Goal: Information Seeking & Learning: Check status

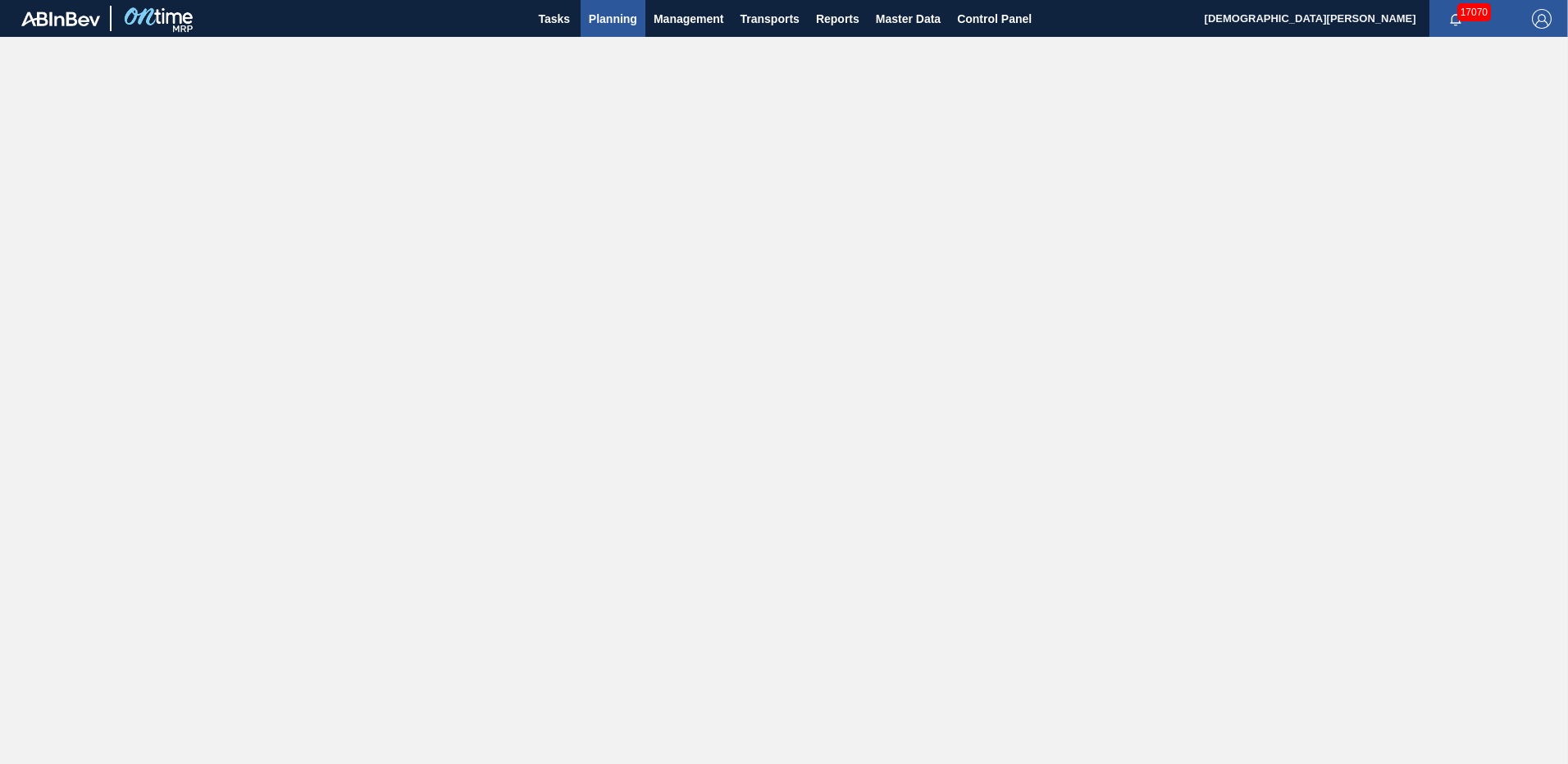
click at [611, 16] on span "Planning" at bounding box center [613, 19] width 49 height 20
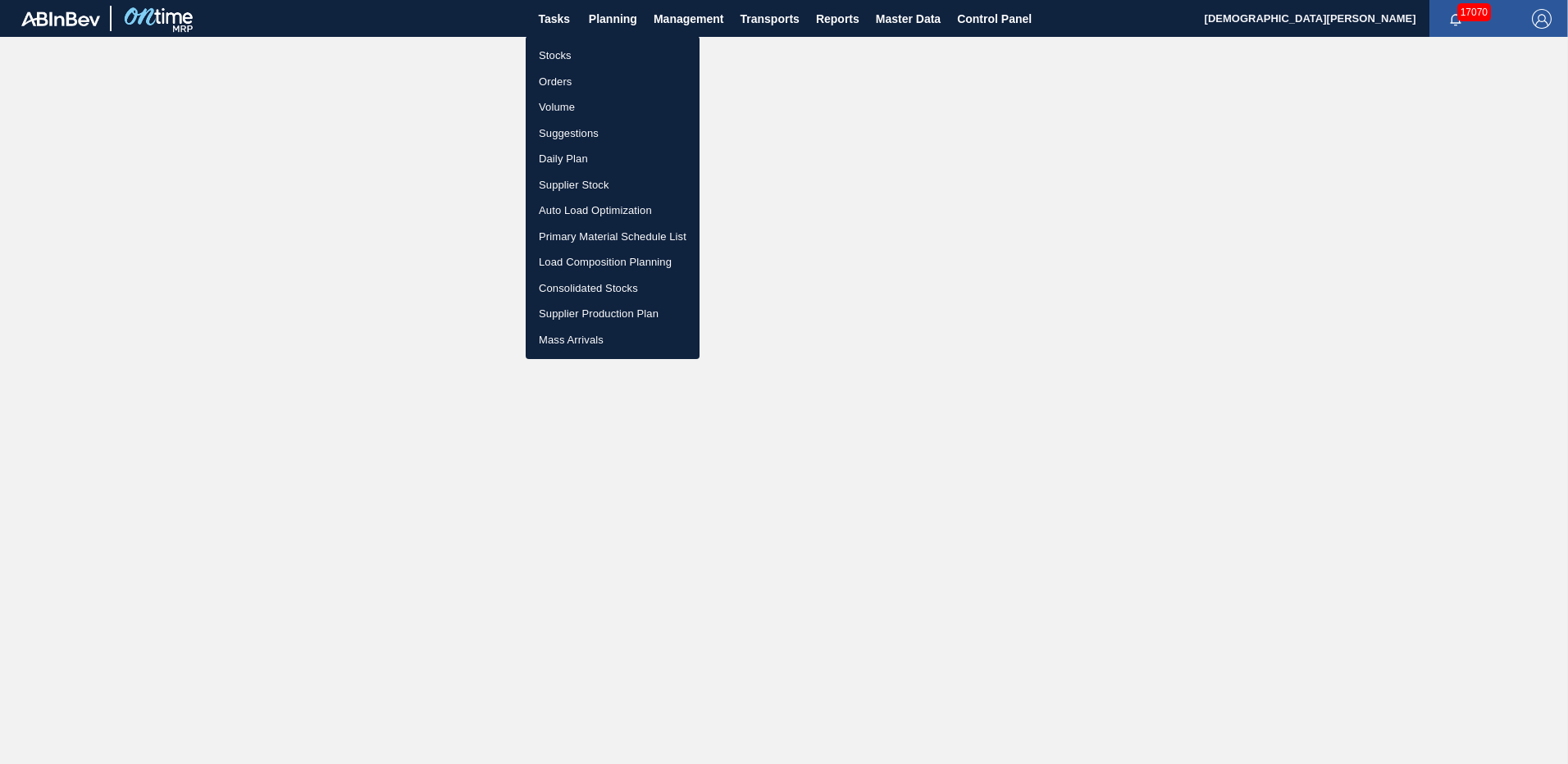
click at [622, 228] on li "Primary Material Schedule List" at bounding box center [613, 236] width 174 height 26
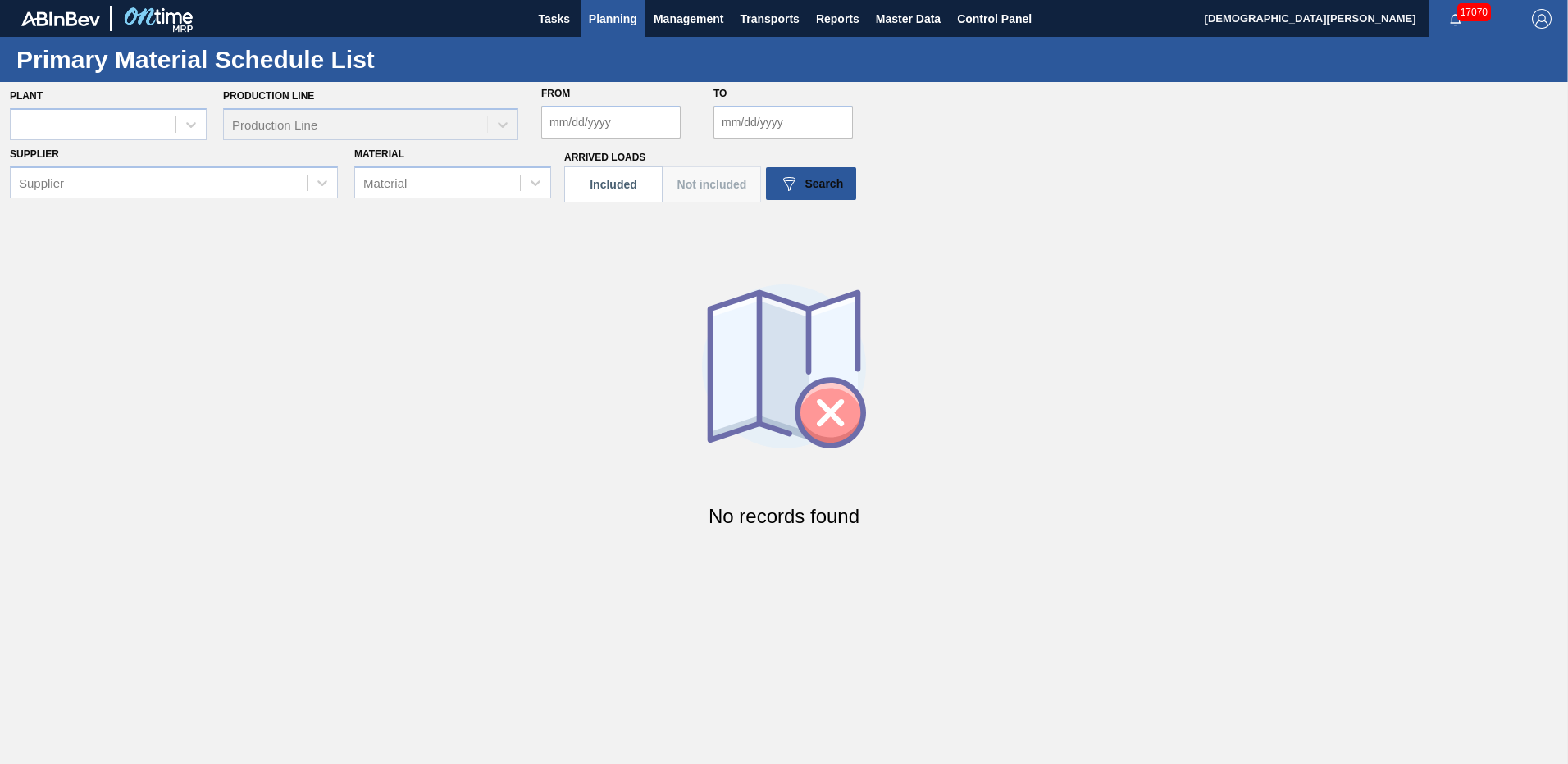
click at [644, 182] on button "Included" at bounding box center [613, 184] width 99 height 36
click at [693, 180] on button "Not included" at bounding box center [711, 184] width 99 height 36
click at [112, 128] on div at bounding box center [93, 124] width 165 height 23
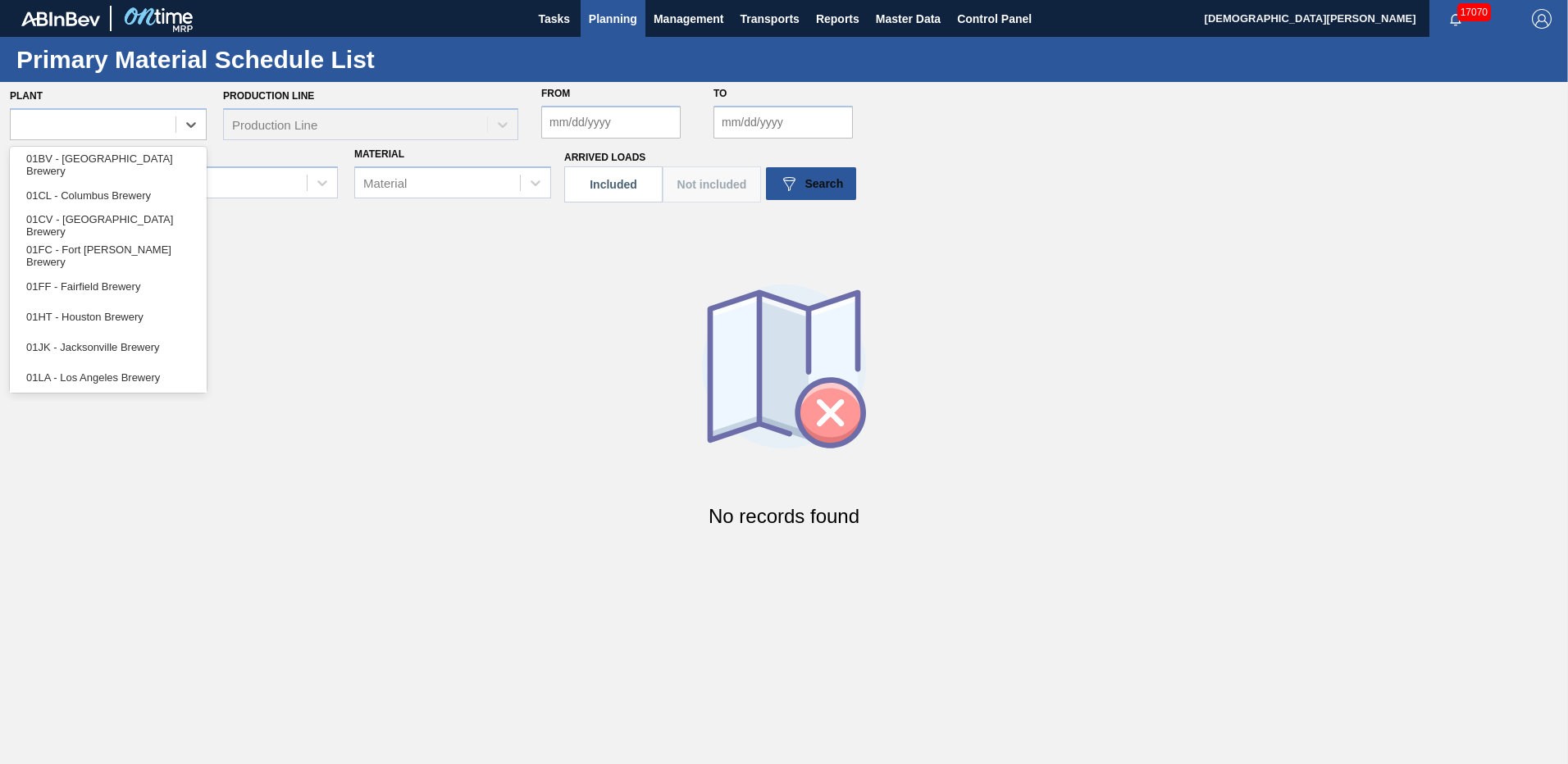
drag, startPoint x: 123, startPoint y: 164, endPoint x: 214, endPoint y: 151, distance: 91.9
click at [123, 164] on div "01BV - [GEOGRAPHIC_DATA] Brewery" at bounding box center [108, 165] width 197 height 30
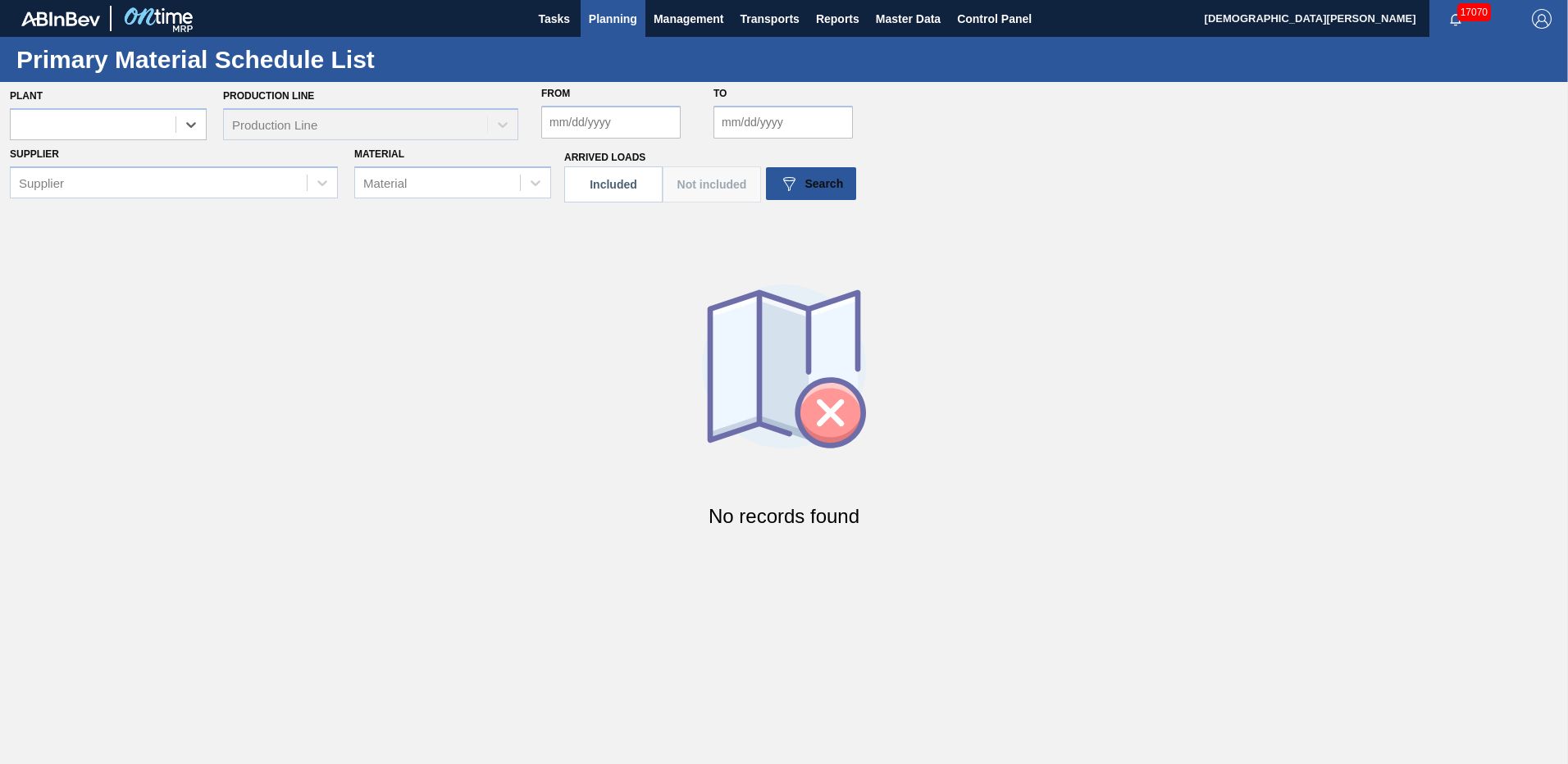
click at [347, 134] on div "Production Line Production Line" at bounding box center [371, 112] width 296 height 56
click at [347, 134] on div "Production Line" at bounding box center [355, 124] width 263 height 23
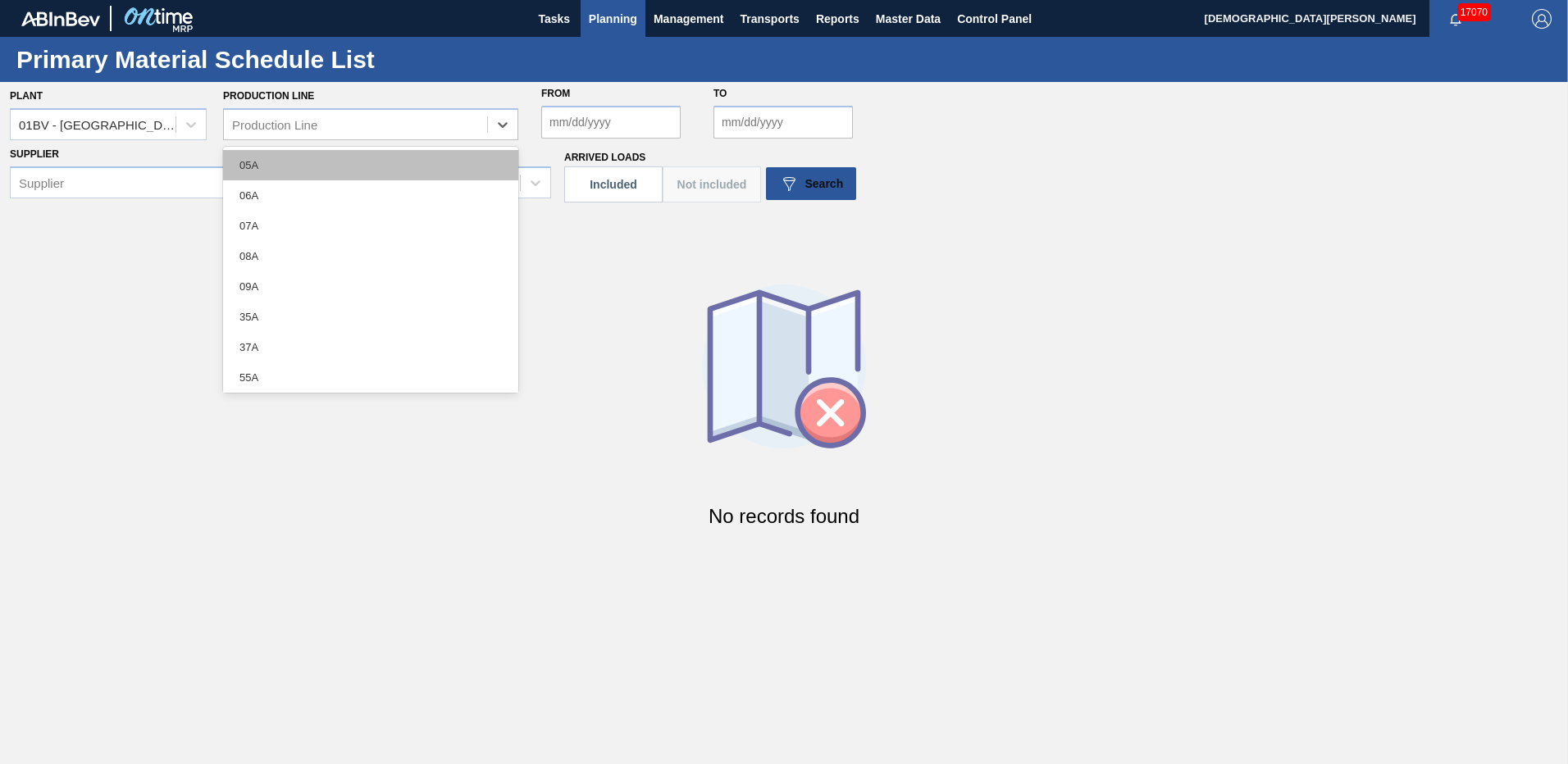
click at [347, 170] on div "05A" at bounding box center [371, 165] width 296 height 30
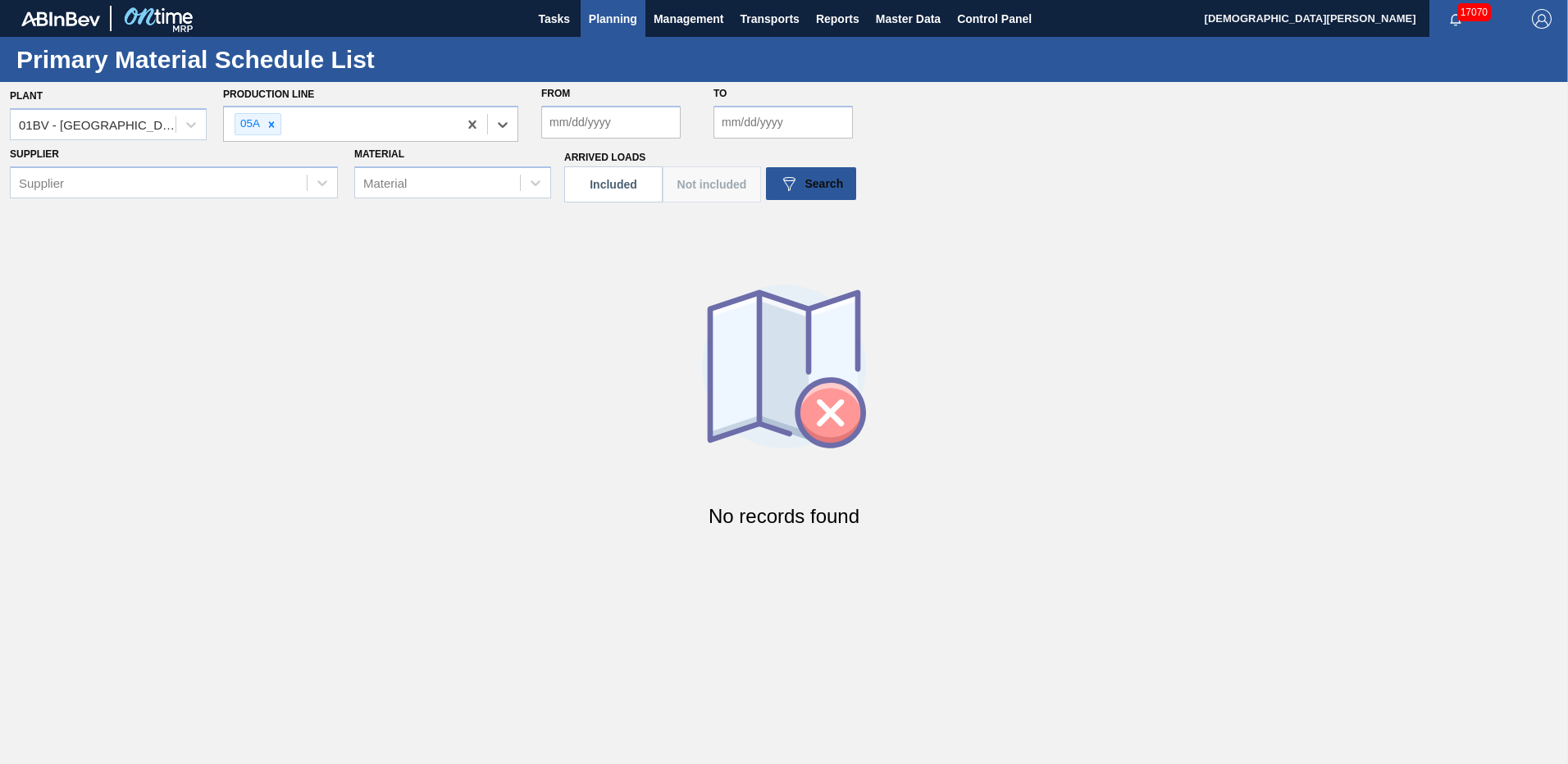
click at [569, 131] on input "From" at bounding box center [611, 122] width 140 height 33
click at [668, 221] on div "4" at bounding box center [666, 214] width 22 height 22
type input "09/04/2025"
click at [803, 135] on input "to" at bounding box center [783, 122] width 140 height 33
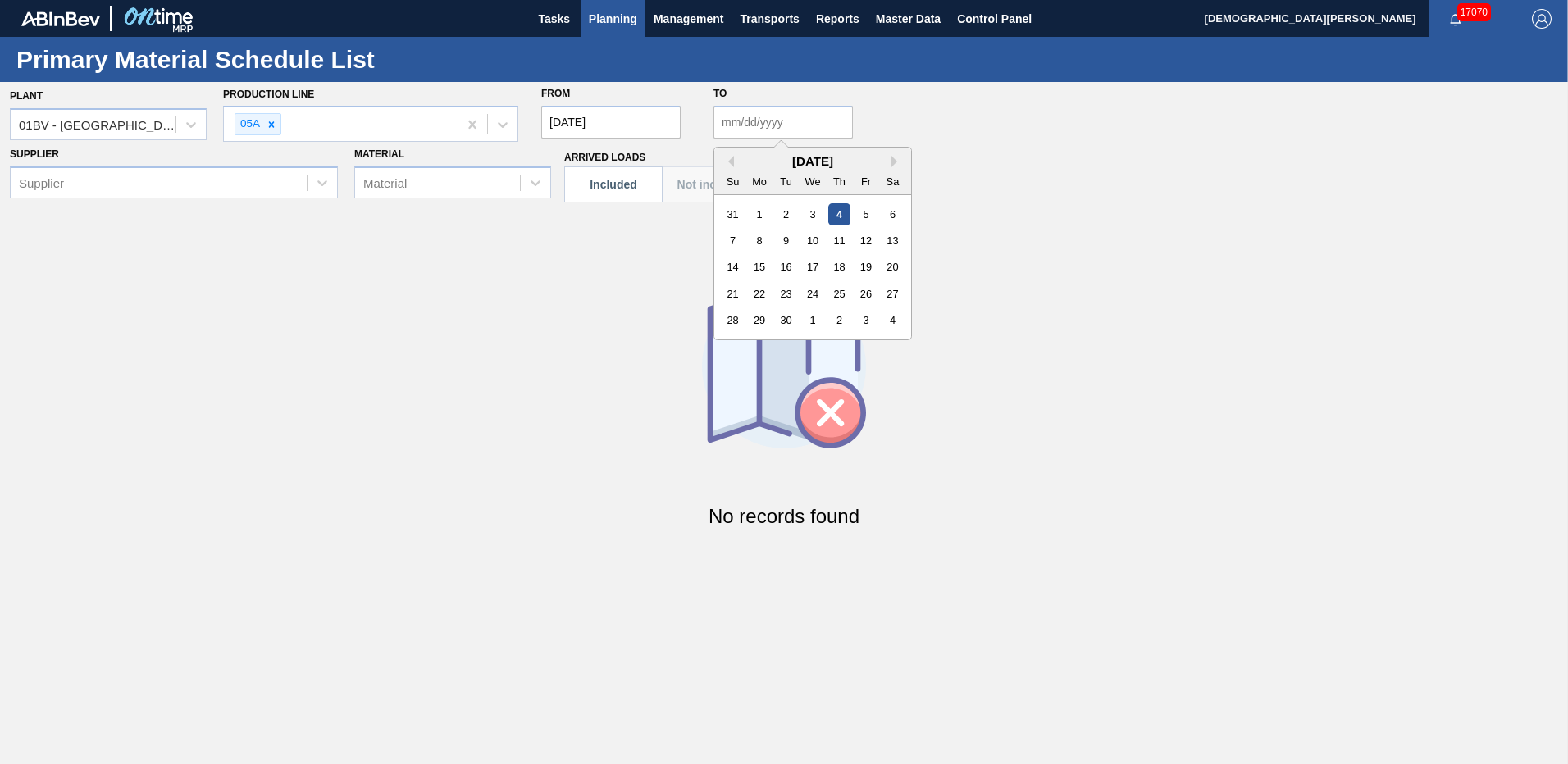
click at [842, 214] on div "4" at bounding box center [839, 214] width 22 height 22
type input "09/04/2025"
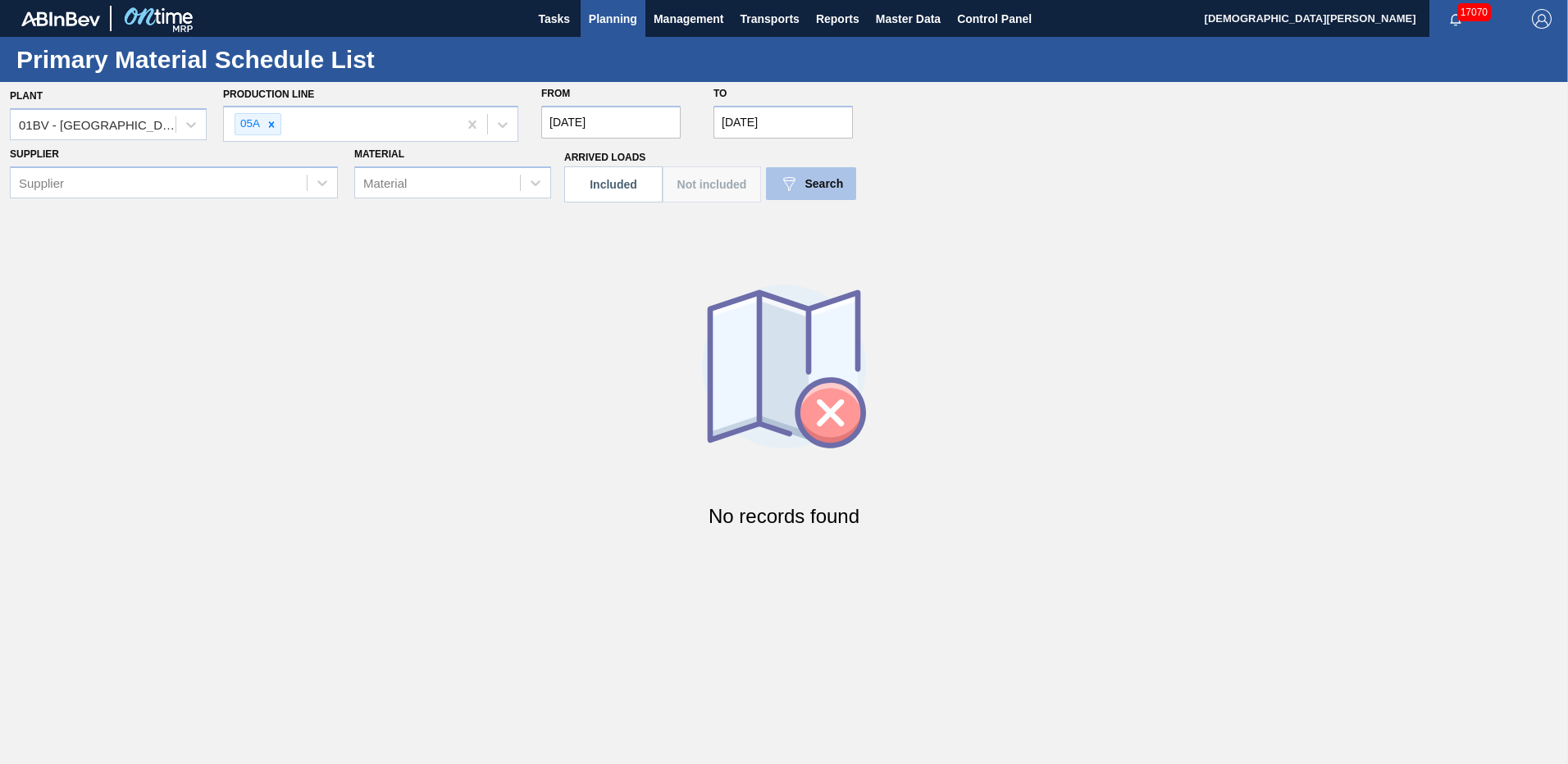
click at [824, 189] on span "Search" at bounding box center [824, 183] width 39 height 13
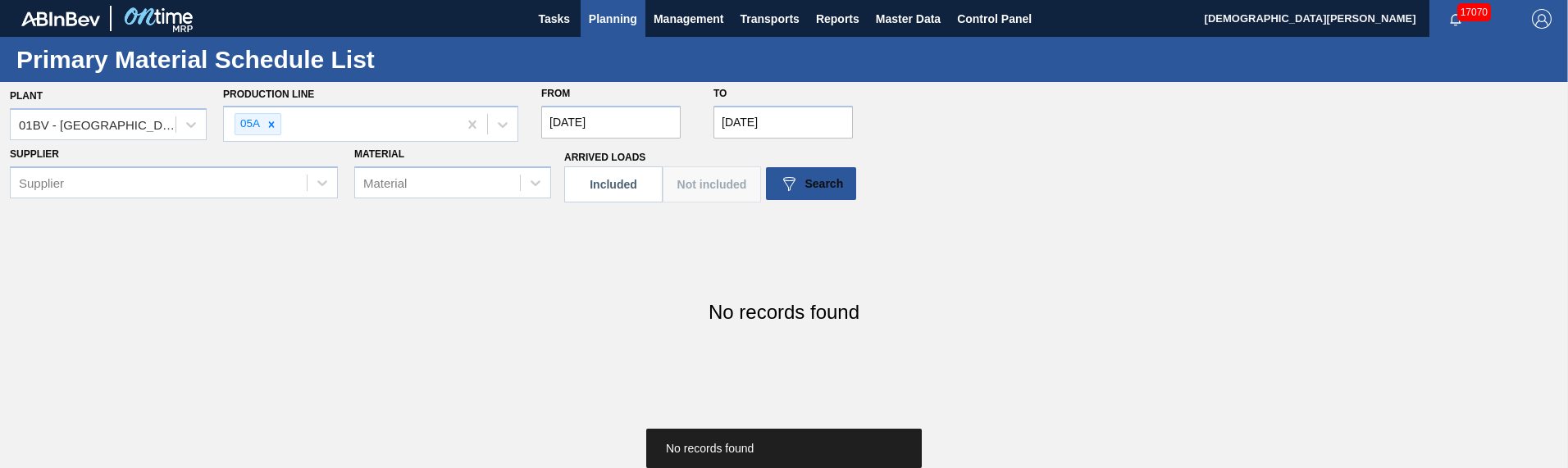
click at [596, 128] on input "09/04/2025" at bounding box center [611, 122] width 140 height 33
click at [633, 116] on input "09/04/2025" at bounding box center [611, 122] width 140 height 33
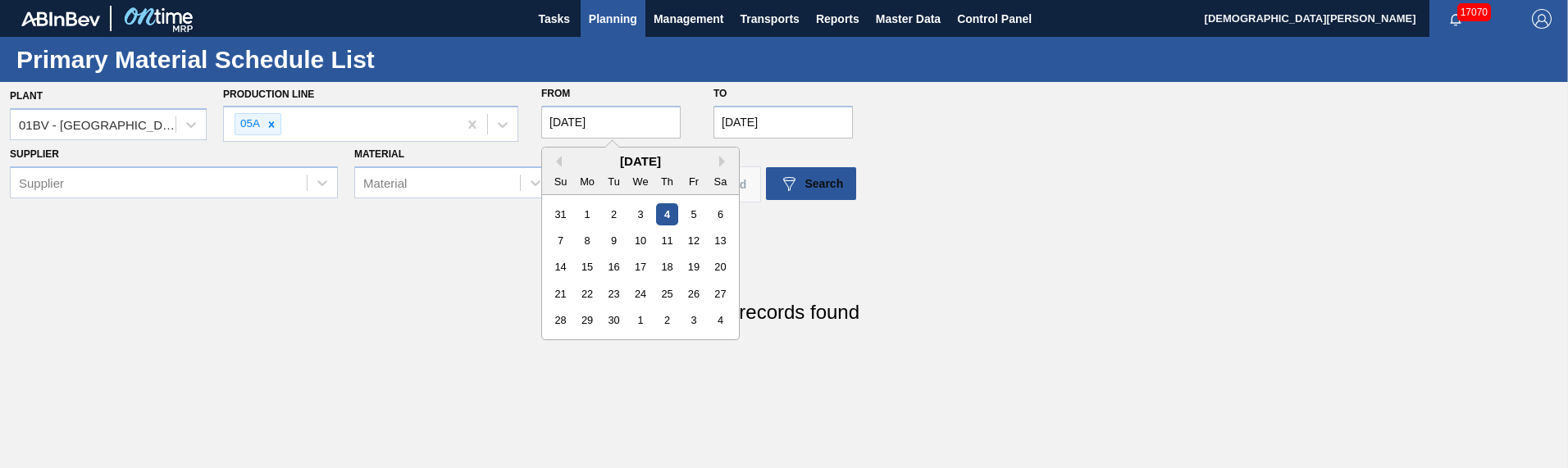
click at [657, 129] on input "09/04/2025" at bounding box center [611, 122] width 140 height 33
click at [563, 162] on div "[DATE]" at bounding box center [641, 161] width 197 height 14
click at [558, 162] on button "Previous Month" at bounding box center [556, 162] width 12 height 12
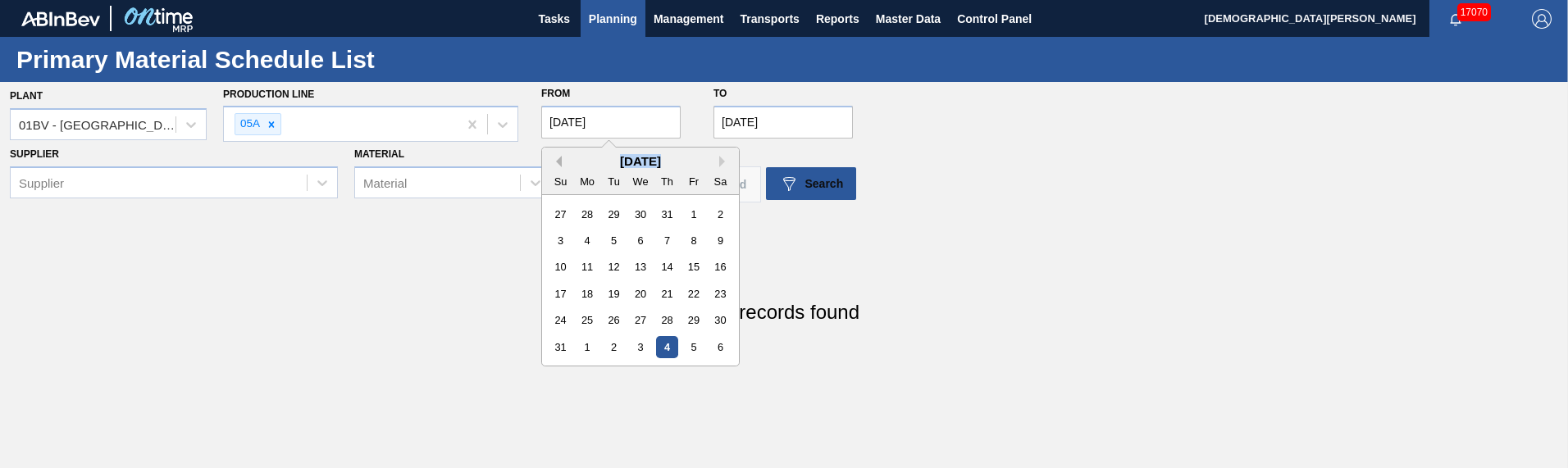
click at [554, 162] on button "Previous Month" at bounding box center [556, 162] width 12 height 12
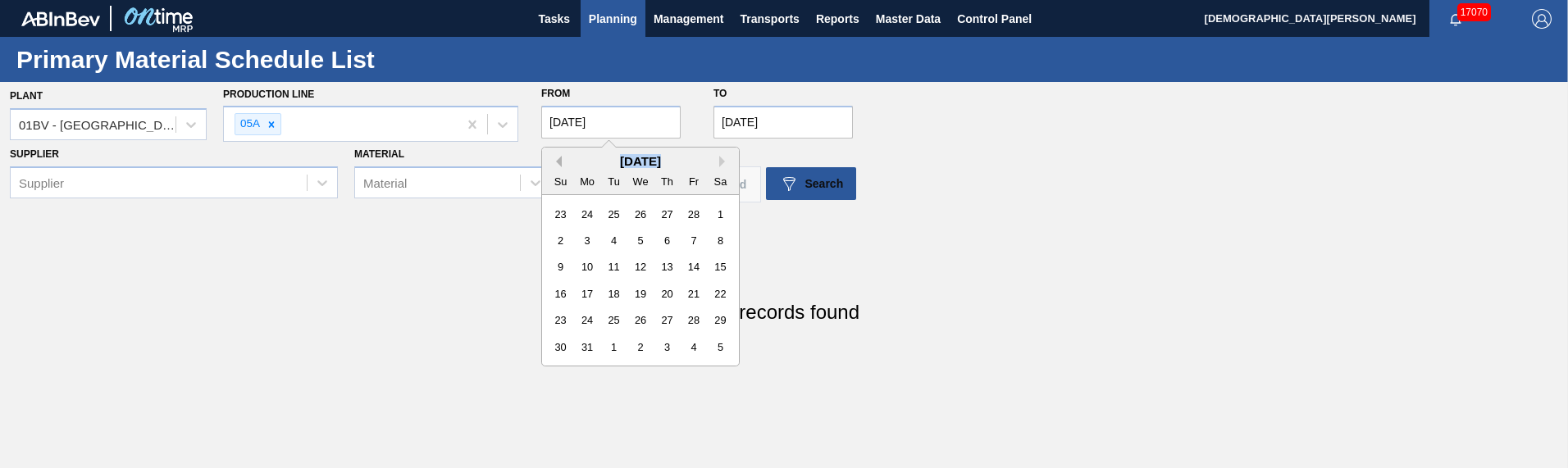
click at [554, 162] on button "Previous Month" at bounding box center [556, 162] width 12 height 12
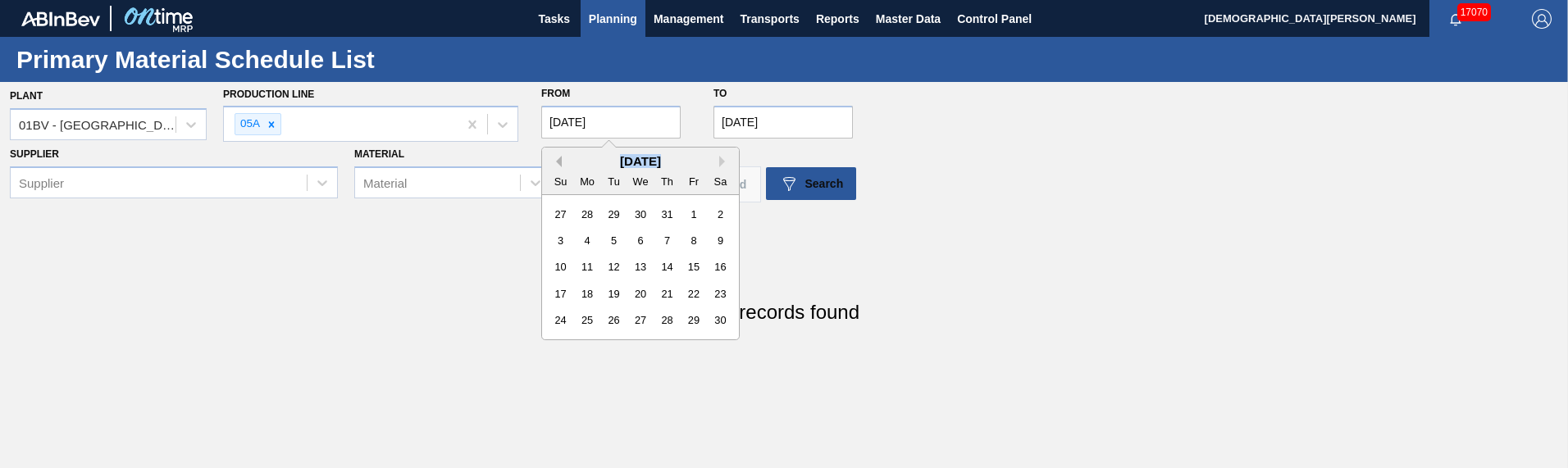
click at [554, 162] on button "Previous Month" at bounding box center [556, 162] width 12 height 12
click at [587, 210] on div "27" at bounding box center [587, 214] width 22 height 22
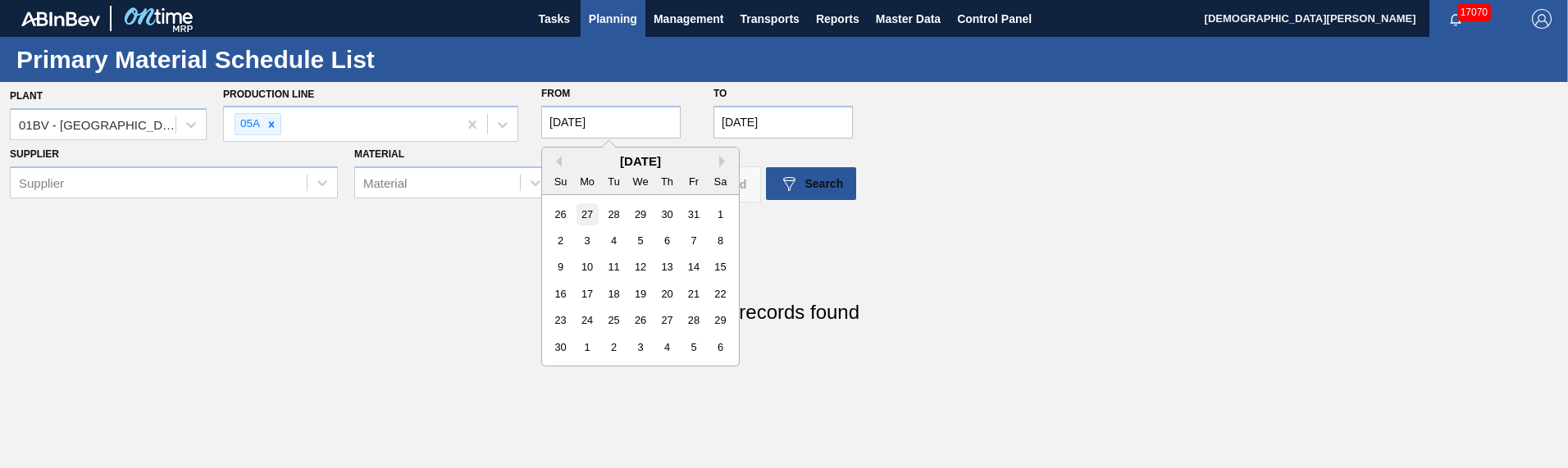
type input "05/27/2024"
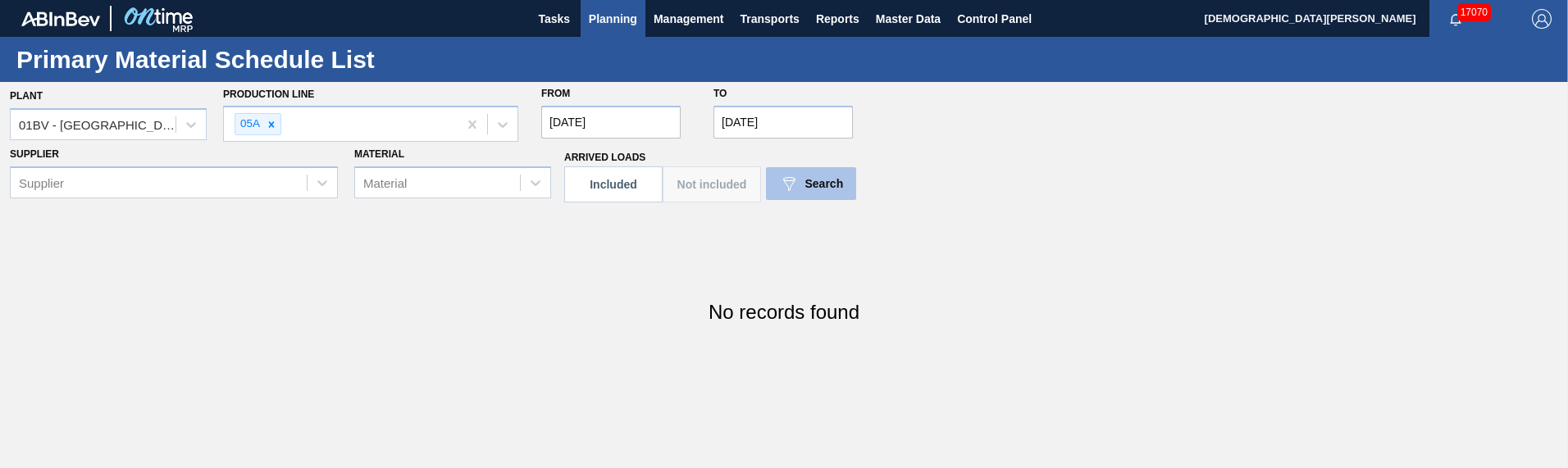
click at [823, 193] on div "Search" at bounding box center [811, 183] width 64 height 20
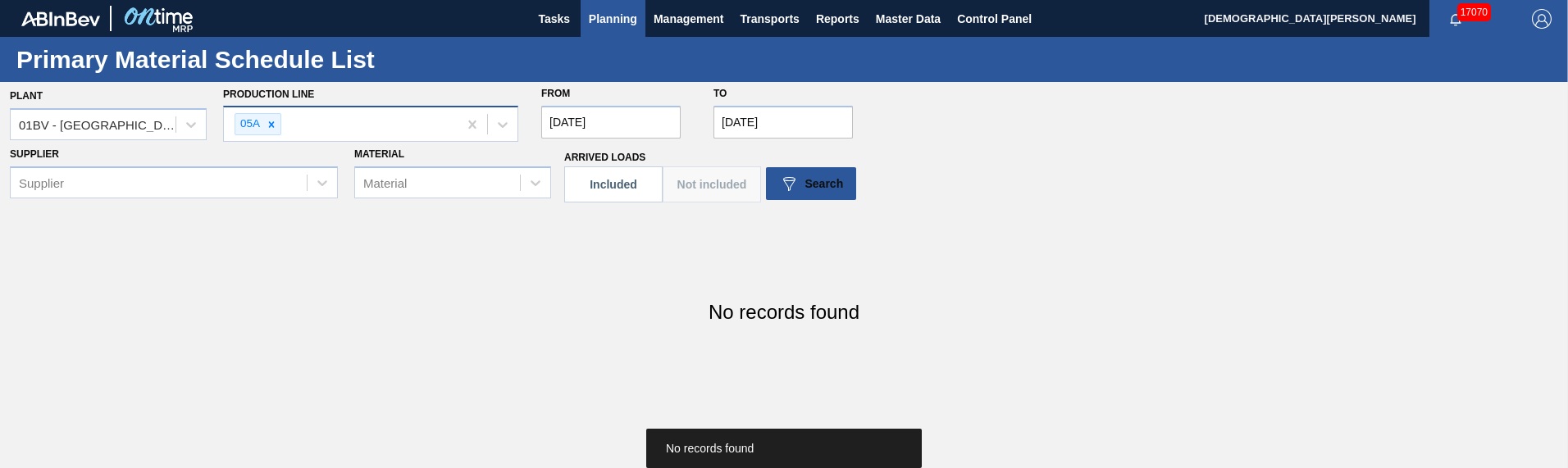
click at [407, 136] on div "05A" at bounding box center [341, 124] width 234 height 33
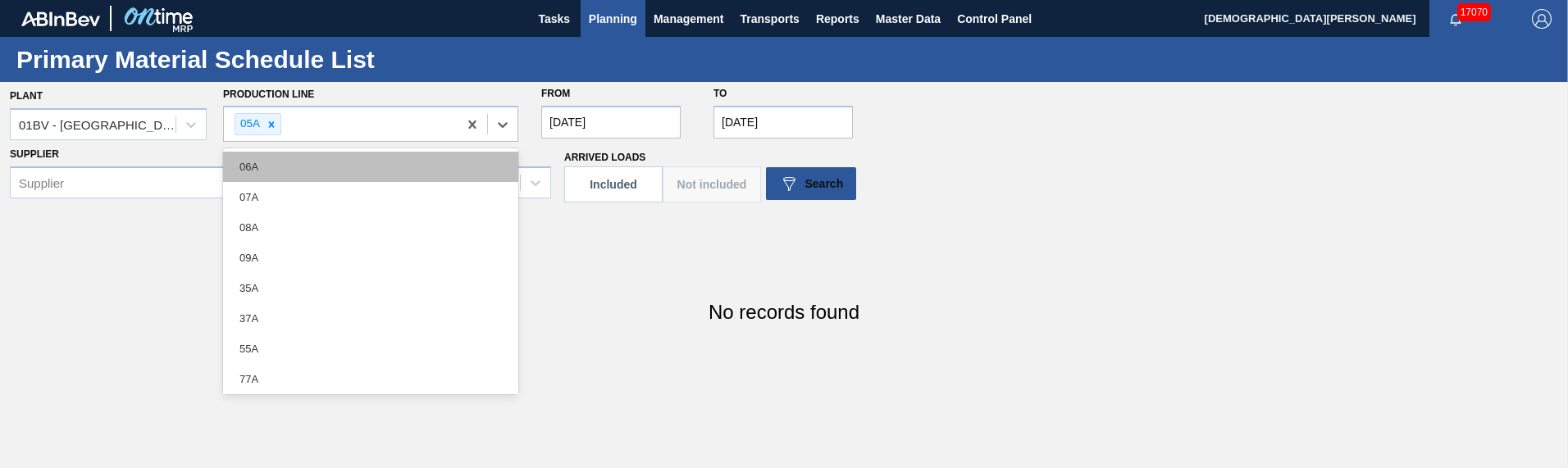
click at [381, 167] on div "06A" at bounding box center [371, 166] width 296 height 30
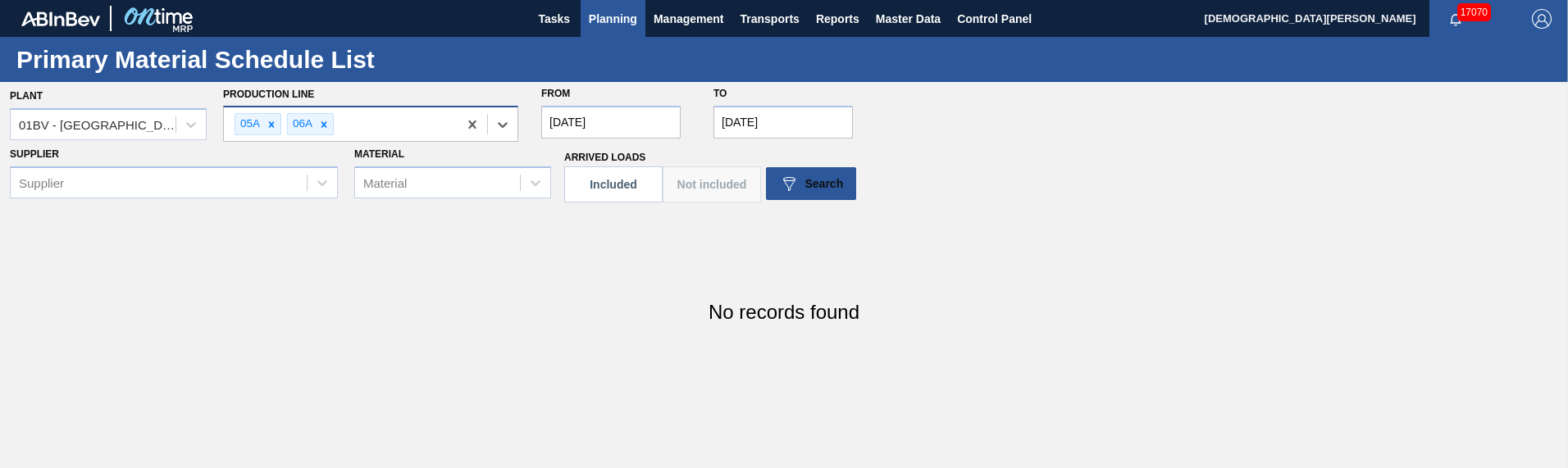
click at [409, 130] on div "05A 06A" at bounding box center [341, 124] width 234 height 33
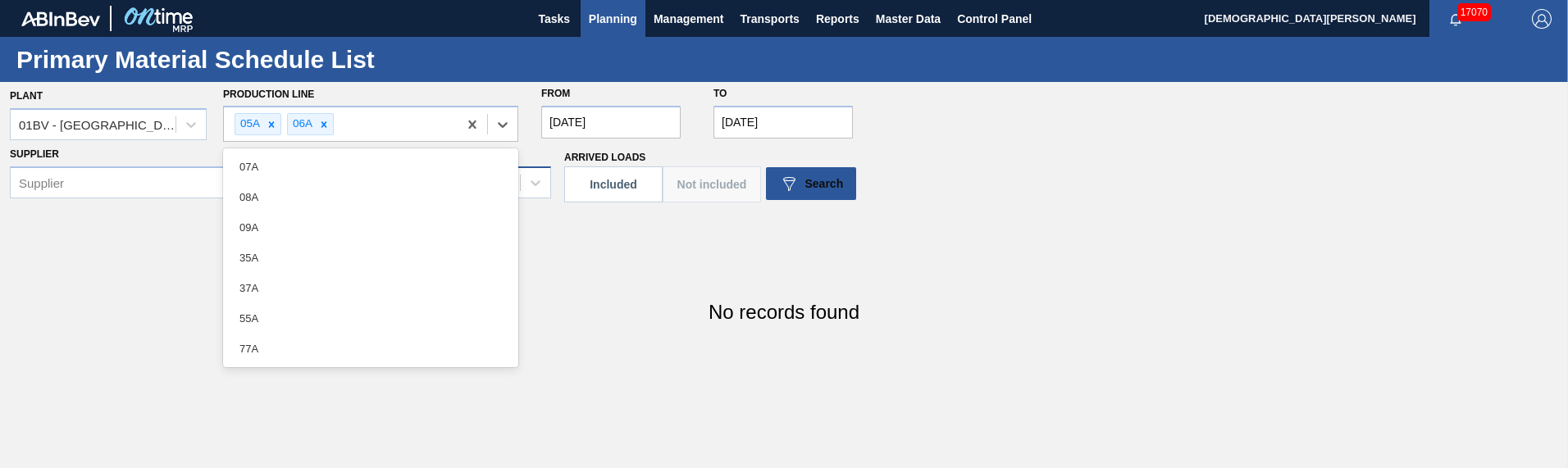
click at [366, 175] on div "07A" at bounding box center [371, 166] width 296 height 30
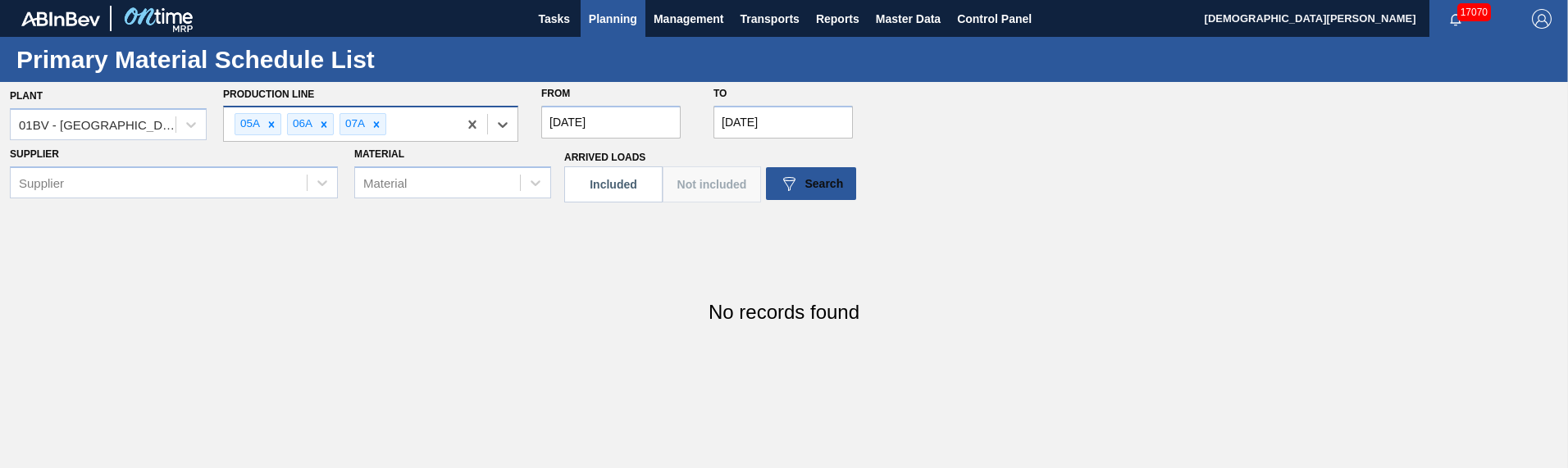
click at [426, 134] on div "05A 06A 07A" at bounding box center [341, 124] width 234 height 33
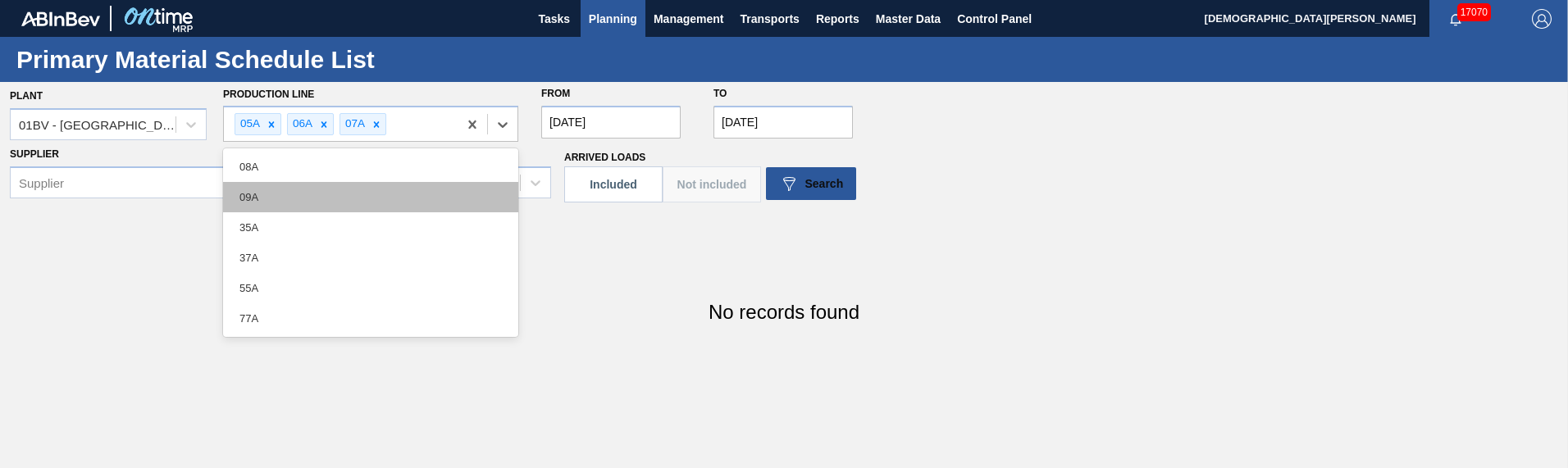
click at [384, 183] on div "09A" at bounding box center [371, 197] width 296 height 30
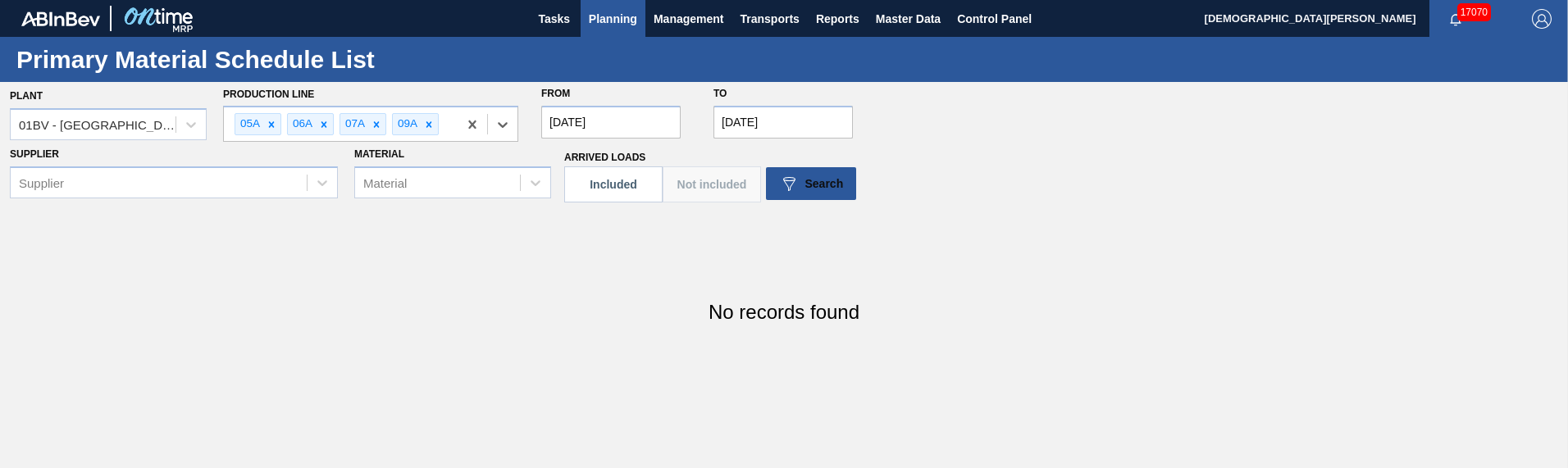
drag, startPoint x: 451, startPoint y: 137, endPoint x: 435, endPoint y: 145, distance: 17.9
click at [452, 137] on div "05A 06A 07A 09A" at bounding box center [341, 124] width 234 height 33
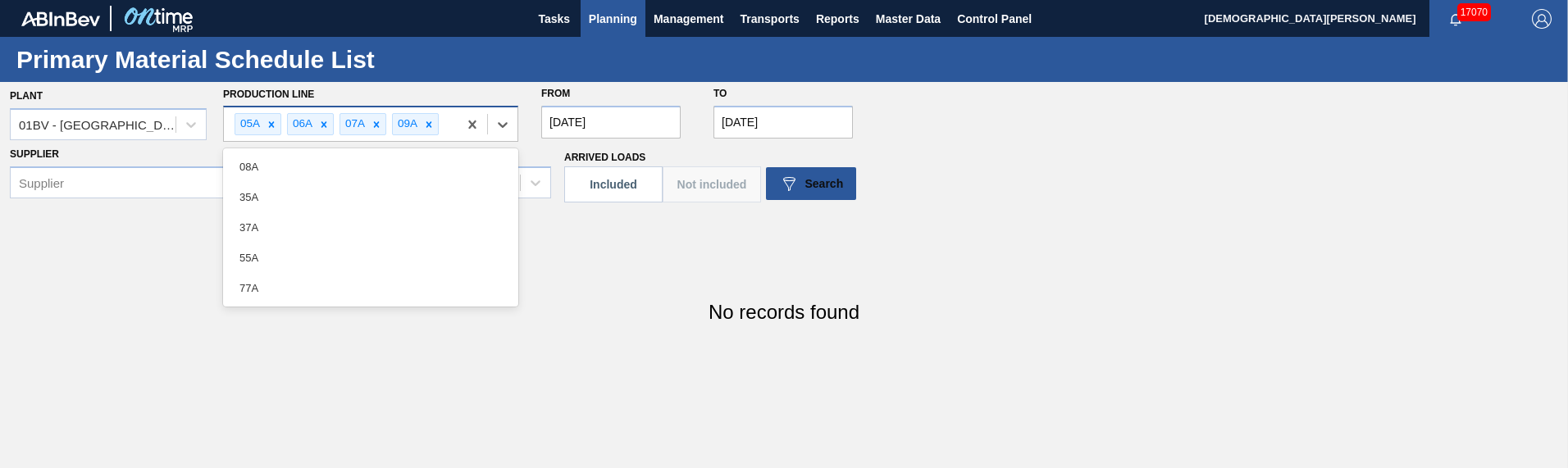
click at [400, 174] on div "08A" at bounding box center [371, 166] width 296 height 30
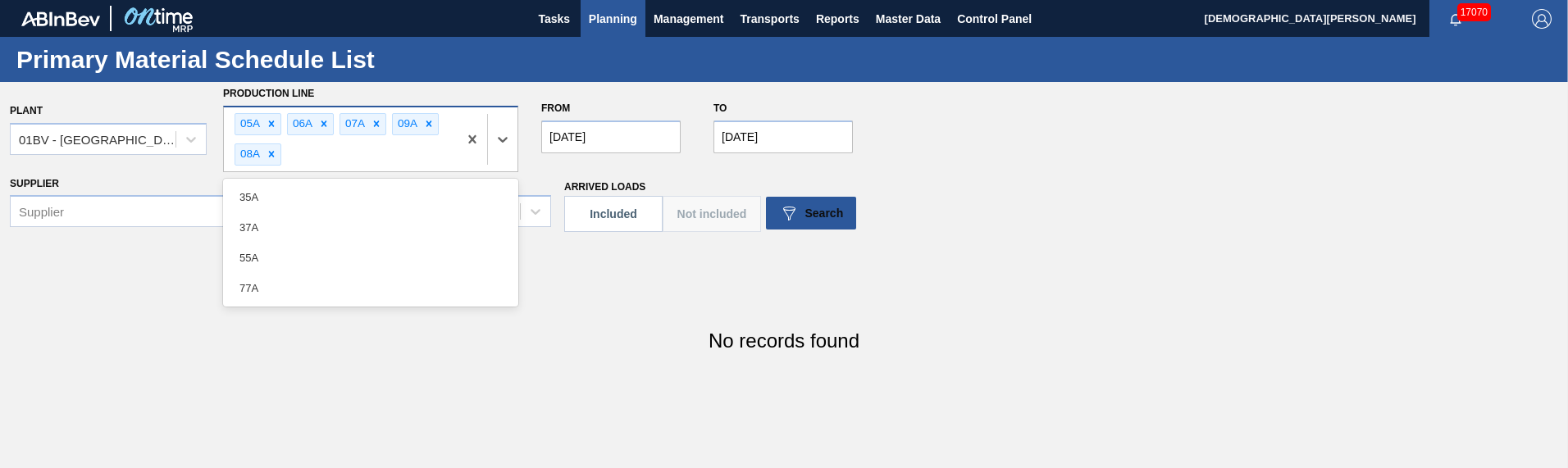
click at [385, 155] on div "05A 06A 07A 09A 08A" at bounding box center [341, 139] width 234 height 64
drag, startPoint x: 358, startPoint y: 195, endPoint x: 383, endPoint y: 171, distance: 34.7
click at [358, 196] on div "35A" at bounding box center [371, 197] width 296 height 30
click at [393, 159] on div "05A 06A 07A 09A 08A 35A" at bounding box center [341, 139] width 234 height 64
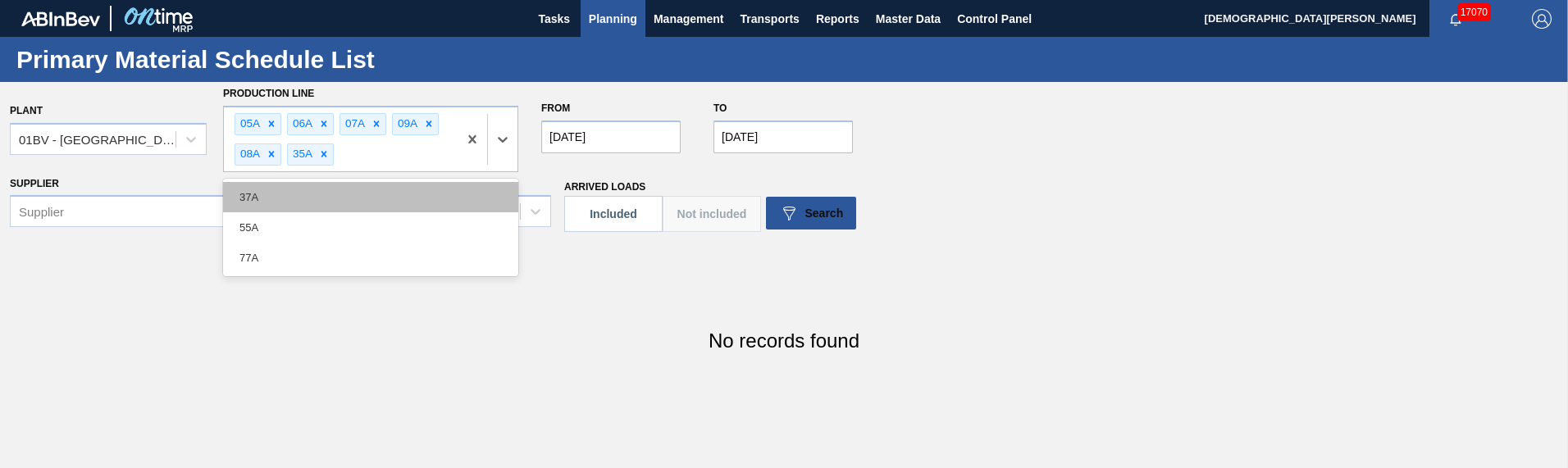
click at [368, 208] on div "37A" at bounding box center [371, 197] width 296 height 30
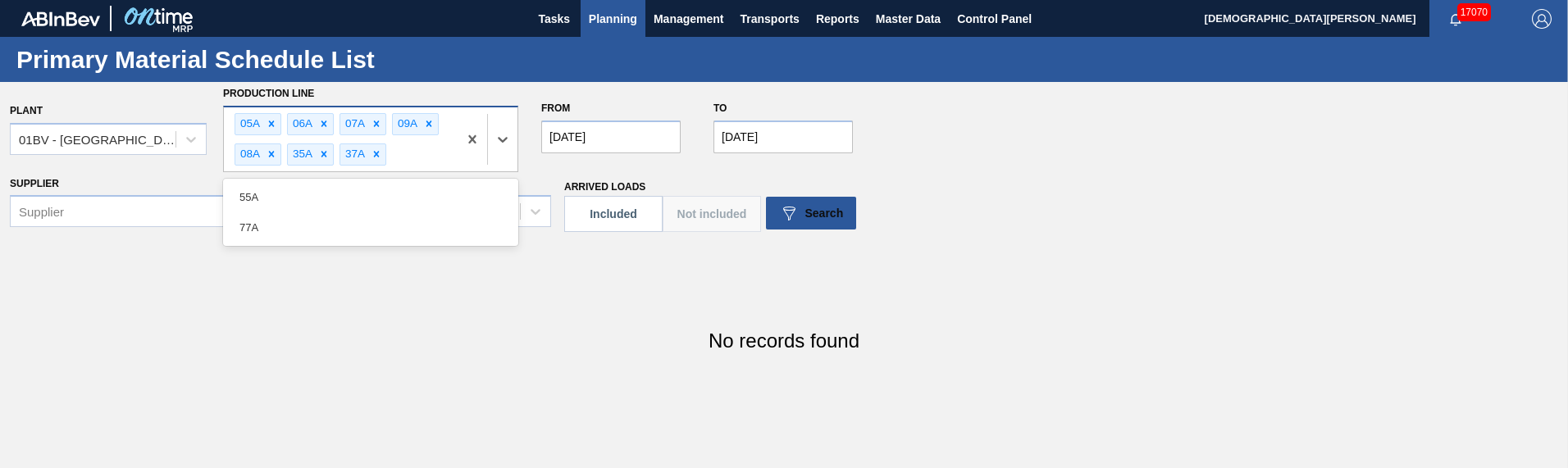
click at [414, 167] on div "05A 06A 07A 09A 08A 35A 37A" at bounding box center [341, 139] width 234 height 64
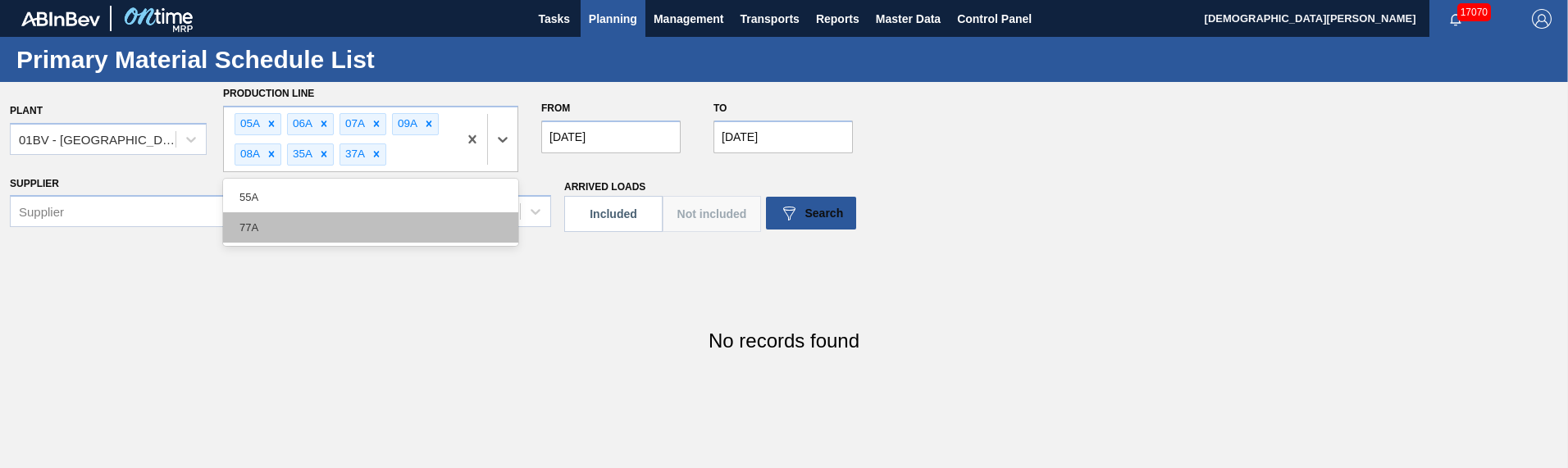
click at [362, 216] on div "77A" at bounding box center [371, 227] width 296 height 30
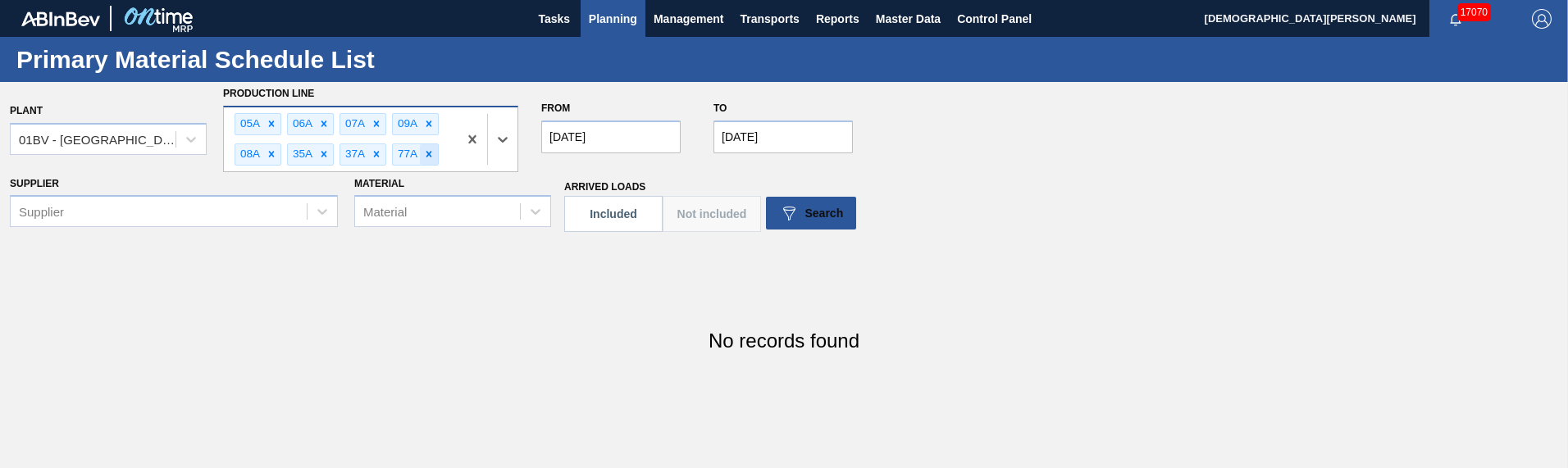
click at [432, 163] on div at bounding box center [428, 154] width 18 height 20
click at [428, 157] on div "05A 06A 07A 09A 08A 35A 37A" at bounding box center [341, 139] width 234 height 64
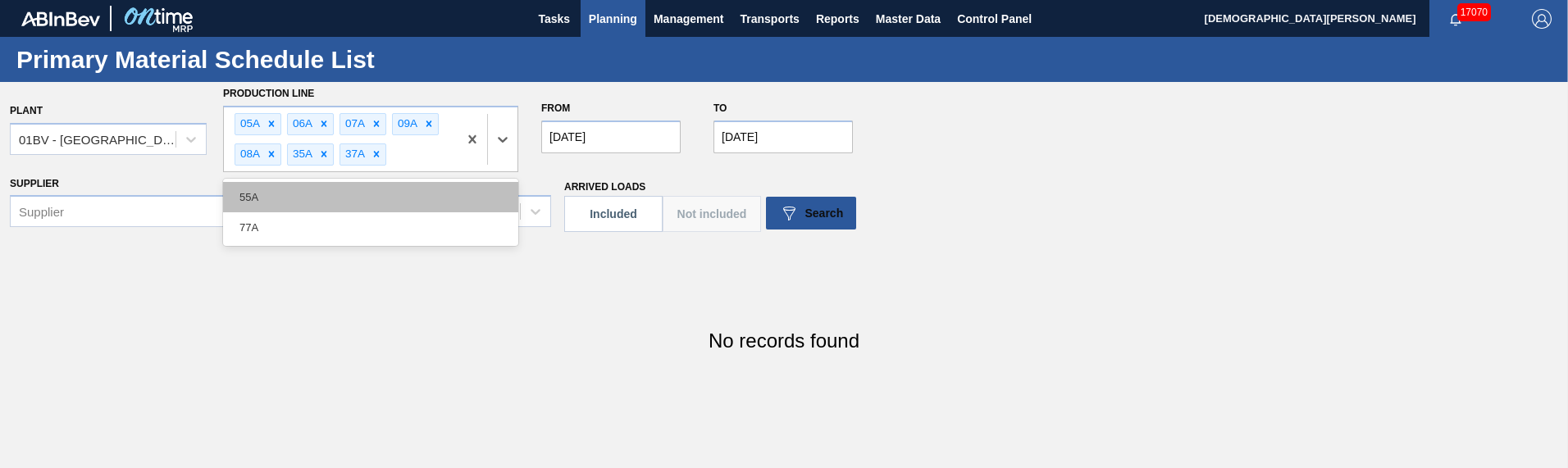
click at [411, 186] on div "55A" at bounding box center [371, 197] width 296 height 30
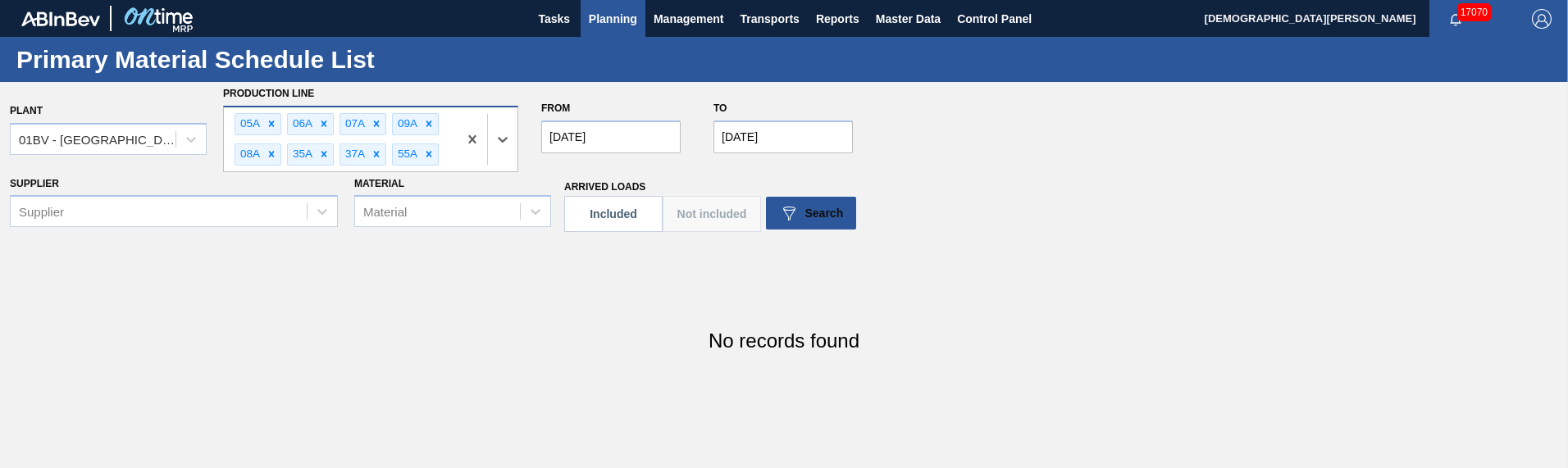
click at [464, 157] on div at bounding box center [487, 139] width 60 height 64
click at [436, 202] on div "77A" at bounding box center [371, 197] width 296 height 30
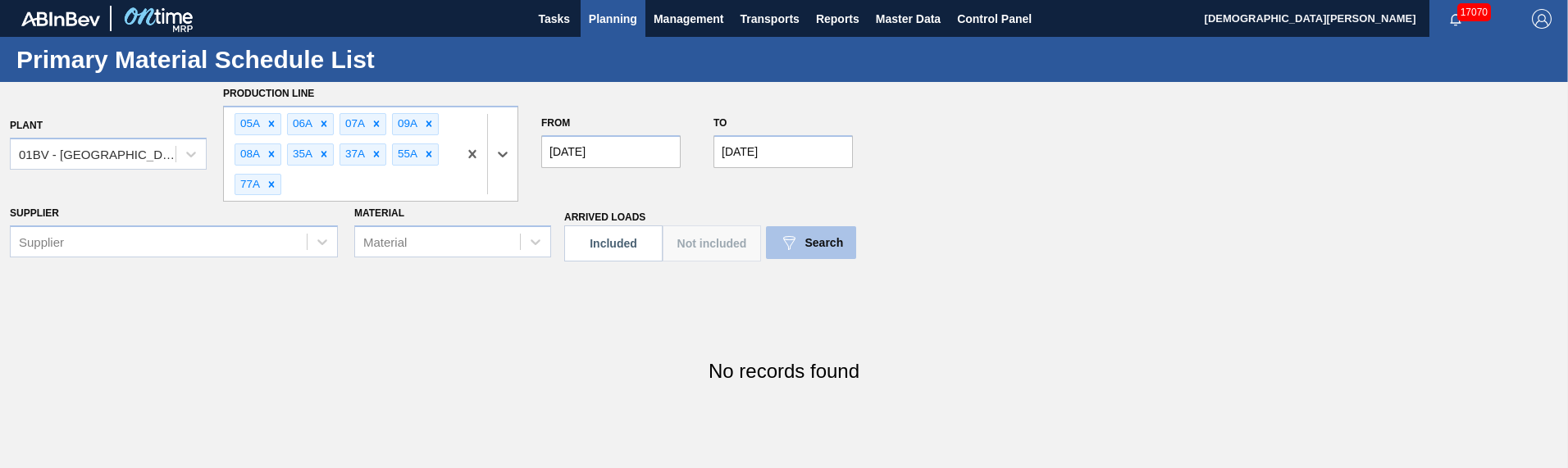
click at [807, 240] on span "Search" at bounding box center [824, 242] width 39 height 13
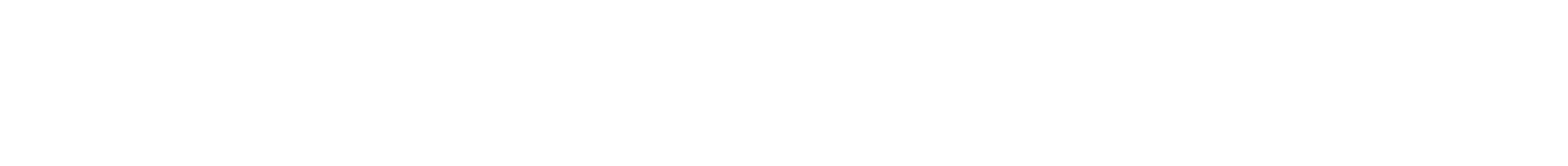
click at [735, 0] on html at bounding box center [784, 0] width 1568 height 0
click at [716, 0] on html at bounding box center [784, 0] width 1568 height 0
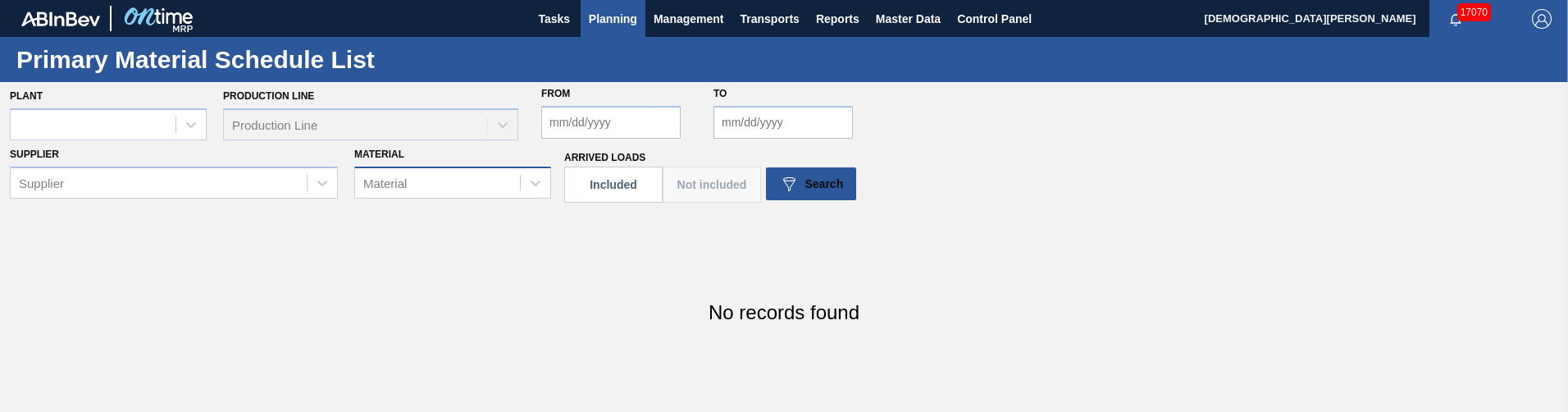
click at [454, 165] on div "Material" at bounding box center [453, 183] width 197 height 32
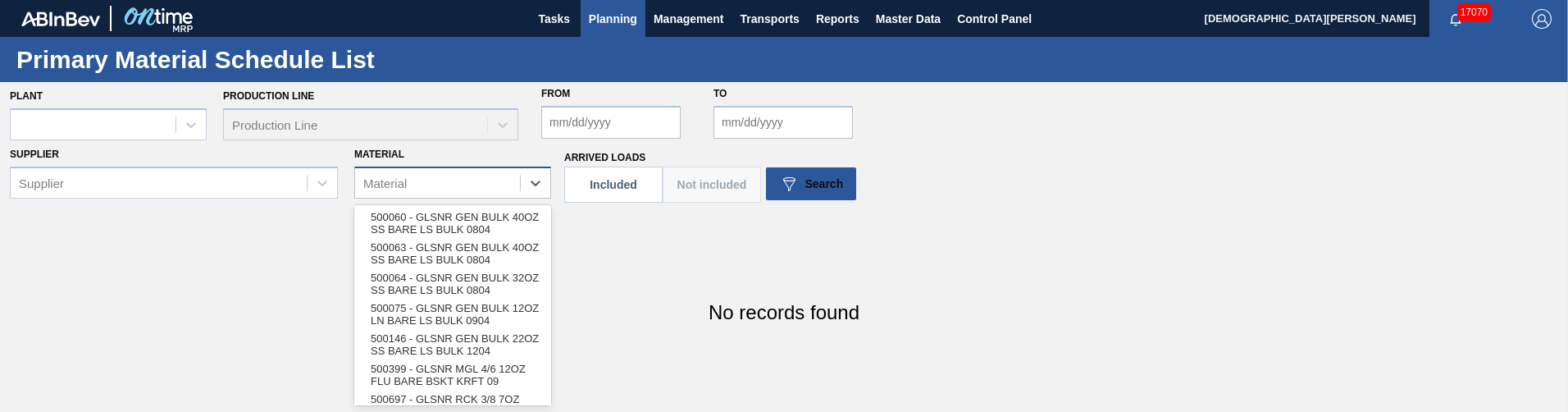
scroll to position [25, 0]
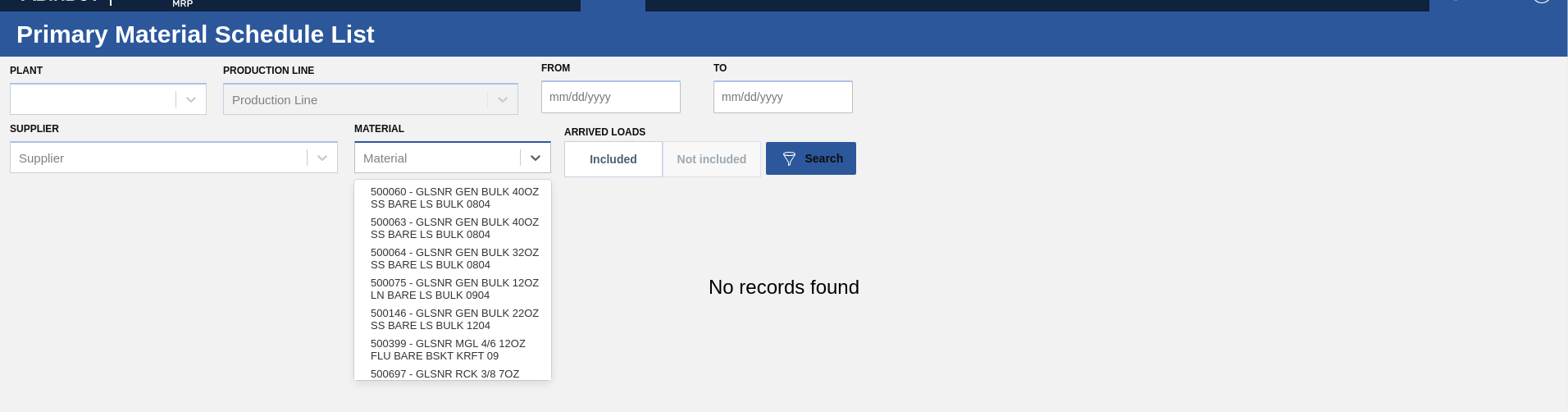
paste input "GLSNR GEN BULK 12OZ LN BARE LS BULK 0904"
type input "GLSNR GEN BULK 12OZ LN BARE LS BULK 0904"
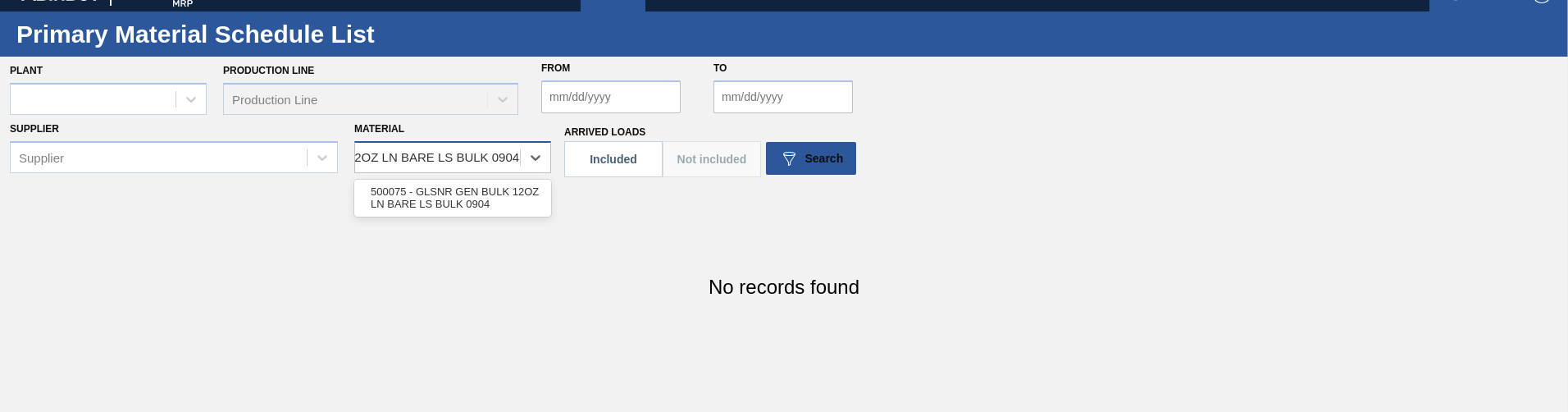
click at [454, 165] on div "500075 - GLSNR GEN BULK 12OZ LN BARE LS BULK 0904" at bounding box center [453, 197] width 197 height 30
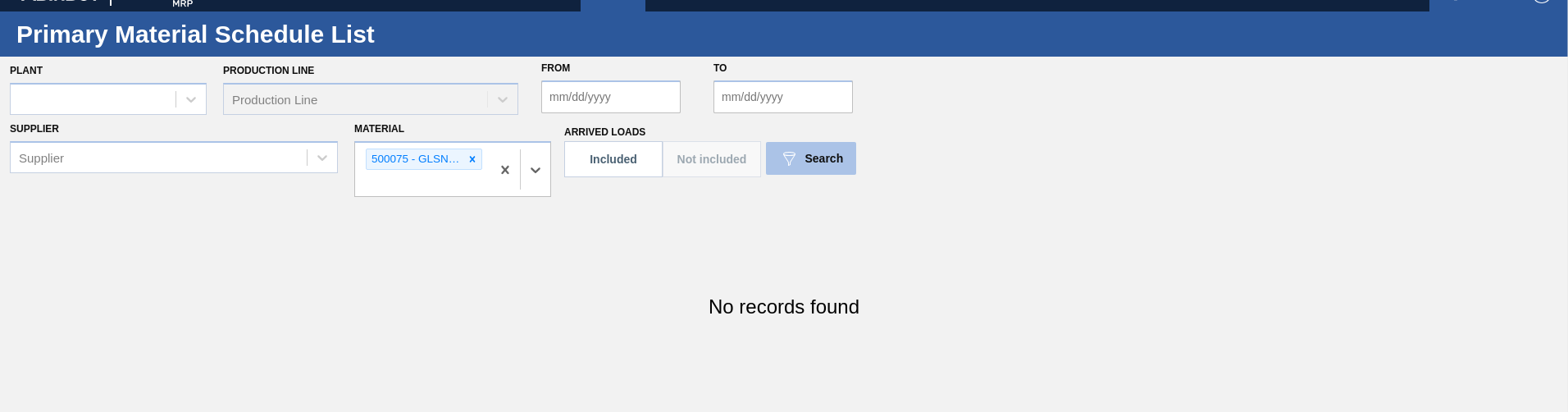
click at [854, 159] on button "Search" at bounding box center [811, 158] width 90 height 33
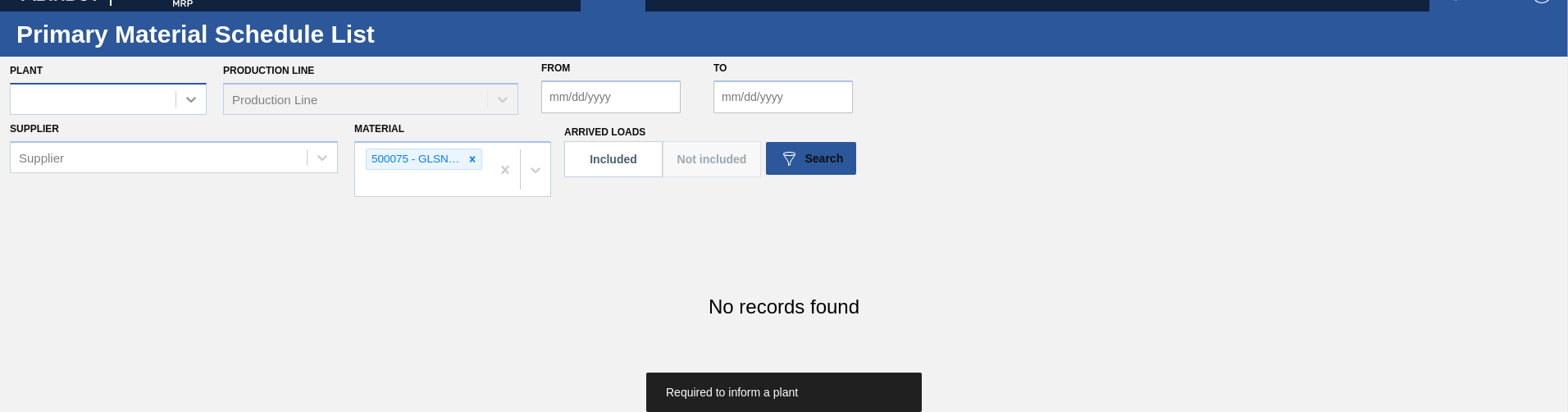
drag, startPoint x: 195, startPoint y: 96, endPoint x: 185, endPoint y: 98, distance: 10.2
click at [194, 96] on icon at bounding box center [190, 99] width 17 height 17
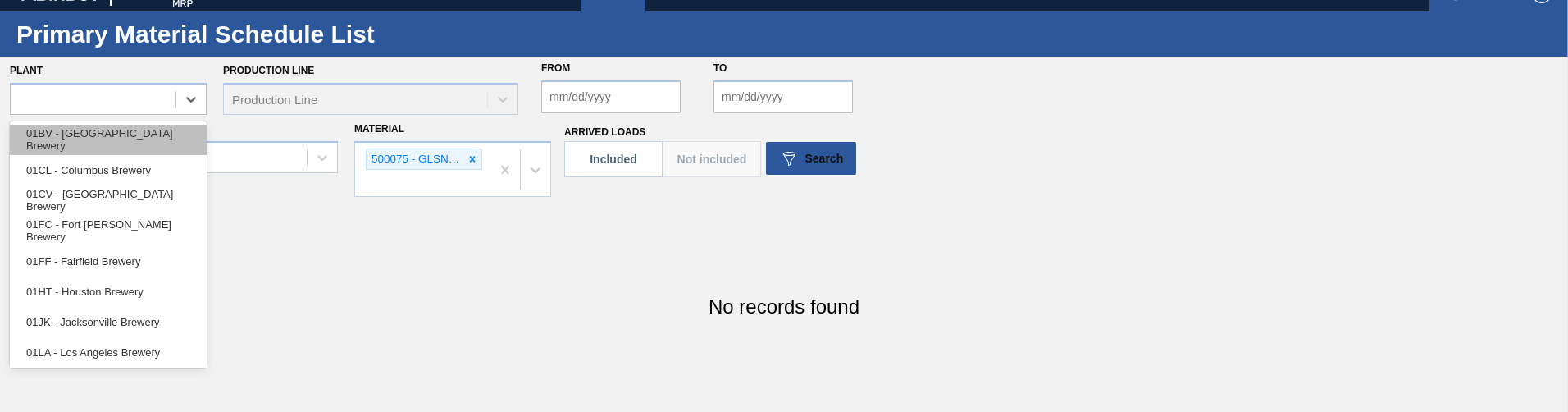
click at [133, 129] on div "01BV - [GEOGRAPHIC_DATA] Brewery" at bounding box center [108, 140] width 197 height 30
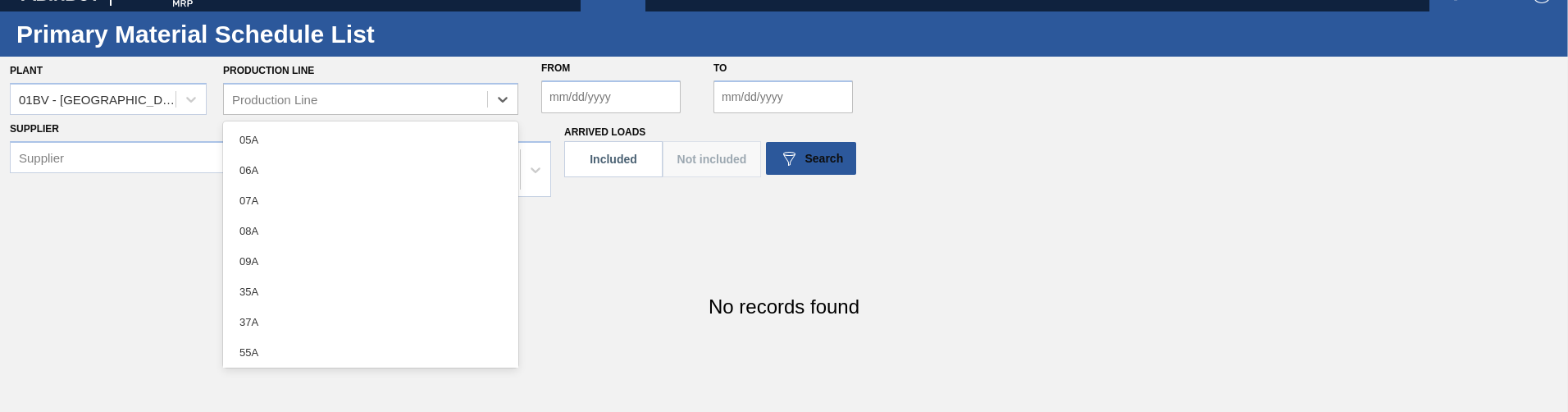
click at [393, 101] on div "Production Line" at bounding box center [355, 99] width 263 height 23
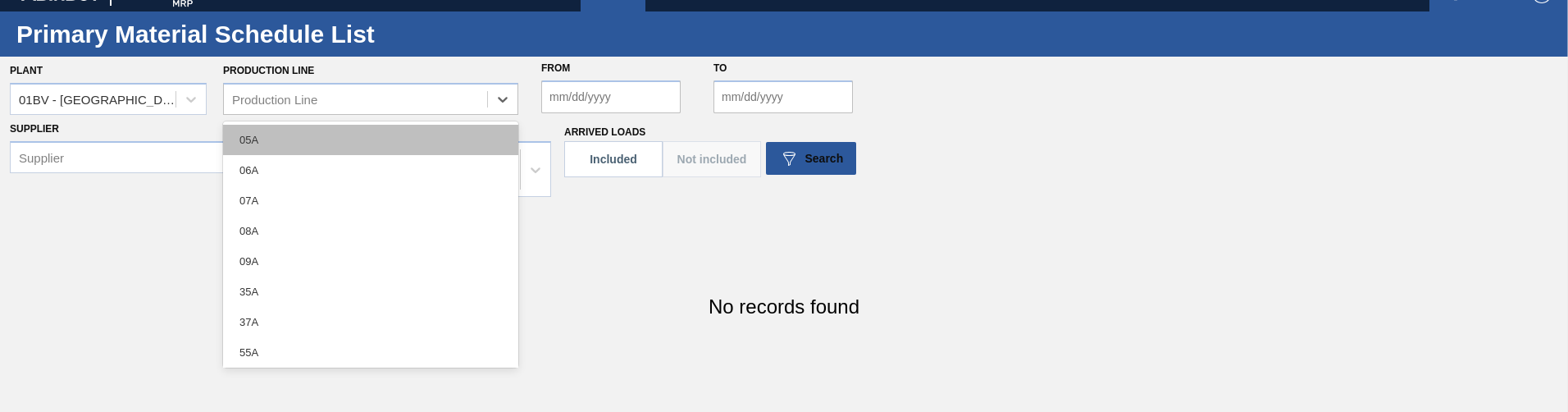
click at [368, 140] on div "05A" at bounding box center [371, 140] width 296 height 30
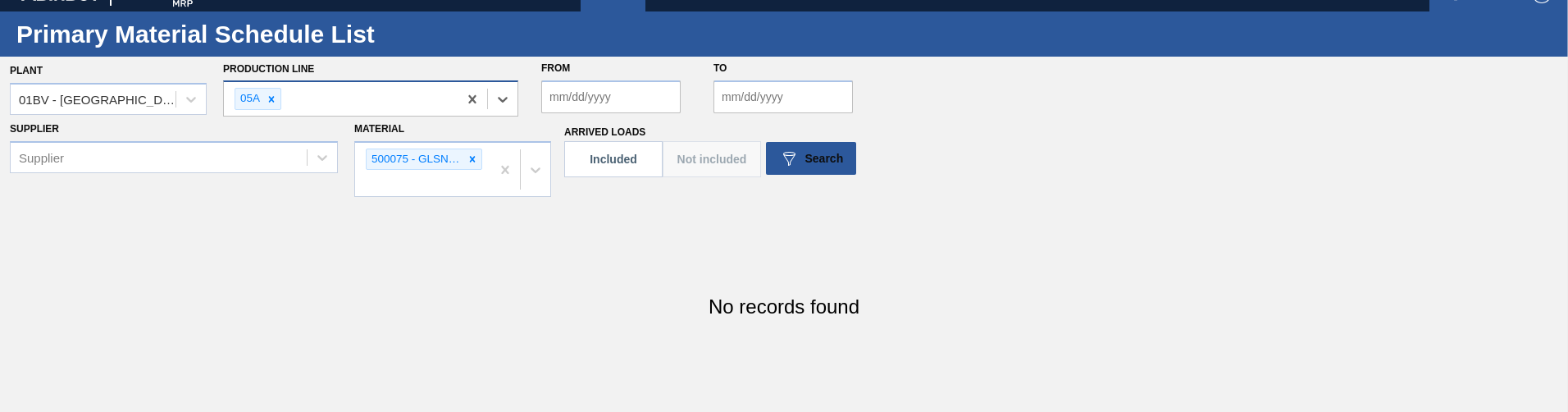
click at [361, 100] on div "05A" at bounding box center [341, 99] width 234 height 33
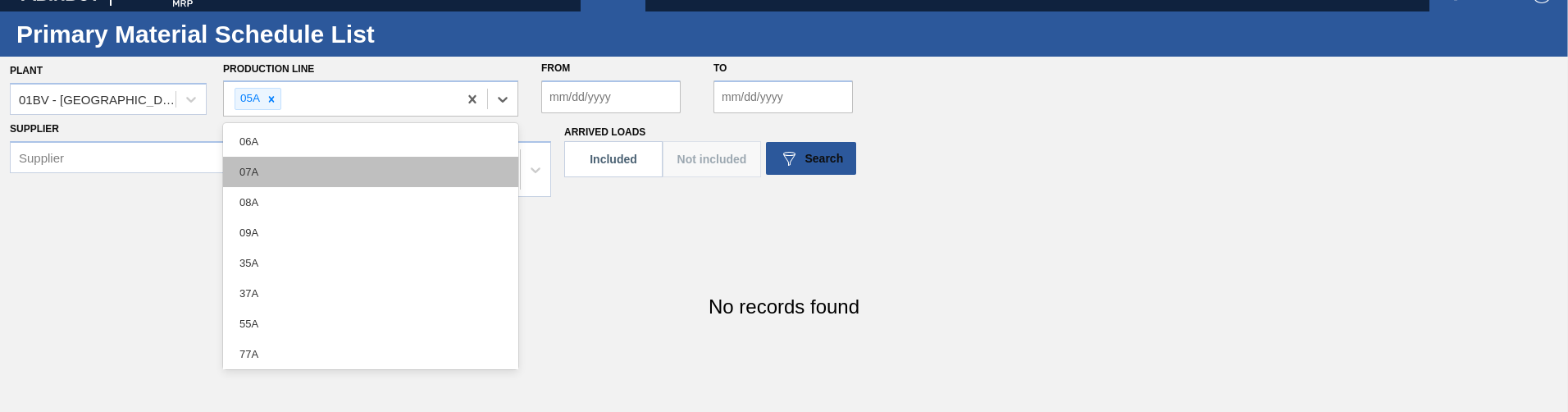
click at [338, 161] on div "07A" at bounding box center [371, 172] width 296 height 30
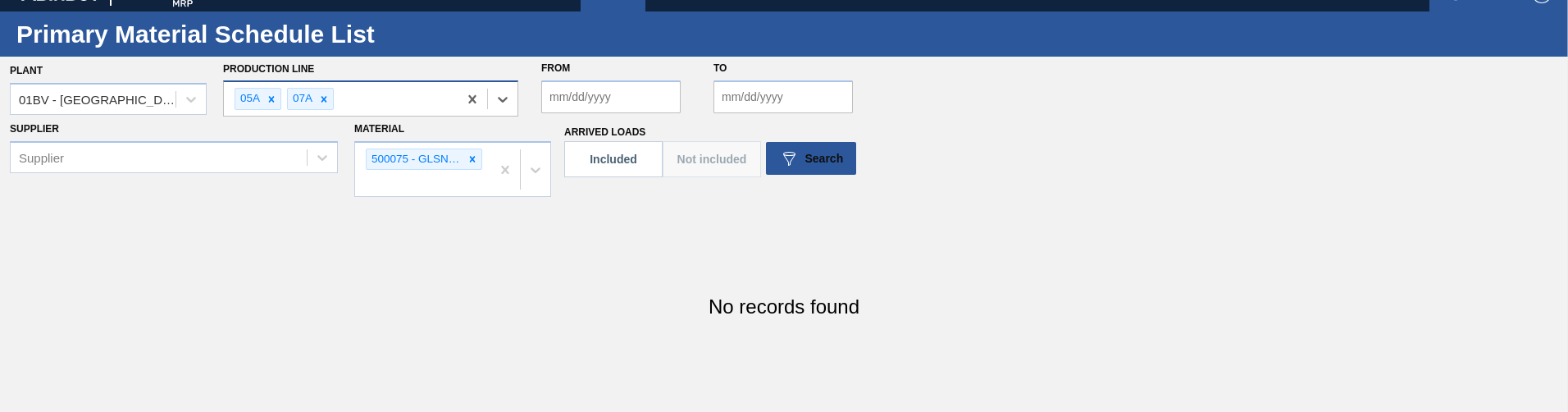
click at [359, 108] on div "05A 07A" at bounding box center [341, 99] width 234 height 33
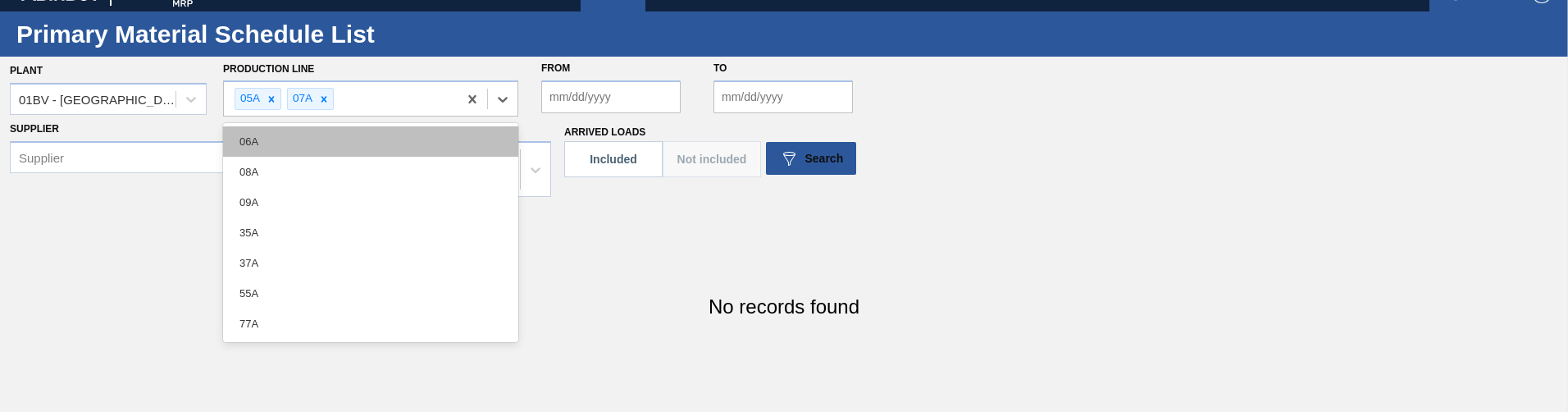
click at [366, 151] on div "06A" at bounding box center [371, 141] width 296 height 30
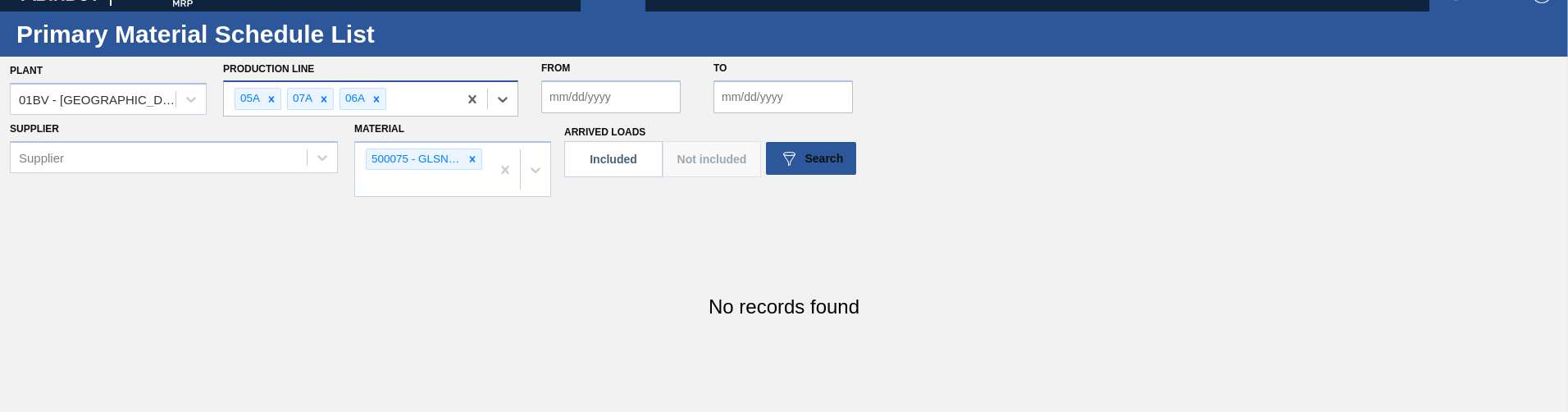
click at [393, 112] on div "05A 07A 06A" at bounding box center [341, 99] width 234 height 33
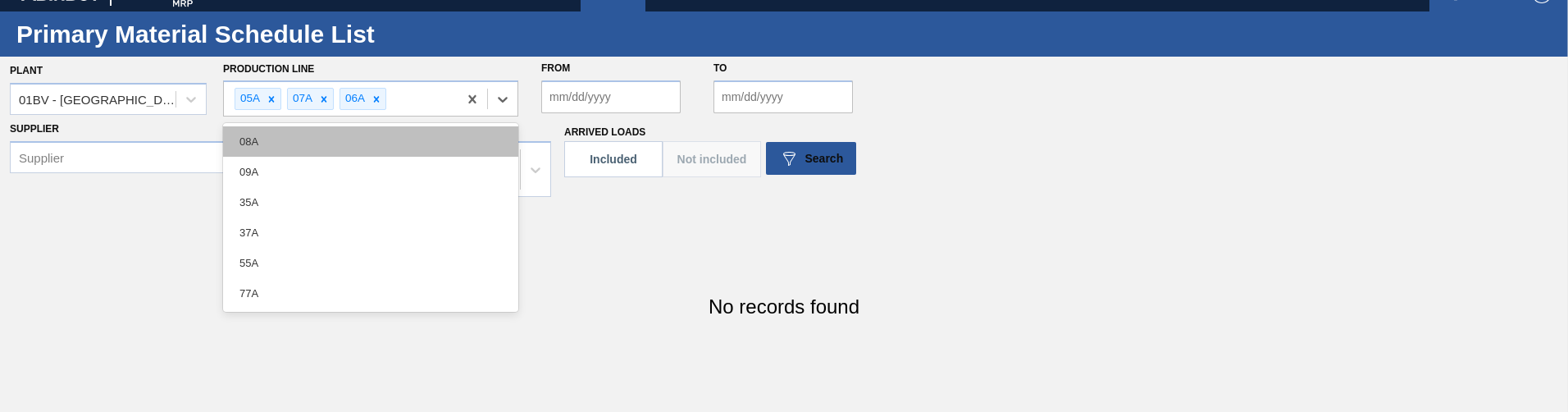
click at [372, 151] on div "08A" at bounding box center [371, 141] width 296 height 30
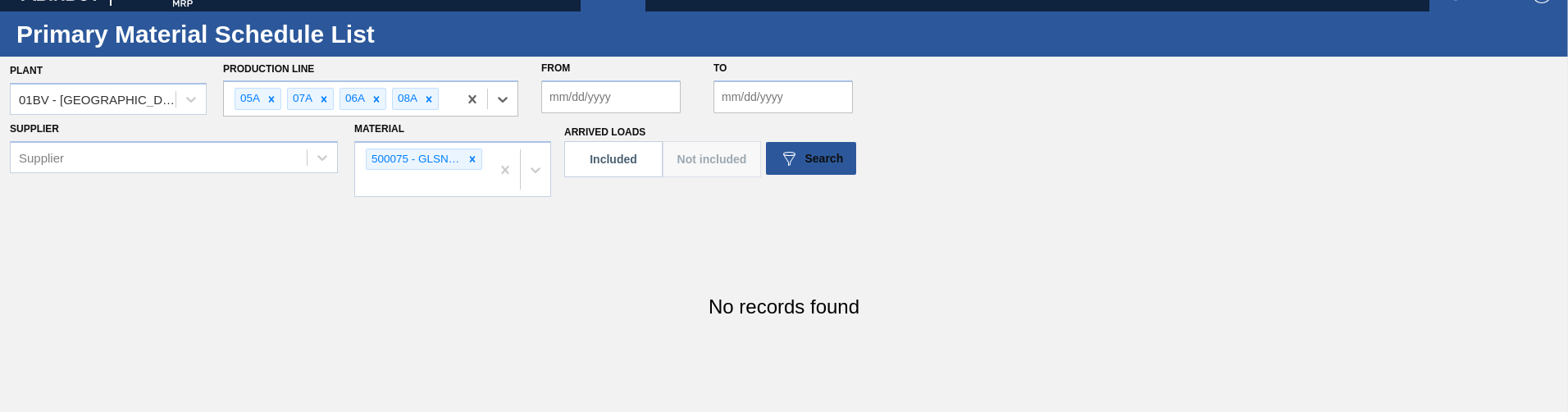
click at [363, 119] on div "Material 500075 - GLSNR GEN BULK 12OZ LN BARE LS BULK 0904" at bounding box center [453, 157] width 197 height 80
click at [358, 98] on div "06A" at bounding box center [354, 99] width 27 height 21
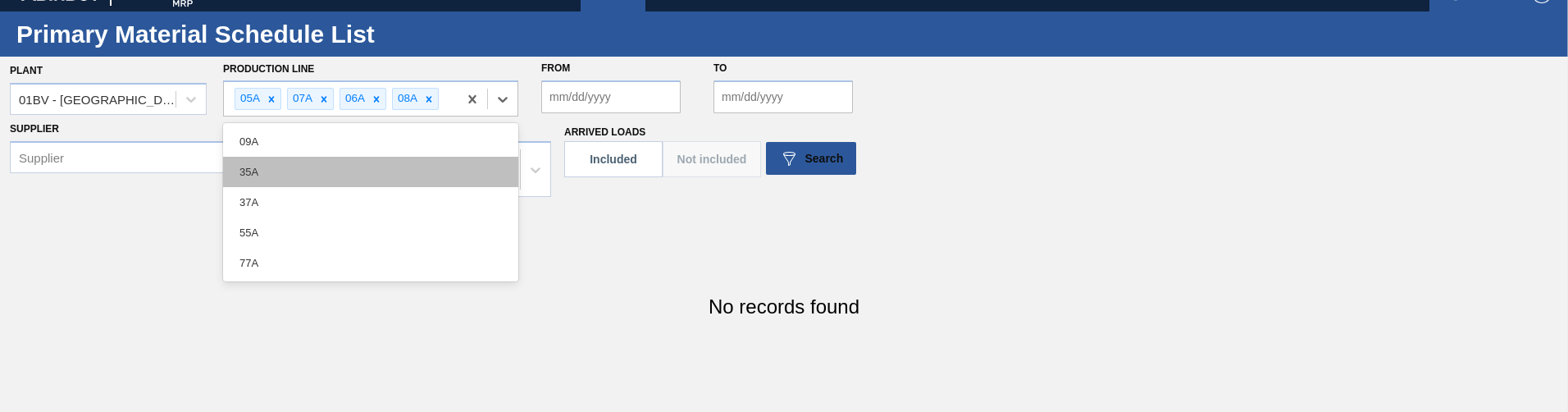
click at [349, 157] on div "35A" at bounding box center [371, 172] width 296 height 30
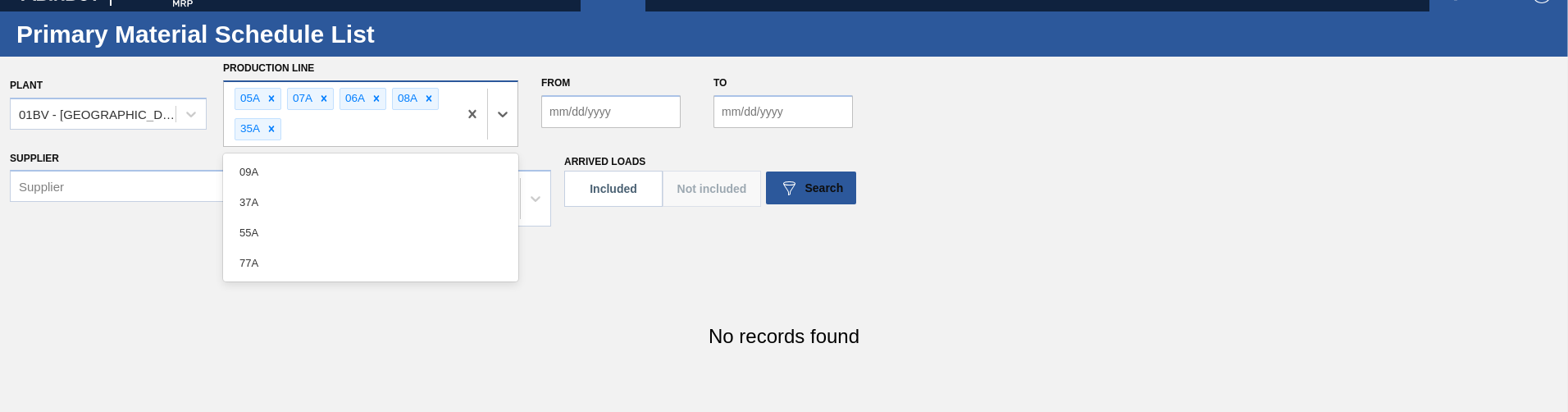
click at [355, 104] on div "06A" at bounding box center [354, 99] width 27 height 21
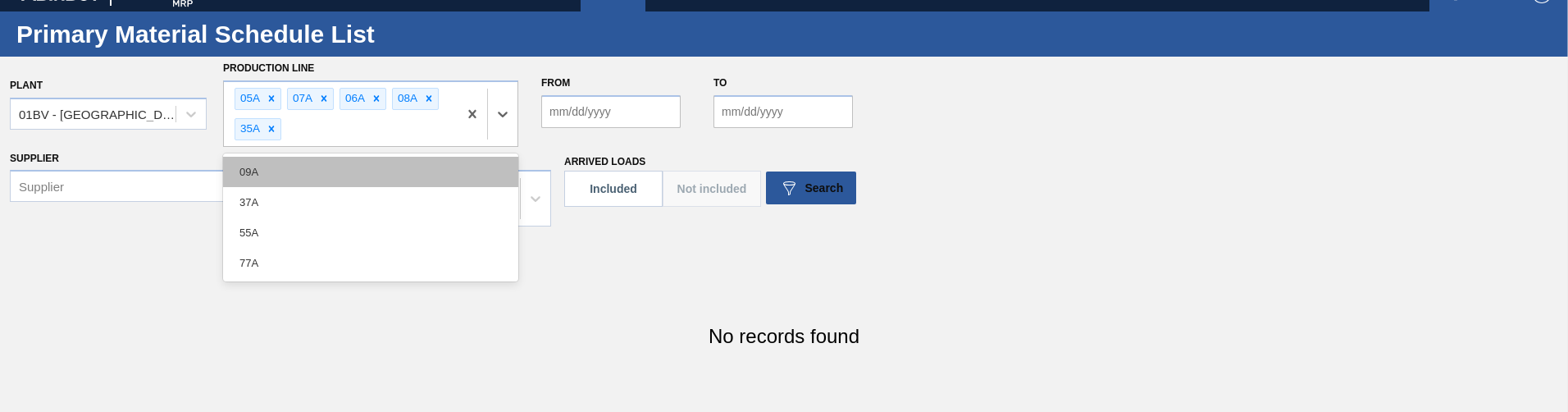
click at [342, 165] on div "09A" at bounding box center [371, 172] width 296 height 30
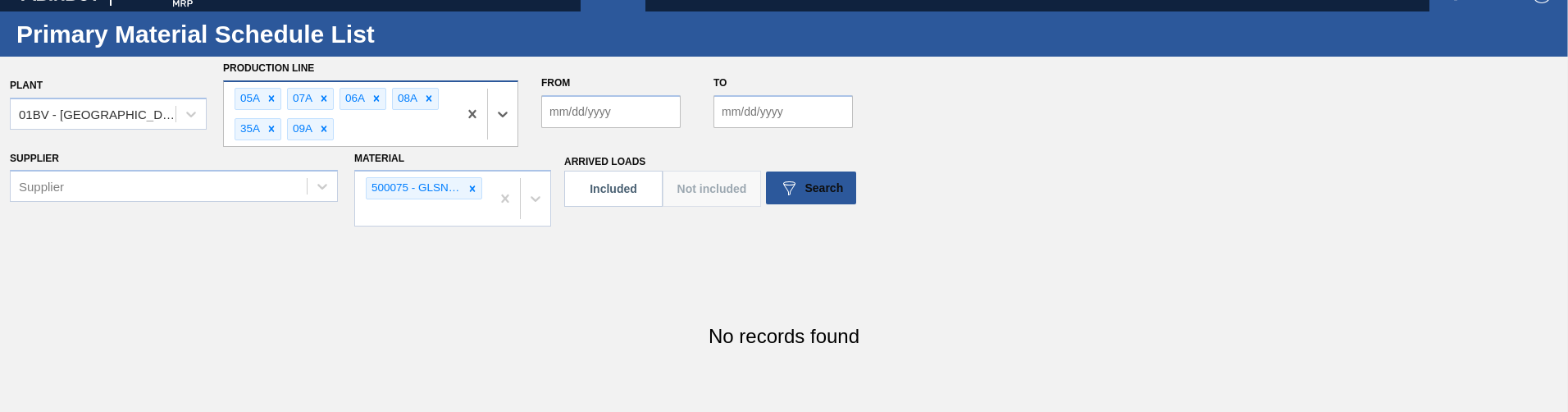
click at [342, 131] on div "05A 07A 06A 08A 35A 09A" at bounding box center [341, 114] width 234 height 64
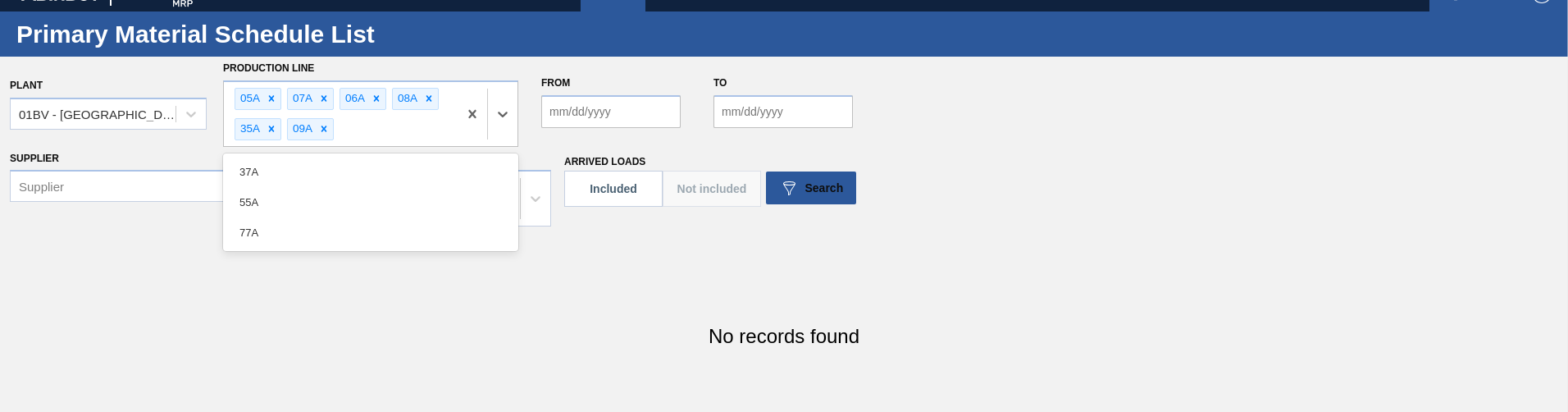
click at [343, 165] on div "55A" at bounding box center [371, 202] width 296 height 30
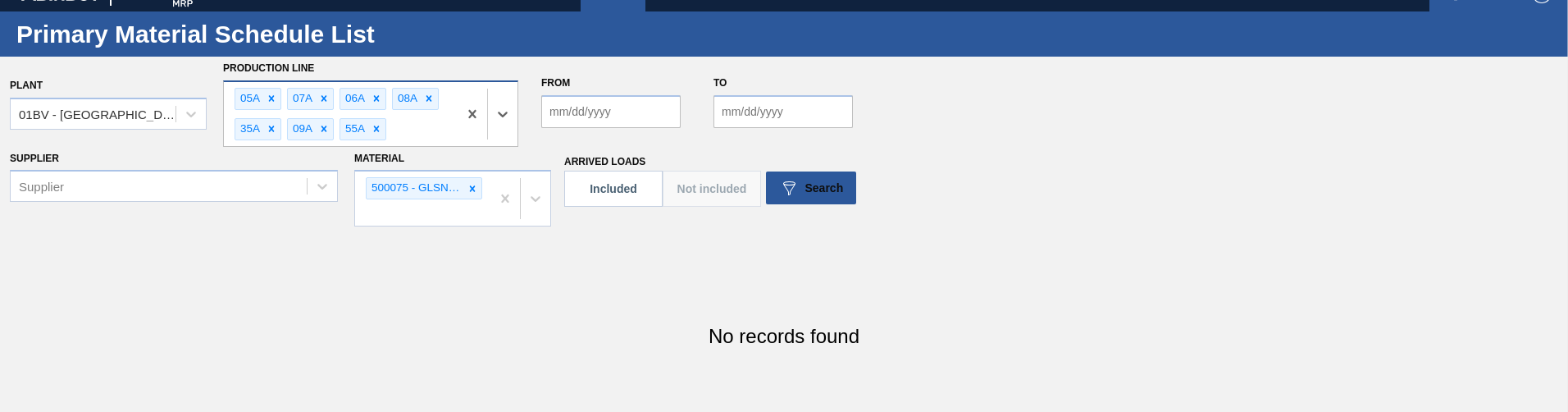
click at [296, 128] on div "09A" at bounding box center [302, 129] width 27 height 21
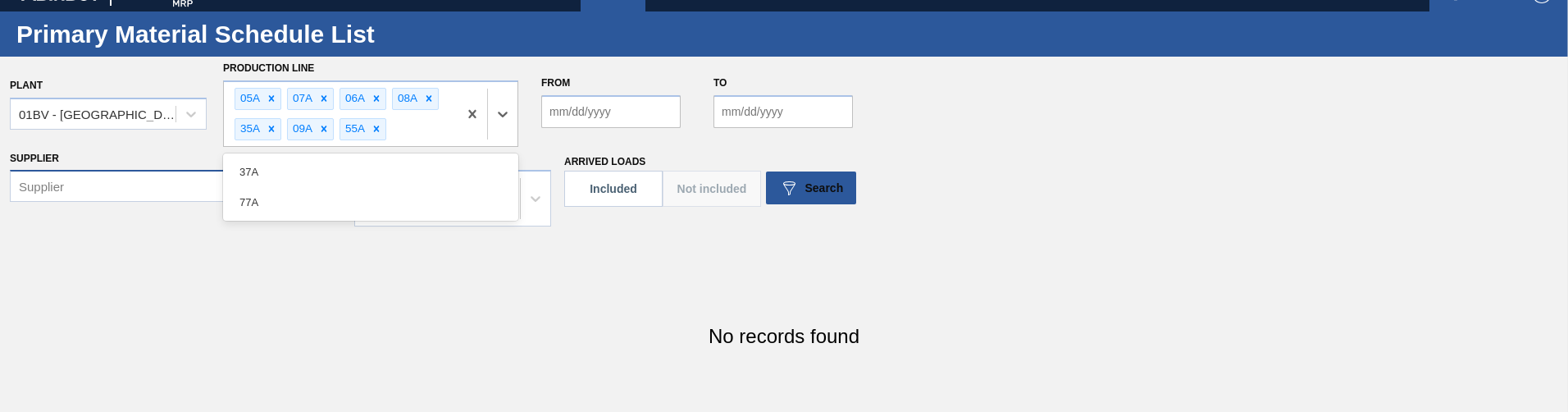
click at [315, 165] on div "37A" at bounding box center [371, 172] width 296 height 30
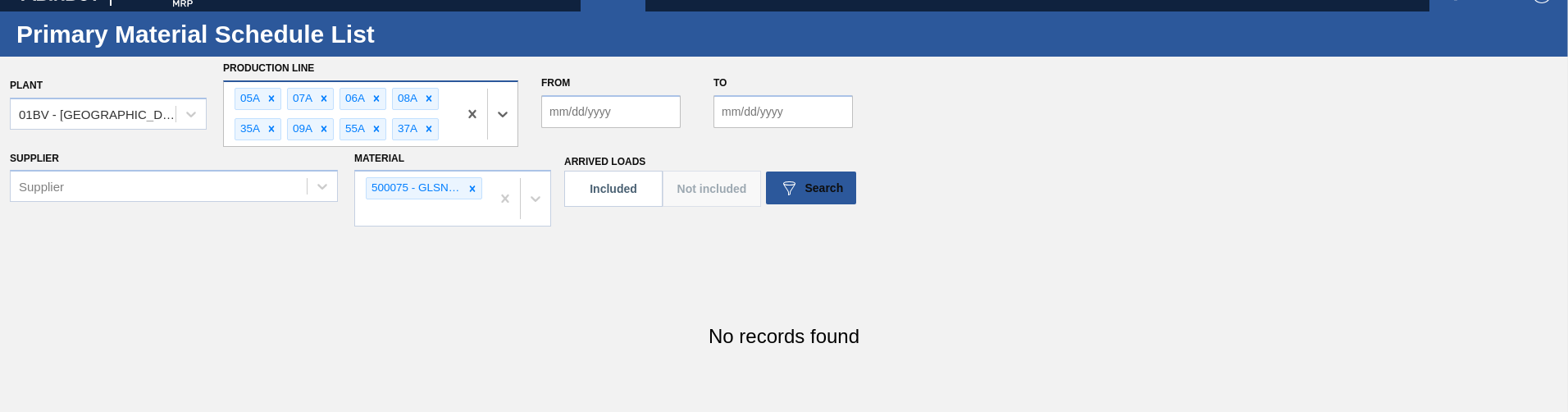
click at [308, 129] on div "09A" at bounding box center [302, 129] width 27 height 21
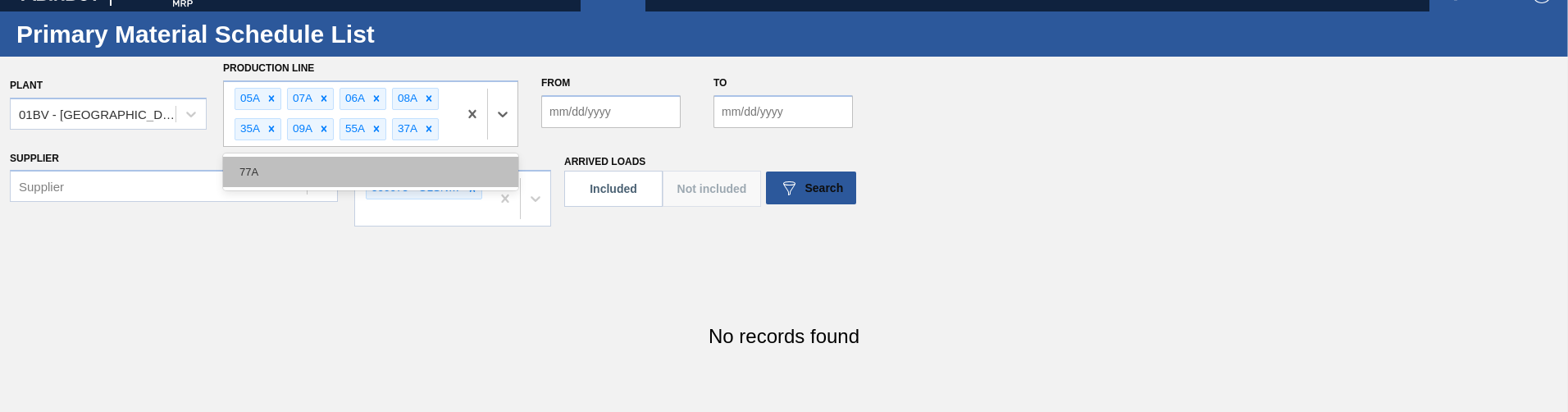
click at [311, 165] on div "77A" at bounding box center [371, 172] width 296 height 30
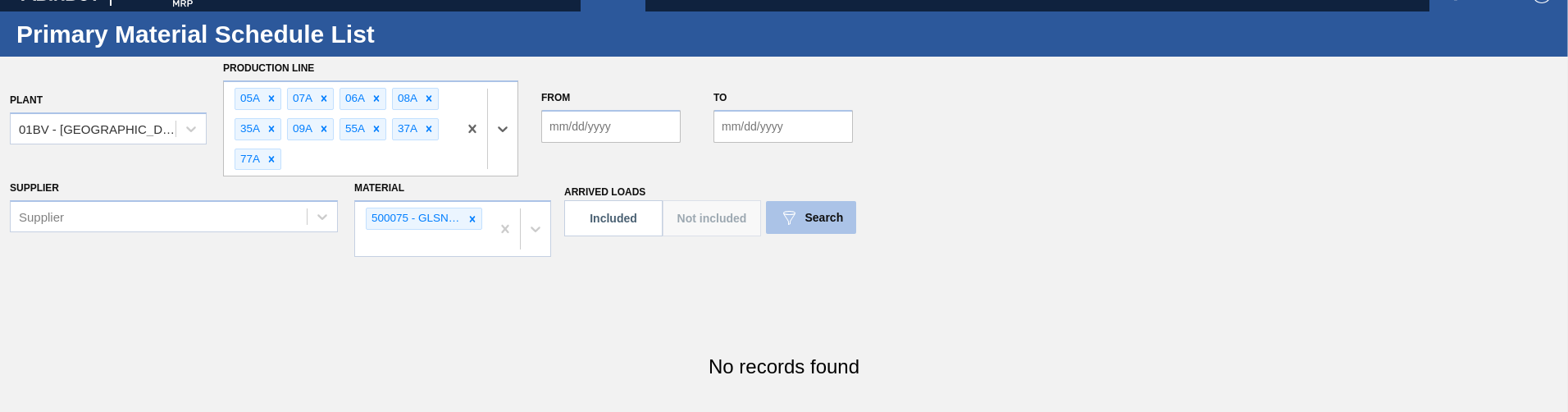
click at [815, 165] on div "Search" at bounding box center [811, 218] width 64 height 20
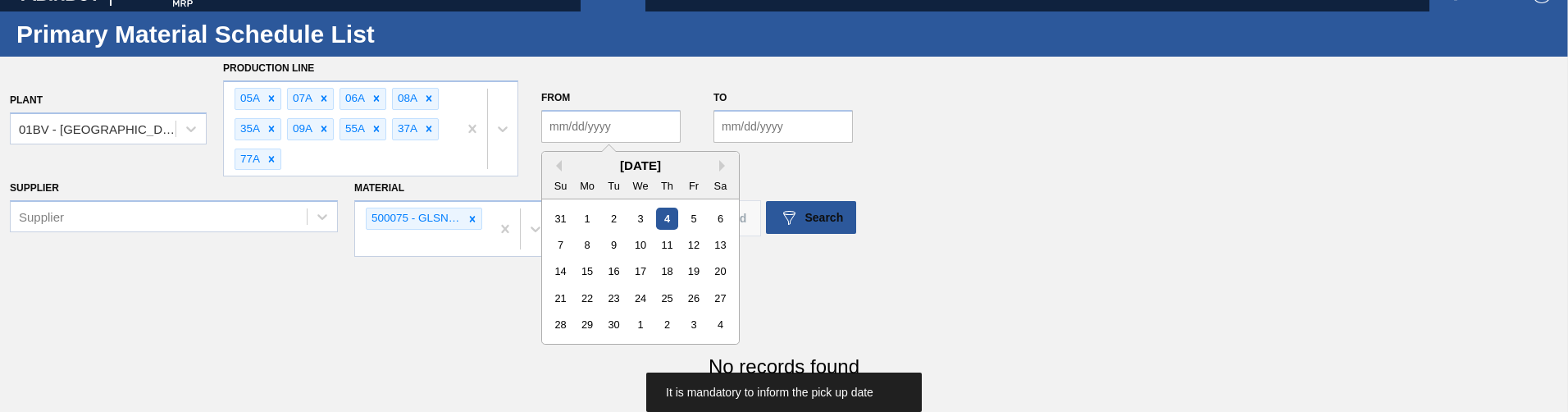
click at [667, 121] on input "From" at bounding box center [611, 127] width 140 height 33
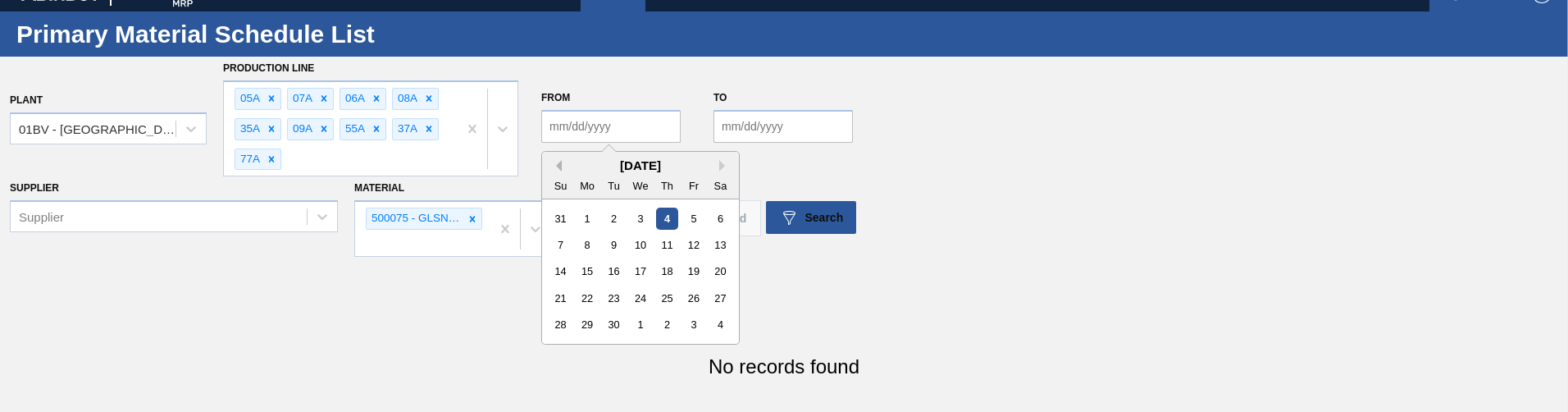
click at [558, 164] on button "Previous Month" at bounding box center [556, 166] width 12 height 12
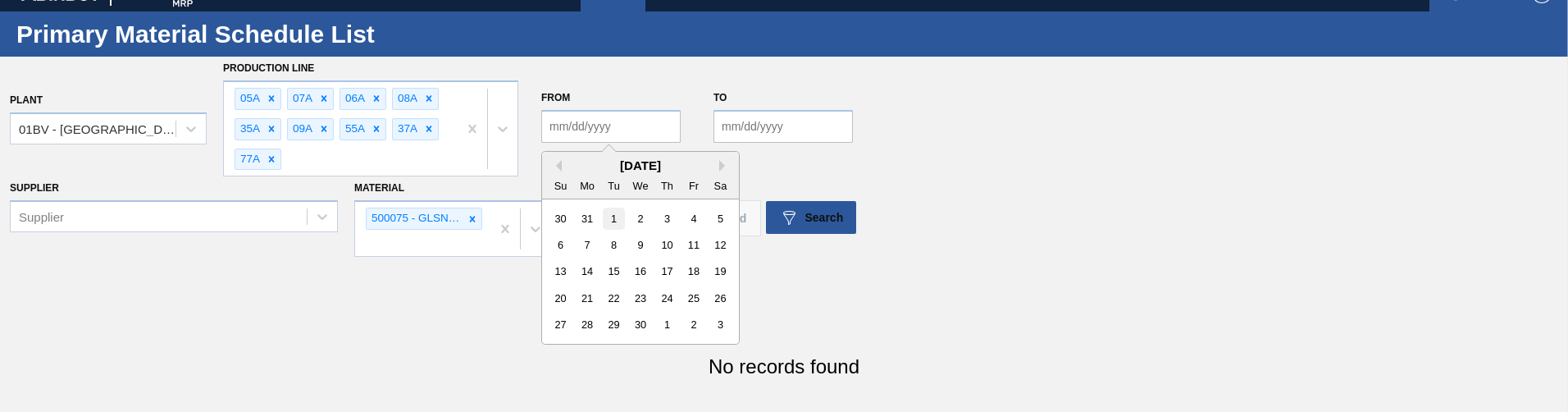
click at [615, 165] on div "1" at bounding box center [614, 219] width 22 height 22
type input "04/01/2025"
click at [793, 115] on input "to" at bounding box center [783, 127] width 140 height 33
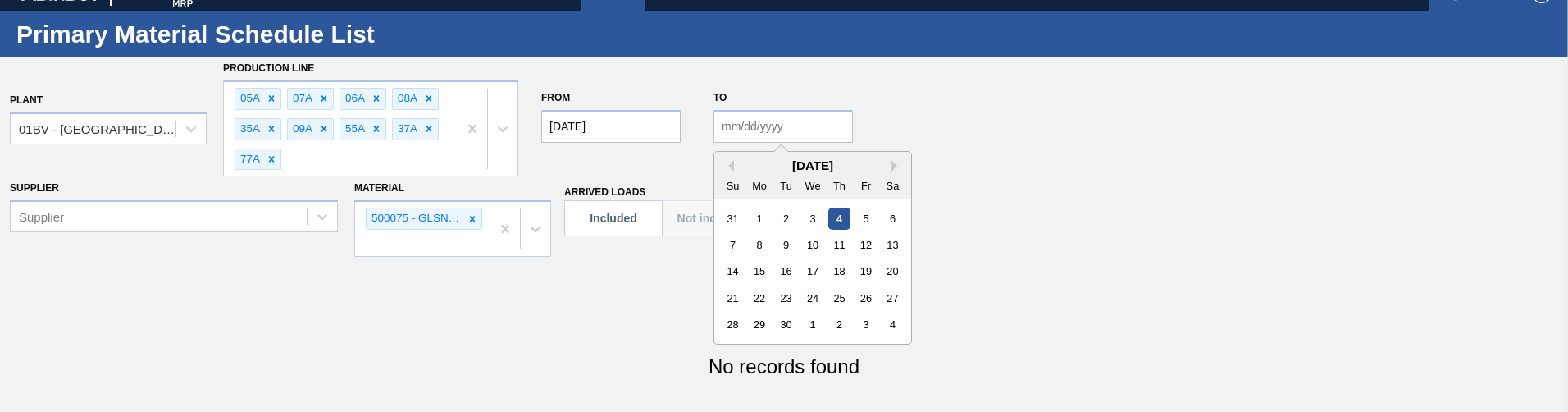
click at [845, 165] on div "4" at bounding box center [839, 219] width 22 height 22
type input "[DATE]"
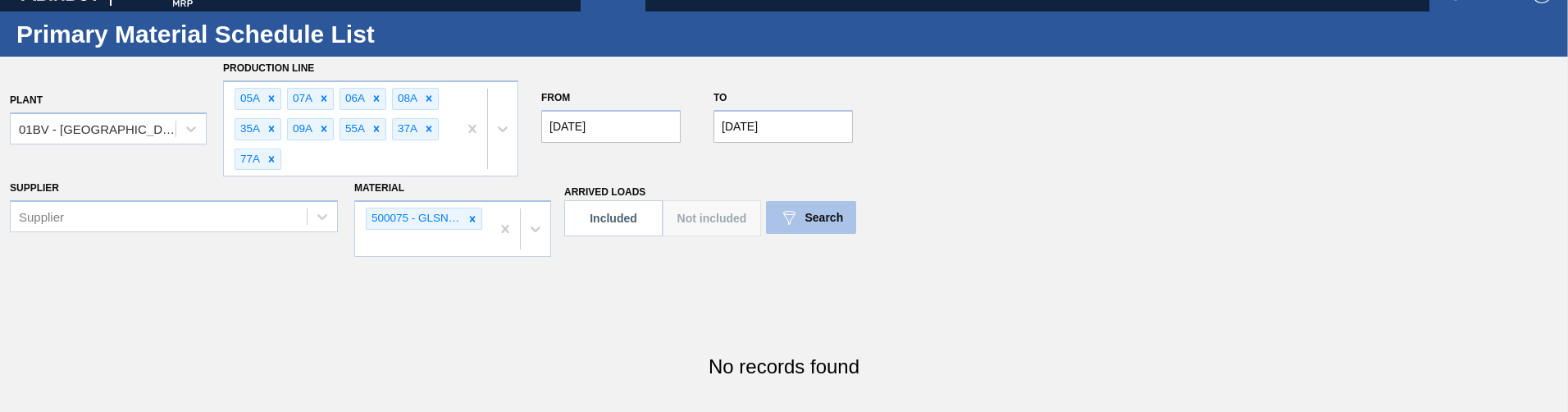
click at [841, 165] on span "Search" at bounding box center [824, 217] width 39 height 13
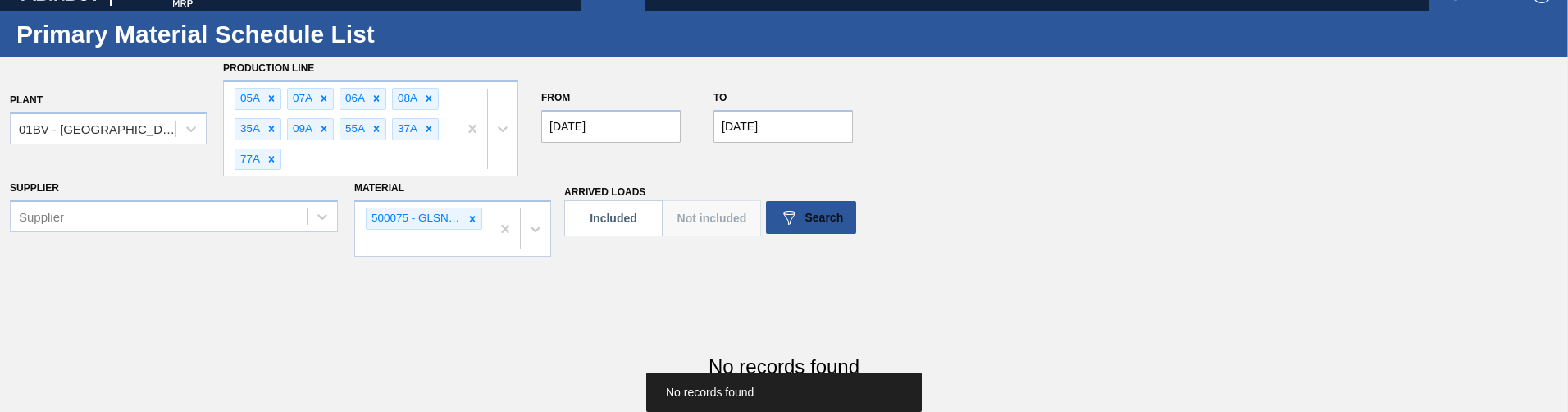
click at [599, 116] on input "04/01/2025" at bounding box center [611, 127] width 140 height 33
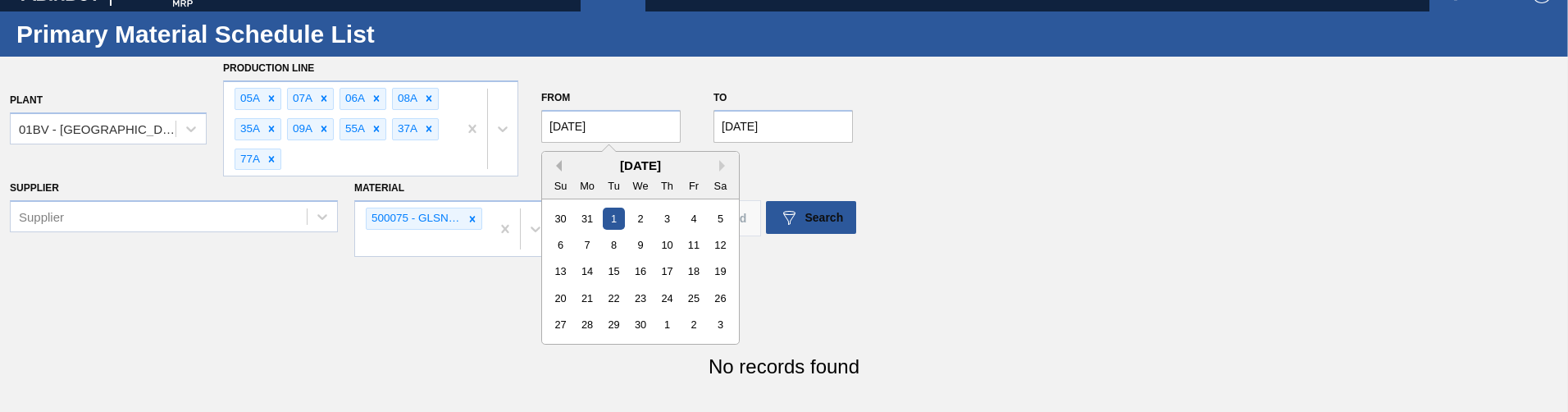
click at [555, 165] on button "Previous Month" at bounding box center [556, 166] width 12 height 12
click at [701, 165] on div "6" at bounding box center [693, 219] width 22 height 22
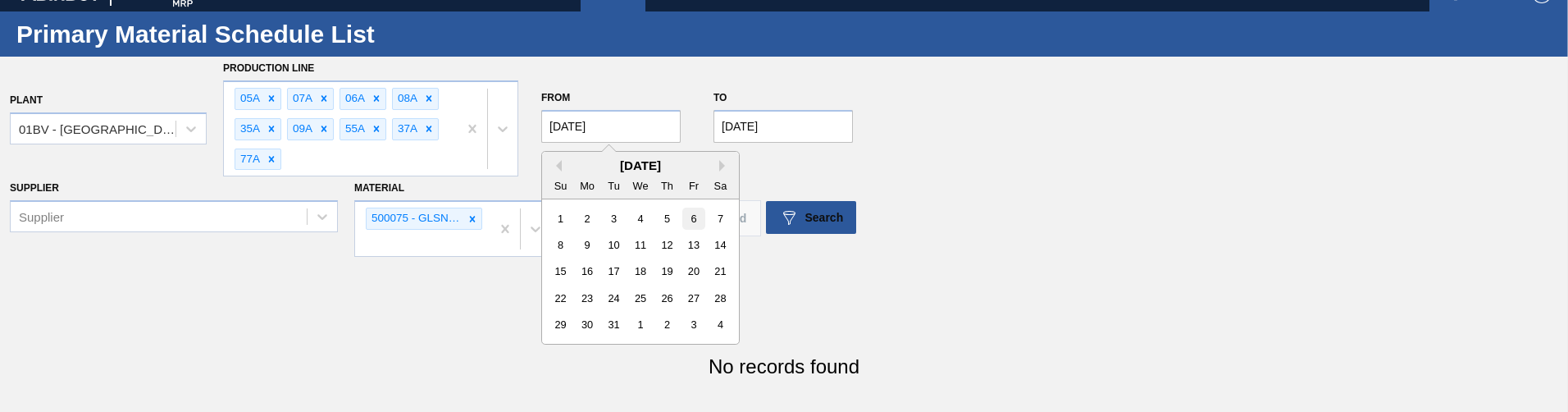
type input "12/06/2024"
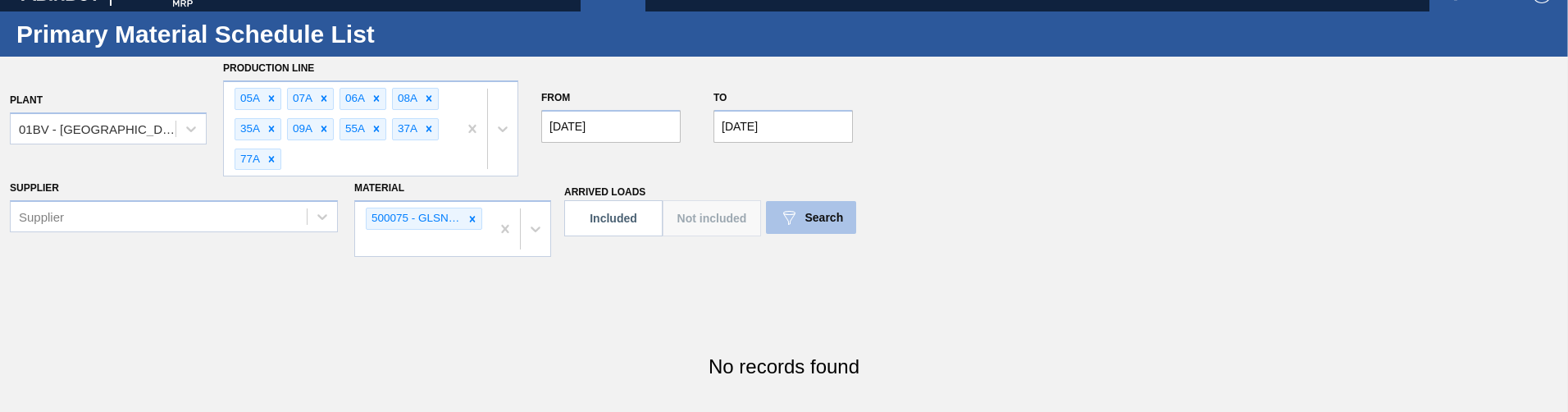
click at [813, 165] on button "Search" at bounding box center [811, 218] width 90 height 33
click at [627, 133] on input "12/06/2024" at bounding box center [611, 127] width 140 height 33
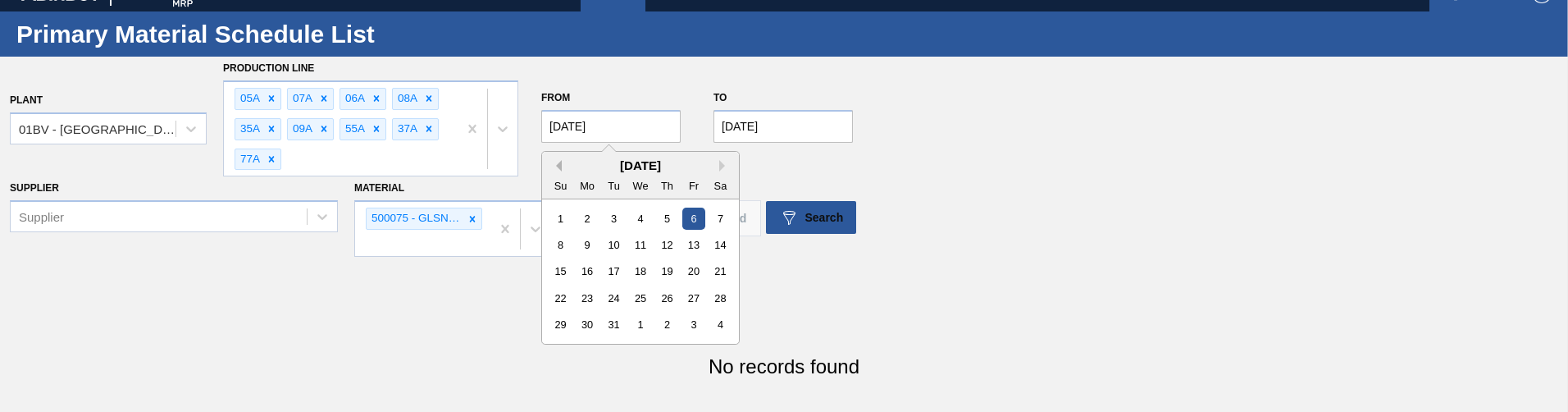
click at [556, 165] on button "Previous Month" at bounding box center [556, 166] width 12 height 12
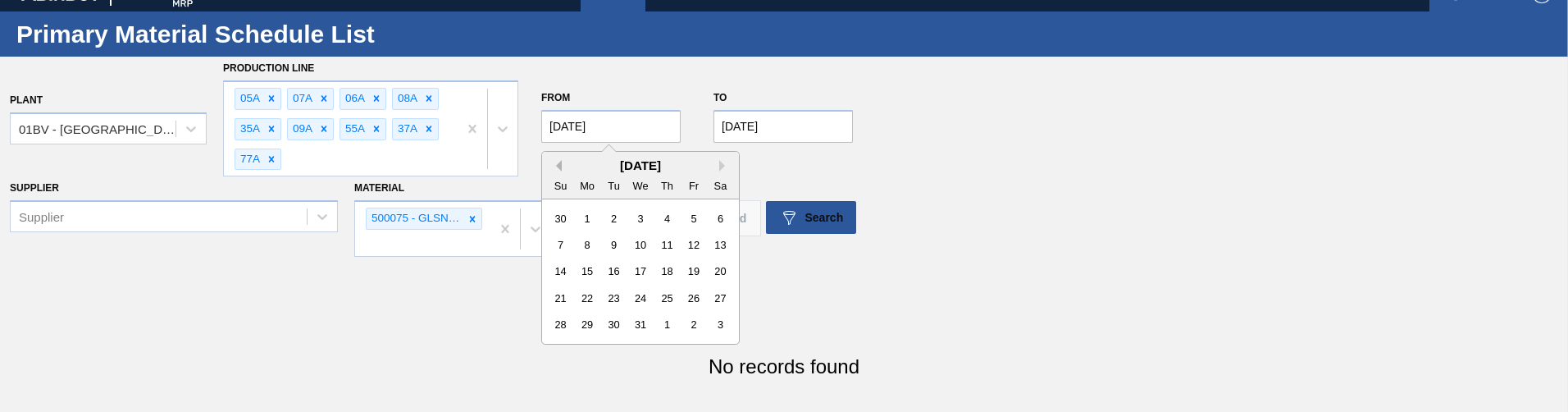
click at [556, 165] on button "Previous Month" at bounding box center [556, 166] width 12 height 12
click at [567, 165] on div "April 2024" at bounding box center [641, 165] width 197 height 14
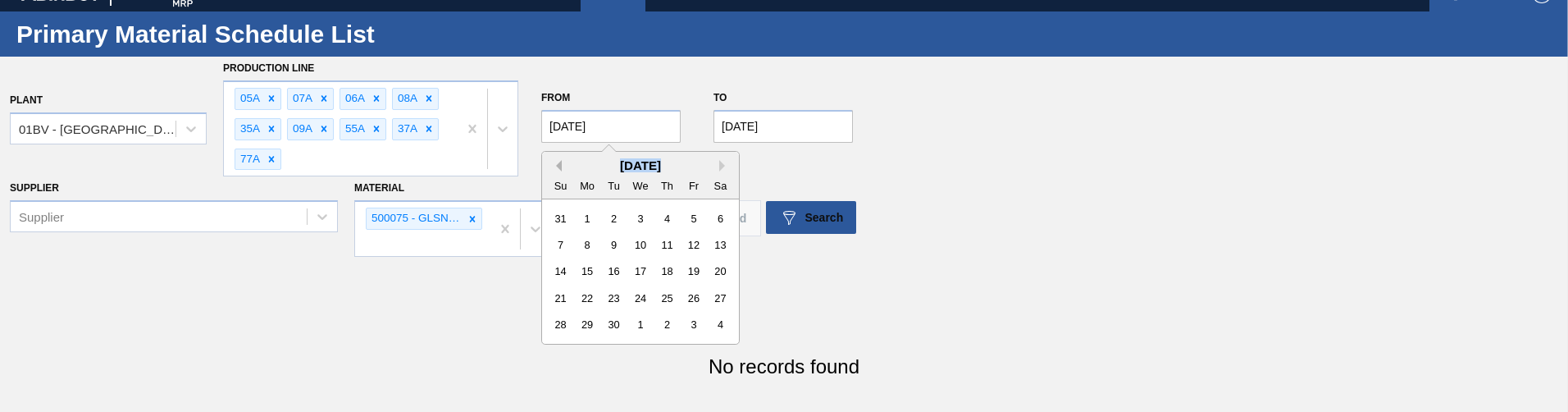
click at [561, 165] on button "Previous Month" at bounding box center [556, 166] width 12 height 12
click at [560, 165] on button "Previous Month" at bounding box center [556, 166] width 12 height 12
drag, startPoint x: 722, startPoint y: 167, endPoint x: 693, endPoint y: 173, distance: 29.6
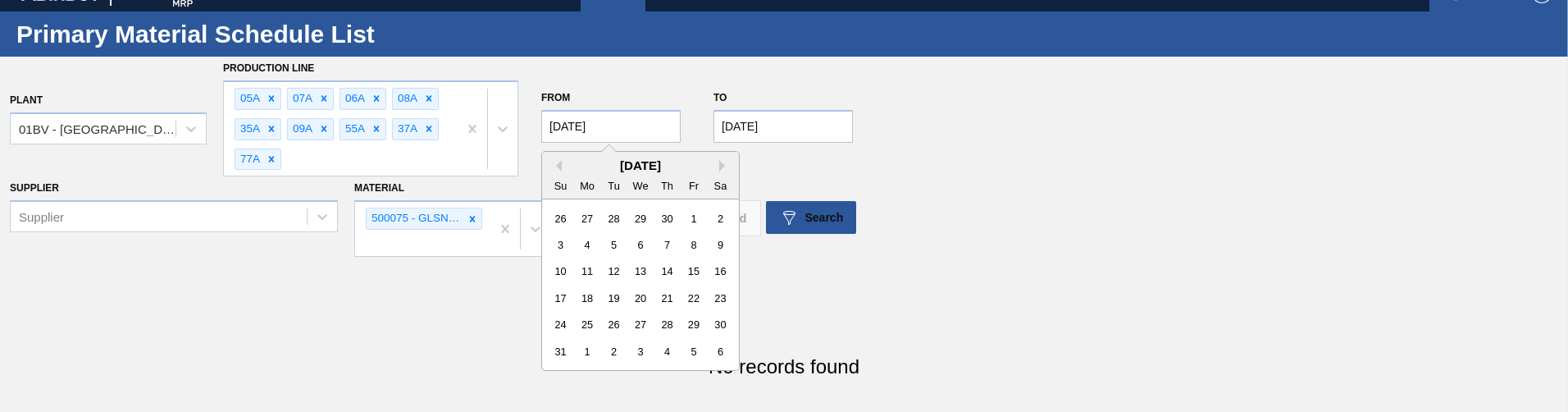
click at [722, 165] on button "Next Month" at bounding box center [725, 166] width 12 height 12
click at [594, 165] on div "1" at bounding box center [587, 219] width 22 height 22
type input "01/01/2024"
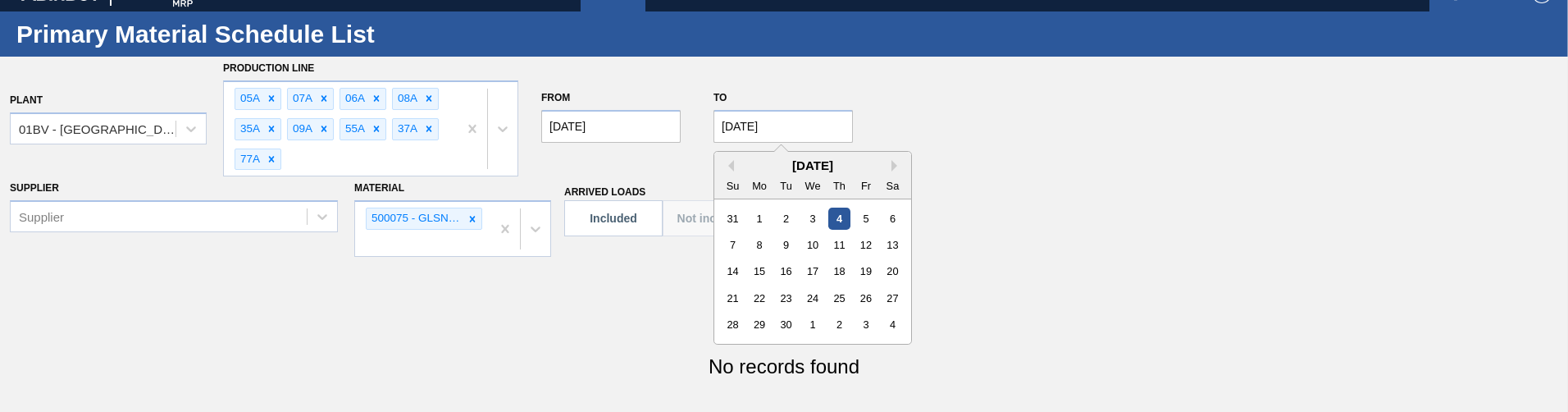
click at [787, 137] on input "[DATE]" at bounding box center [783, 127] width 140 height 33
click at [727, 161] on button "Previous Month" at bounding box center [728, 166] width 12 height 12
click at [733, 164] on button "Previous Month" at bounding box center [728, 166] width 12 height 12
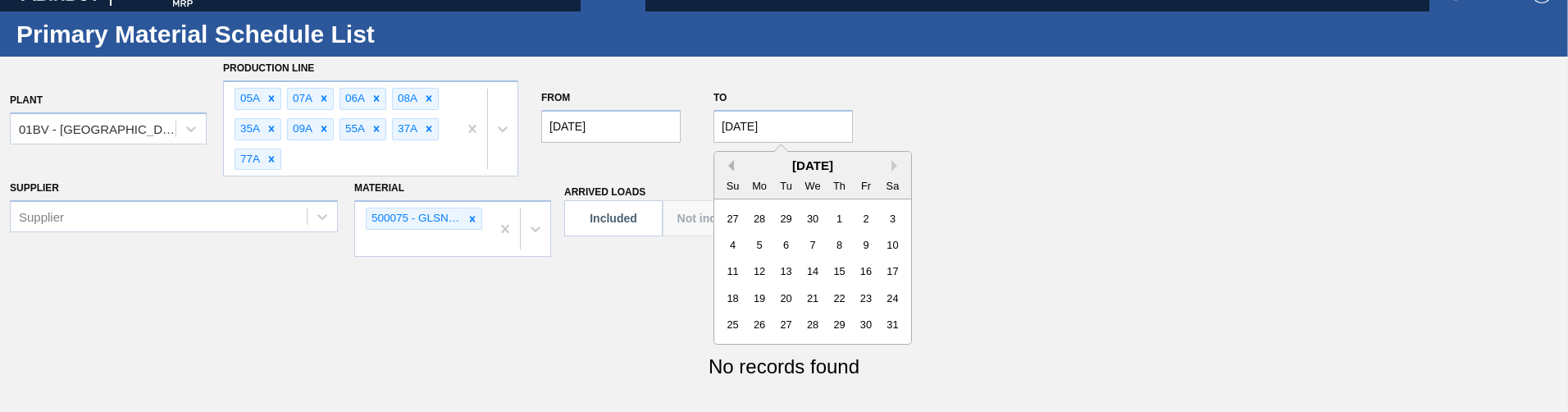
click at [733, 164] on button "Previous Month" at bounding box center [728, 166] width 12 height 12
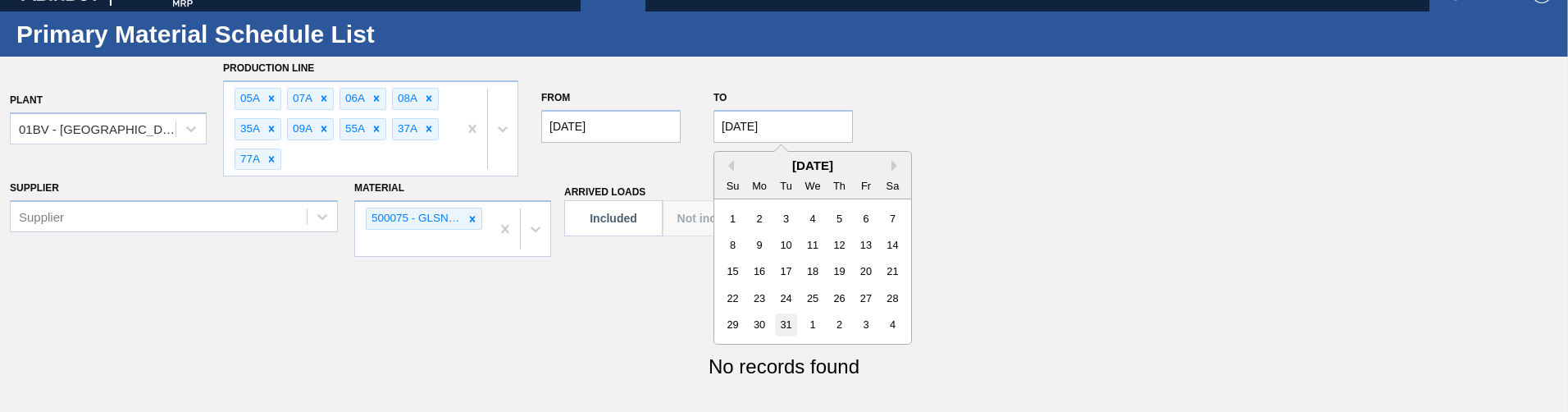
click at [789, 165] on div "31" at bounding box center [785, 325] width 22 height 22
type input "12/31/2024"
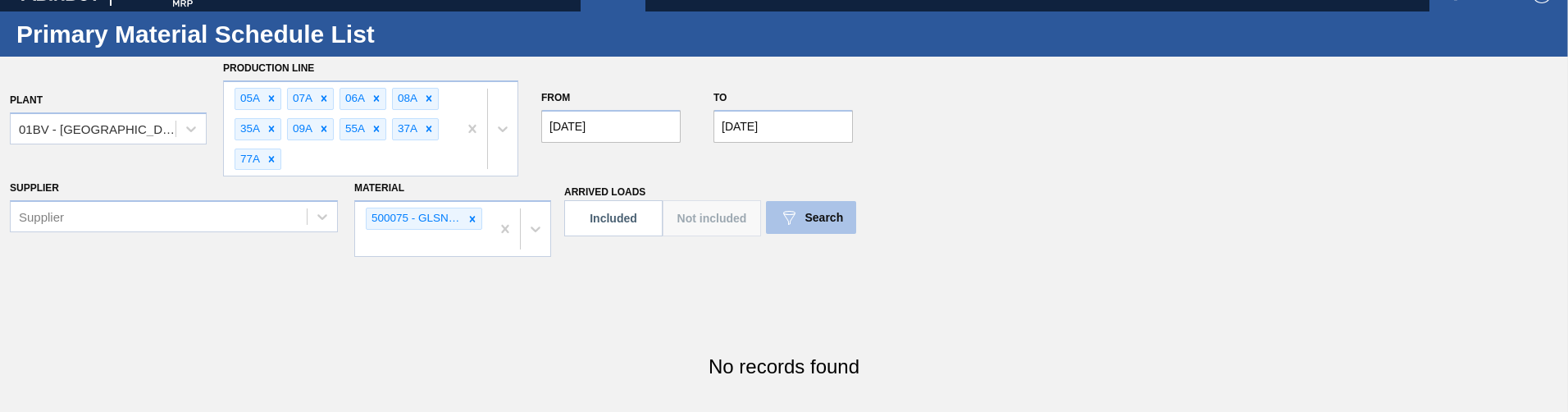
click at [821, 165] on span "Search" at bounding box center [824, 217] width 39 height 13
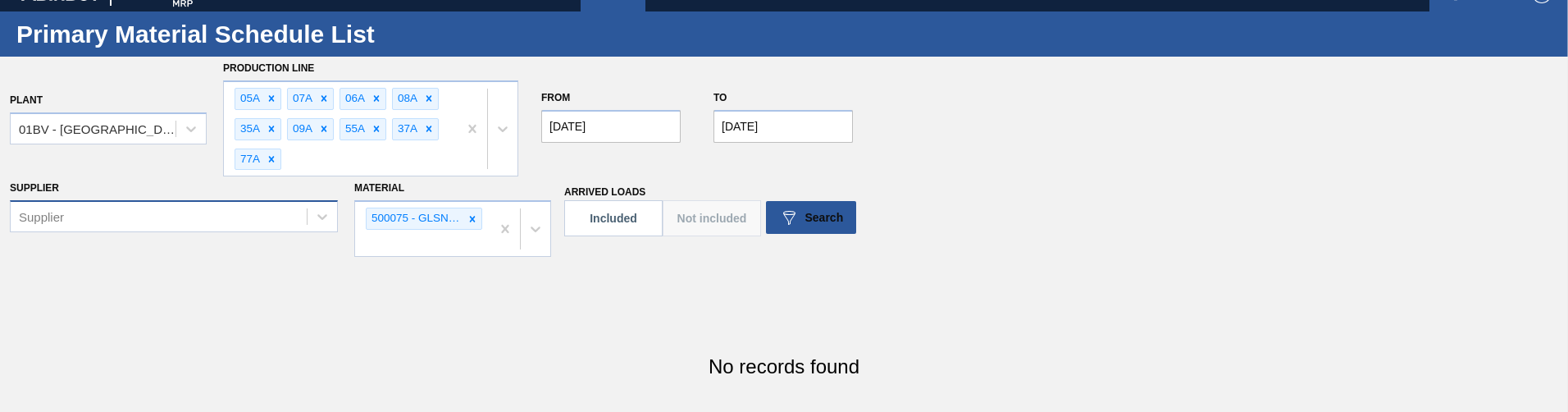
click at [193, 165] on div "Supplier" at bounding box center [174, 216] width 328 height 32
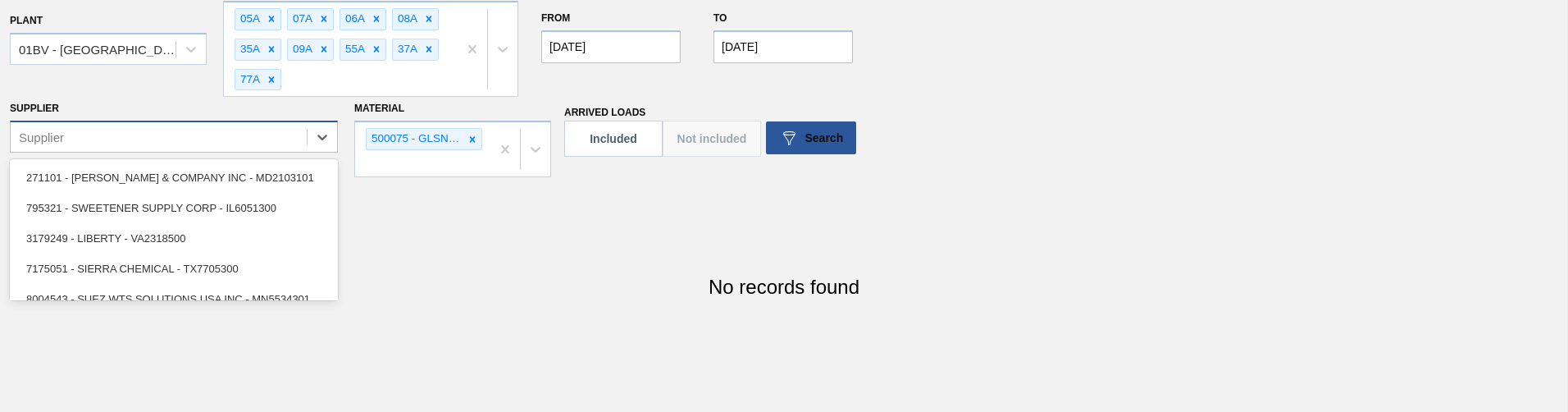
scroll to position [105, 0]
click at [538, 165] on div "No records found" at bounding box center [784, 287] width 1568 height 56
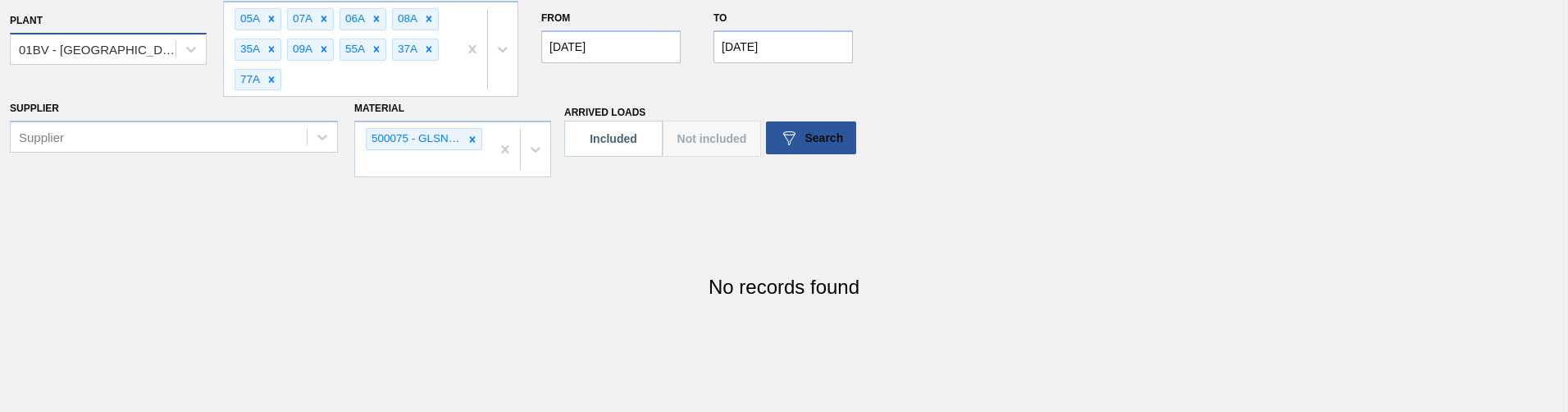
click at [146, 38] on div "01BV - [GEOGRAPHIC_DATA] Brewery" at bounding box center [93, 50] width 165 height 23
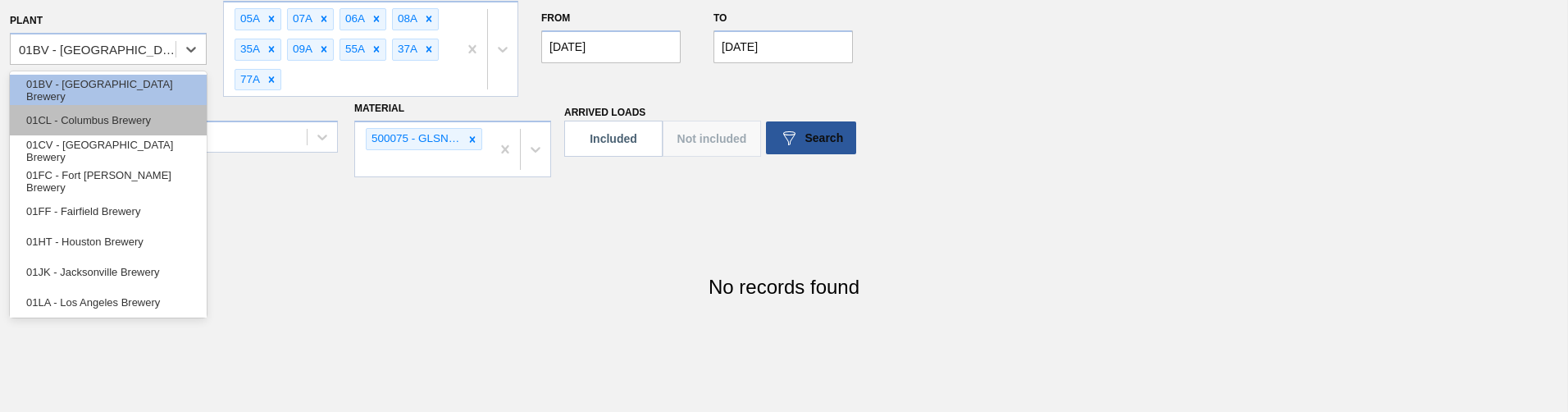
click at [137, 116] on div "01CL - Columbus Brewery" at bounding box center [108, 120] width 197 height 30
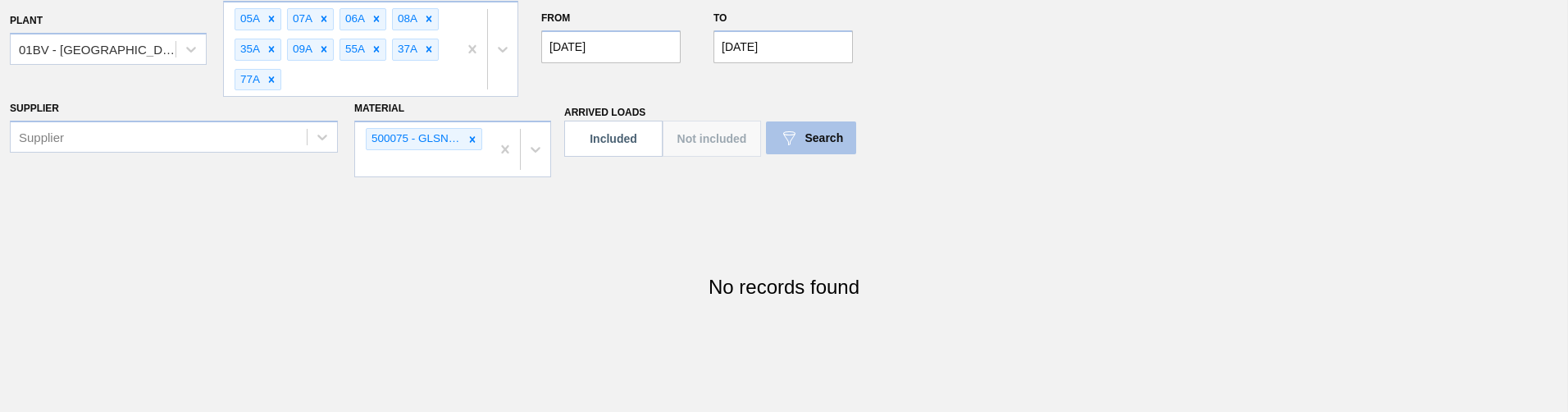
click at [784, 139] on img at bounding box center [788, 138] width 20 height 20
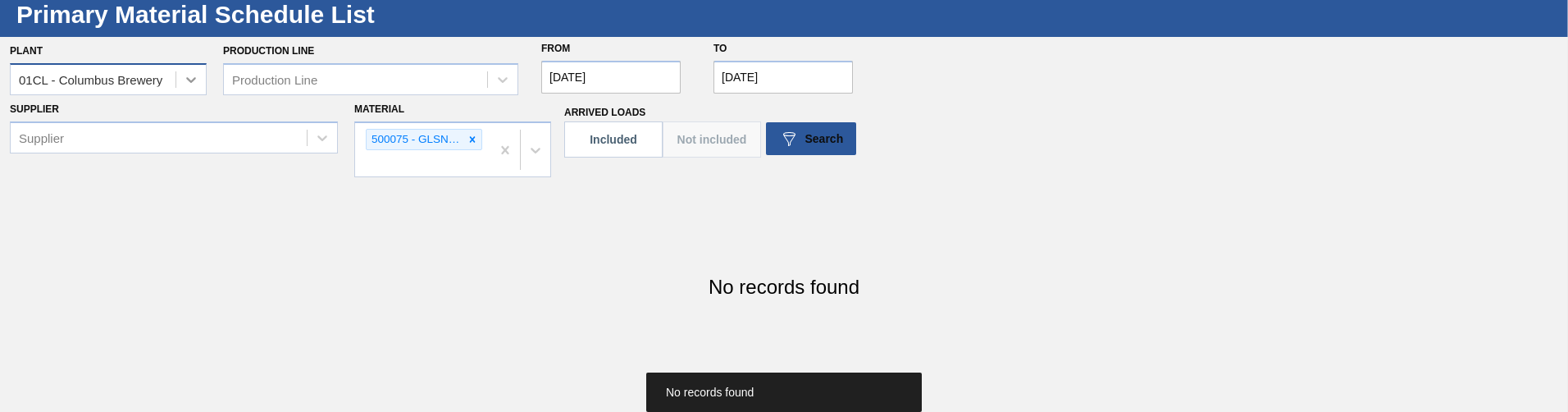
click at [177, 76] on div at bounding box center [191, 79] width 29 height 29
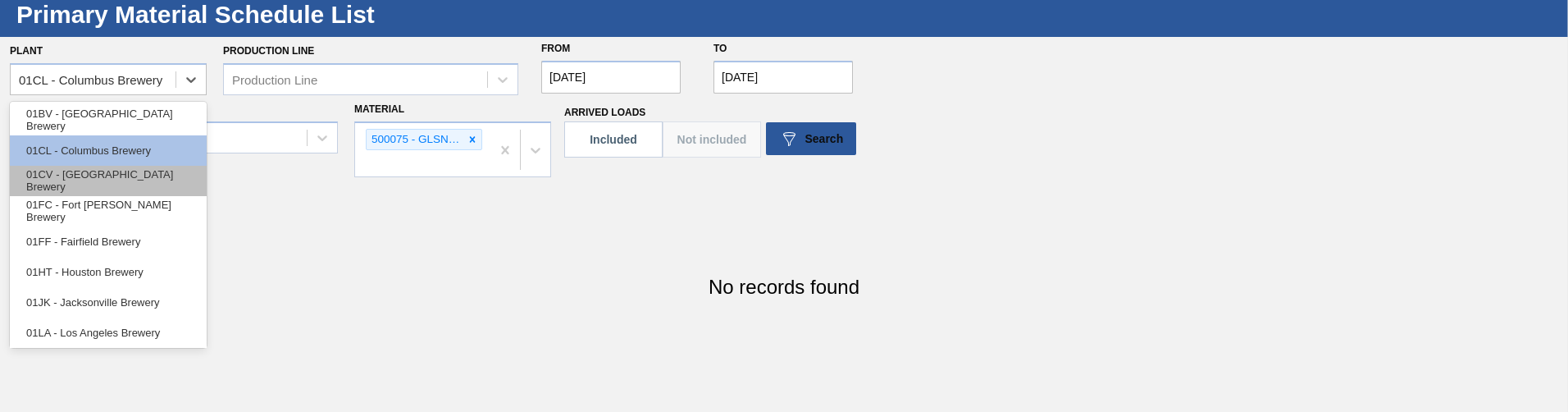
click at [128, 165] on div "01CV - [GEOGRAPHIC_DATA] Brewery" at bounding box center [108, 181] width 197 height 30
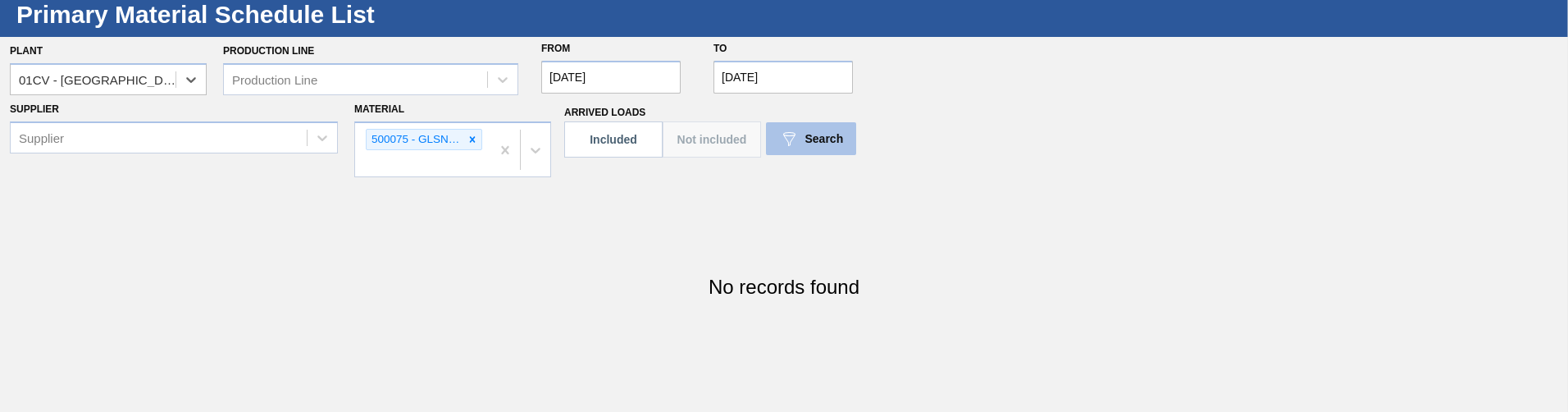
click at [824, 127] on button "Search" at bounding box center [811, 139] width 90 height 33
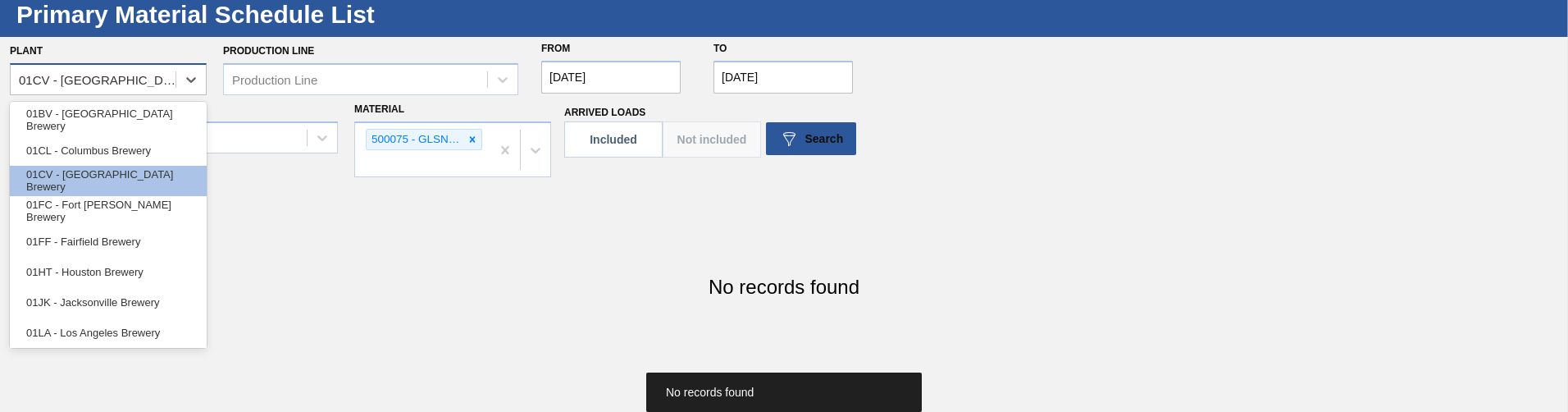
click at [122, 77] on div "01CV - [GEOGRAPHIC_DATA] Brewery" at bounding box center [98, 79] width 158 height 14
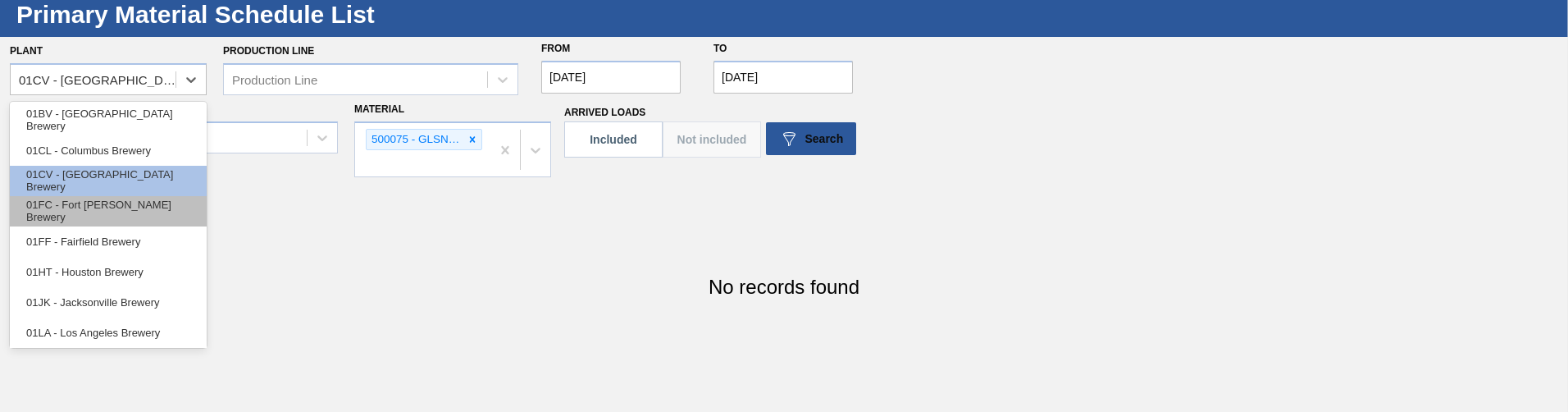
click at [136, 165] on div "01FC - Fort Collins Brewery" at bounding box center [108, 211] width 197 height 30
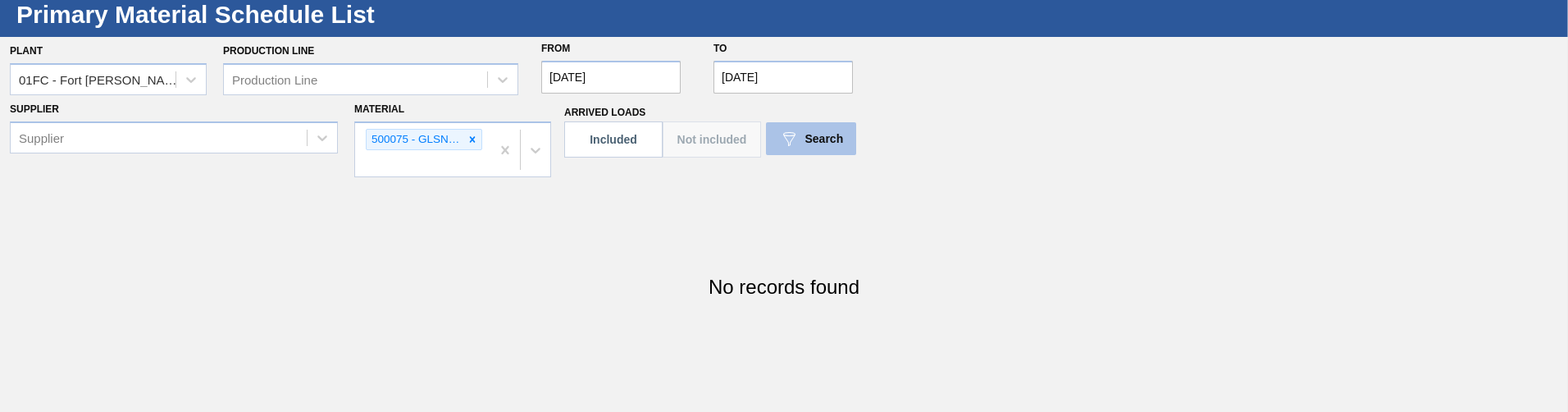
click at [816, 154] on button "Search" at bounding box center [811, 139] width 90 height 33
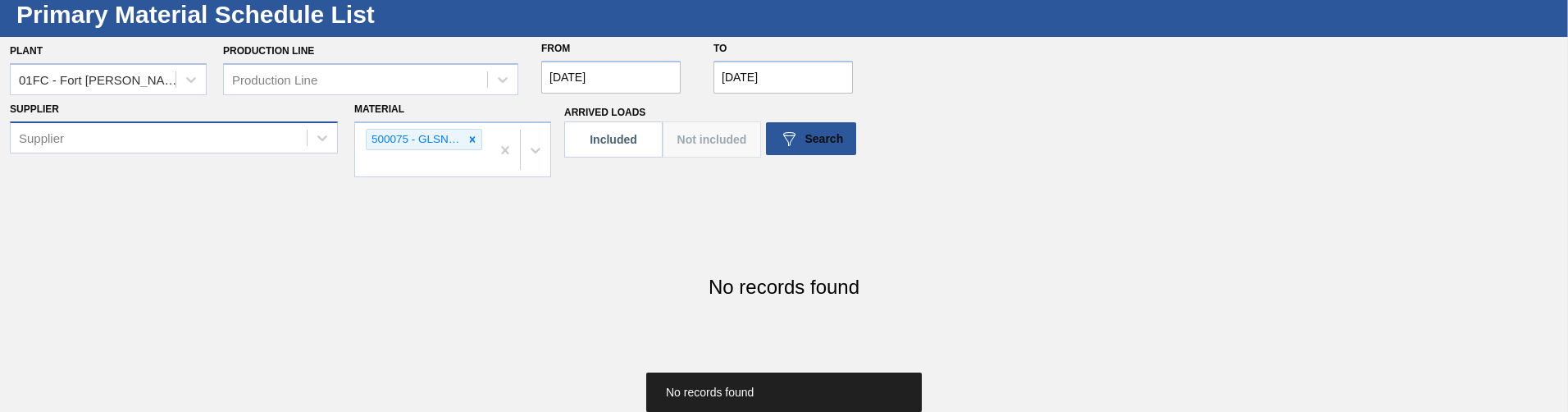
click at [124, 136] on div "Supplier" at bounding box center [158, 138] width 296 height 23
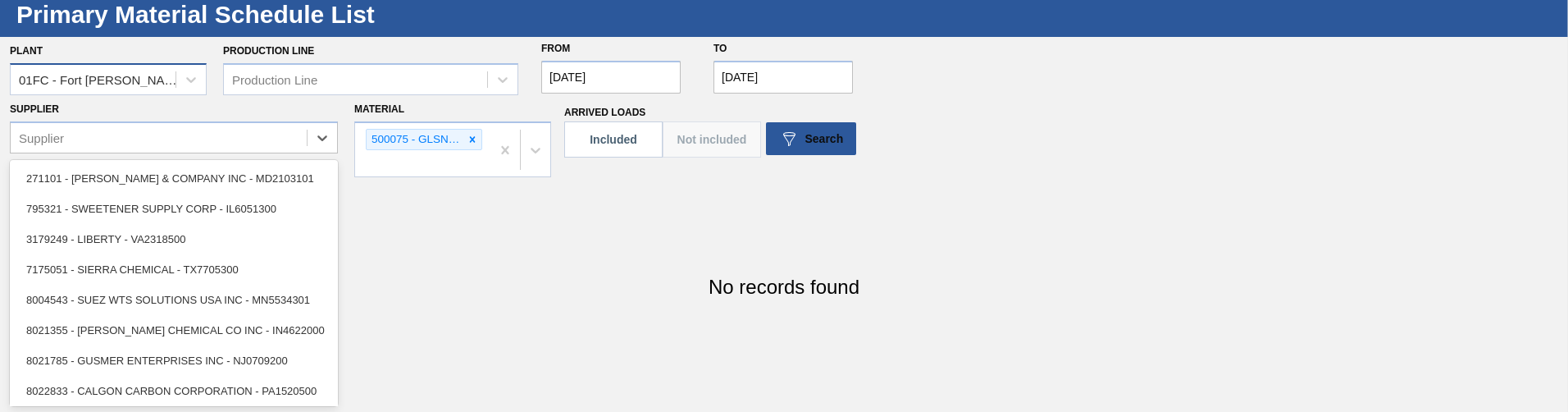
click at [126, 75] on div "01FC - Fort Collins Brewery" at bounding box center [98, 79] width 158 height 14
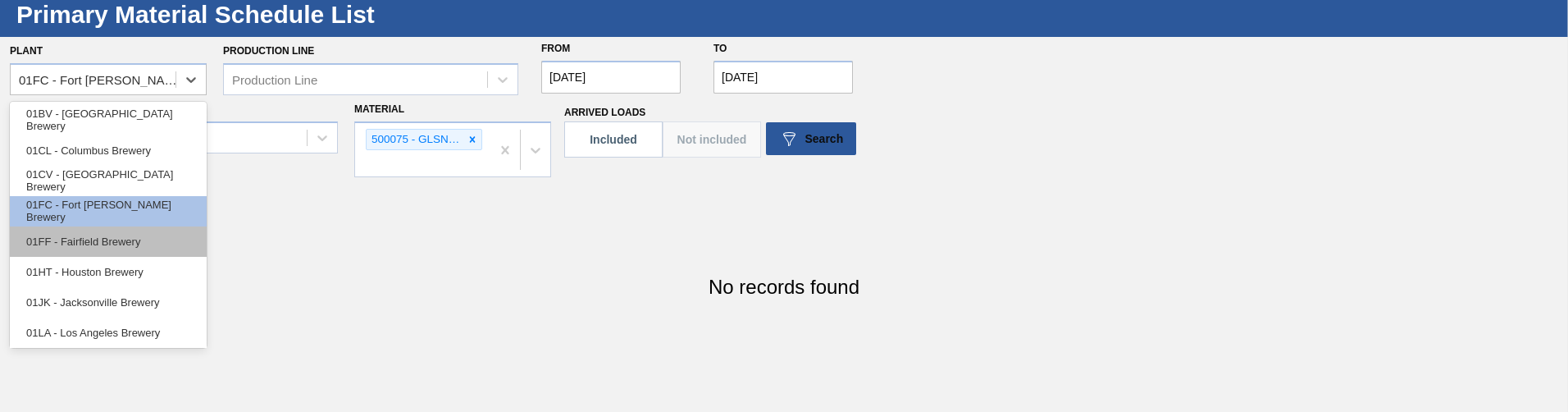
click at [131, 165] on div "01FF - Fairfield Brewery" at bounding box center [108, 241] width 197 height 30
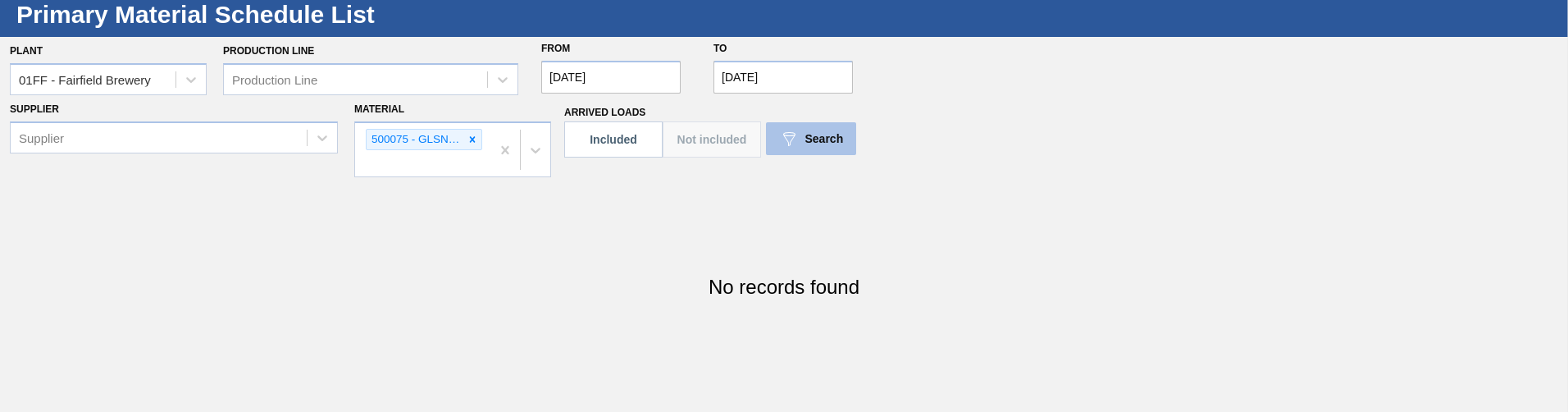
click at [823, 142] on span "Search" at bounding box center [824, 138] width 39 height 13
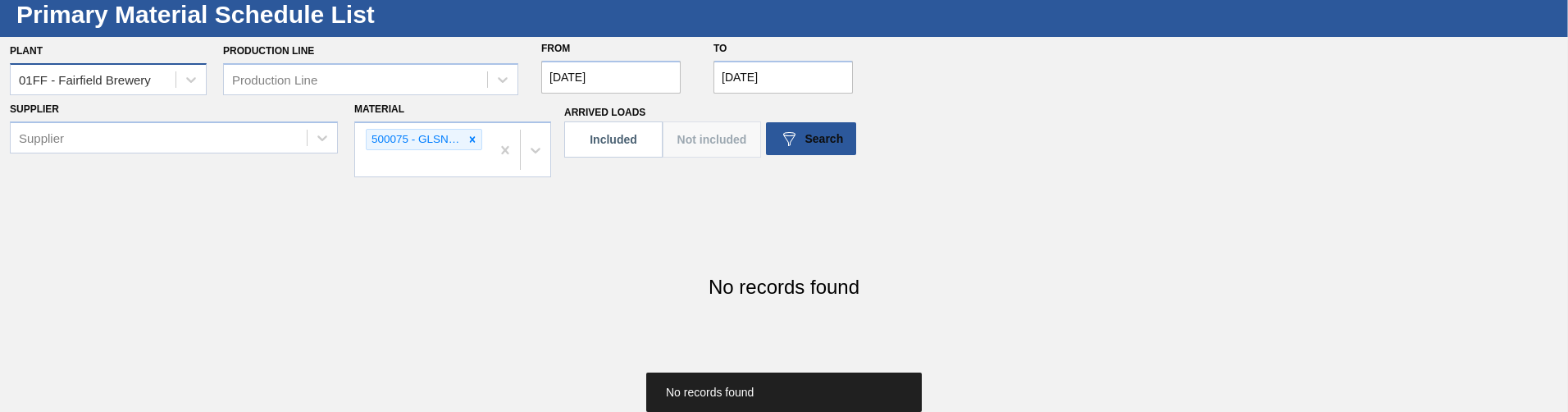
click at [113, 83] on div "01FF - Fairfield Brewery" at bounding box center [84, 79] width 132 height 14
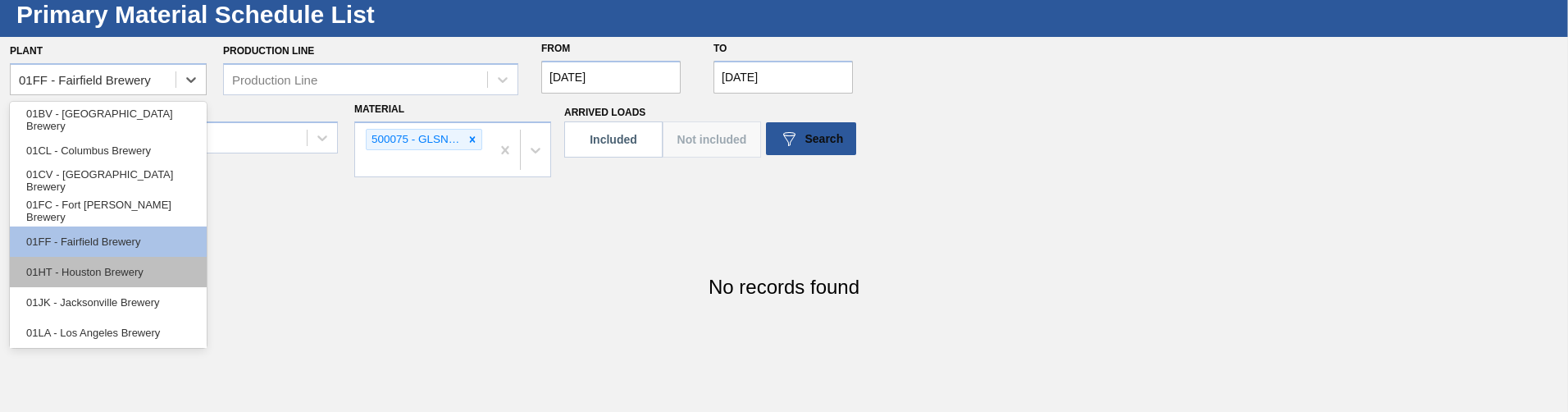
click at [114, 165] on div "01HT - Houston Brewery" at bounding box center [108, 271] width 197 height 30
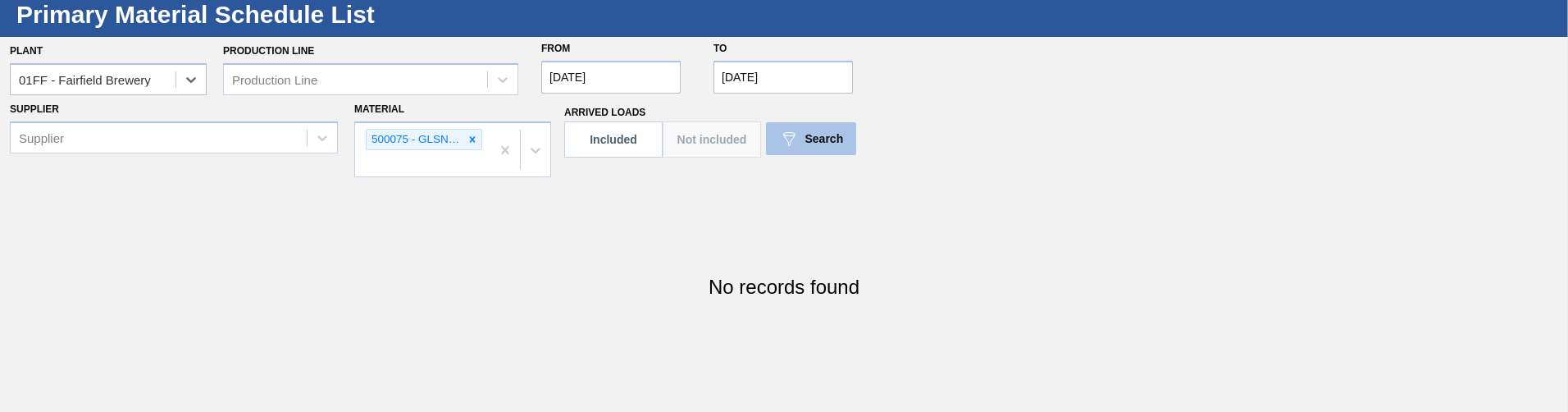
click at [808, 129] on div "Search" at bounding box center [811, 139] width 64 height 20
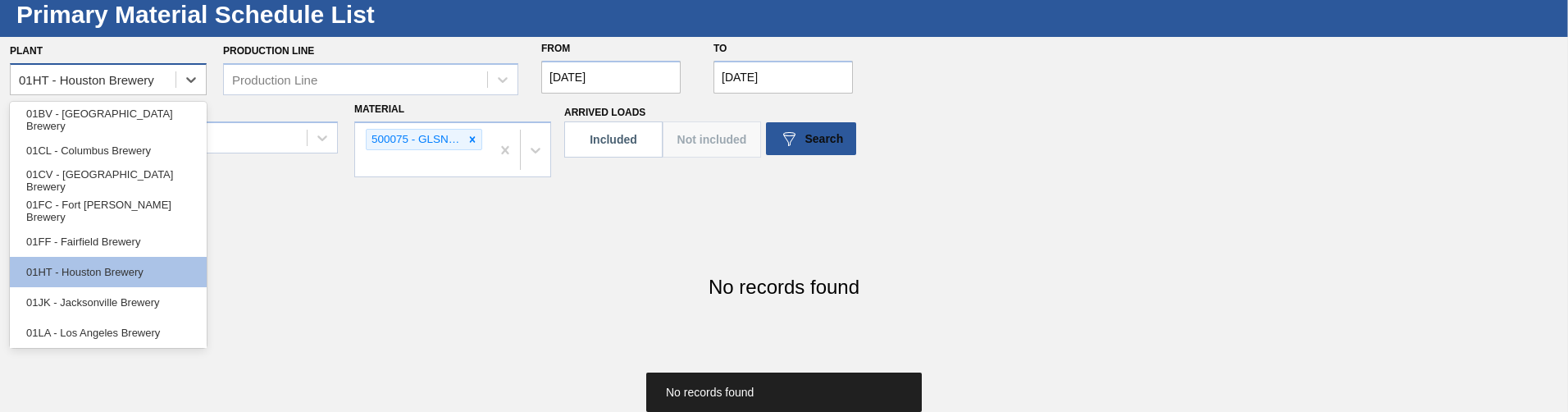
click at [139, 84] on div "01HT - Houston Brewery" at bounding box center [86, 79] width 136 height 14
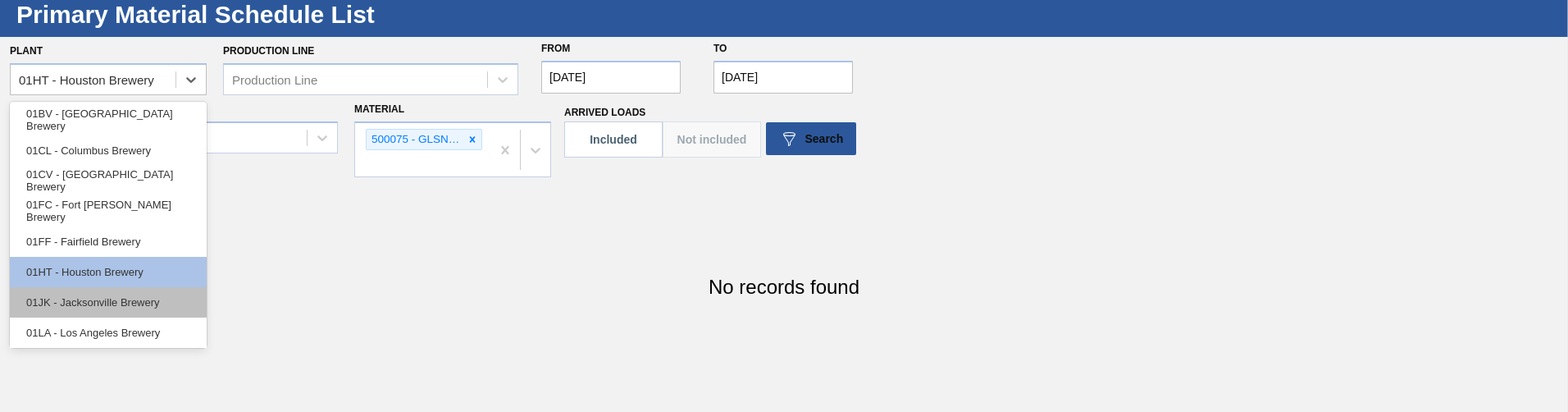
click at [140, 165] on div "01JK - Jacksonville Brewery" at bounding box center [108, 302] width 197 height 30
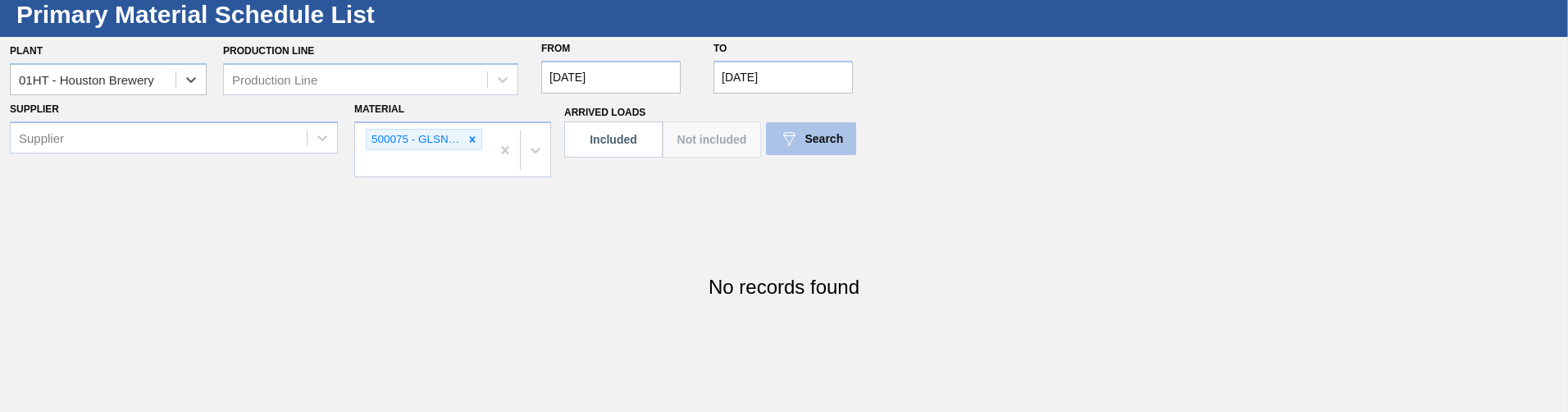
click at [805, 150] on button "Search" at bounding box center [811, 139] width 90 height 33
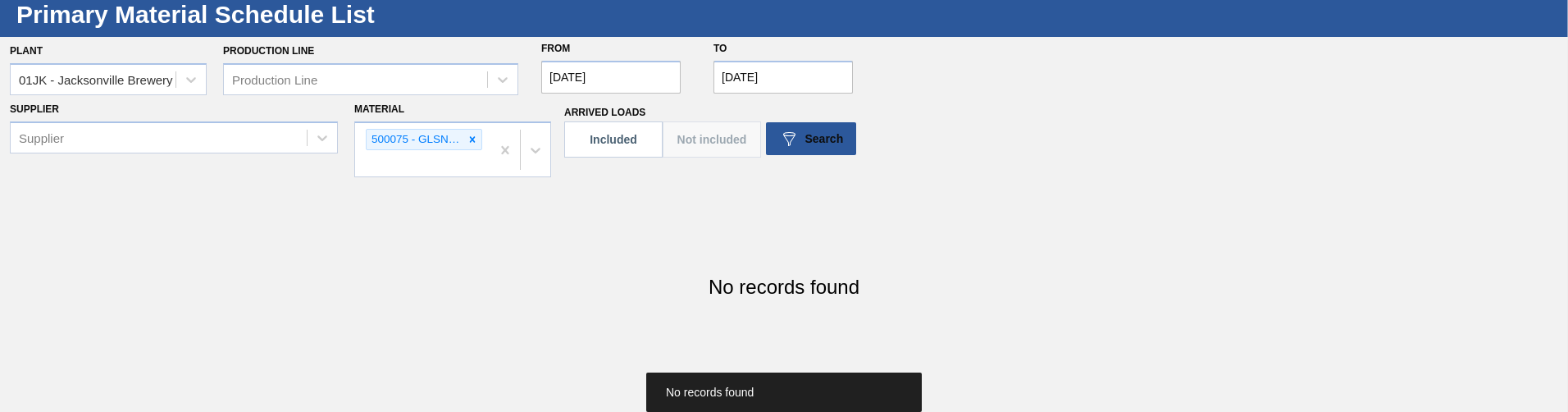
click at [121, 78] on div "01JK - Jacksonville Brewery" at bounding box center [96, 79] width 154 height 14
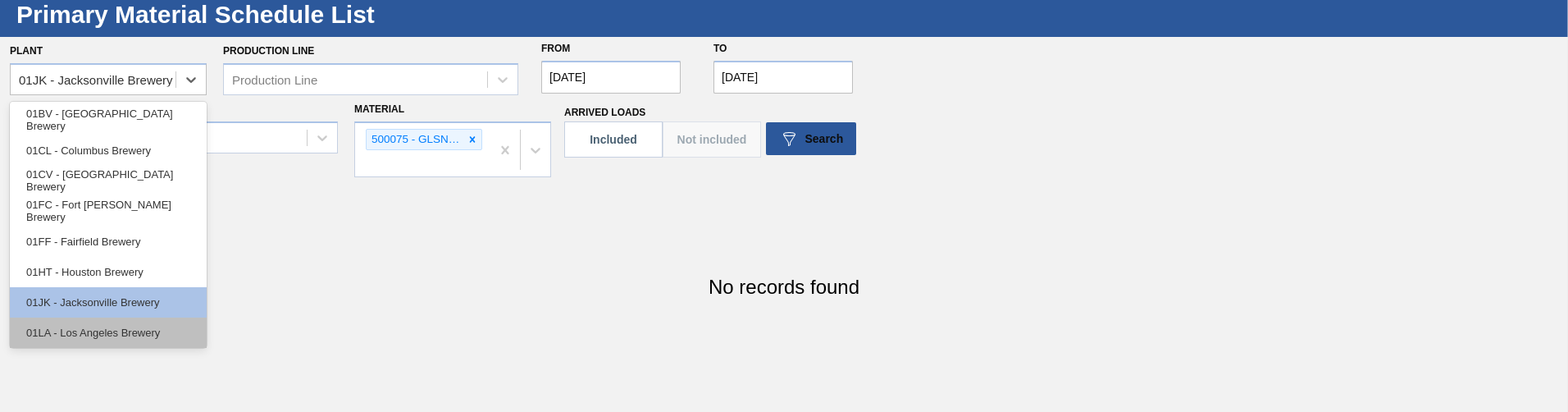
click at [149, 165] on div "01LA - Los Angeles Brewery" at bounding box center [108, 332] width 197 height 30
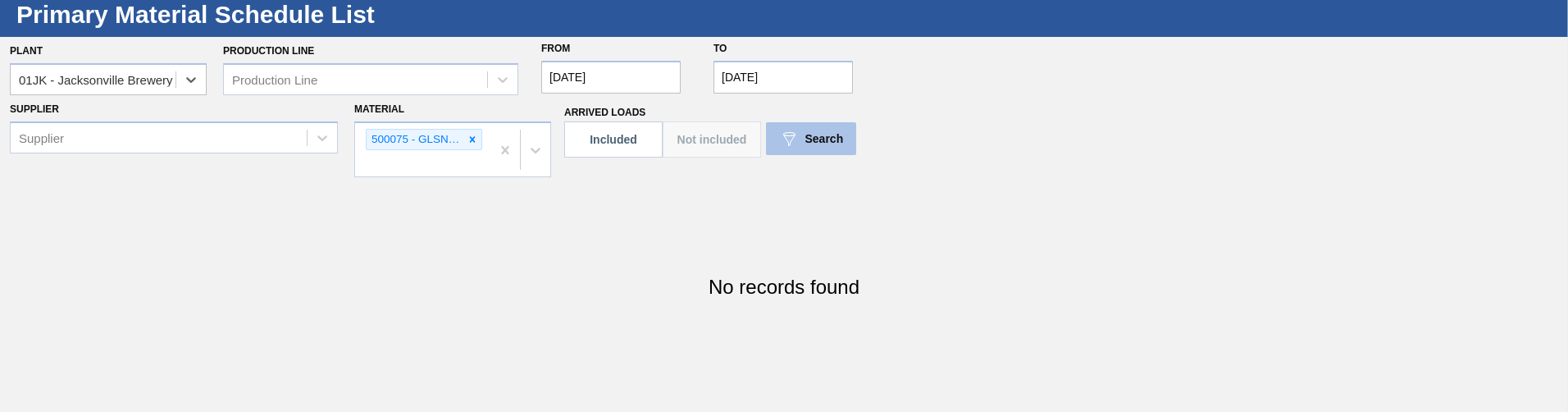
click at [806, 135] on span "Search" at bounding box center [824, 138] width 39 height 13
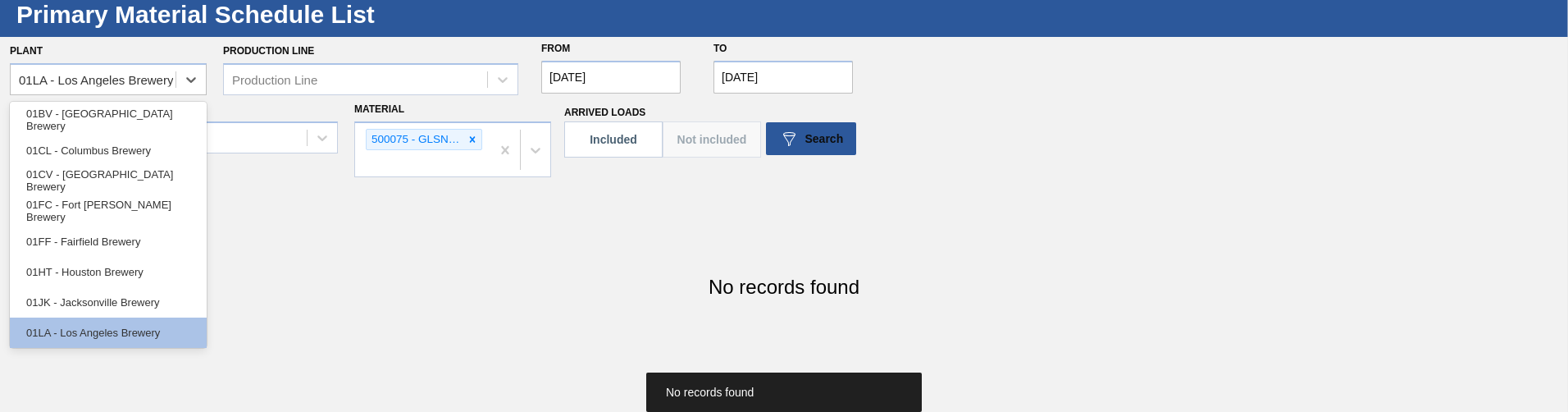
click at [177, 83] on div at bounding box center [191, 79] width 29 height 29
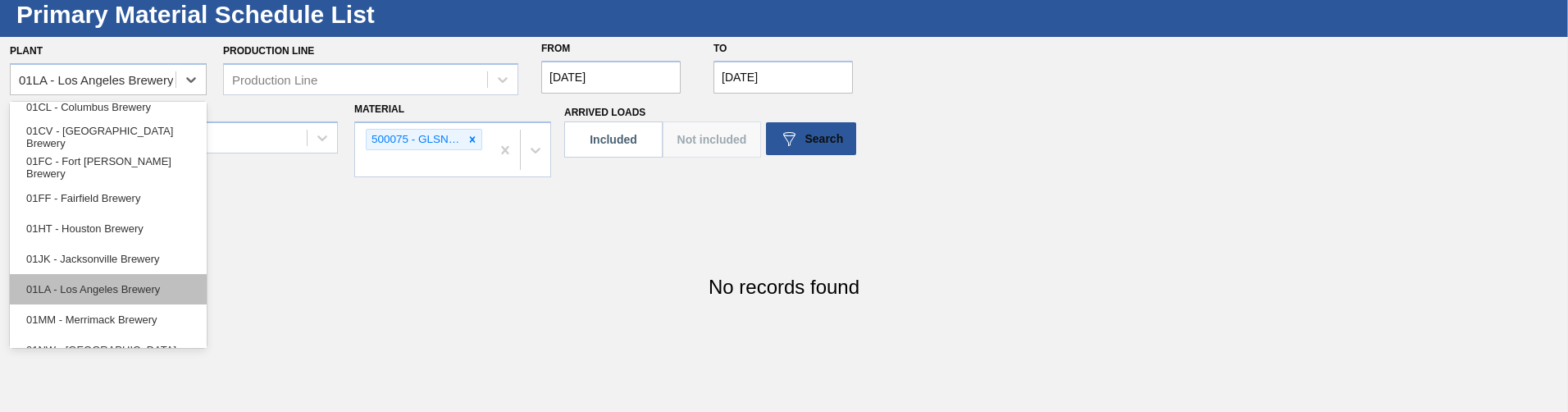
scroll to position [82, 0]
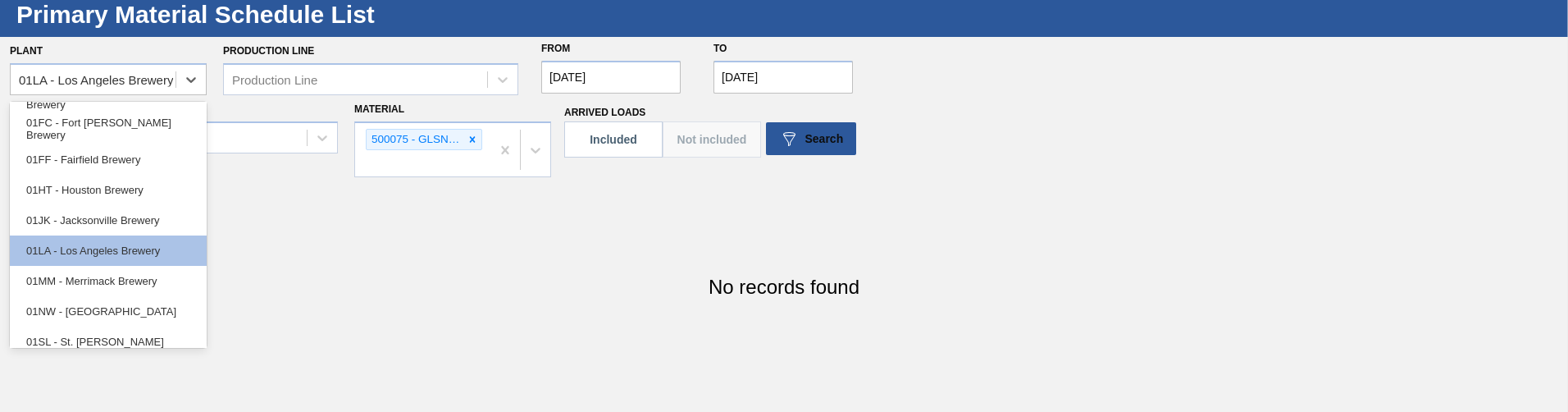
click at [146, 165] on div "01MM - Merrimack Brewery" at bounding box center [108, 280] width 197 height 30
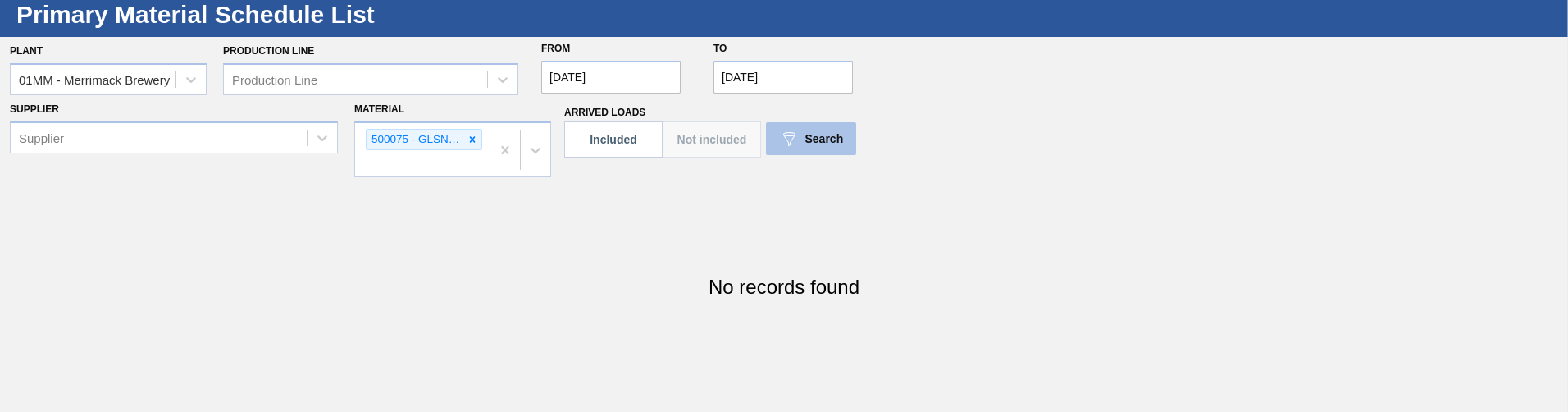
click at [855, 152] on button "Search" at bounding box center [811, 139] width 90 height 33
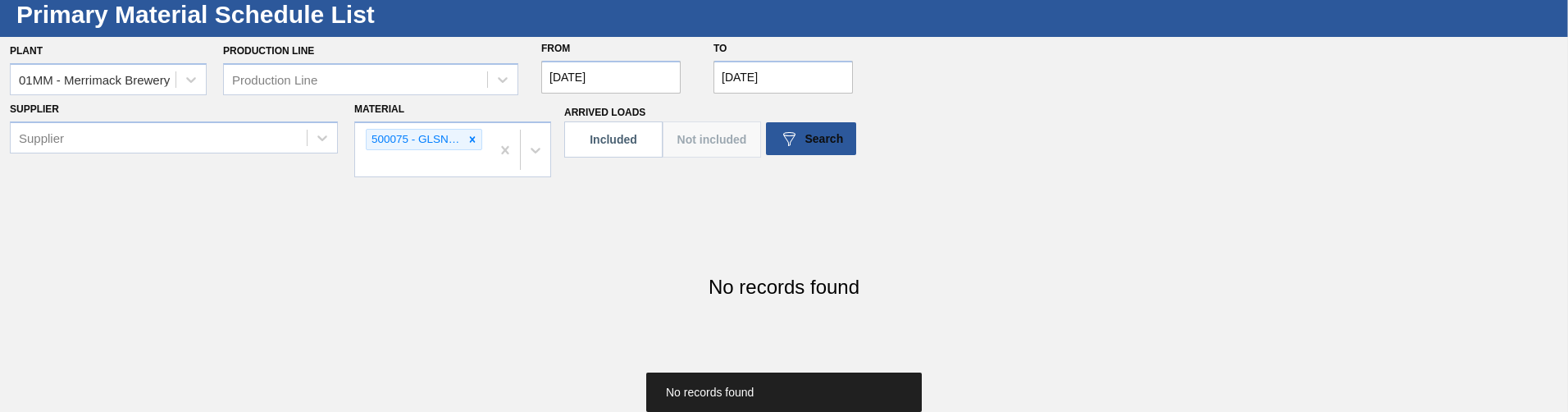
click at [137, 79] on div "01MM - Merrimack Brewery" at bounding box center [94, 79] width 151 height 14
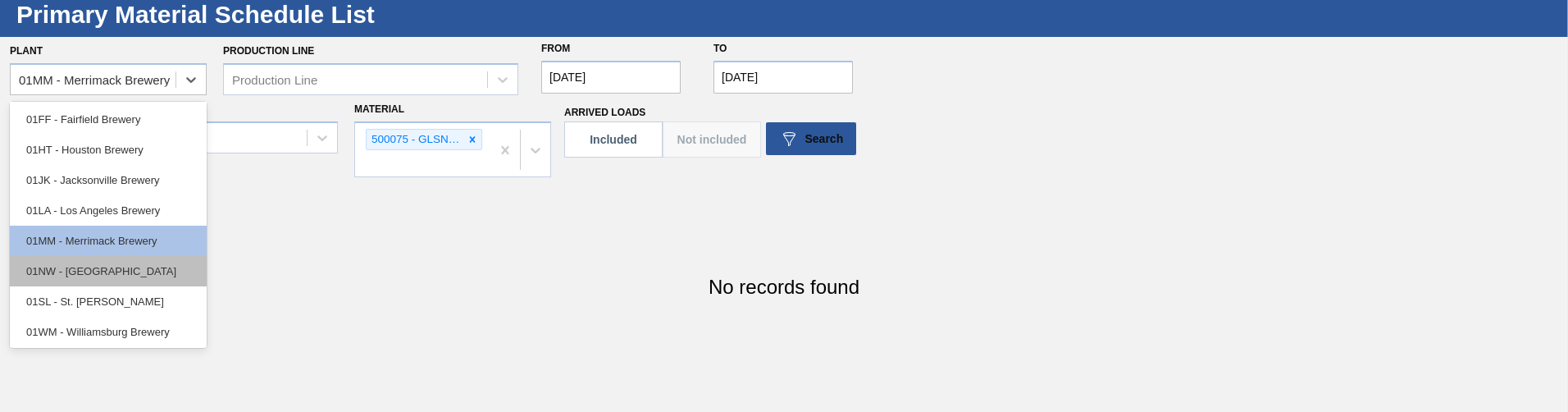
scroll to position [125, 0]
click at [151, 165] on div "01NW - [GEOGRAPHIC_DATA]" at bounding box center [108, 268] width 197 height 30
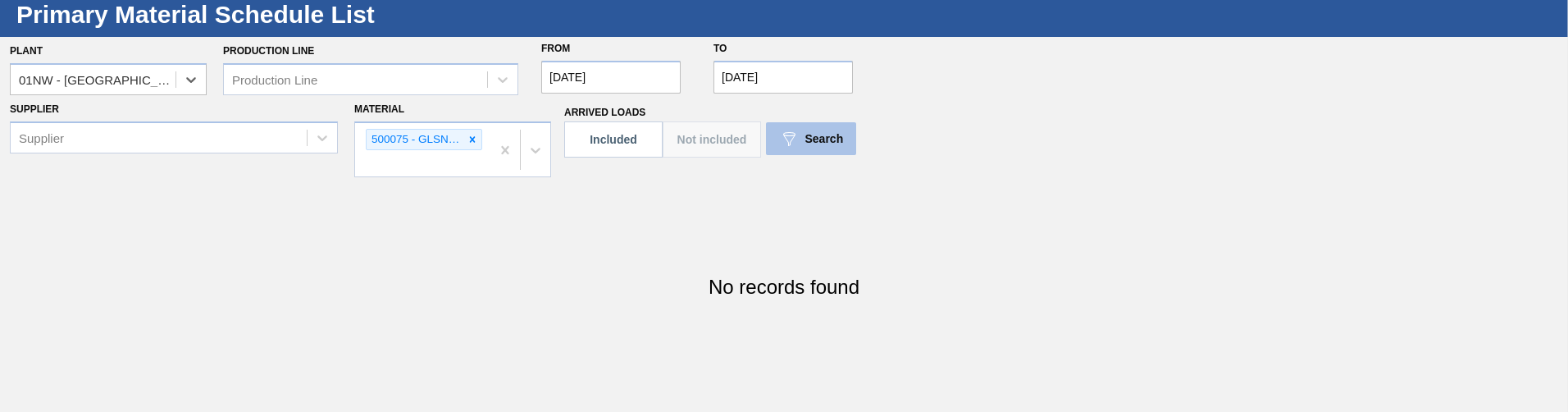
click at [766, 128] on button "Search" at bounding box center [811, 139] width 90 height 33
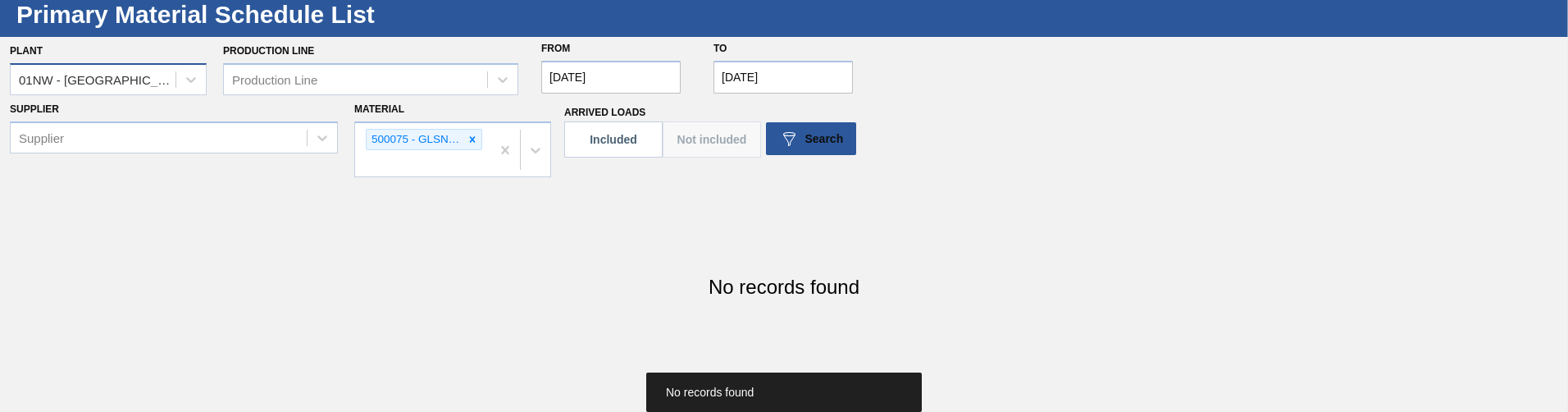
click at [116, 91] on div "01NW - [GEOGRAPHIC_DATA]" at bounding box center [93, 79] width 165 height 23
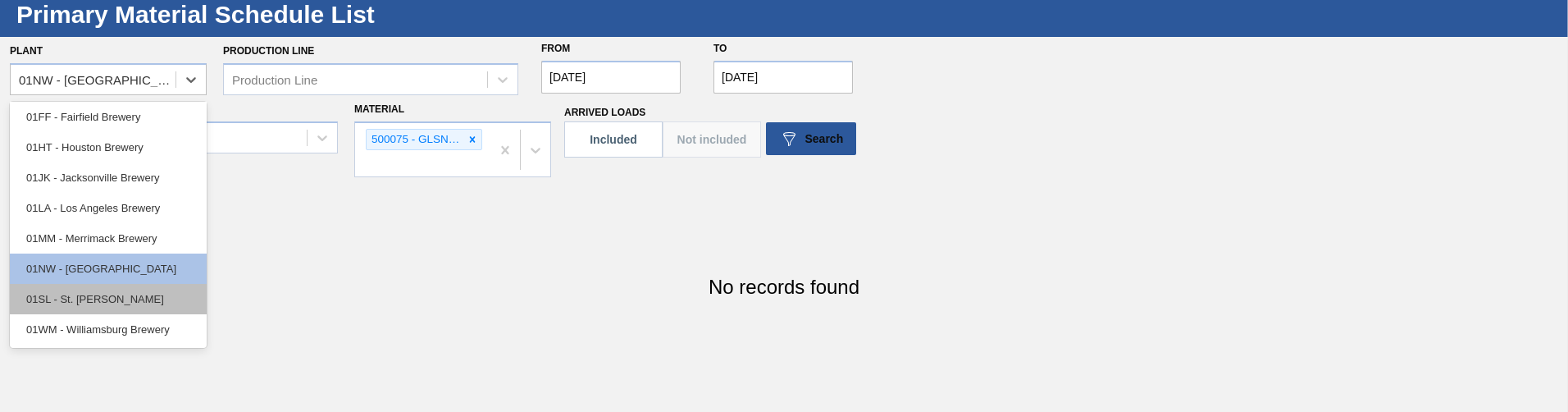
click at [161, 165] on div "01SL - St. [PERSON_NAME]" at bounding box center [108, 299] width 197 height 30
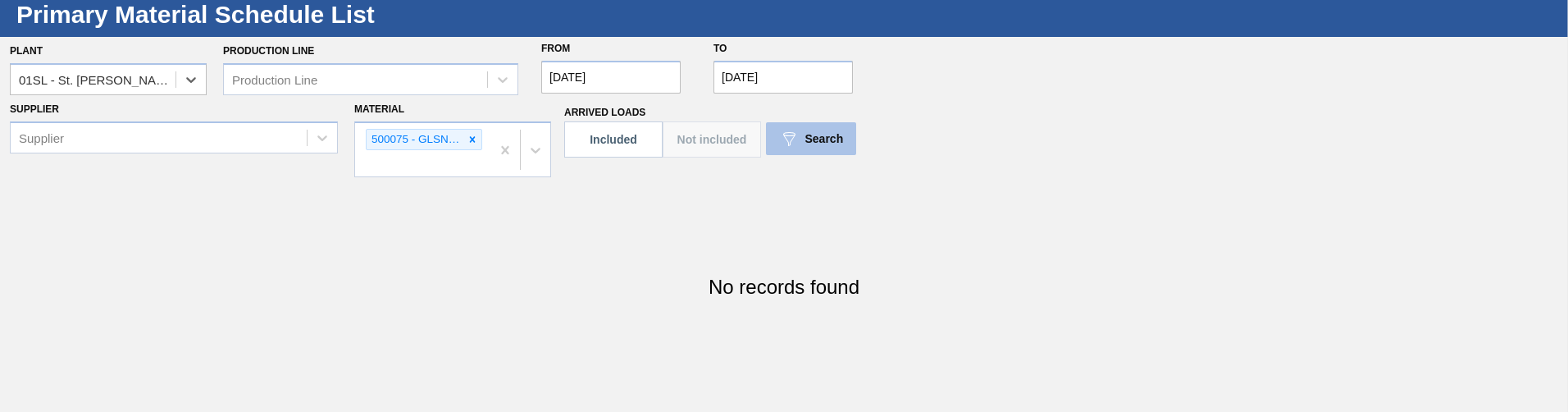
click at [821, 143] on span "Search" at bounding box center [824, 138] width 39 height 13
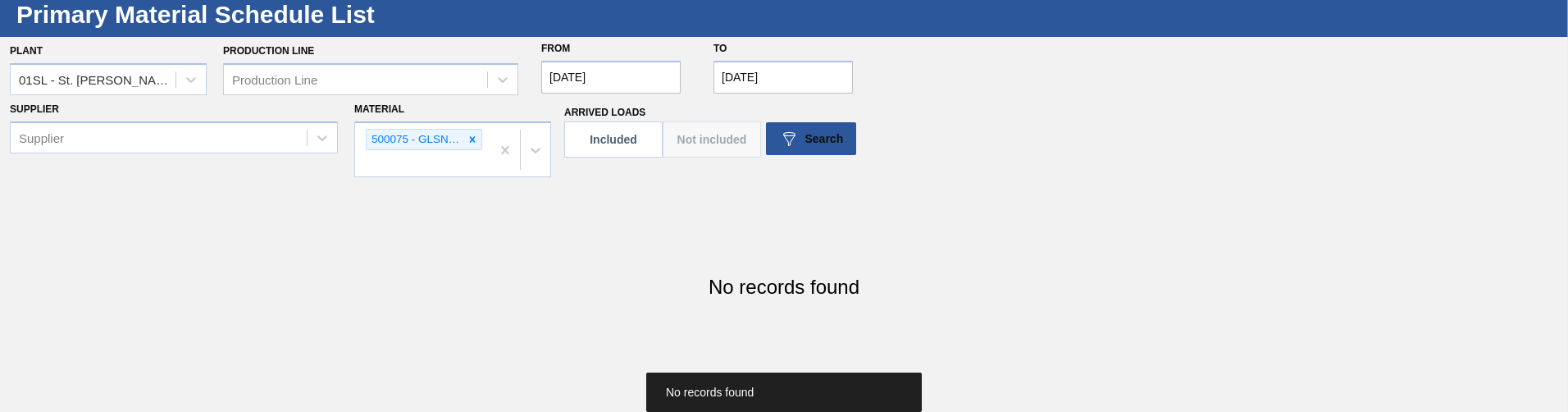
click at [104, 60] on div "Plant 01SL - St. Louis Brewery" at bounding box center [108, 66] width 197 height 56
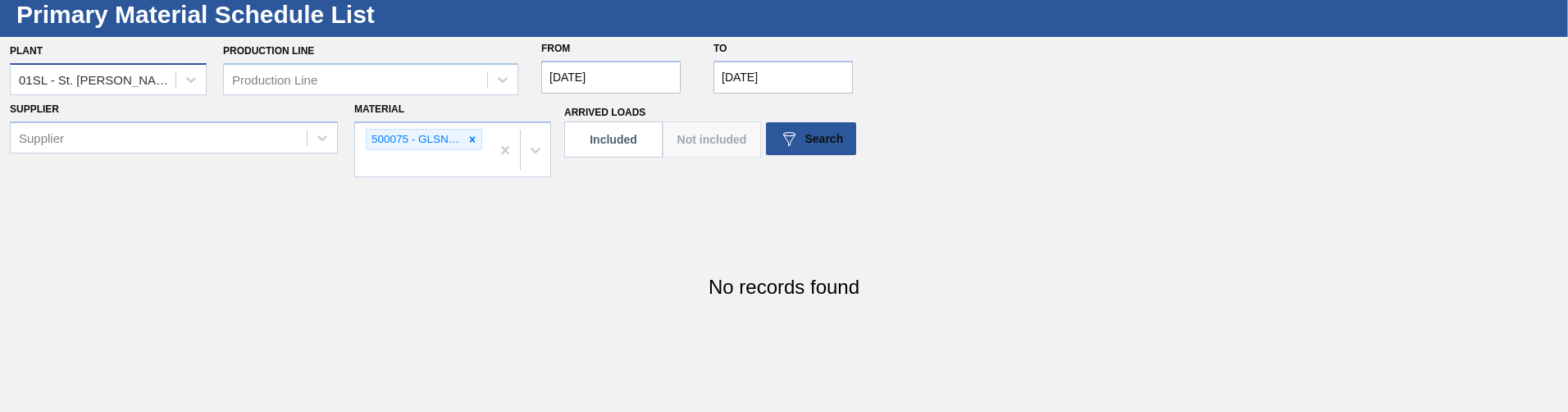
click at [100, 74] on div "01SL - St. [PERSON_NAME]" at bounding box center [98, 79] width 158 height 14
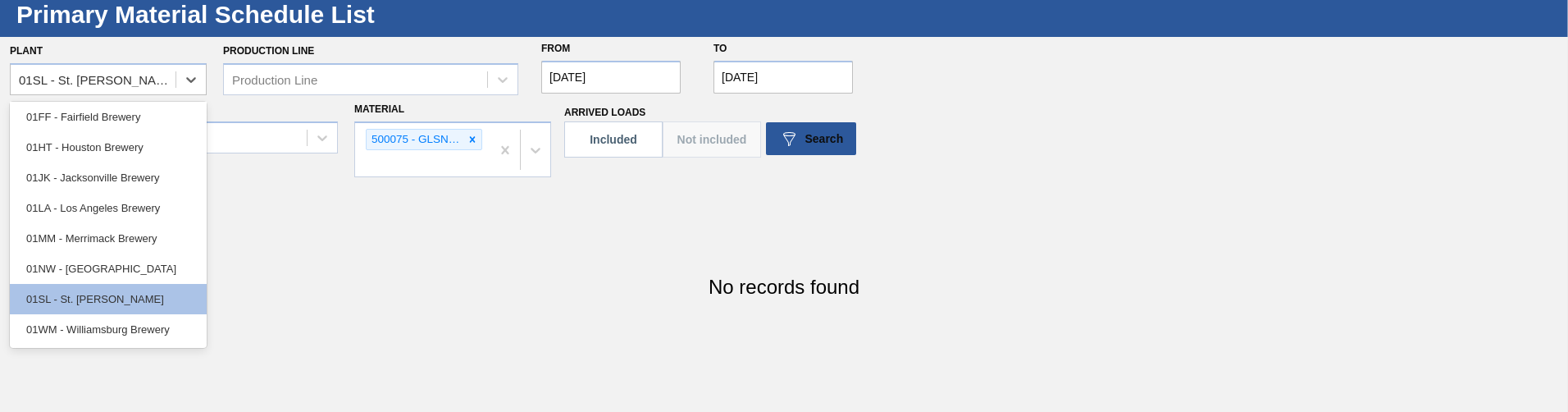
click at [135, 165] on div "01WM - Williamsburg Brewery" at bounding box center [108, 329] width 197 height 30
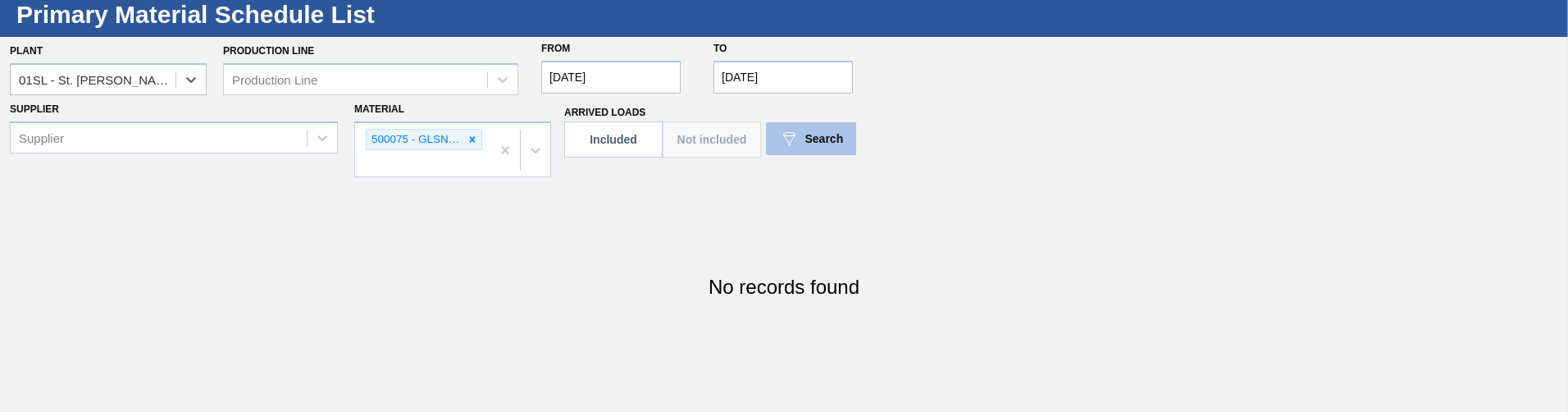
click at [852, 137] on button "Search" at bounding box center [811, 139] width 90 height 33
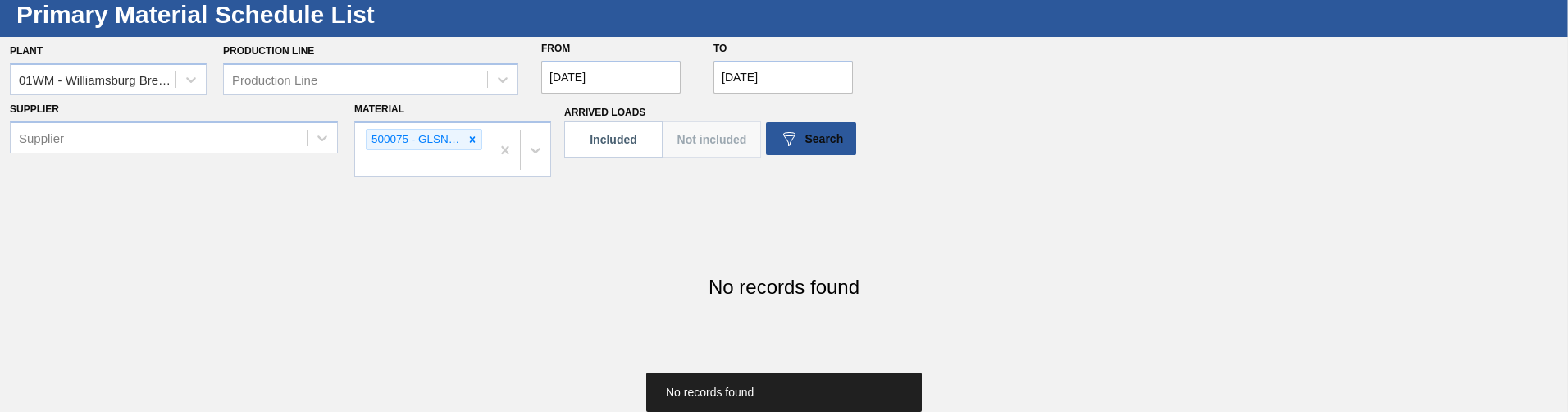
click at [472, 136] on icon at bounding box center [472, 140] width 12 height 12
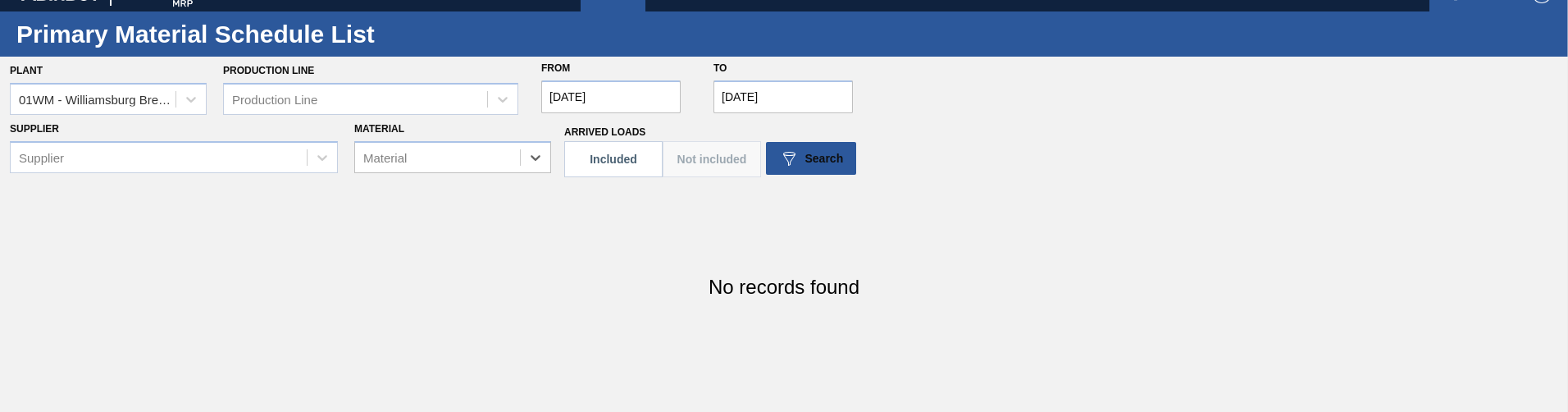
scroll to position [25, 0]
click at [808, 161] on span "Search" at bounding box center [824, 157] width 39 height 13
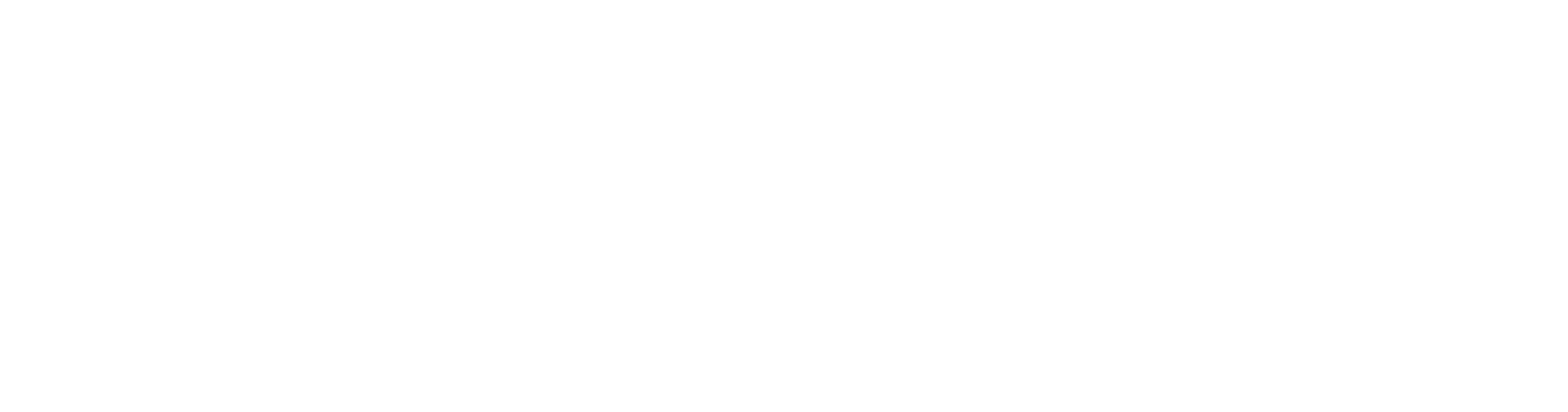
drag, startPoint x: 612, startPoint y: 126, endPoint x: 603, endPoint y: 119, distance: 11.4
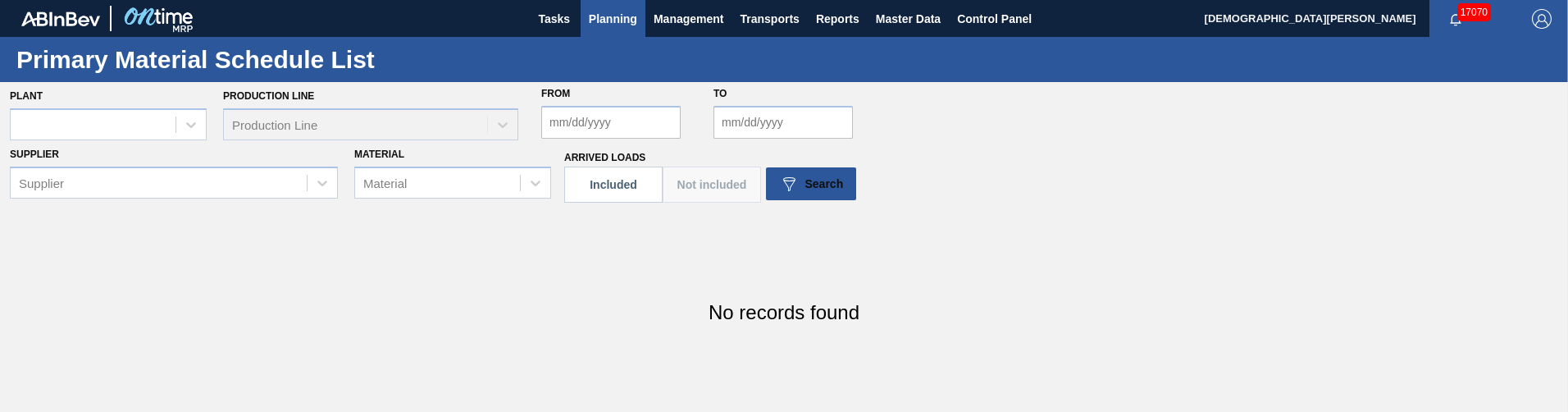
click at [356, 133] on div "Production Line Production Line" at bounding box center [371, 112] width 296 height 56
click at [362, 113] on div "Production Line Production Line" at bounding box center [371, 112] width 296 height 56
click at [124, 129] on div at bounding box center [93, 124] width 165 height 23
click at [66, 126] on div at bounding box center [93, 124] width 165 height 23
type input "01sl"
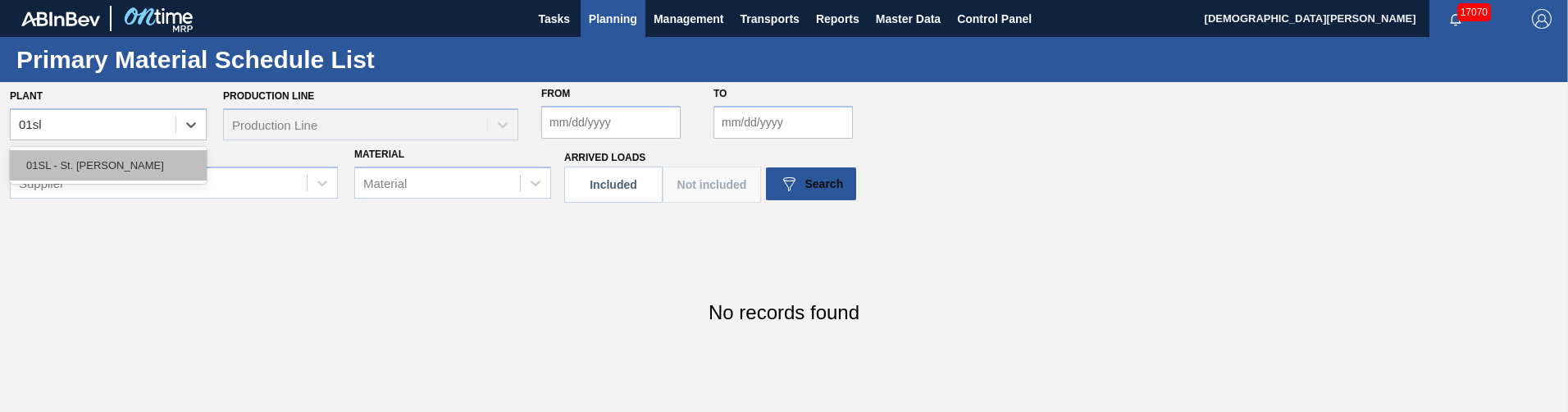
click at [122, 159] on div "01SL - St. [PERSON_NAME]" at bounding box center [108, 165] width 197 height 30
click at [397, 131] on div "Production Line Production Line" at bounding box center [371, 112] width 296 height 56
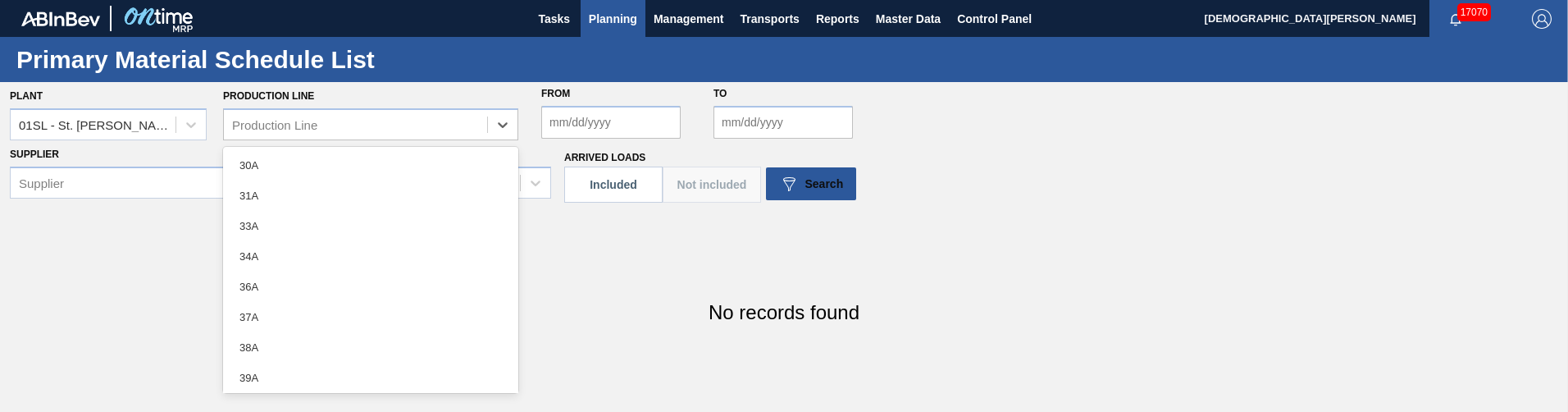
click at [397, 131] on div "Production Line" at bounding box center [355, 124] width 263 height 23
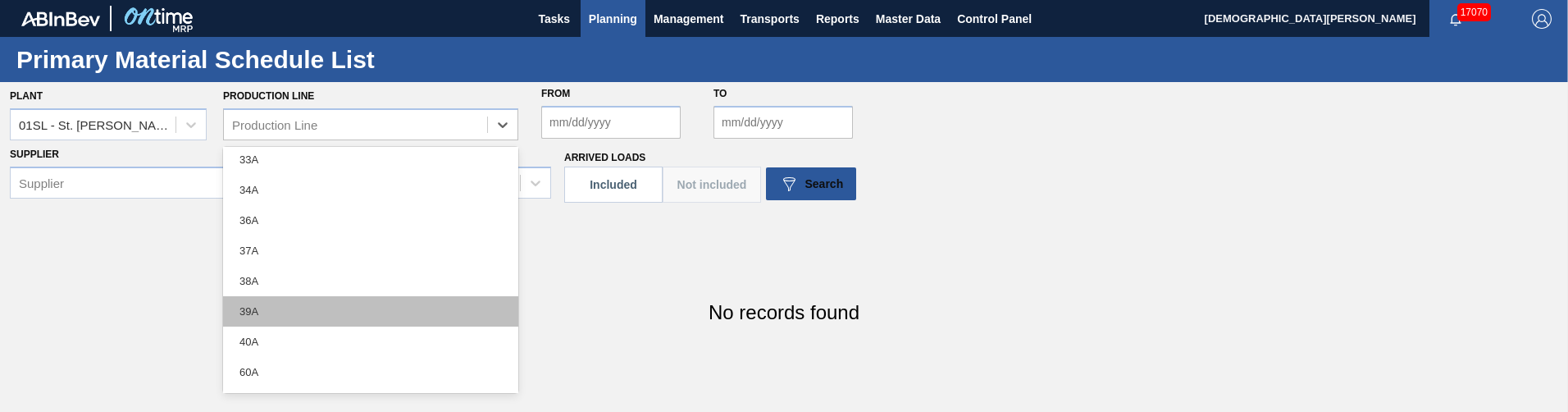
scroll to position [164, 0]
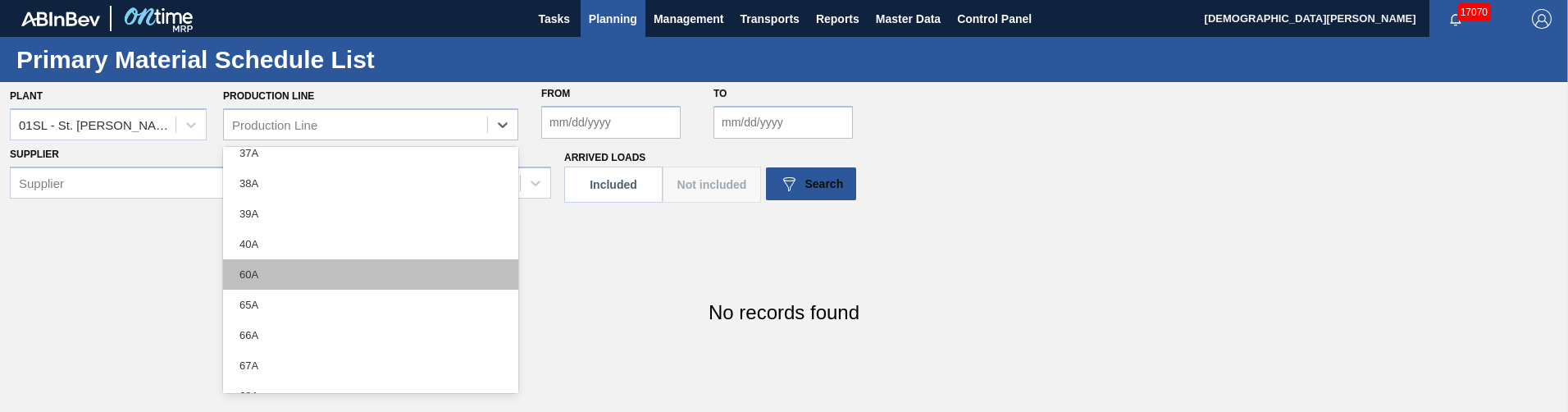
click at [273, 271] on div "60A" at bounding box center [371, 274] width 296 height 30
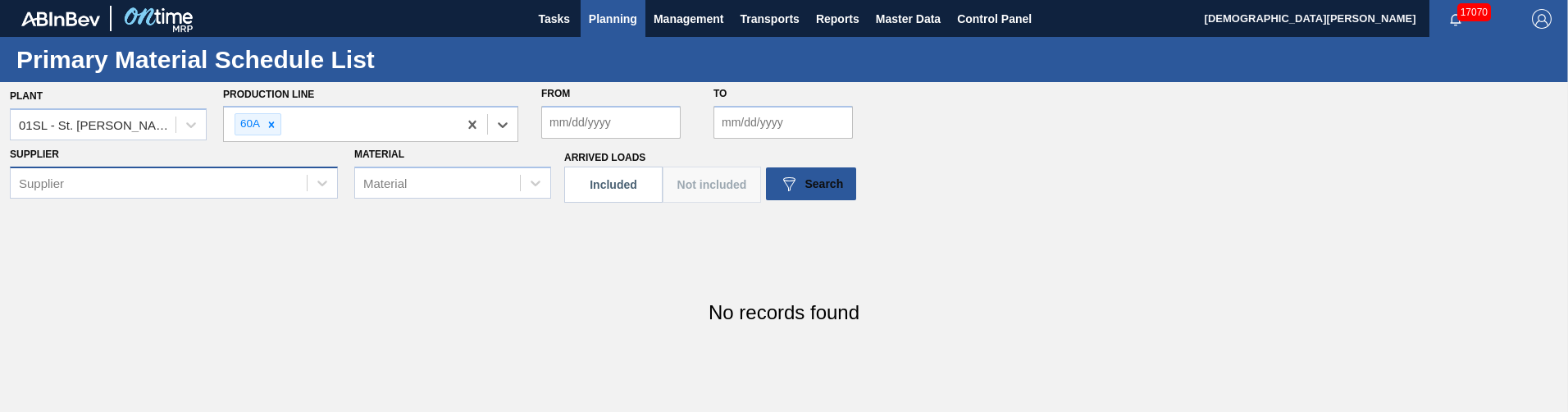
click at [196, 176] on div "Supplier" at bounding box center [174, 183] width 328 height 32
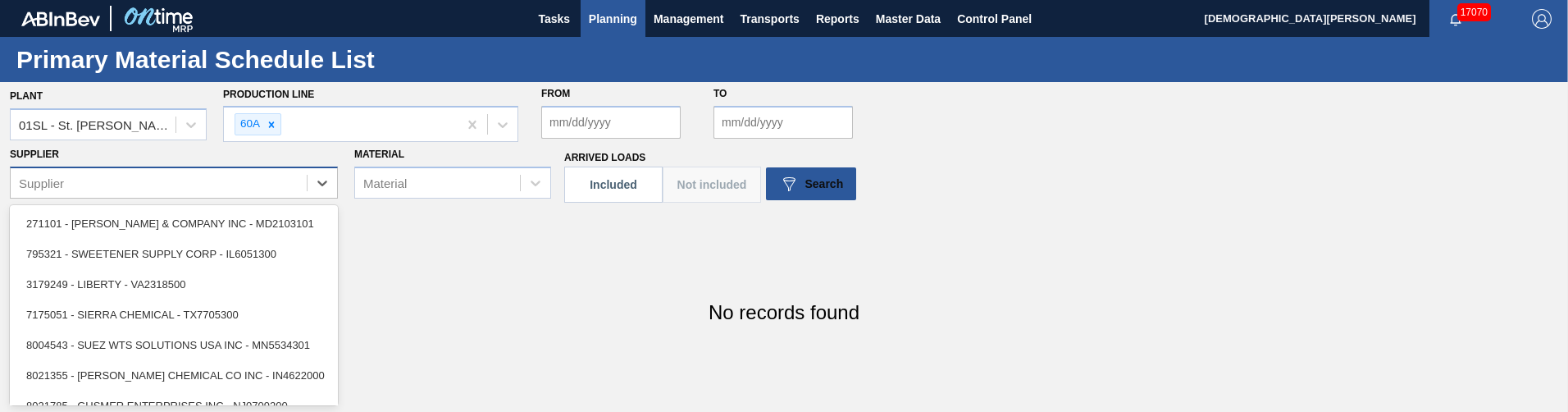
scroll to position [25, 0]
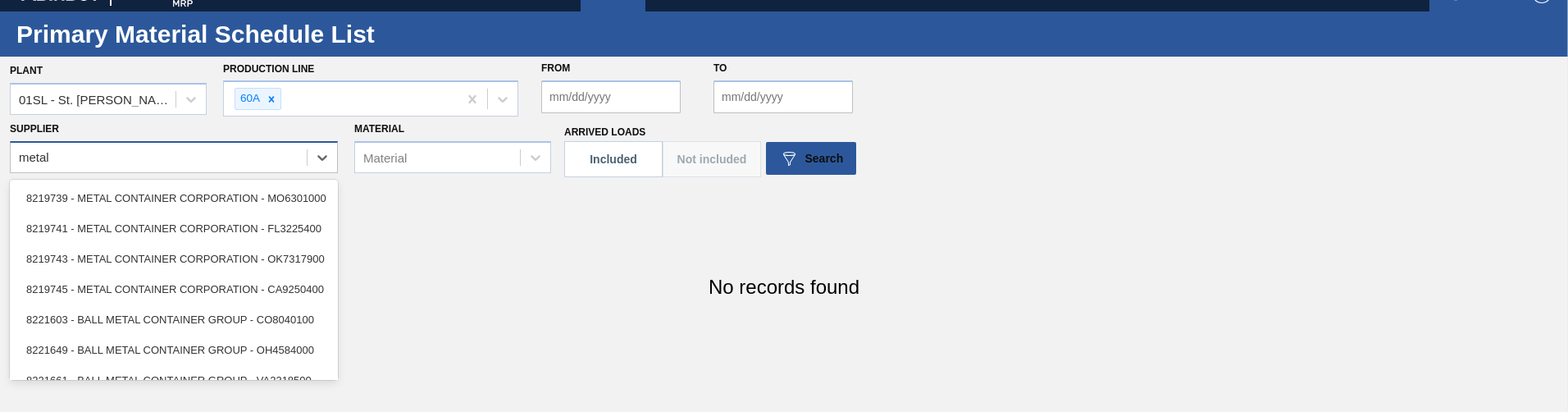
type input "metal"
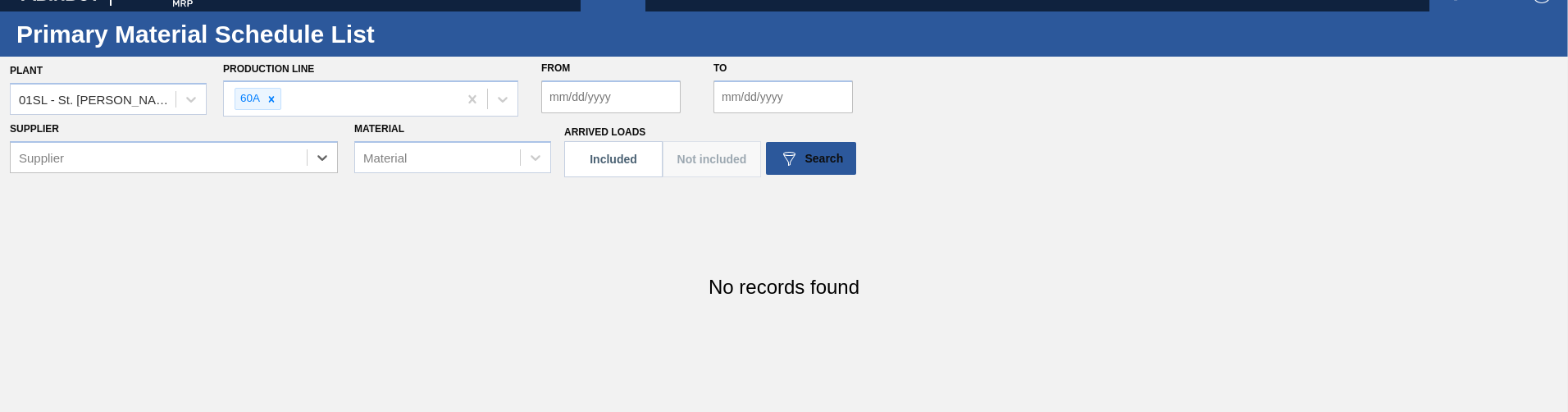
paste input "8219739"
type input "8219739"
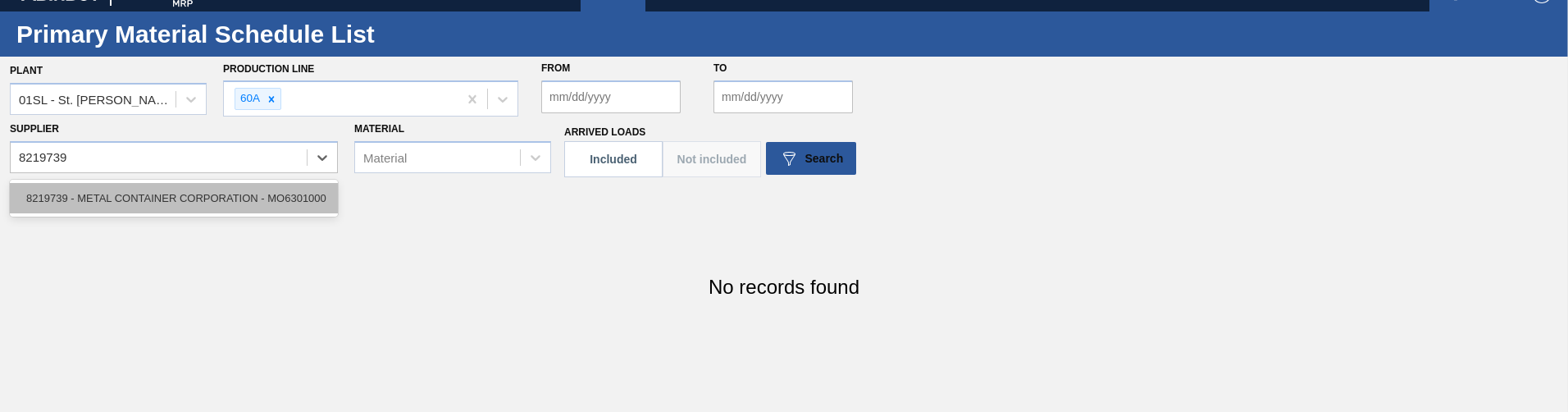
click at [239, 191] on div "8219739 - METAL CONTAINER CORPORATION - MO6301000" at bounding box center [174, 197] width 328 height 30
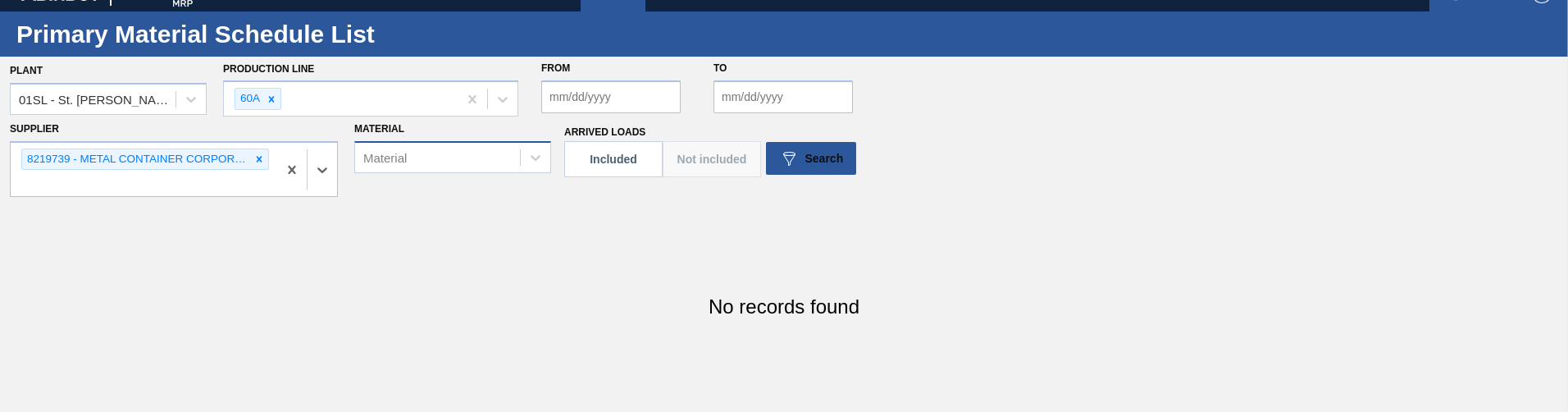
click at [438, 159] on div "Material" at bounding box center [437, 157] width 165 height 23
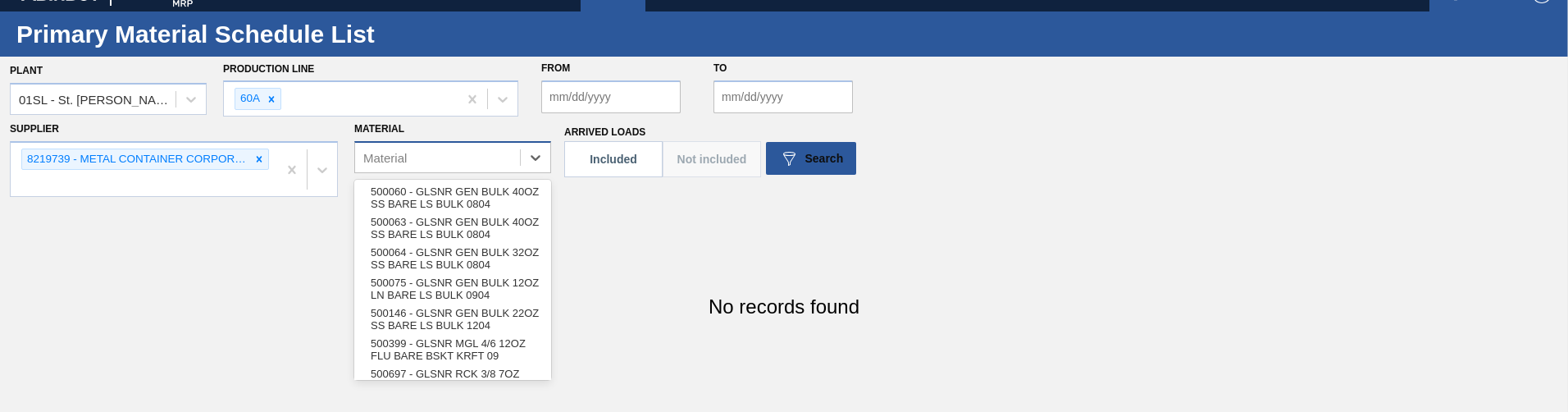
paste input "880229"
type input "880229"
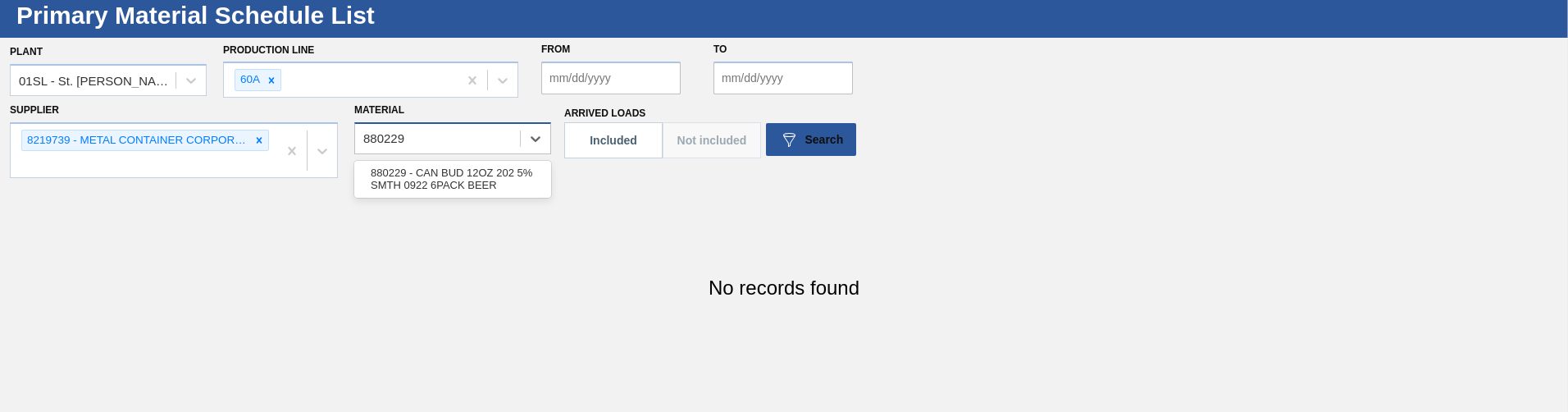
scroll to position [45, 0]
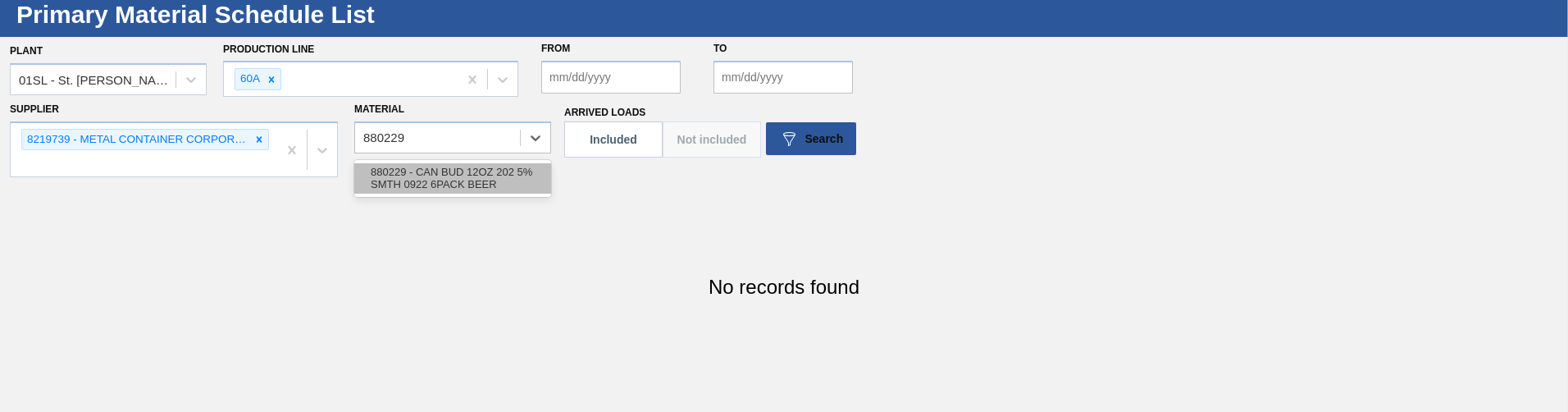
click at [437, 183] on div "880229 - CAN BUD 12OZ 202 5% SMTH 0922 6PACK BEER" at bounding box center [453, 178] width 197 height 30
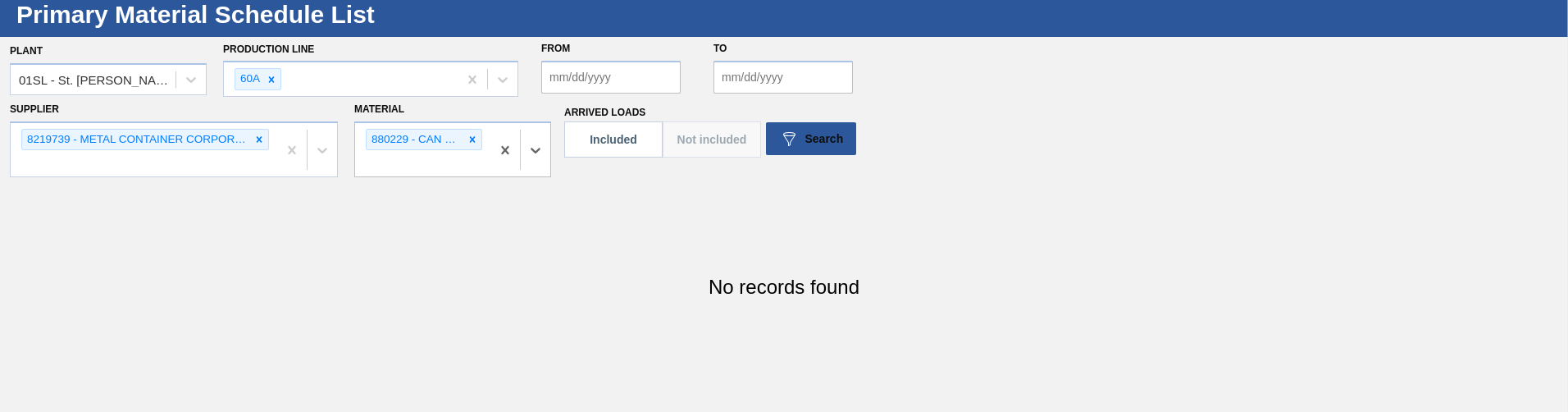
click at [603, 67] on input "From" at bounding box center [611, 77] width 140 height 33
click at [552, 121] on button "Previous Month" at bounding box center [556, 116] width 12 height 12
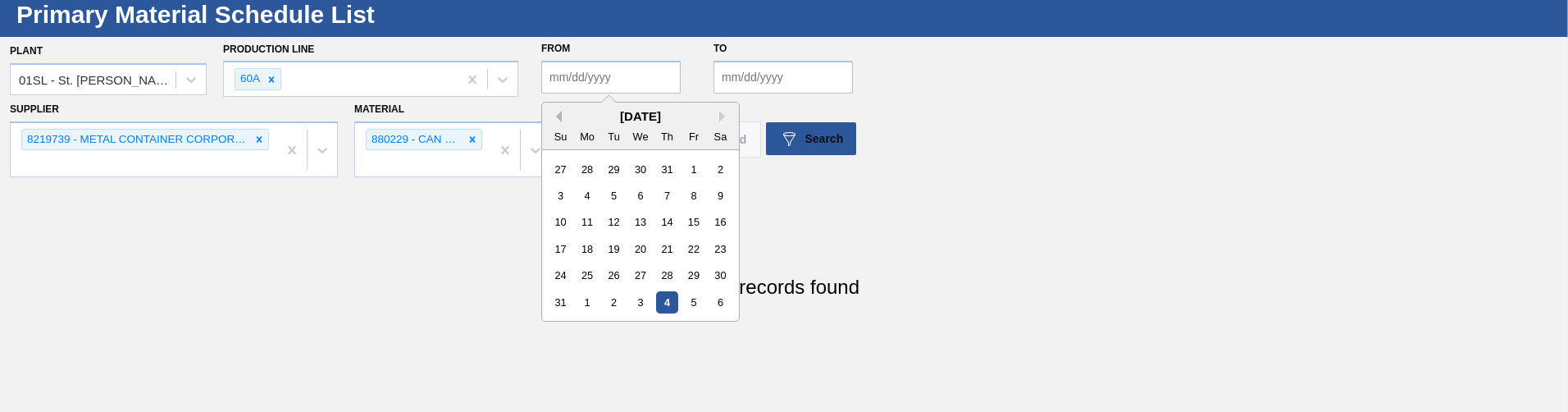
click at [558, 121] on button "Previous Month" at bounding box center [556, 116] width 12 height 12
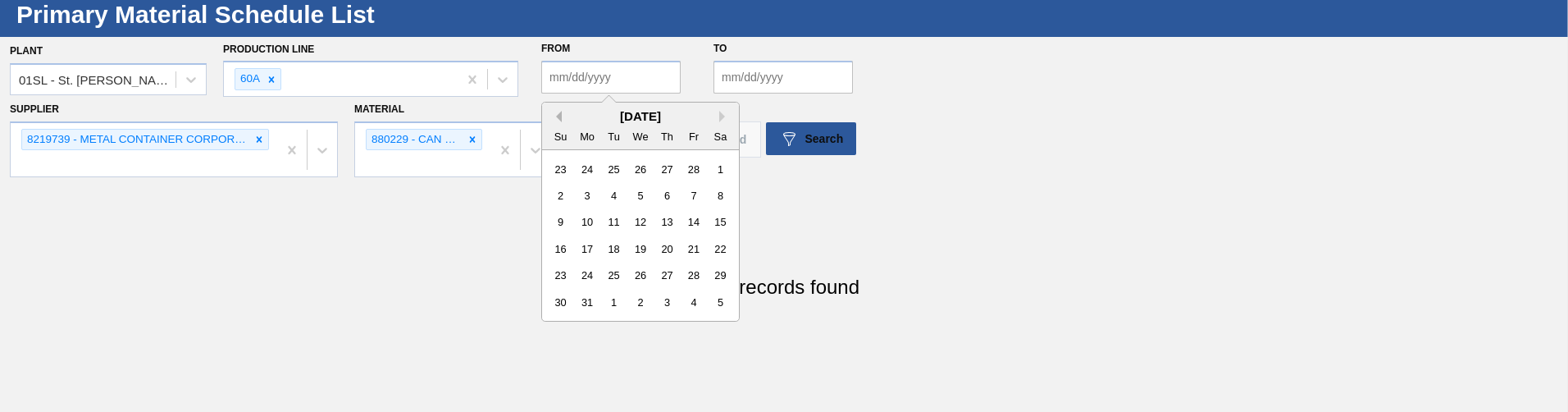
click at [558, 121] on button "Previous Month" at bounding box center [556, 116] width 12 height 12
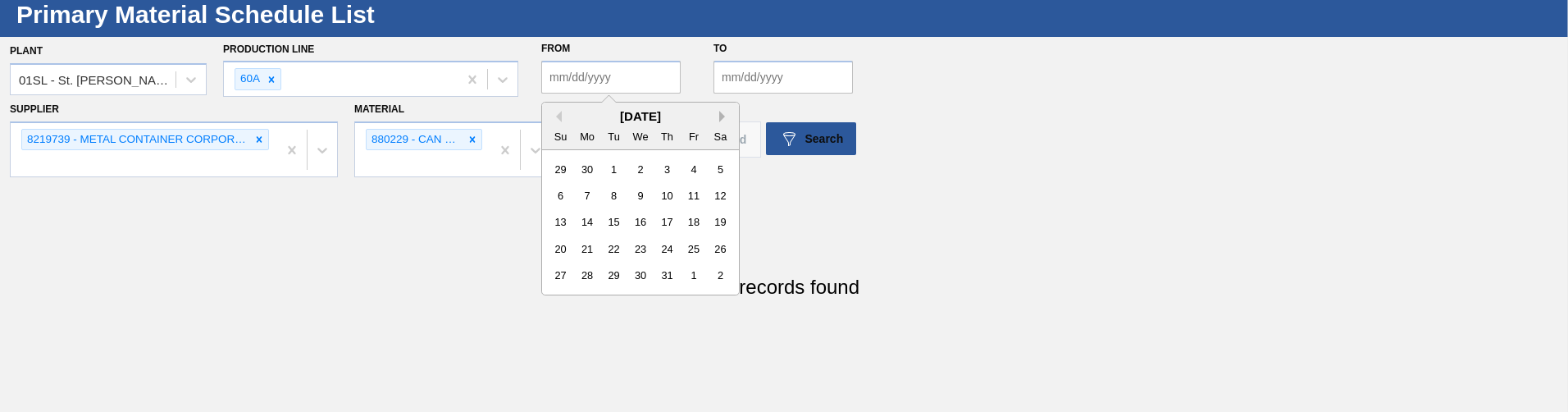
click at [719, 121] on div "Previous Month Next Month October 2024 Su Mo Tu We Th Fr Sa 29 30 1 2 3 4 5 6 7…" at bounding box center [640, 198] width 198 height 193
click at [722, 119] on button "Next Month" at bounding box center [725, 116] width 12 height 12
drag, startPoint x: 634, startPoint y: 171, endPoint x: 636, endPoint y: 157, distance: 14.1
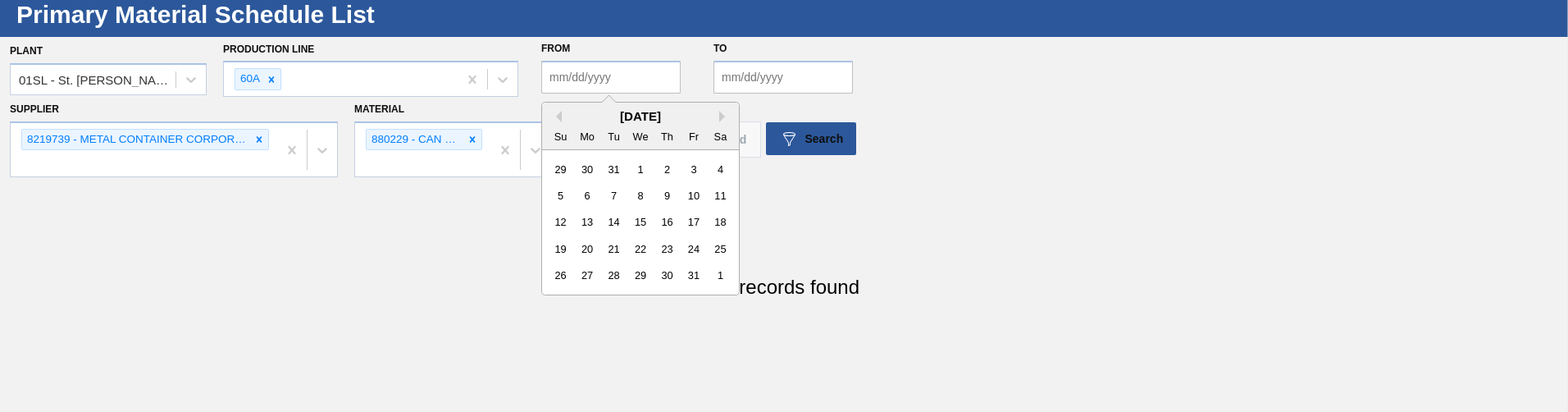
click at [635, 171] on div "1" at bounding box center [640, 168] width 22 height 22
type input "01/01/2025"
click at [757, 98] on section "Supplier 8219739 - METAL CONTAINER CORPORATION - MO6301000 Material 880229 - CA…" at bounding box center [784, 138] width 1568 height 80
click at [763, 86] on input "to" at bounding box center [783, 77] width 140 height 33
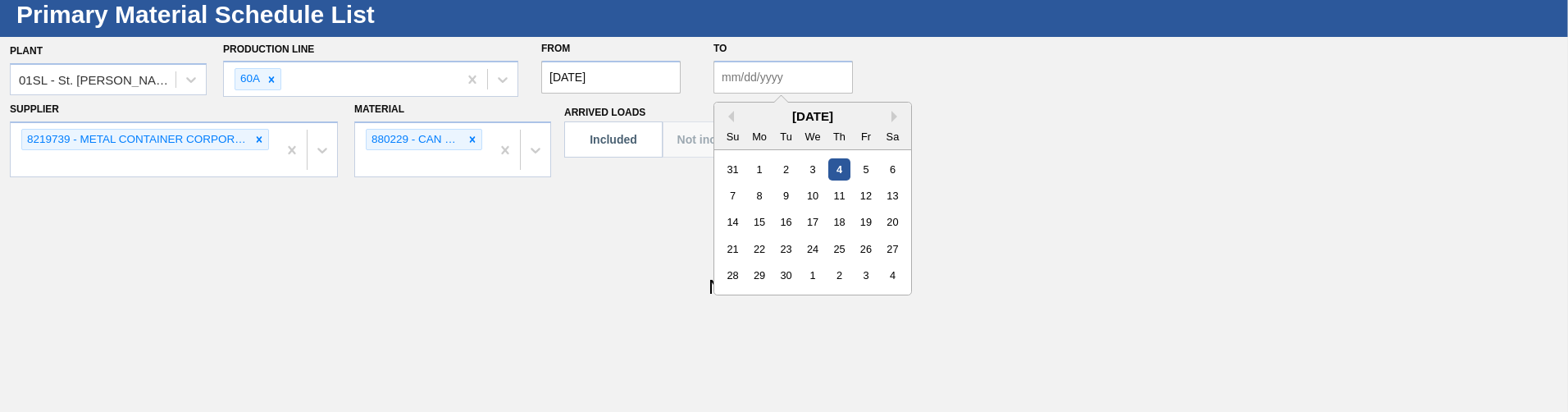
click at [840, 168] on div "4" at bounding box center [839, 168] width 22 height 22
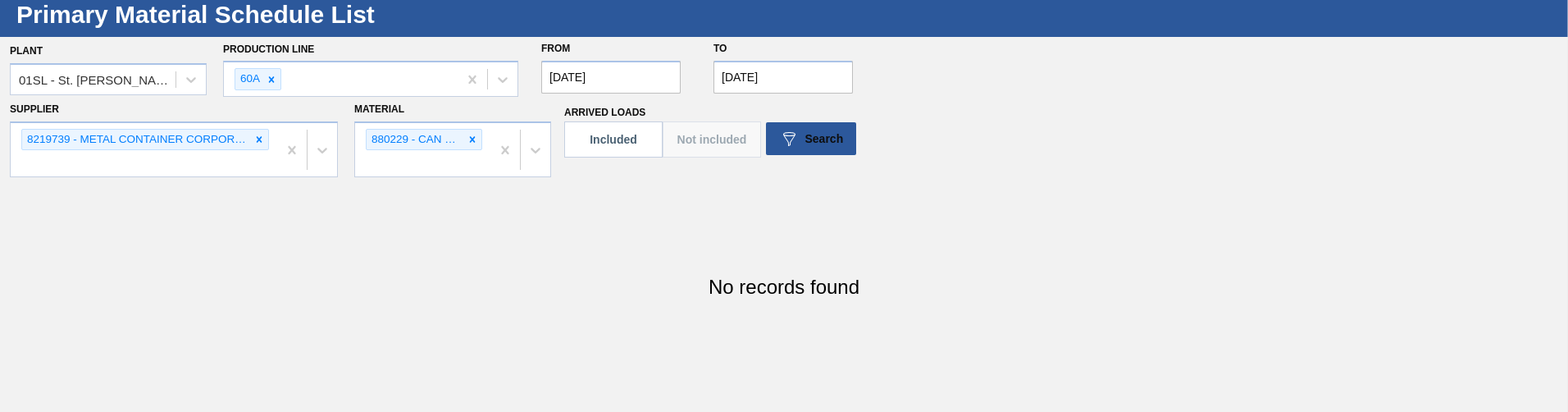
type input "[DATE]"
click at [816, 146] on div "Search" at bounding box center [811, 139] width 64 height 20
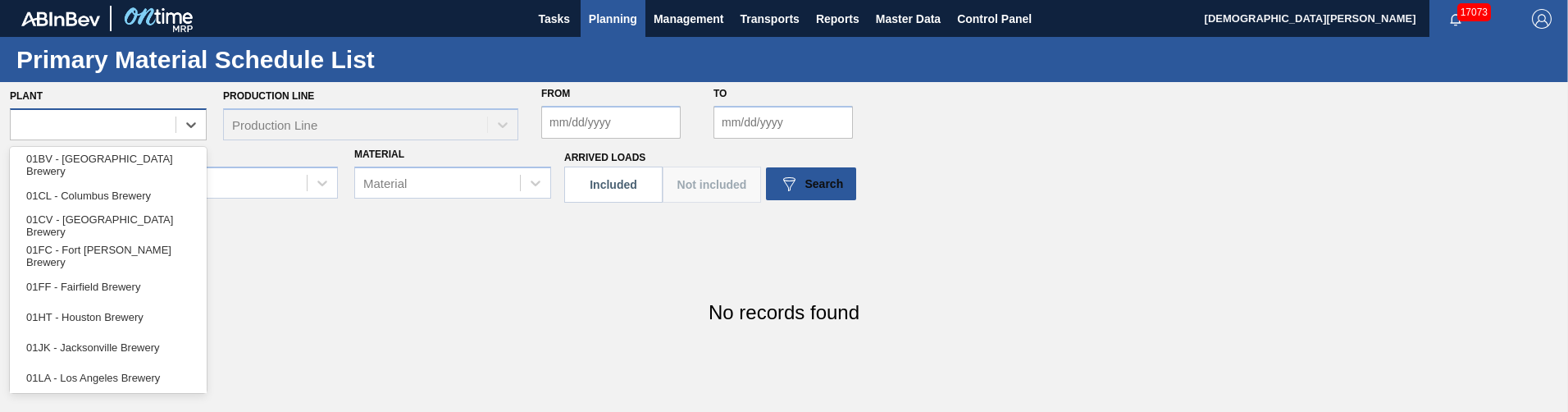
click at [128, 119] on div at bounding box center [93, 124] width 165 height 23
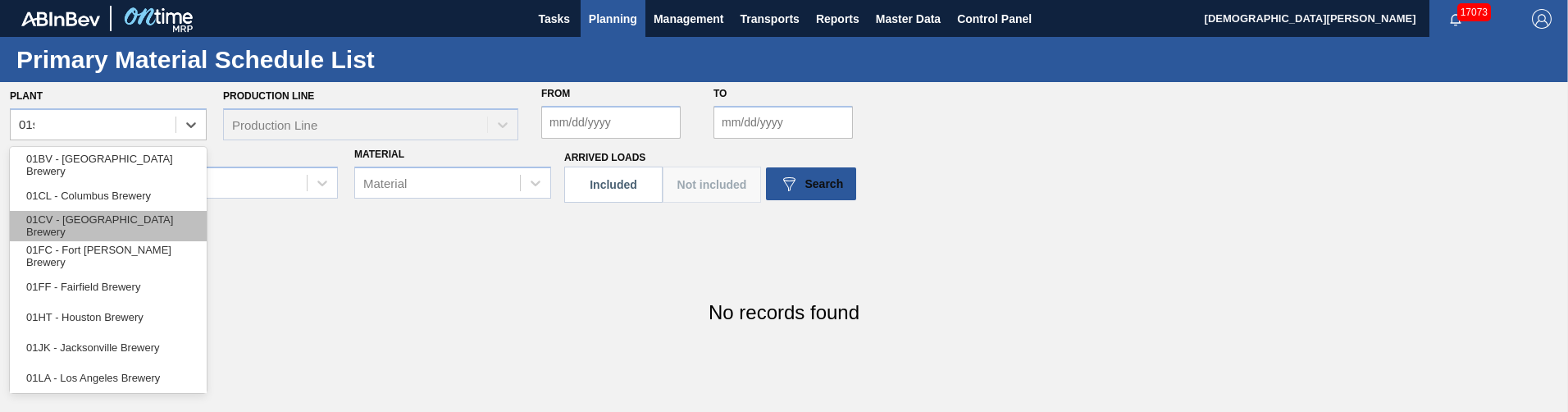
type input "01sl"
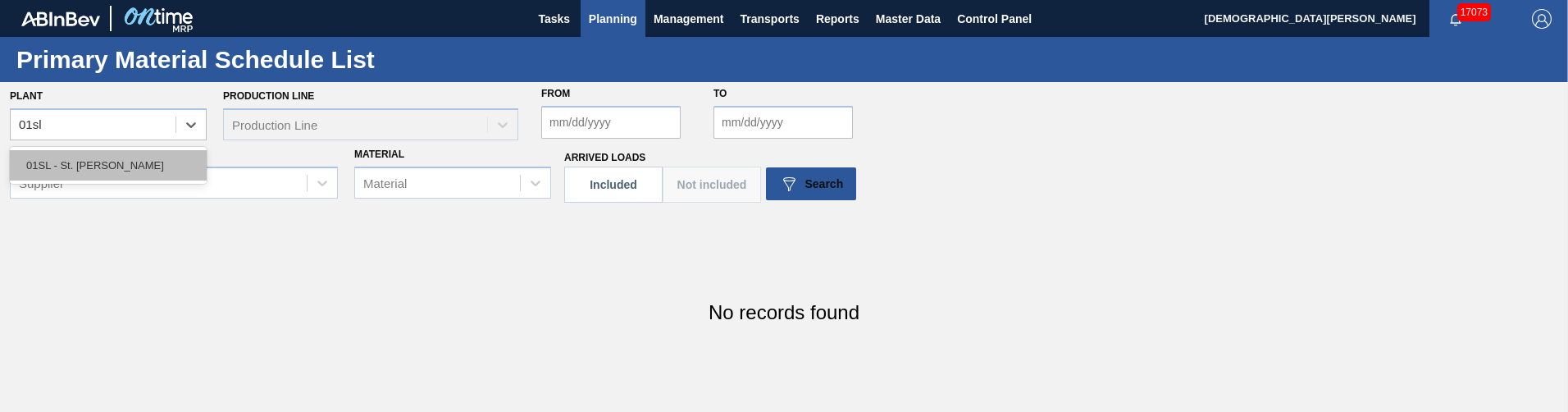
click at [140, 166] on div "01SL - St. [PERSON_NAME]" at bounding box center [108, 165] width 197 height 30
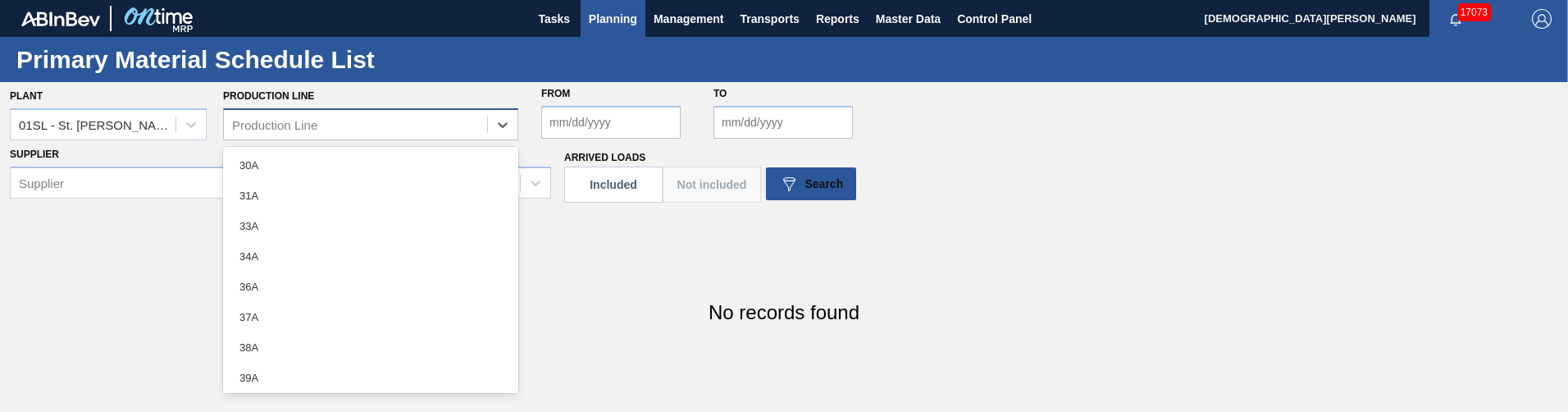
click at [288, 120] on div "Production Line" at bounding box center [274, 124] width 85 height 14
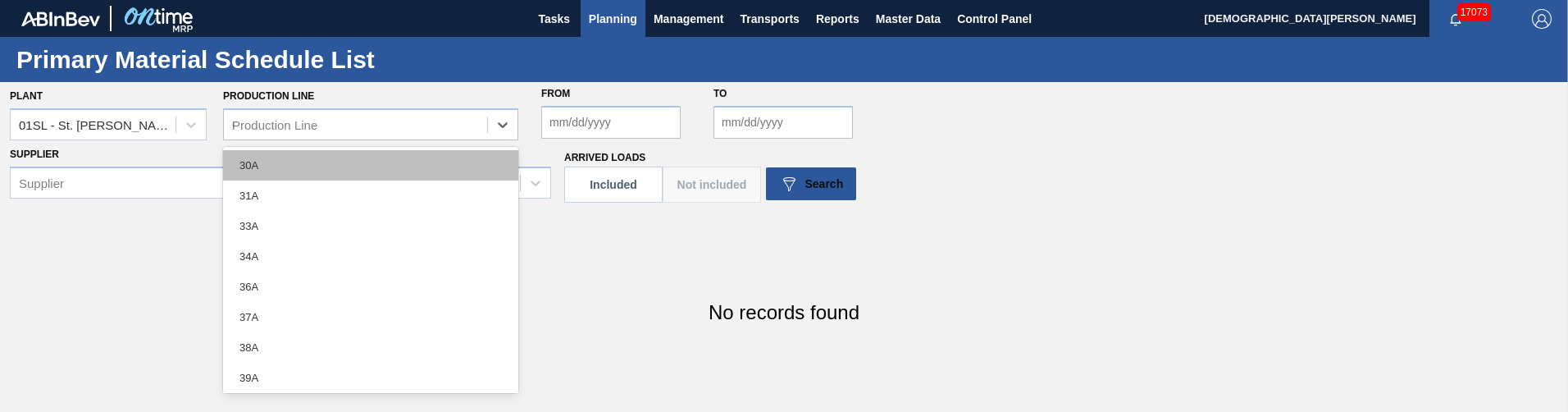
type Line "60"
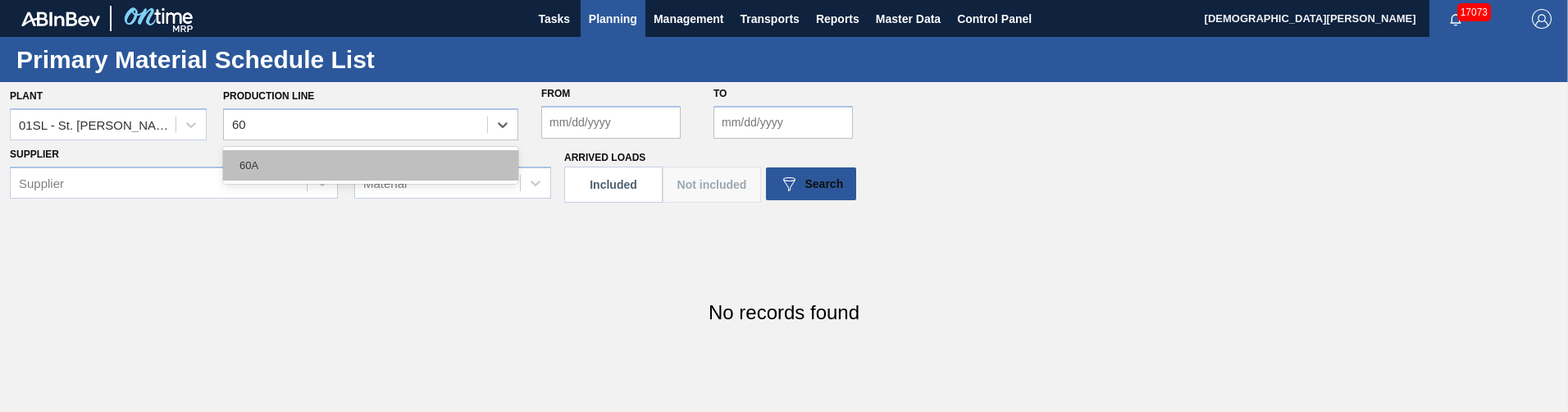
click at [275, 173] on div "60A" at bounding box center [371, 165] width 296 height 30
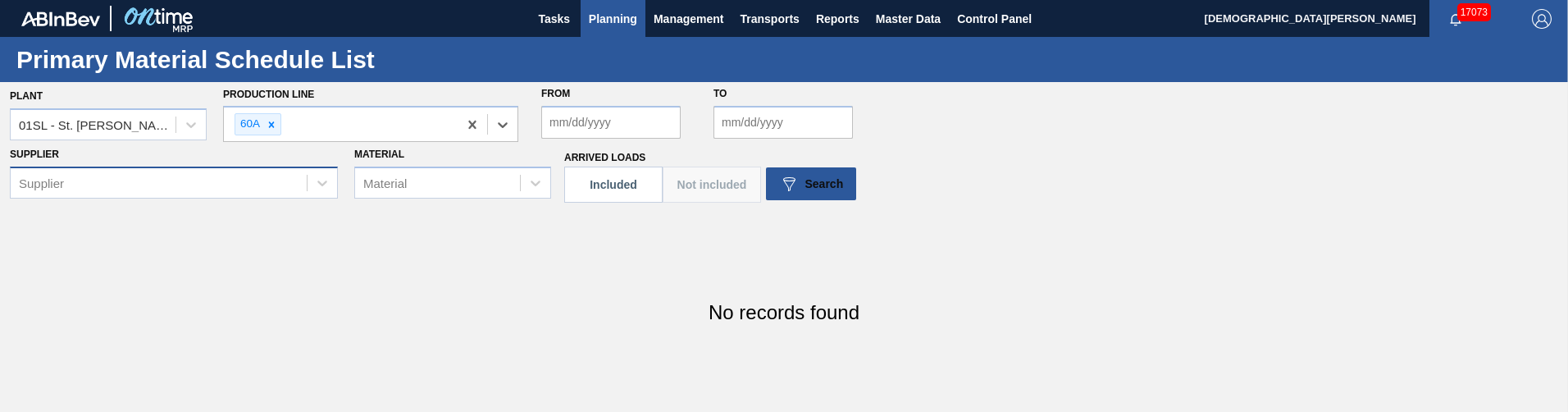
click at [248, 192] on div "Supplier" at bounding box center [174, 183] width 328 height 32
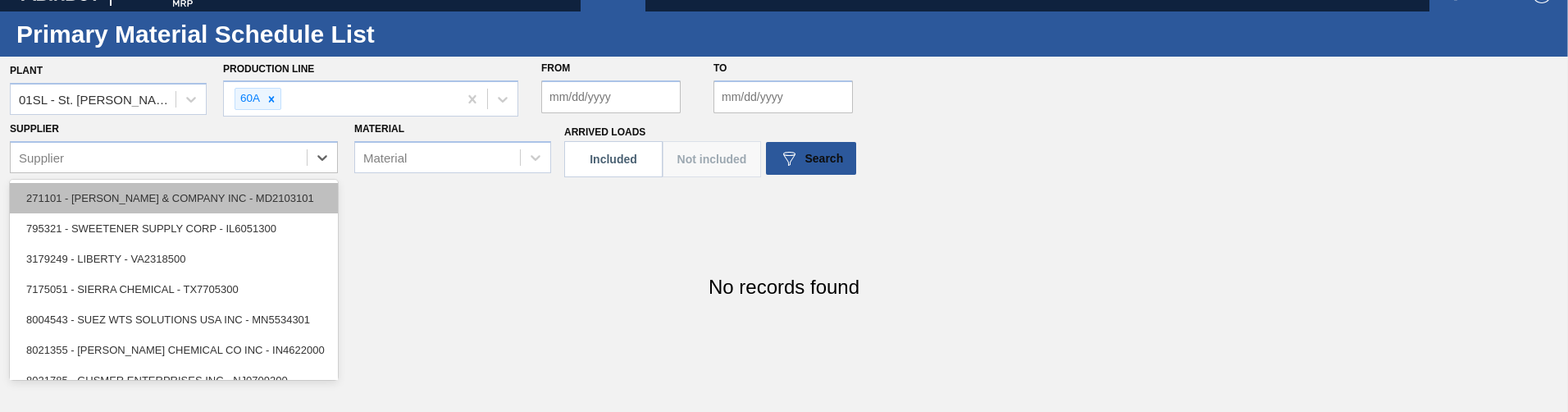
paste input "8219739"
type input "8219739"
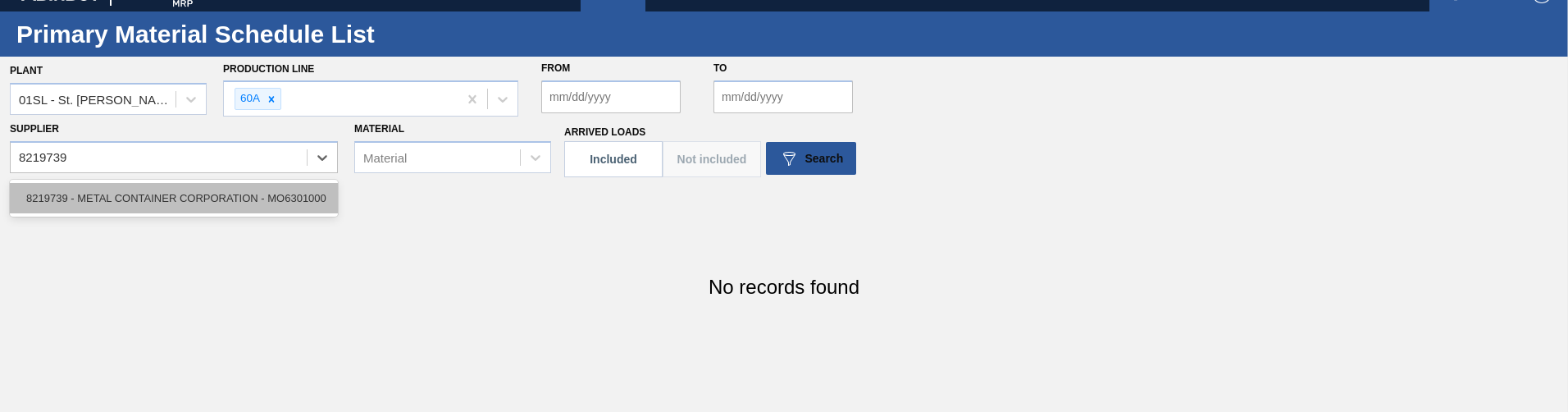
click at [167, 198] on div "8219739 - METAL CONTAINER CORPORATION - MO6301000" at bounding box center [174, 197] width 328 height 30
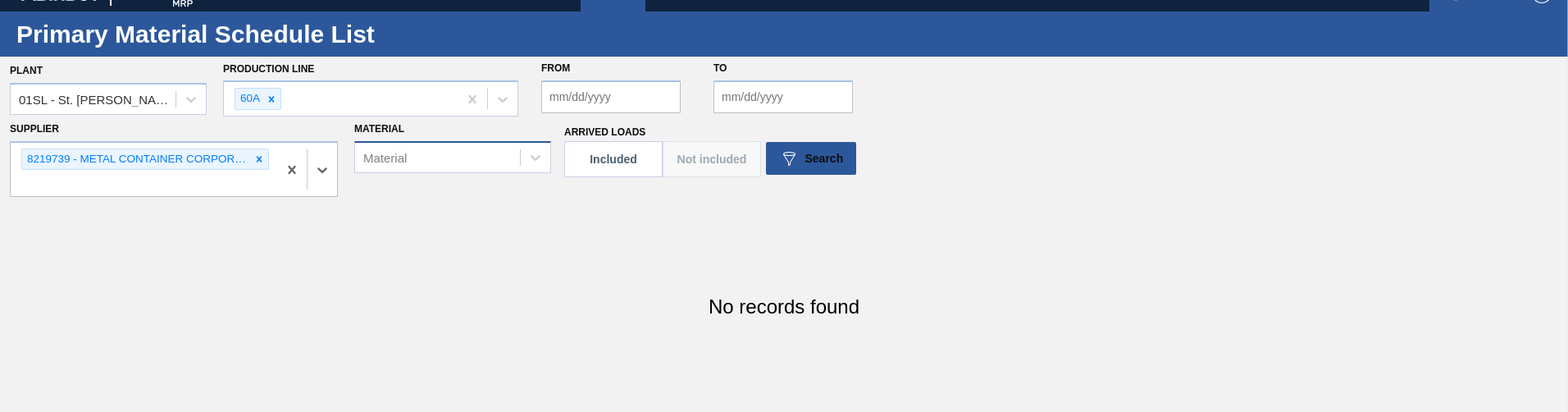
click at [434, 157] on div "Material" at bounding box center [437, 157] width 165 height 23
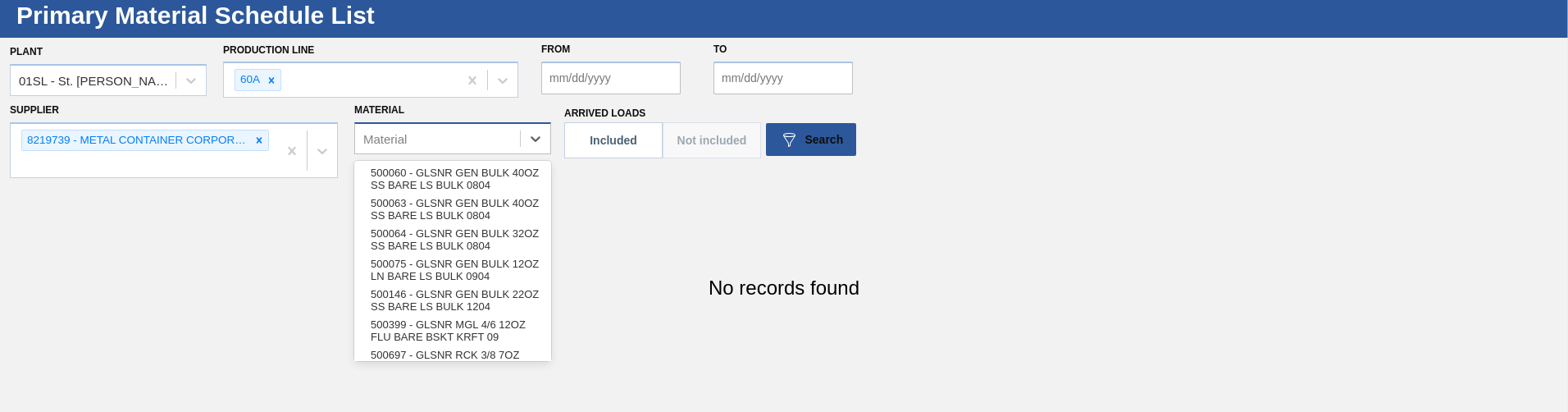
scroll to position [45, 0]
paste input "880229"
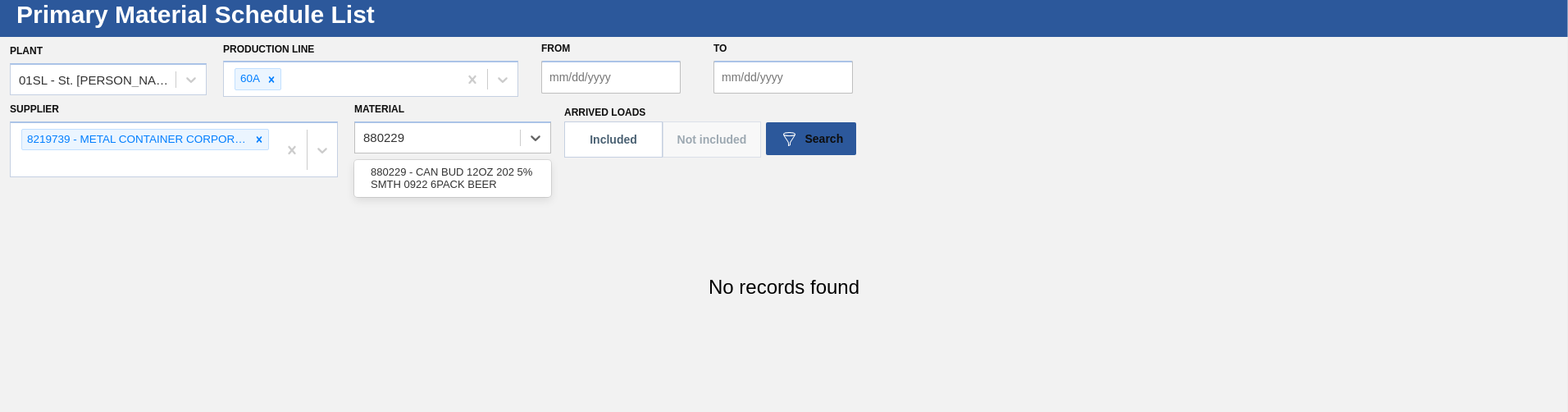
type input "880229"
click at [776, 183] on div "Plant 01SL - St. Louis Brewery Production Line 60A From to Supplier 8219739 - M…" at bounding box center [784, 176] width 1568 height 278
click at [441, 151] on div "Material" at bounding box center [453, 137] width 197 height 32
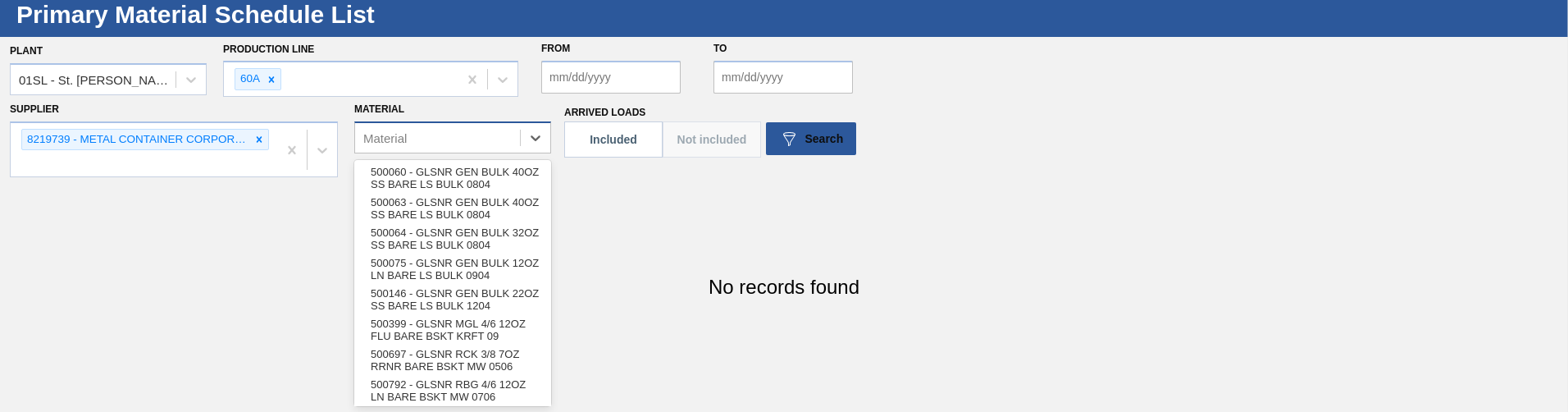
paste input "880229"
type input "880229"
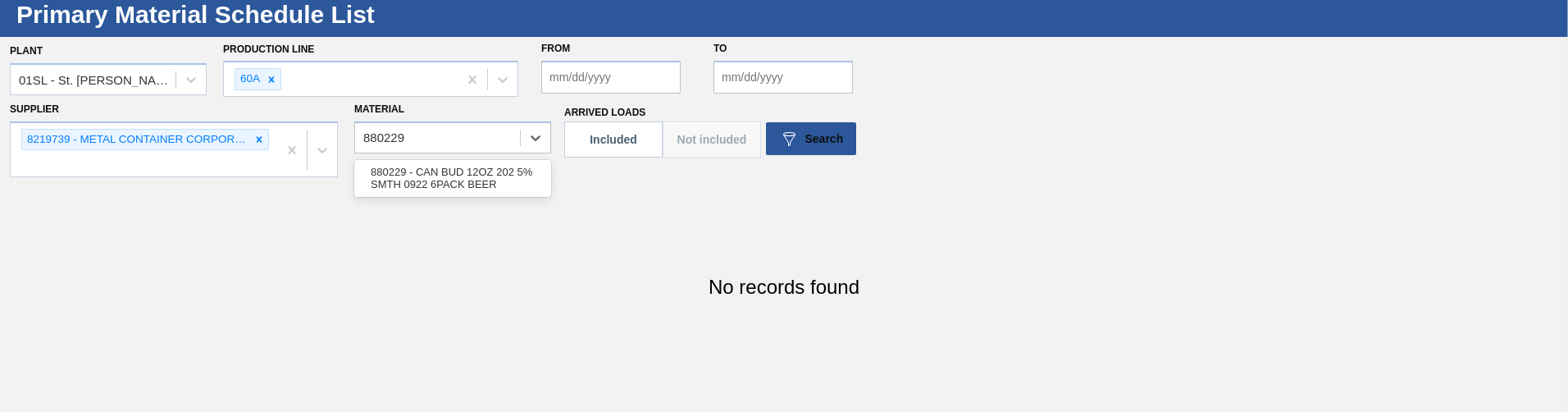
click at [459, 193] on div "880229 - CAN BUD 12OZ 202 5% SMTH 0922 6PACK BEER" at bounding box center [453, 179] width 197 height 37
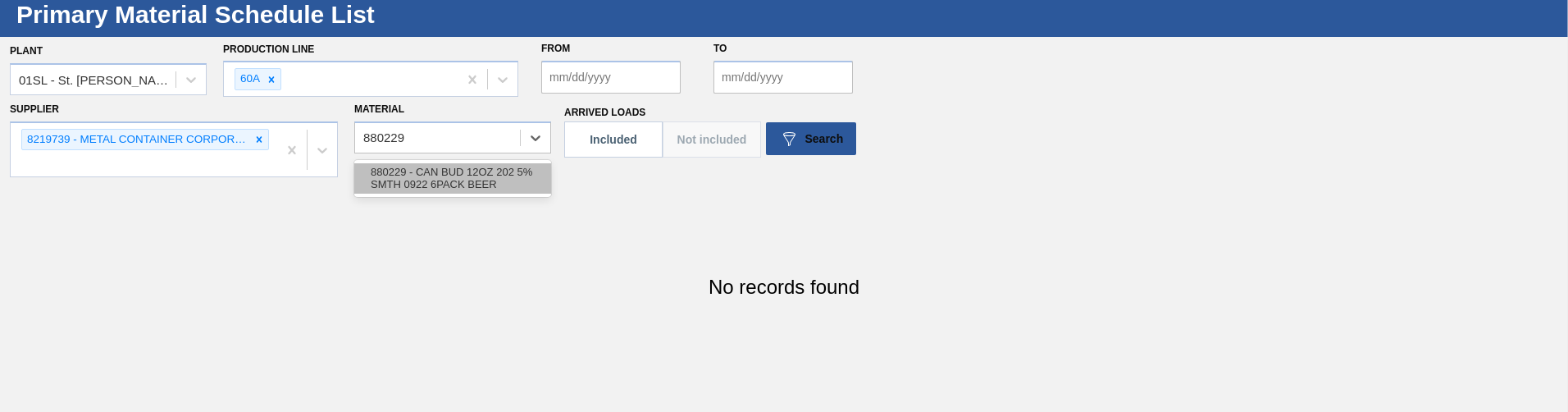
click at [456, 179] on div "880229 - CAN BUD 12OZ 202 5% SMTH 0922 6PACK BEER" at bounding box center [453, 178] width 197 height 30
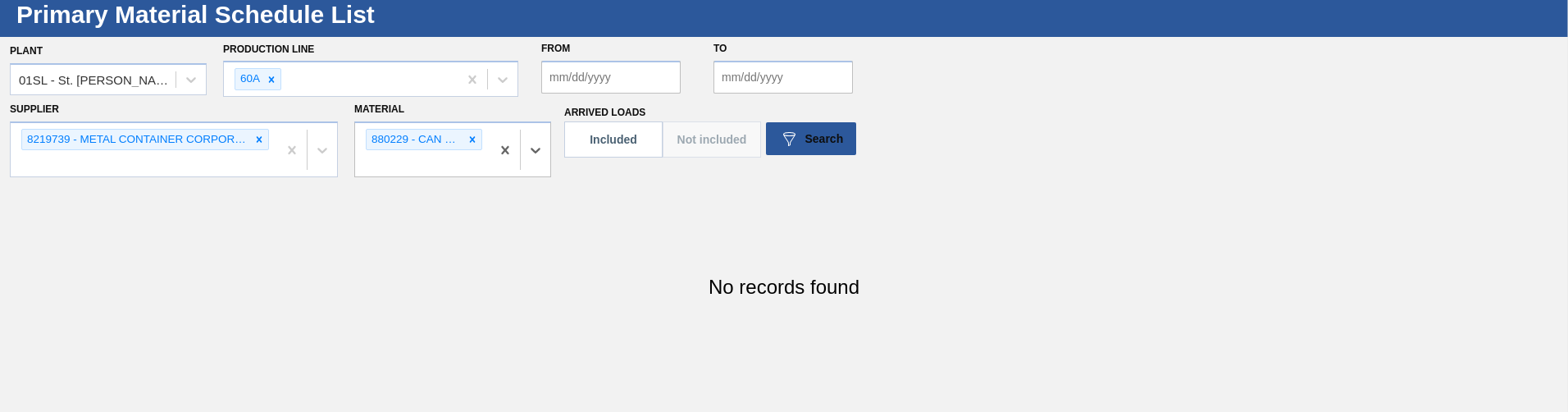
click at [649, 85] on input "From" at bounding box center [611, 77] width 140 height 33
click at [1149, 214] on div "Plant 01SL - St. Louis Brewery Production Line 60A From Previous Month Next Mon…" at bounding box center [784, 176] width 1568 height 278
click at [645, 85] on input "From" at bounding box center [611, 77] width 140 height 33
click at [560, 118] on button "Previous Month" at bounding box center [556, 116] width 12 height 12
click at [694, 168] on div "1" at bounding box center [693, 168] width 22 height 22
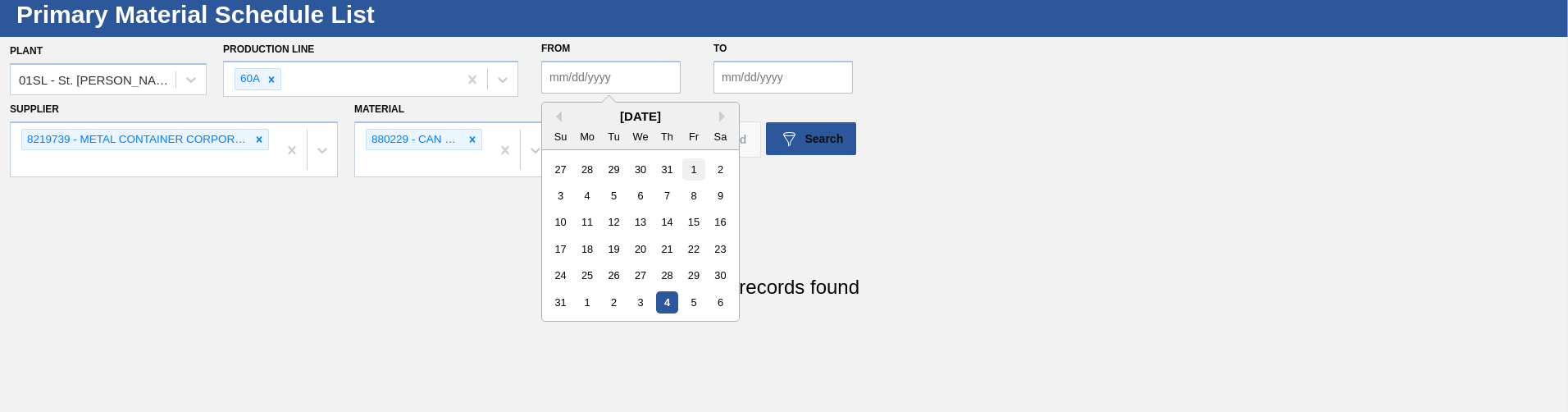
type input "08/01/2025"
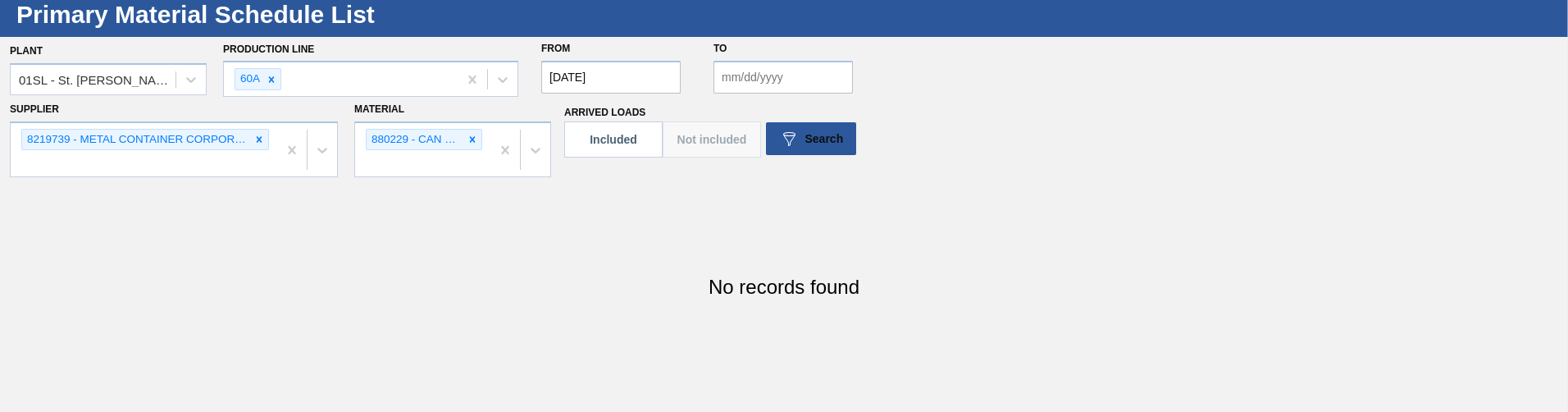
click at [757, 84] on input "to" at bounding box center [783, 77] width 140 height 33
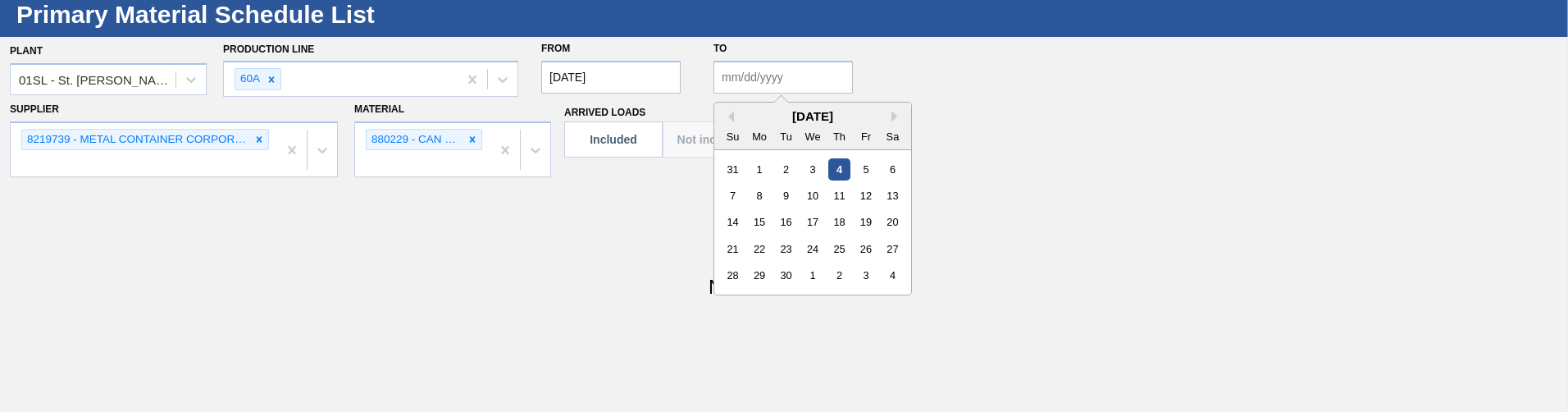
click at [839, 167] on div "4" at bounding box center [839, 168] width 22 height 22
type input "[DATE]"
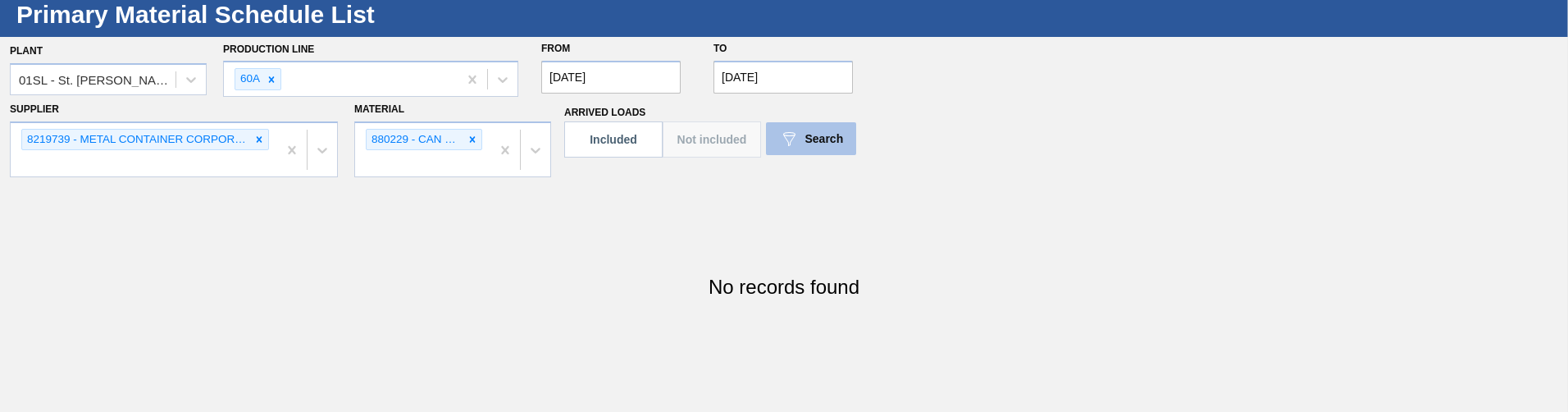
click at [789, 145] on img at bounding box center [788, 139] width 20 height 20
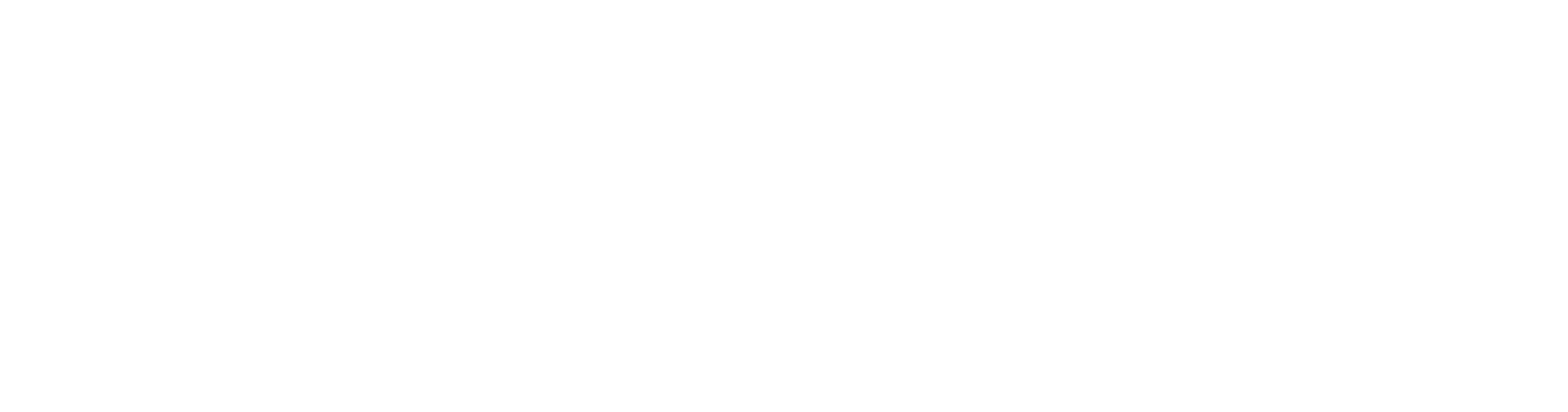
click at [646, 0] on html at bounding box center [784, 0] width 1568 height 0
click at [606, 0] on html at bounding box center [784, 0] width 1568 height 0
click at [758, 0] on html at bounding box center [784, 0] width 1568 height 0
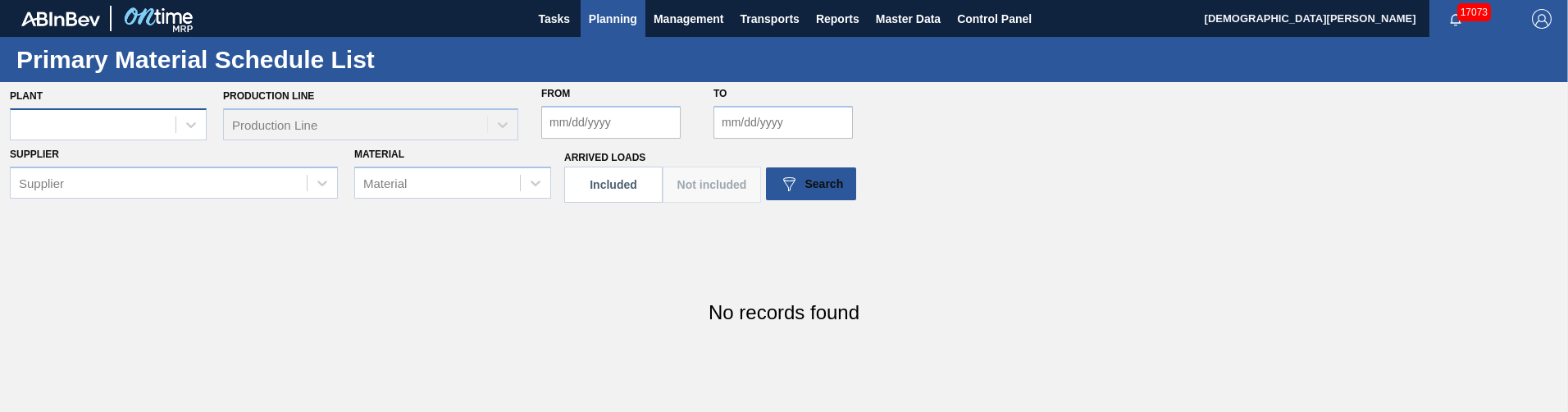
click at [97, 120] on div at bounding box center [93, 124] width 165 height 23
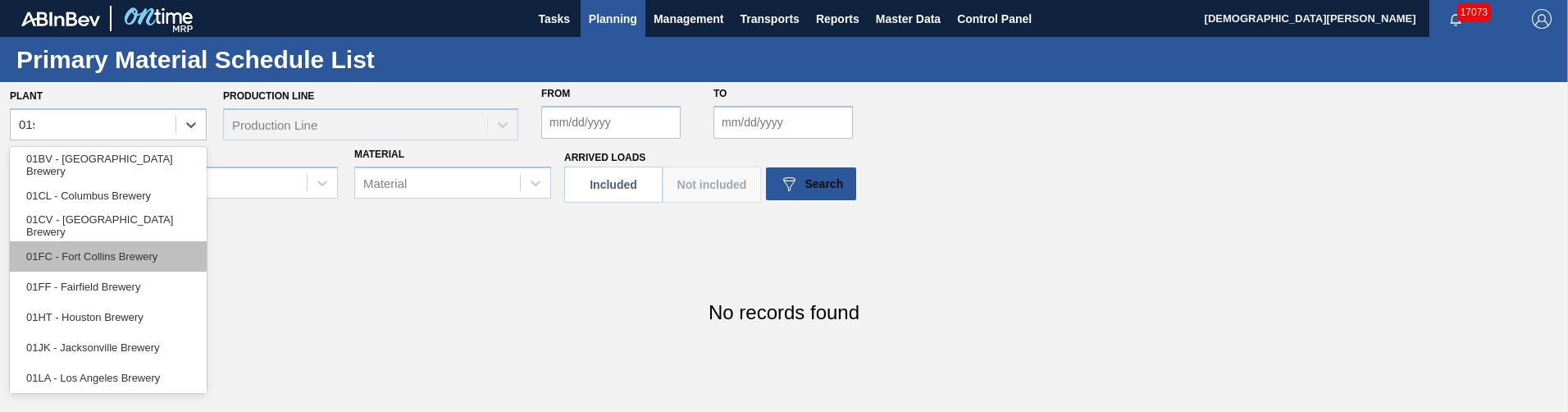
type input "01sl"
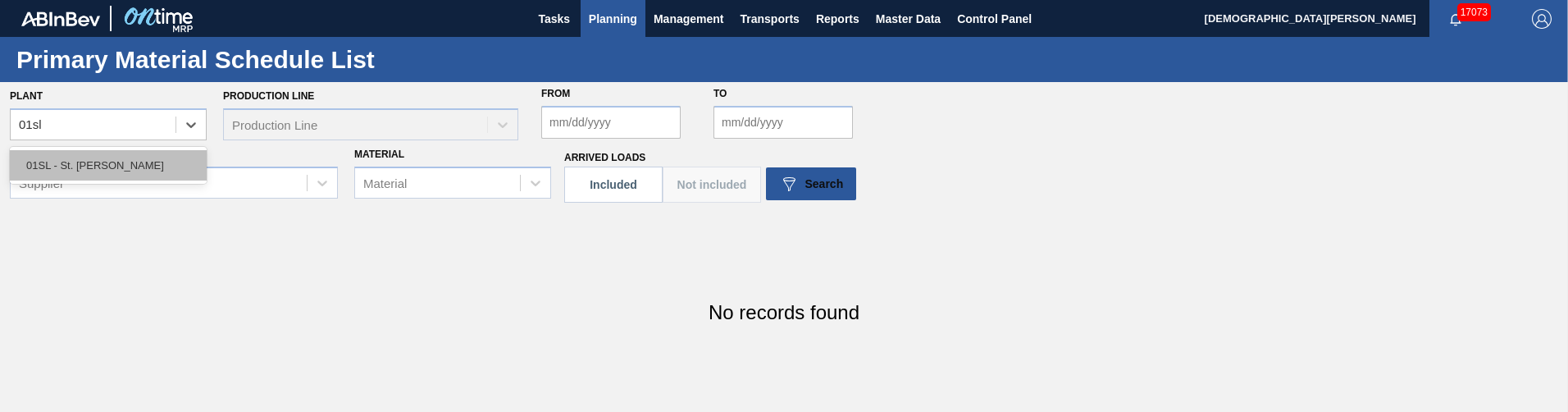
click at [122, 159] on div "01SL - St. [PERSON_NAME]" at bounding box center [108, 165] width 197 height 30
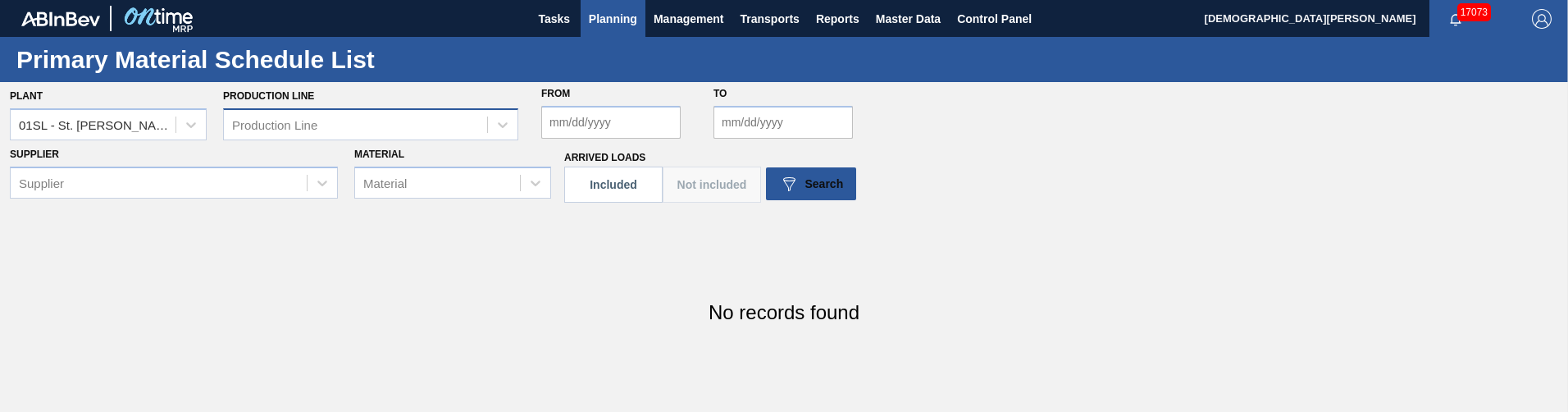
click at [349, 125] on div "Production Line" at bounding box center [355, 124] width 263 height 23
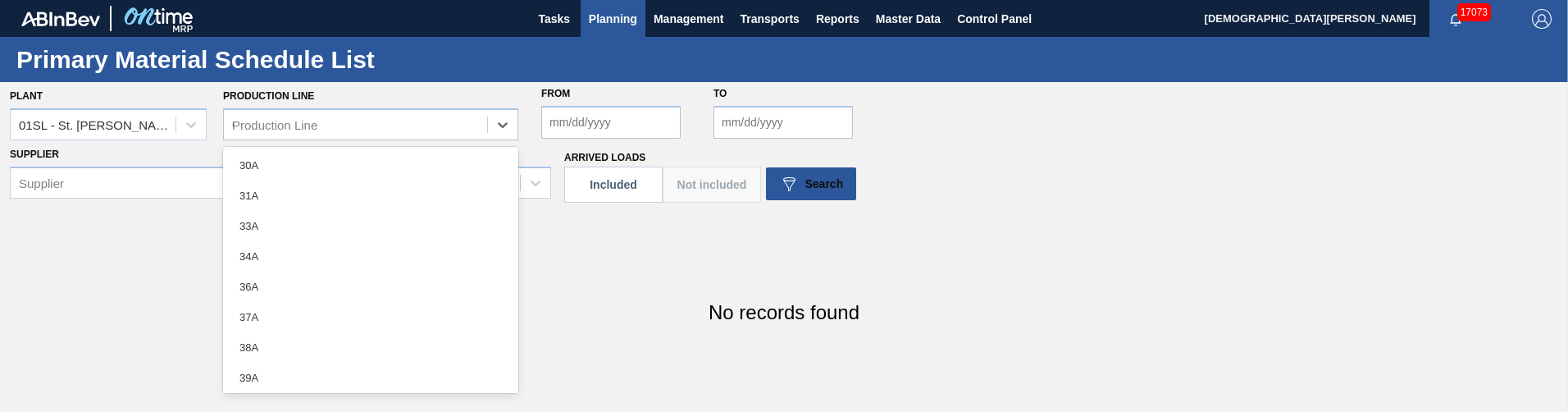
type Line "67"
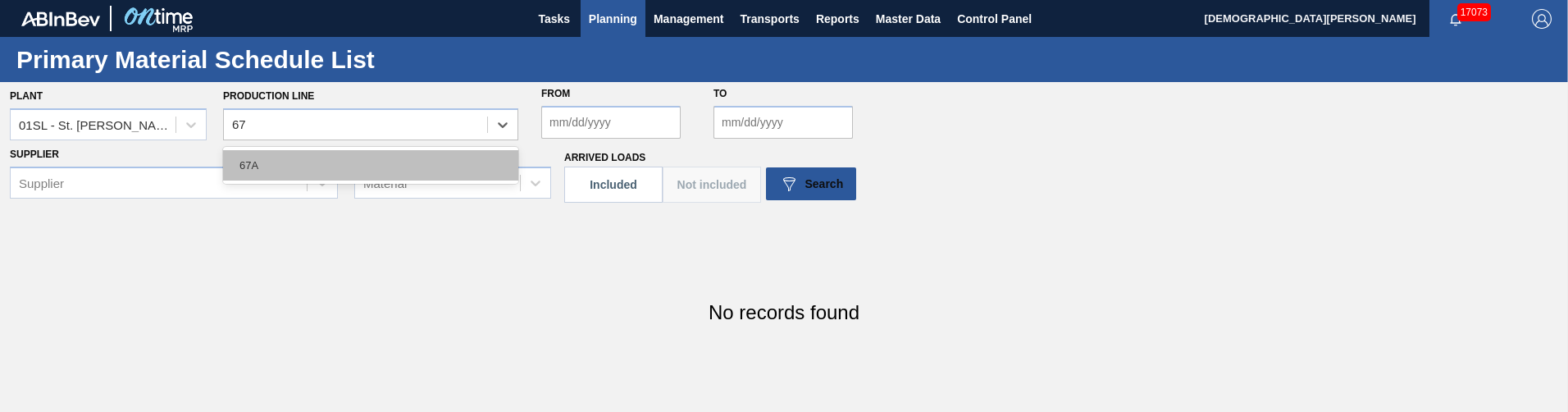
click at [316, 158] on div "67A" at bounding box center [371, 165] width 296 height 30
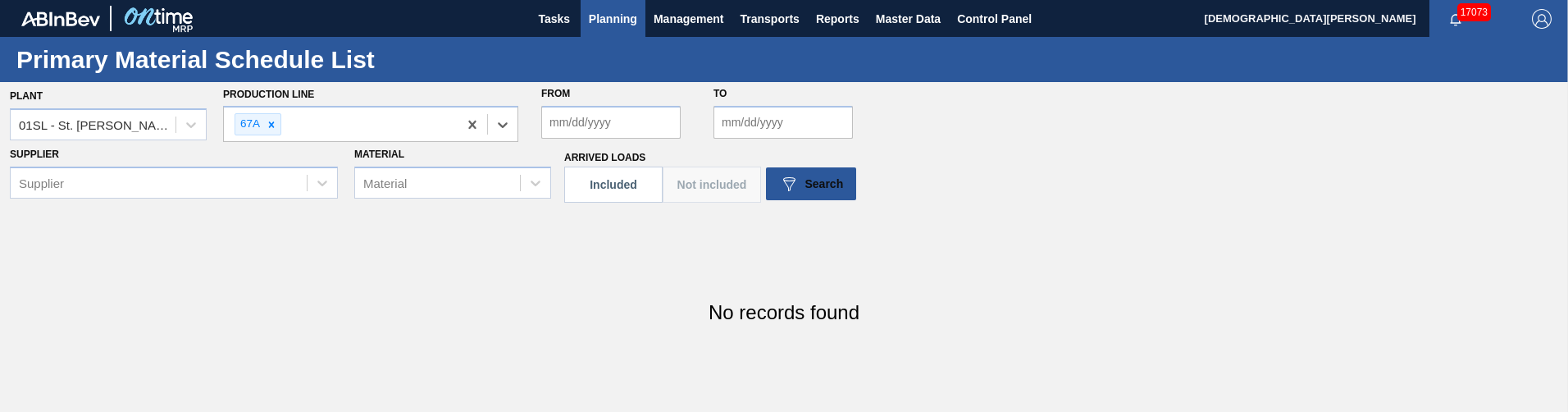
click at [643, 126] on input "From" at bounding box center [611, 122] width 140 height 33
click at [667, 208] on div "4" at bounding box center [666, 214] width 22 height 22
type input "[DATE]"
click at [775, 110] on input "to" at bounding box center [783, 122] width 140 height 33
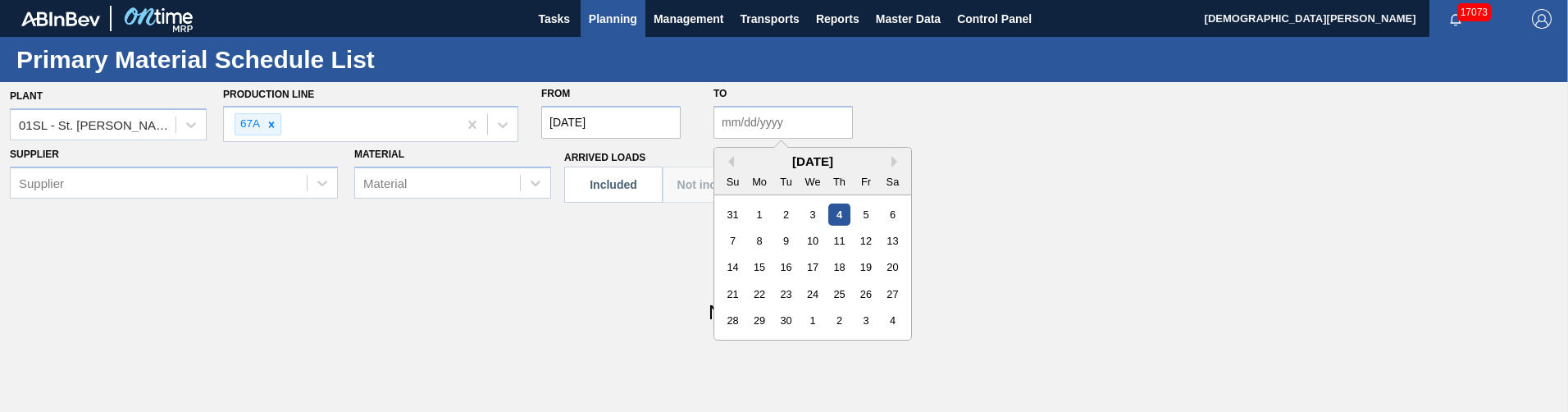
click at [845, 212] on div "4" at bounding box center [839, 214] width 22 height 22
type input "[DATE]"
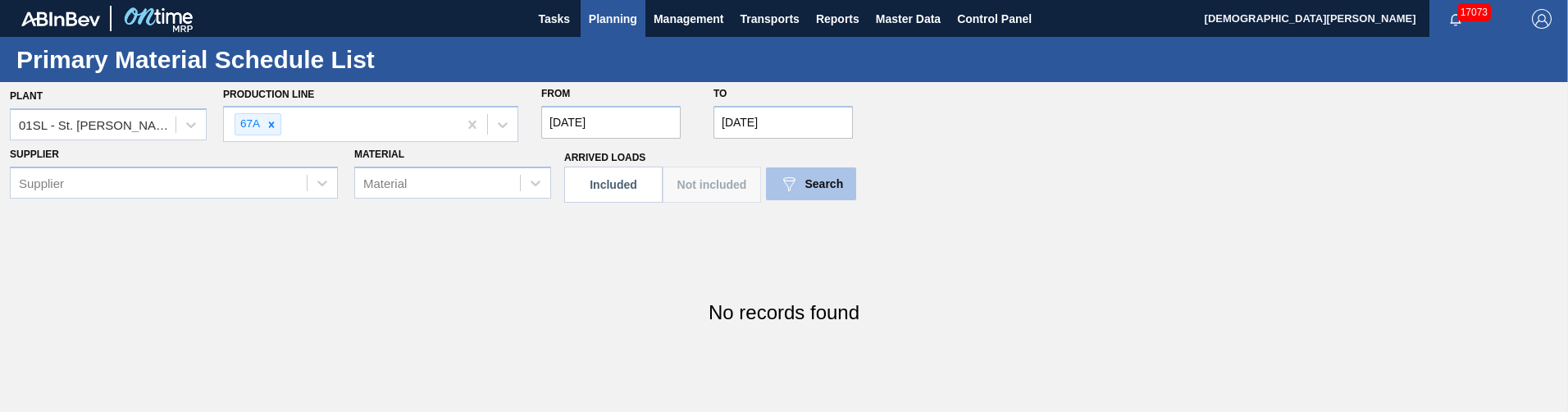
click at [823, 189] on span "Search" at bounding box center [824, 184] width 39 height 13
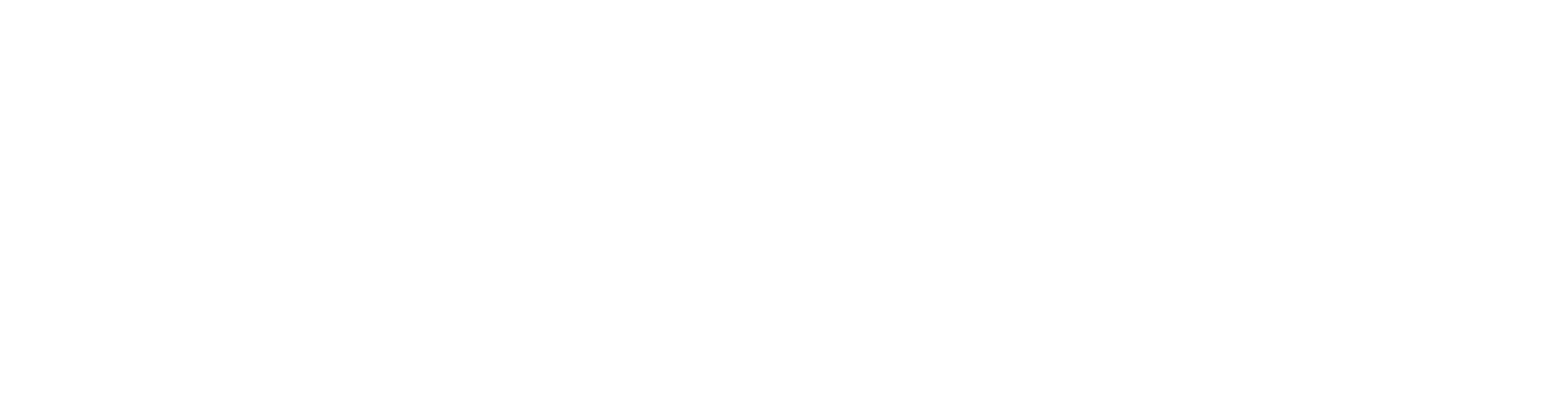
click at [668, 0] on html at bounding box center [784, 0] width 1568 height 0
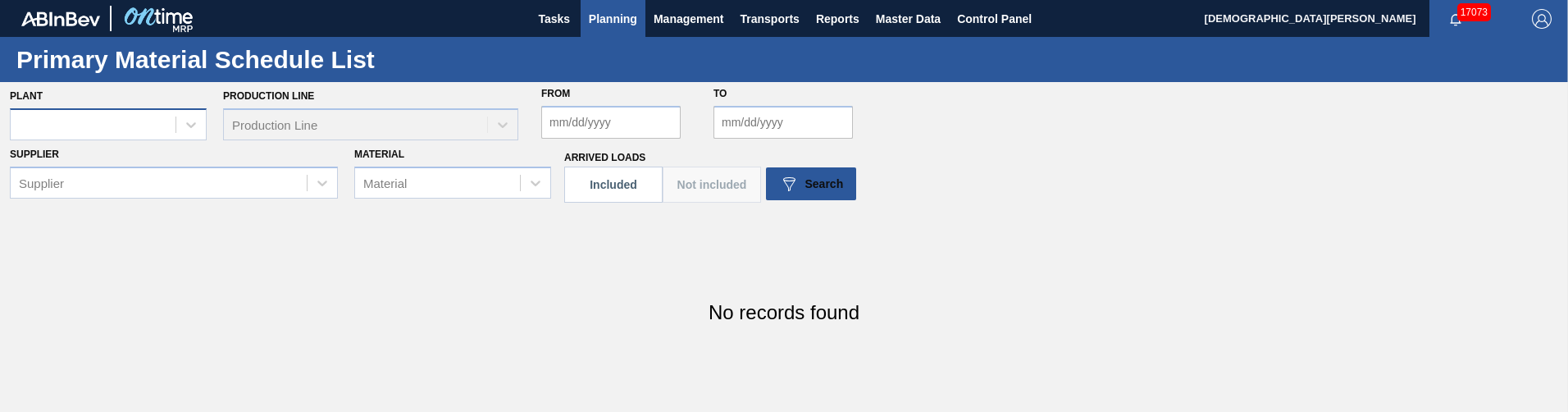
click at [115, 123] on div at bounding box center [93, 124] width 165 height 23
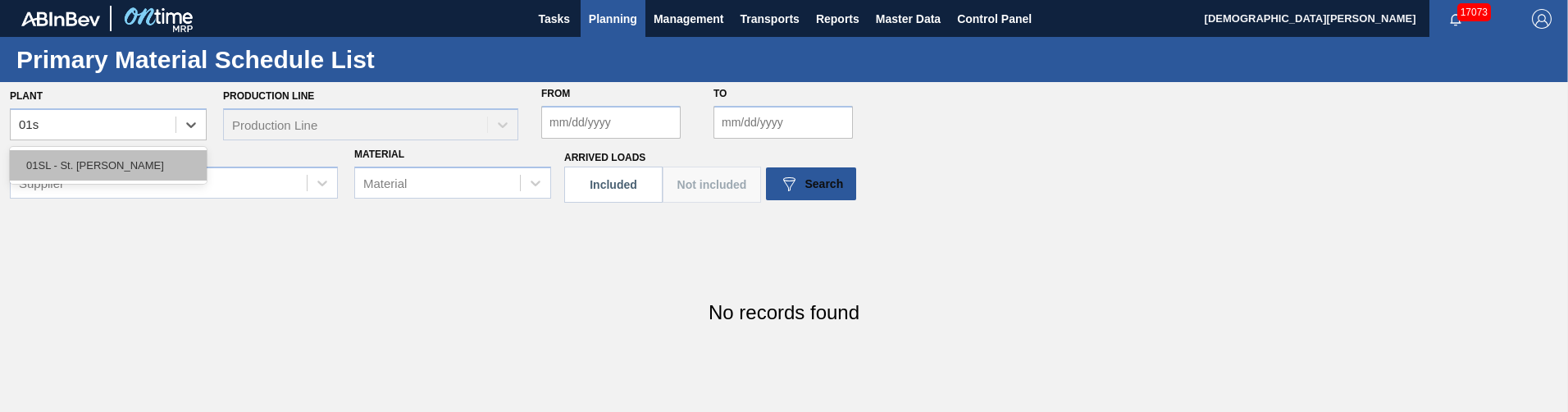
type input "01sl"
click at [103, 174] on div "01SL - St. [PERSON_NAME]" at bounding box center [108, 165] width 197 height 30
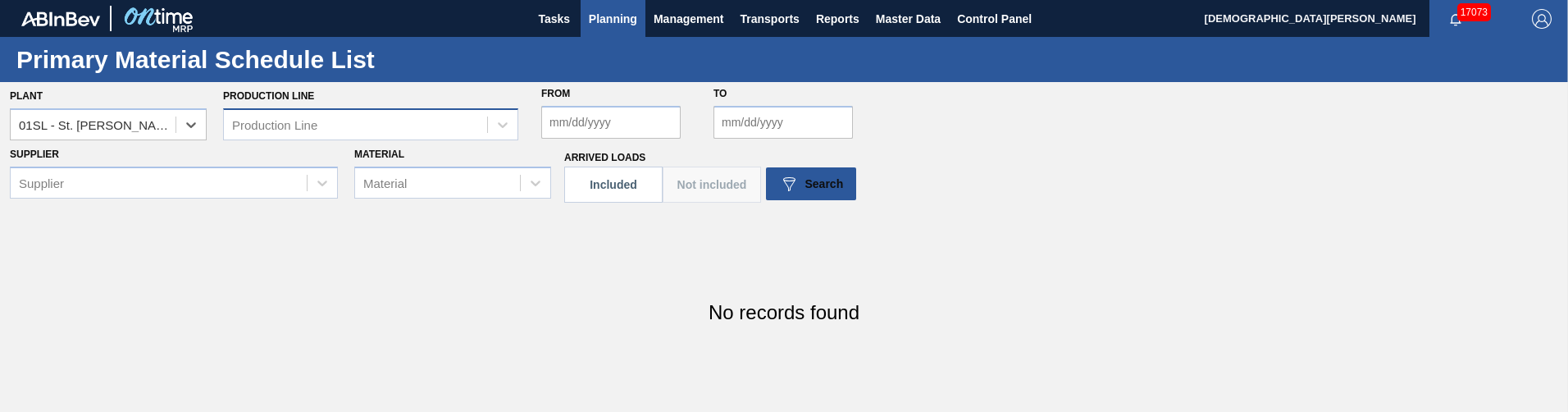
click at [453, 120] on div "Production Line" at bounding box center [355, 124] width 263 height 23
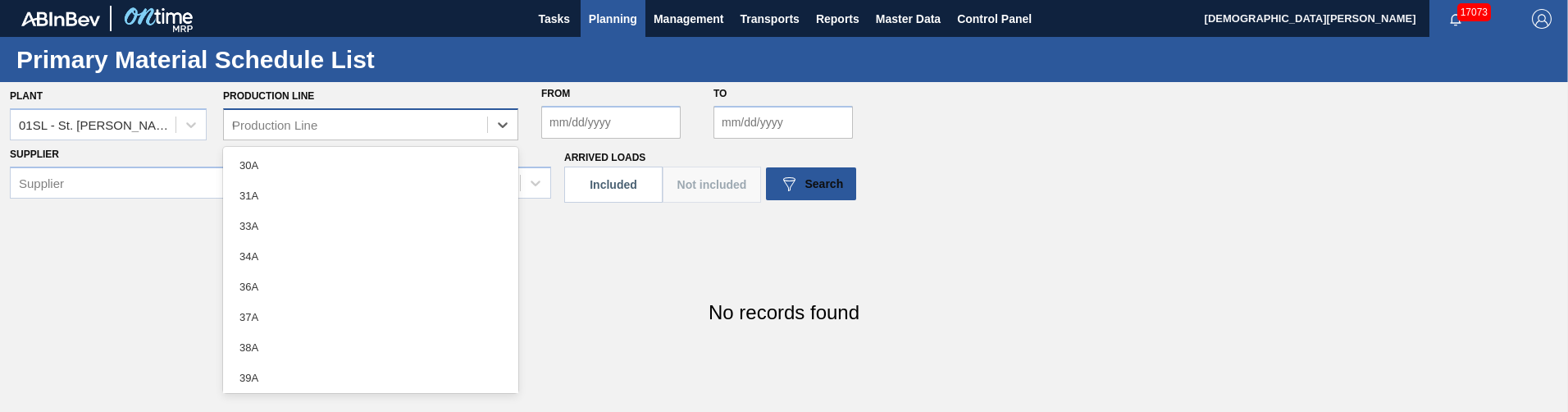
type Line "67"
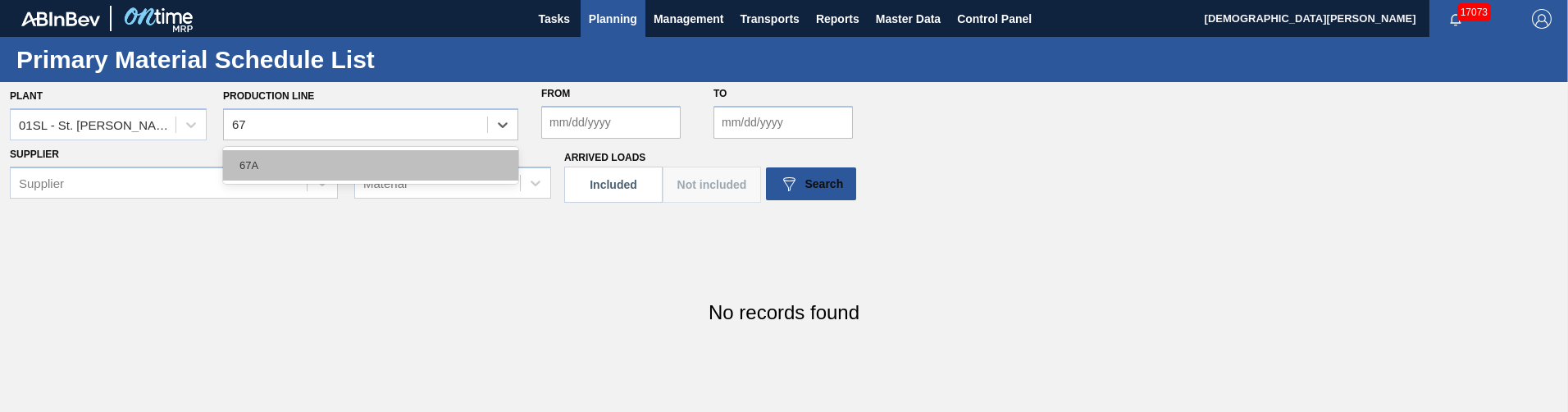
click at [435, 156] on div "67A" at bounding box center [371, 165] width 296 height 30
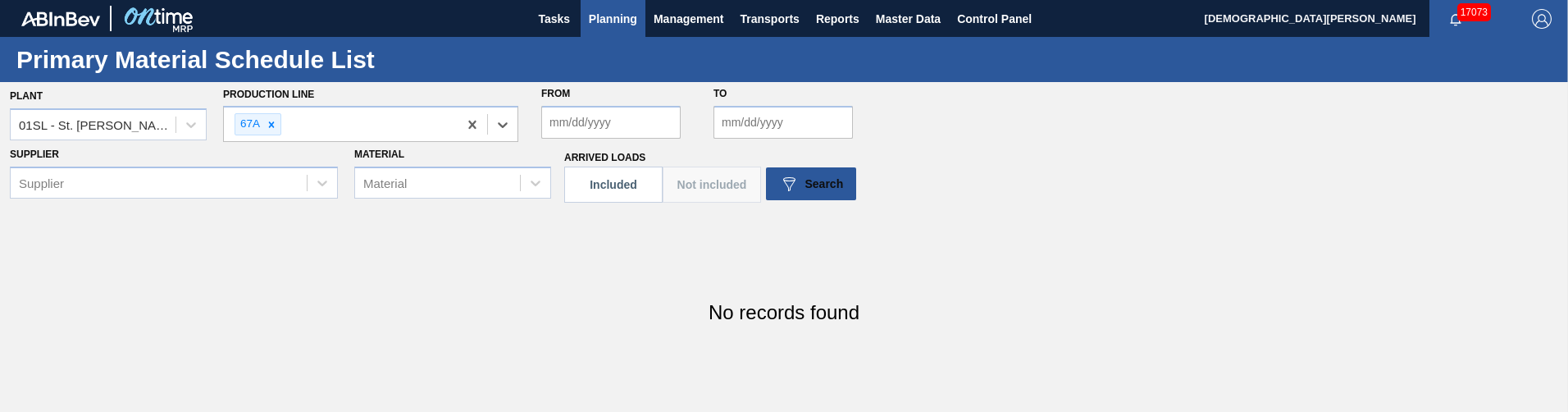
click at [607, 115] on input "From" at bounding box center [611, 122] width 140 height 33
click at [669, 214] on div "4" at bounding box center [666, 214] width 22 height 22
type input "[DATE]"
click at [753, 124] on input "to" at bounding box center [783, 122] width 140 height 33
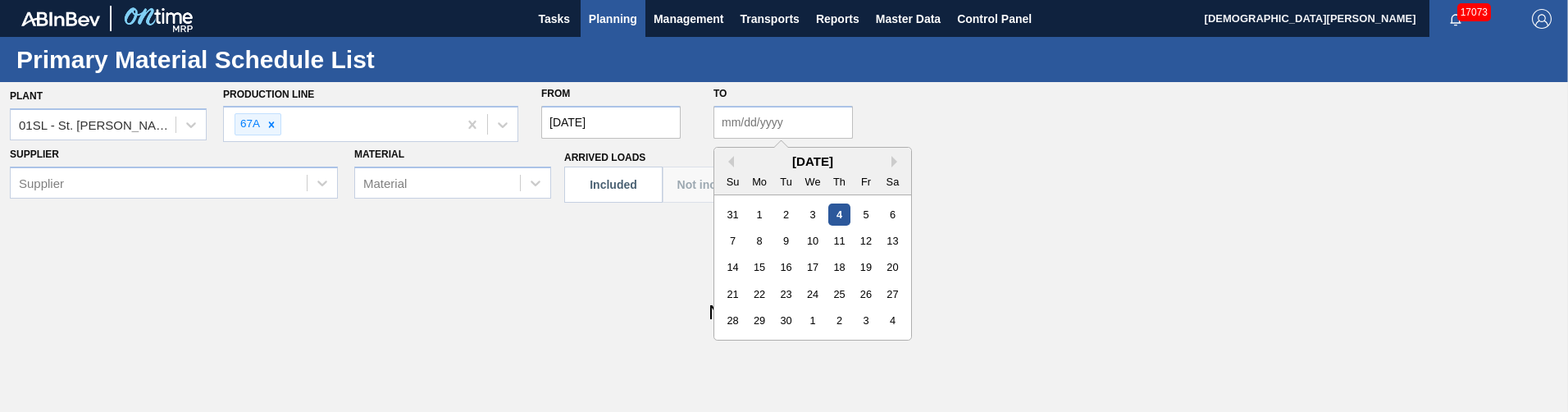
drag, startPoint x: 842, startPoint y: 203, endPoint x: 818, endPoint y: 201, distance: 24.1
click at [841, 203] on div "4" at bounding box center [839, 214] width 22 height 22
type input "[DATE]"
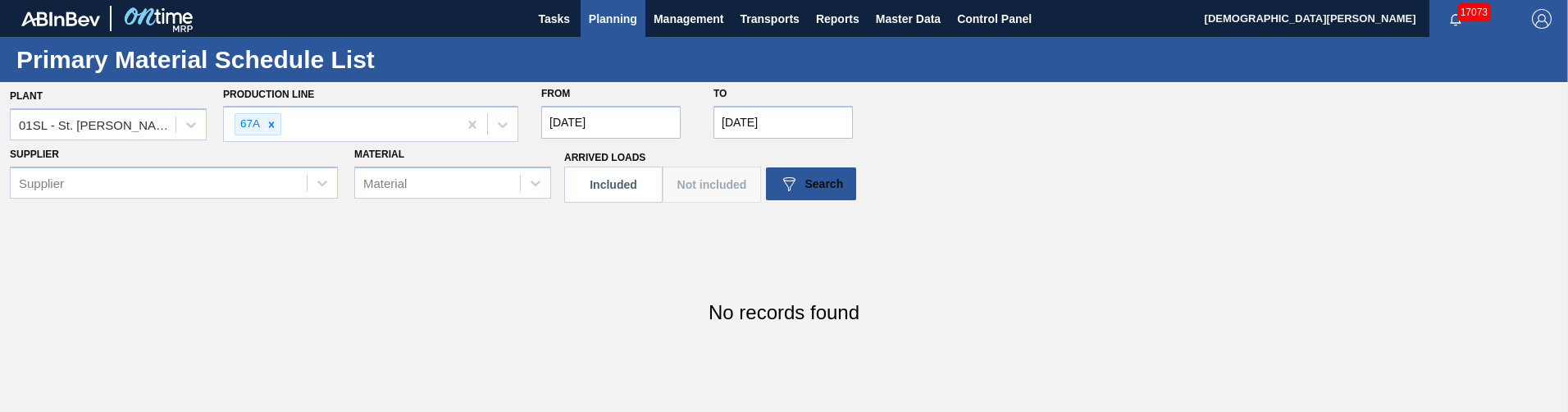
click at [245, 162] on div "Supplier Supplier" at bounding box center [174, 170] width 328 height 56
click at [453, 162] on div "Material Material" at bounding box center [453, 170] width 197 height 56
click at [445, 179] on div "Material" at bounding box center [453, 183] width 197 height 32
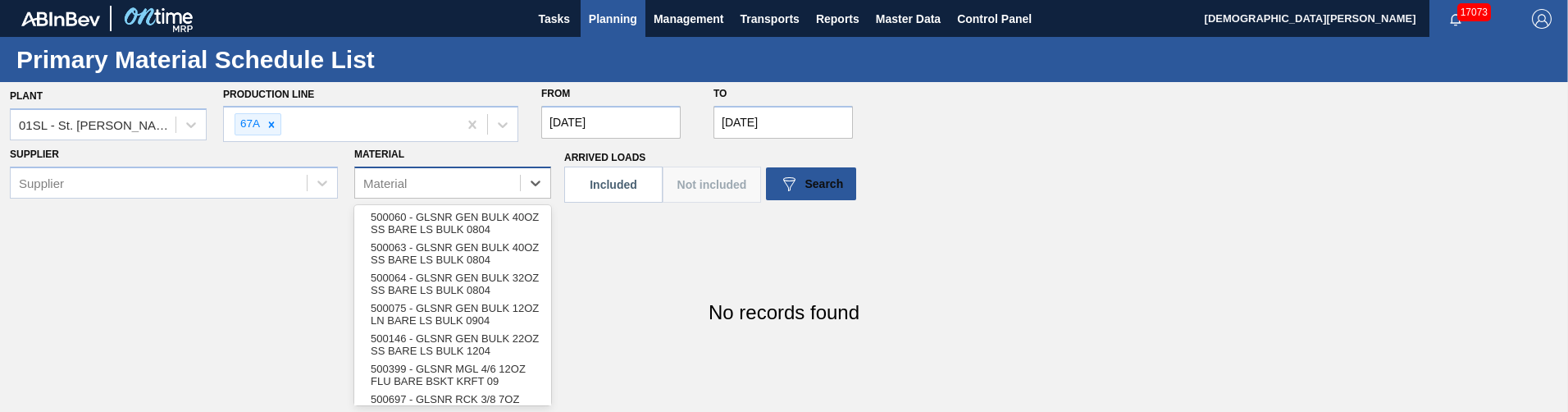
scroll to position [25, 0]
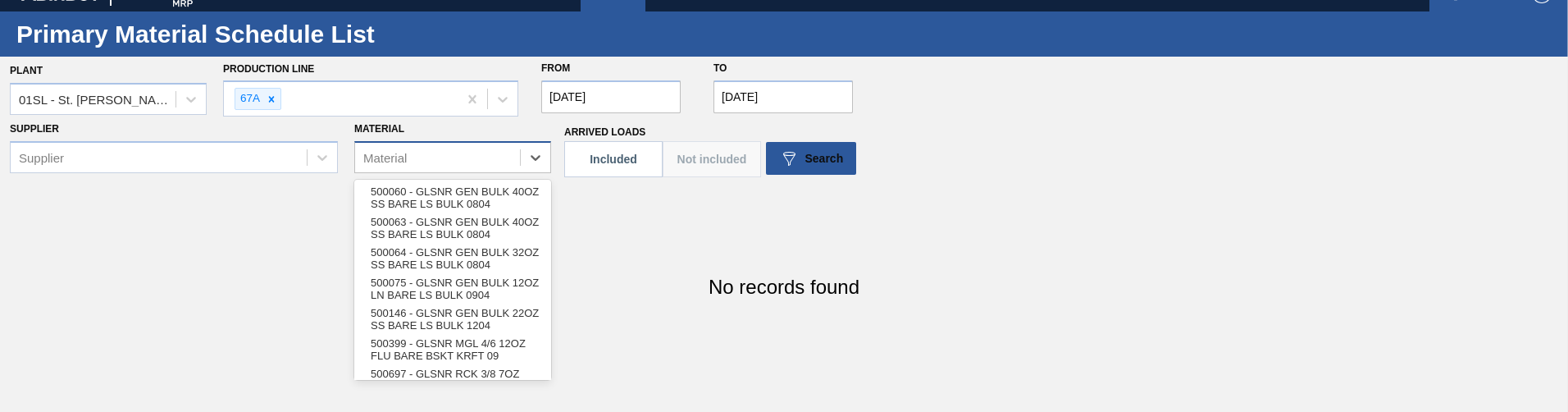
paste input "CAN BUD 12OZ 202 5% SMTH 0922 6PACK BEER"
type input "CAN BUD 12OZ 202 5% SMTH 0922 6PACK BEER"
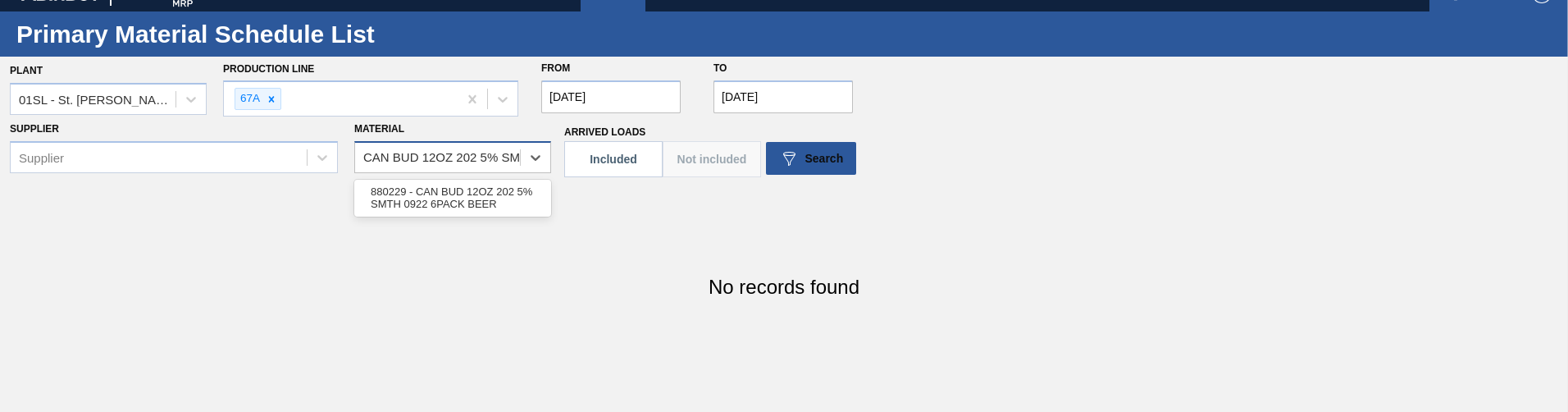
scroll to position [0, 127]
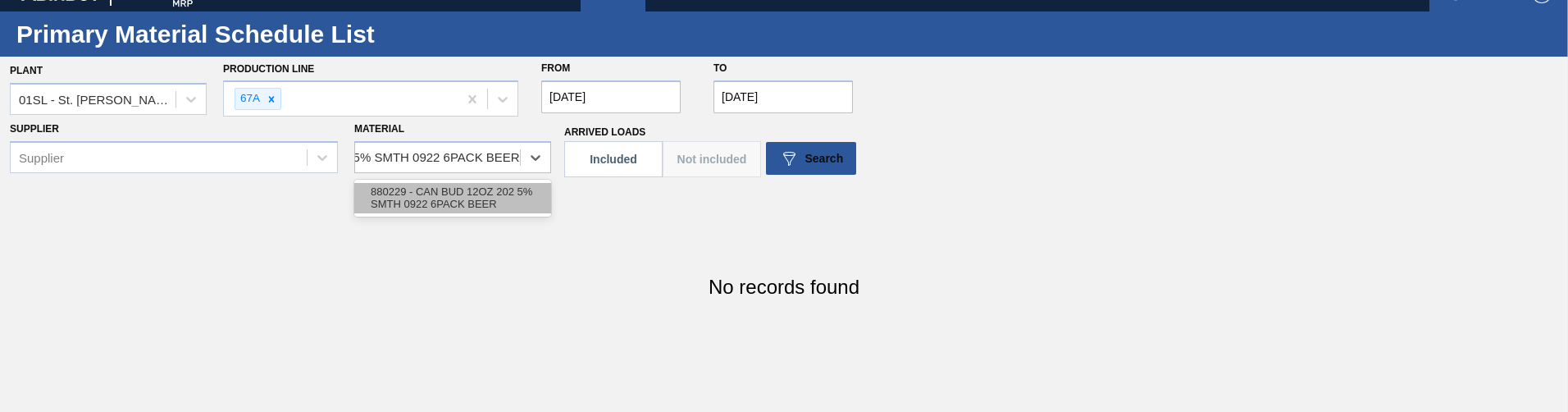
click at [454, 212] on div "880229 - CAN BUD 12OZ 202 5% SMTH 0922 6PACK BEER" at bounding box center [453, 197] width 197 height 30
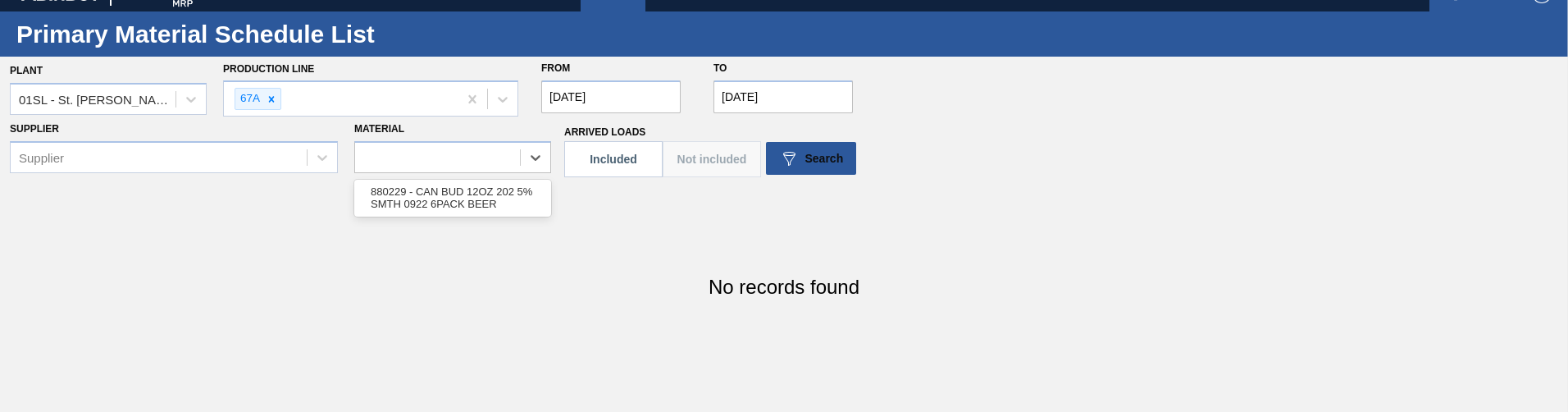
scroll to position [0, 0]
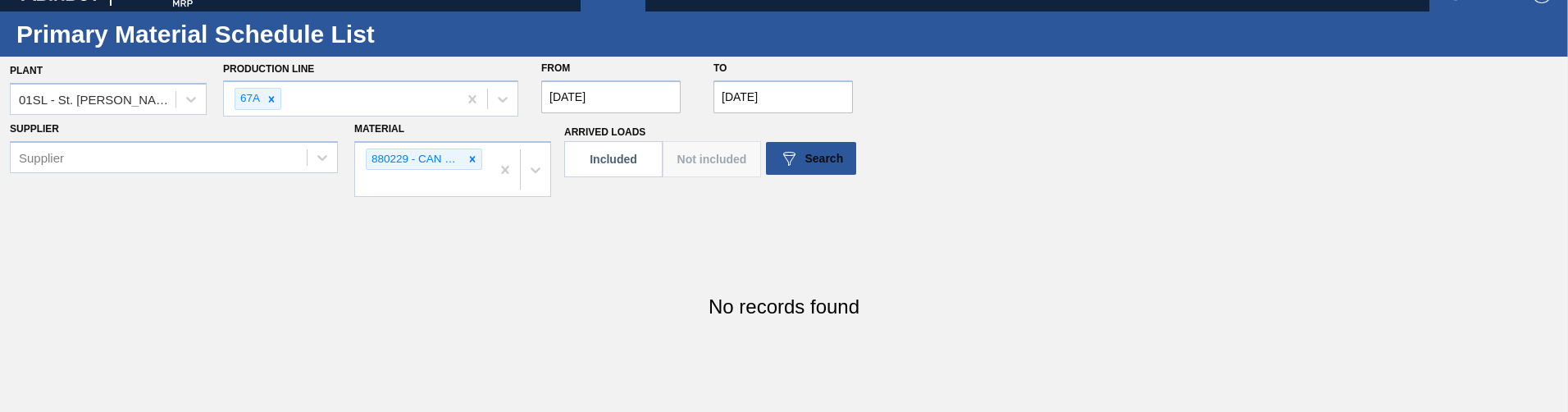
click at [178, 164] on section "Supplier Supplier Material 880229 - CAN BUD 12OZ 202 5% SMTH 0922 6PACK BEER Ar…" at bounding box center [784, 157] width 1568 height 80
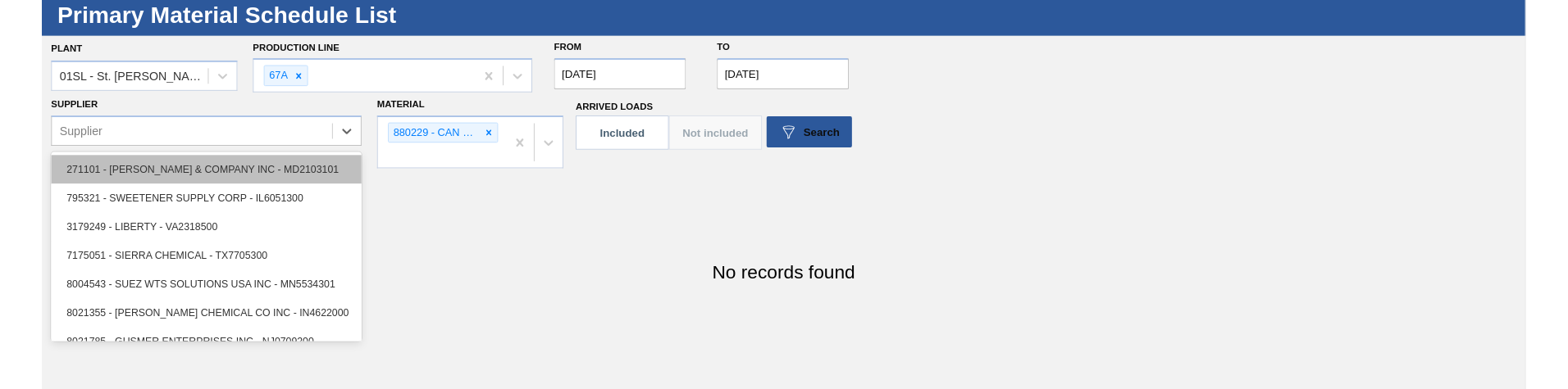
scroll to position [45, 0]
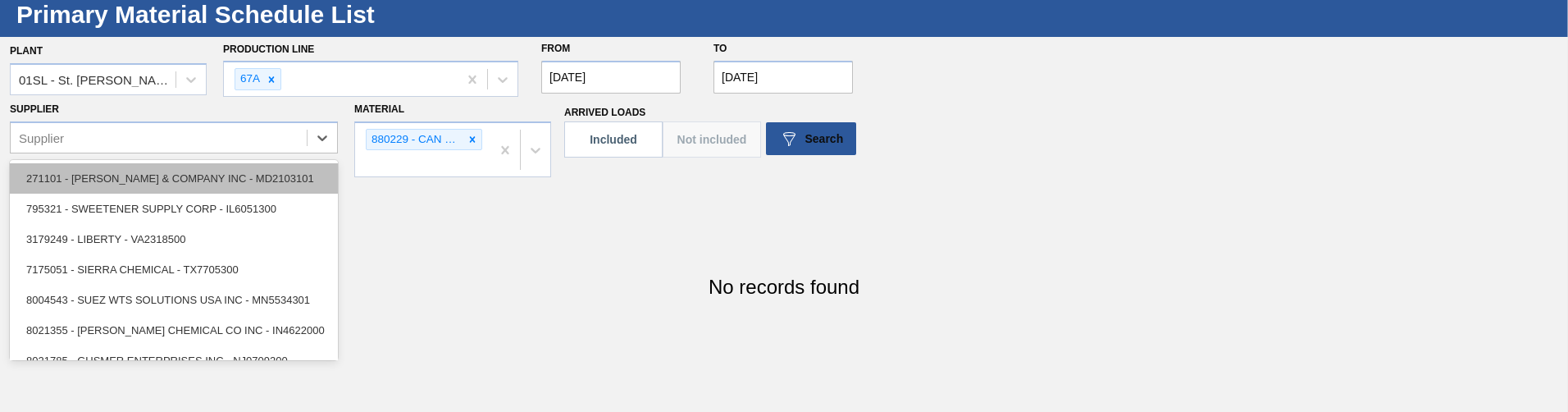
paste input "MCC - Arnold"
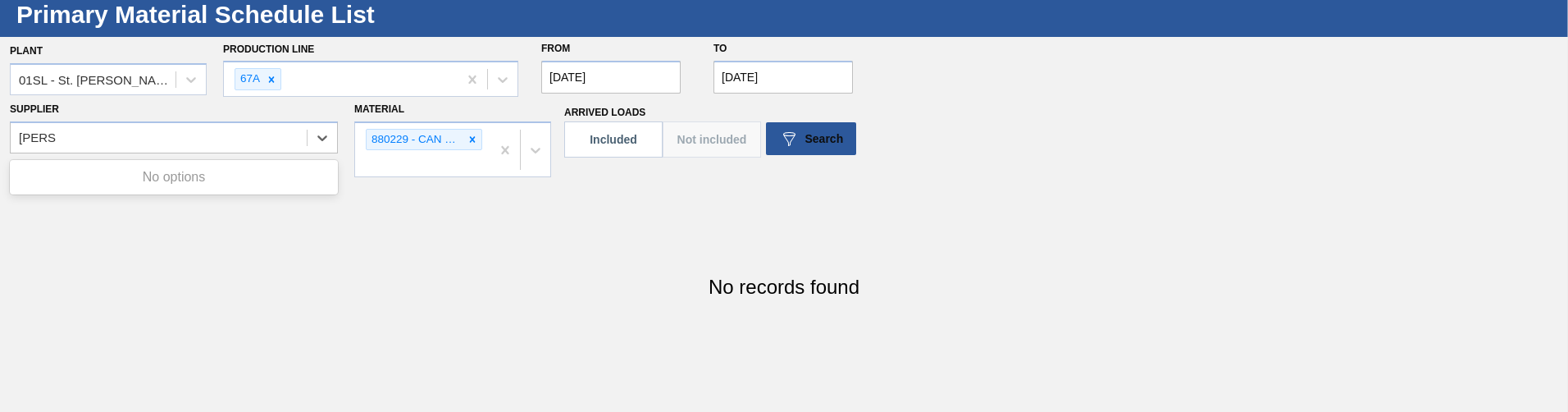
type input "Arnold"
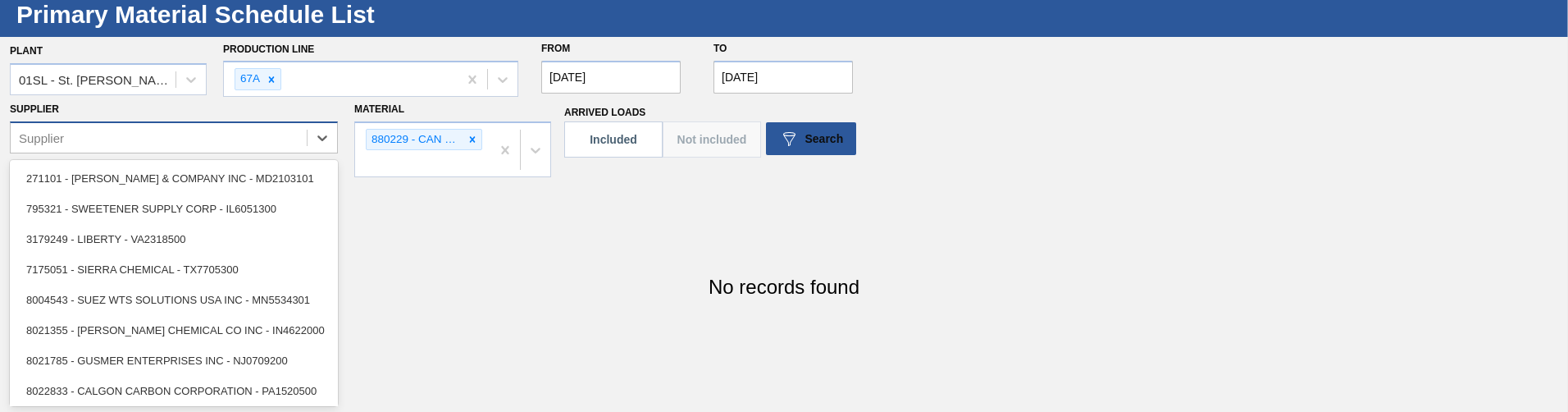
click at [168, 127] on div "Supplier" at bounding box center [158, 138] width 296 height 23
paste input "8219739"
type input "8219739"
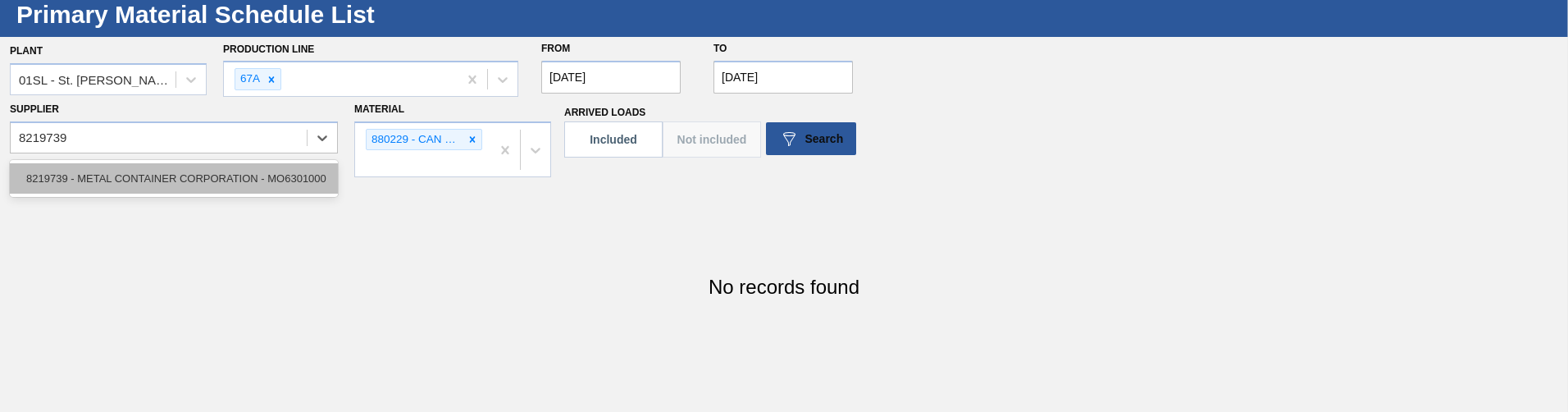
click at [121, 183] on div "8219739 - METAL CONTAINER CORPORATION - MO6301000" at bounding box center [174, 178] width 328 height 30
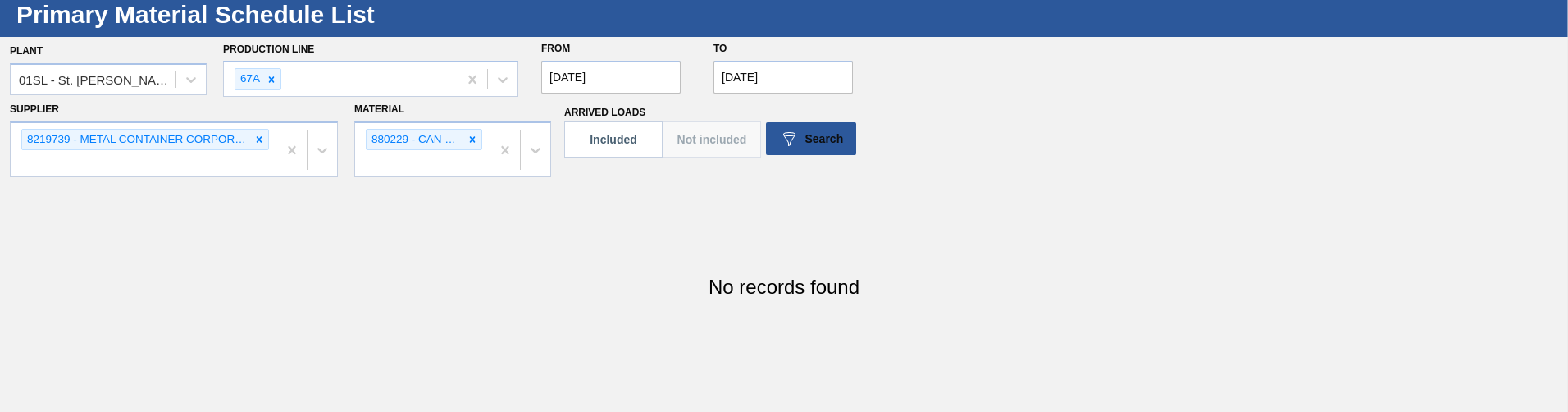
click at [614, 142] on button "Included" at bounding box center [613, 139] width 99 height 36
click at [733, 145] on button "Not included" at bounding box center [711, 139] width 99 height 36
click at [826, 144] on span "Search" at bounding box center [824, 138] width 39 height 13
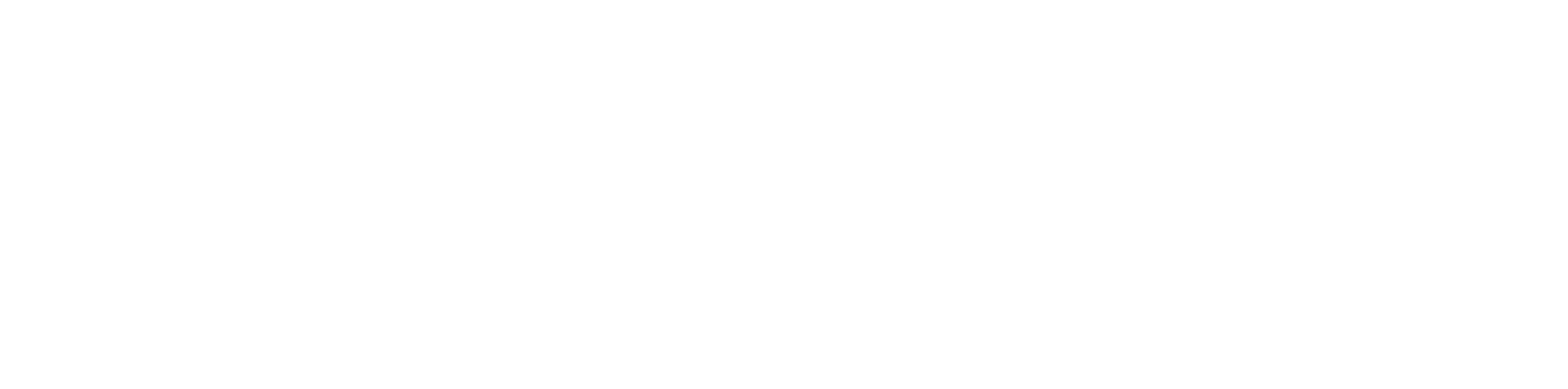
click at [713, 0] on html at bounding box center [784, 0] width 1568 height 0
click at [784, 0] on html at bounding box center [784, 0] width 1568 height 0
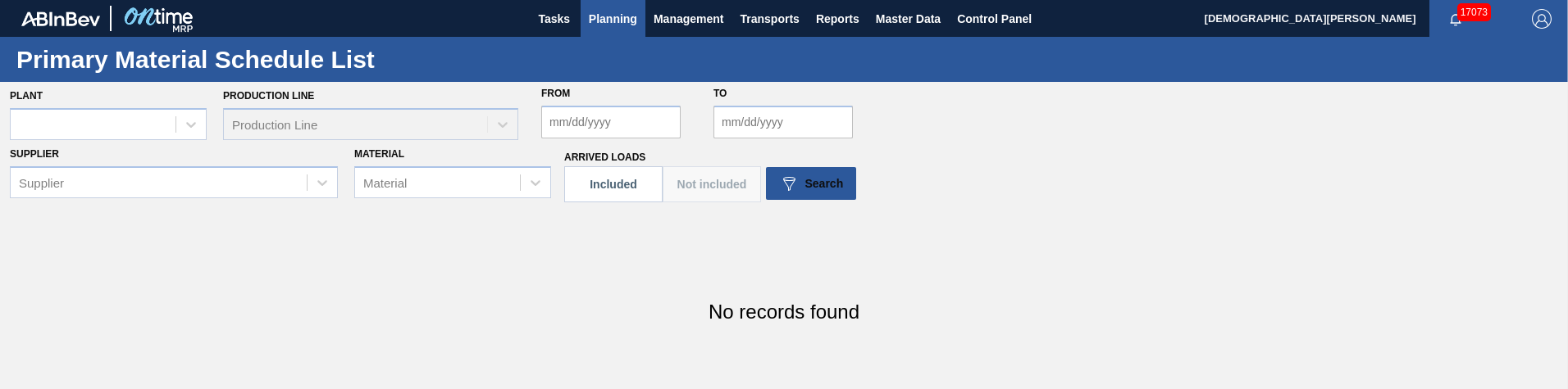
click at [861, 187] on section "Supplier Supplier Material Material Arrived Loads Included Not included Search" at bounding box center [784, 172] width 1568 height 59
drag, startPoint x: 847, startPoint y: 188, endPoint x: 836, endPoint y: 187, distance: 11.0
click at [846, 188] on button "Search" at bounding box center [811, 183] width 90 height 33
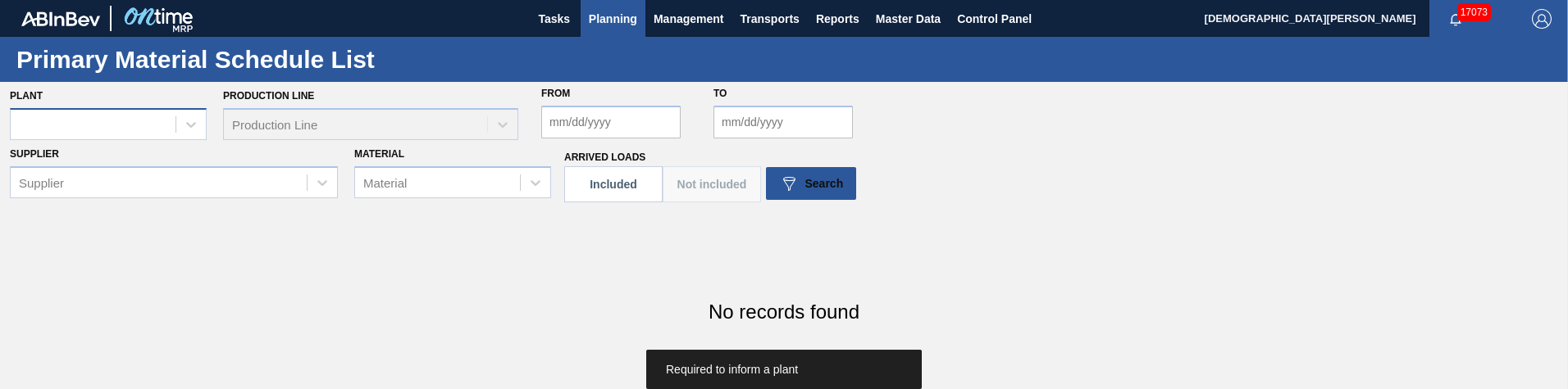
click at [135, 131] on div at bounding box center [93, 124] width 165 height 23
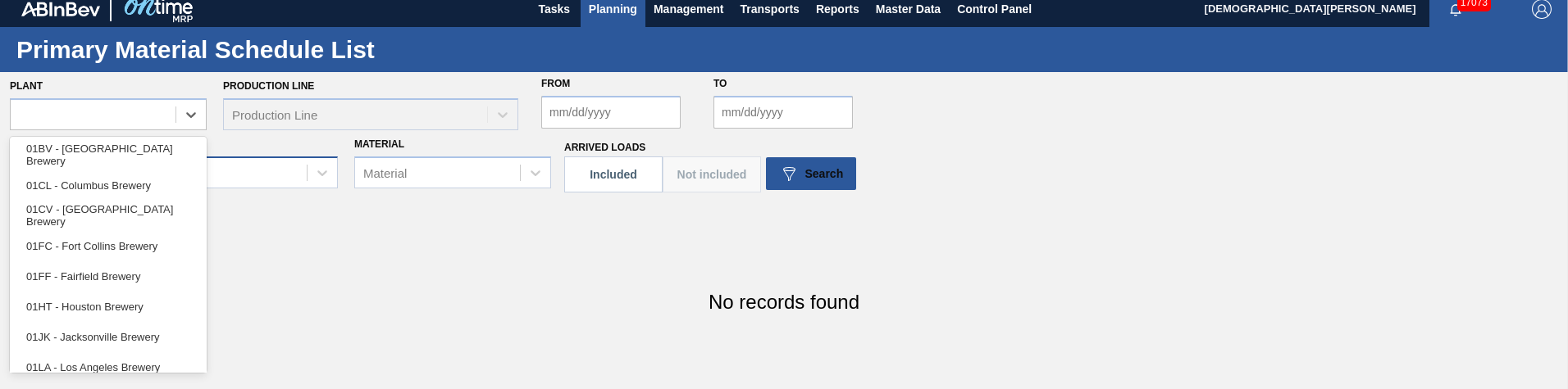
scroll to position [10, 0]
drag, startPoint x: 132, startPoint y: 152, endPoint x: 162, endPoint y: 156, distance: 30.3
click at [132, 153] on div "01BV - [GEOGRAPHIC_DATA] Brewery" at bounding box center [108, 155] width 197 height 30
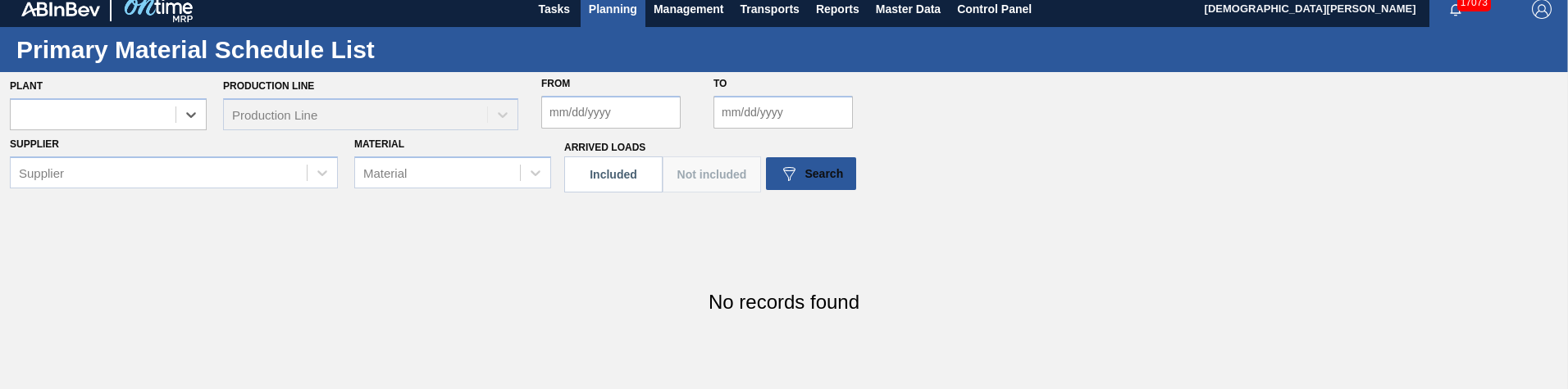
click at [765, 182] on section "Arrived Loads Included Not included Search" at bounding box center [710, 175] width 294 height 36
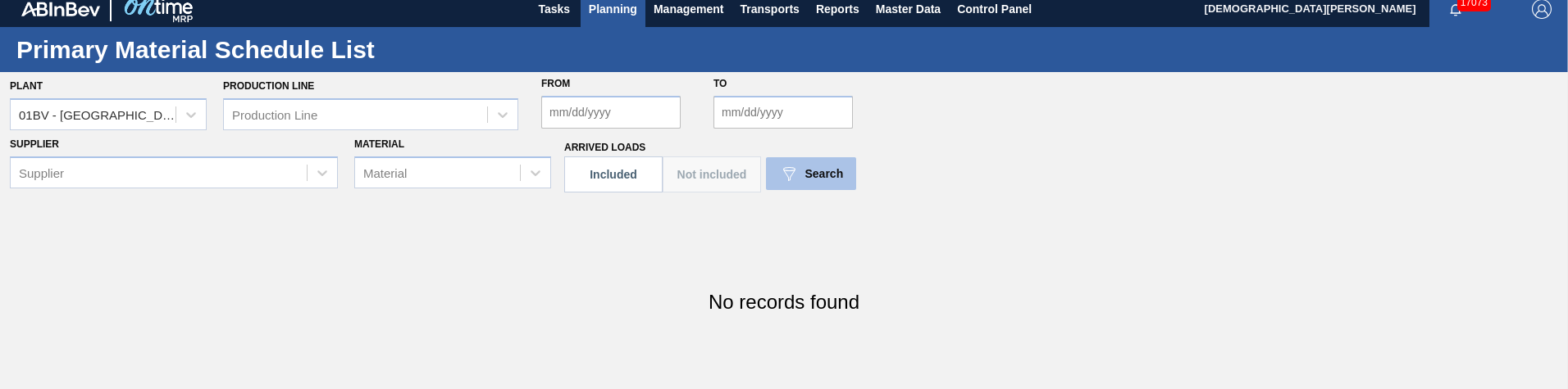
click at [803, 185] on button "Search" at bounding box center [811, 174] width 90 height 33
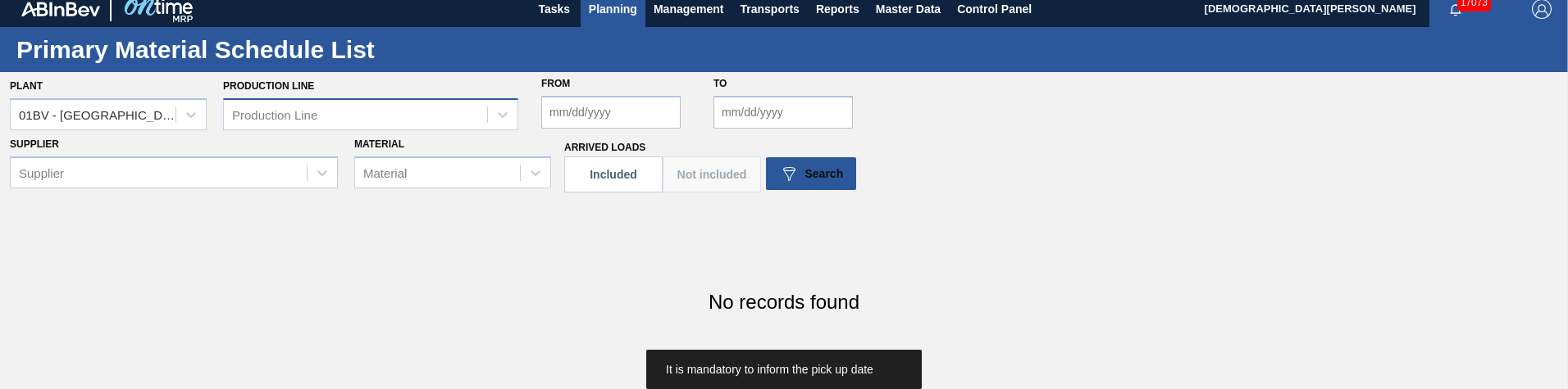
click at [379, 119] on div "Production Line" at bounding box center [355, 114] width 263 height 23
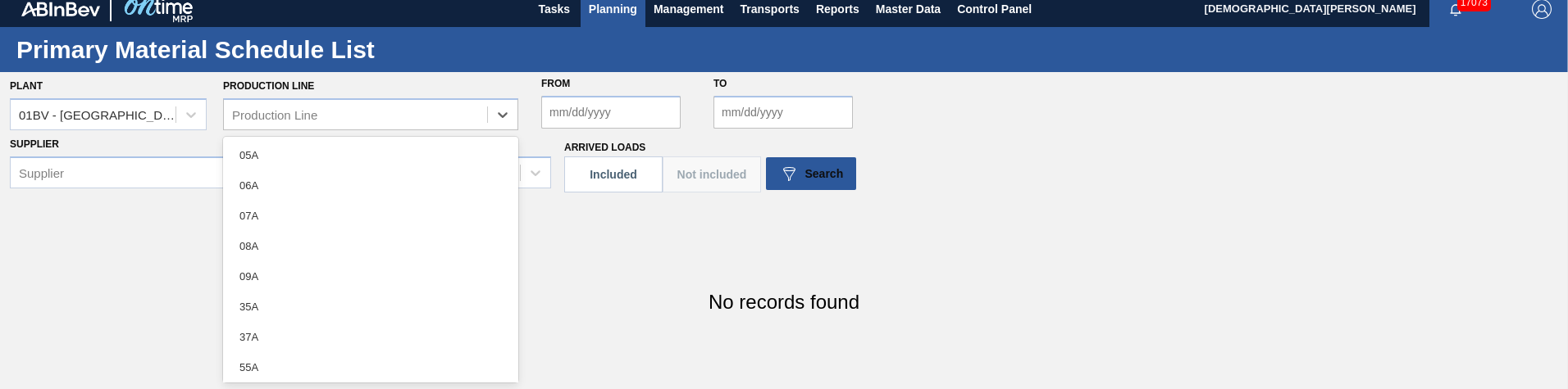
click at [602, 120] on input "From" at bounding box center [611, 112] width 140 height 33
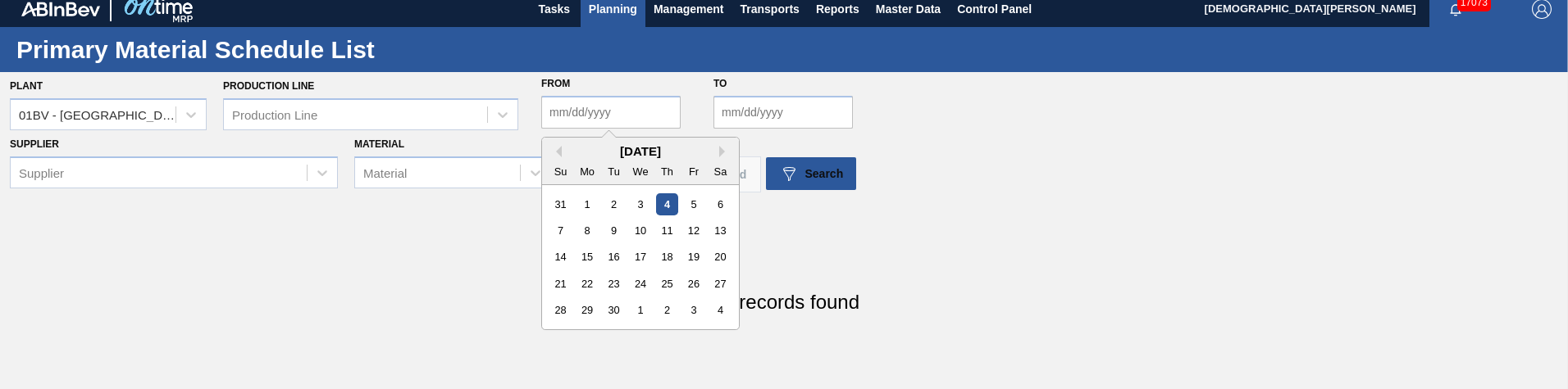
click at [656, 203] on div "4" at bounding box center [666, 204] width 22 height 22
type input "09/04/2025"
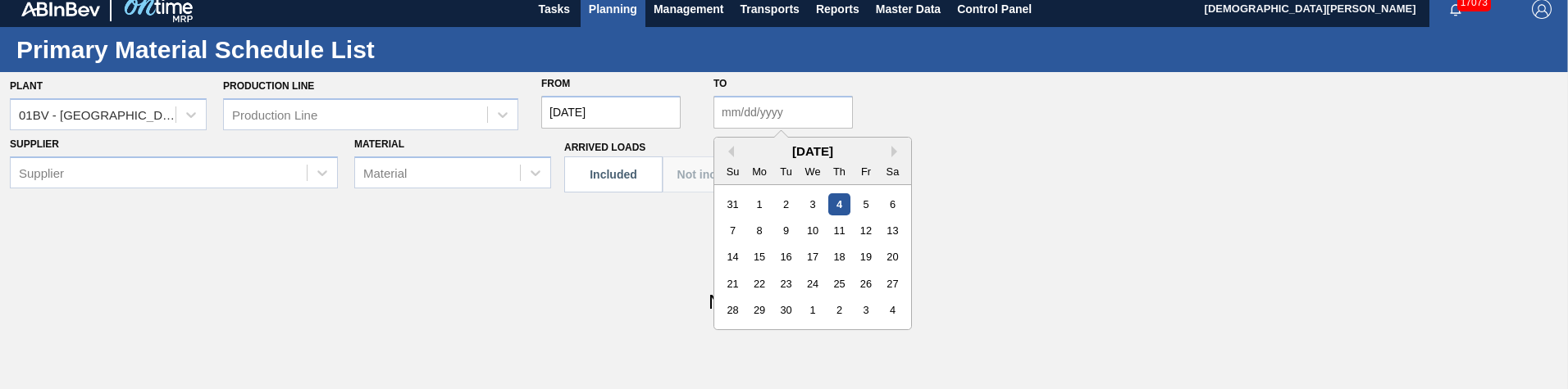
drag, startPoint x: 733, startPoint y: 121, endPoint x: 744, endPoint y: 163, distance: 43.4
click at [733, 121] on input "to" at bounding box center [783, 112] width 140 height 33
click at [837, 204] on div "4" at bounding box center [839, 204] width 22 height 22
type input "09/04/2025"
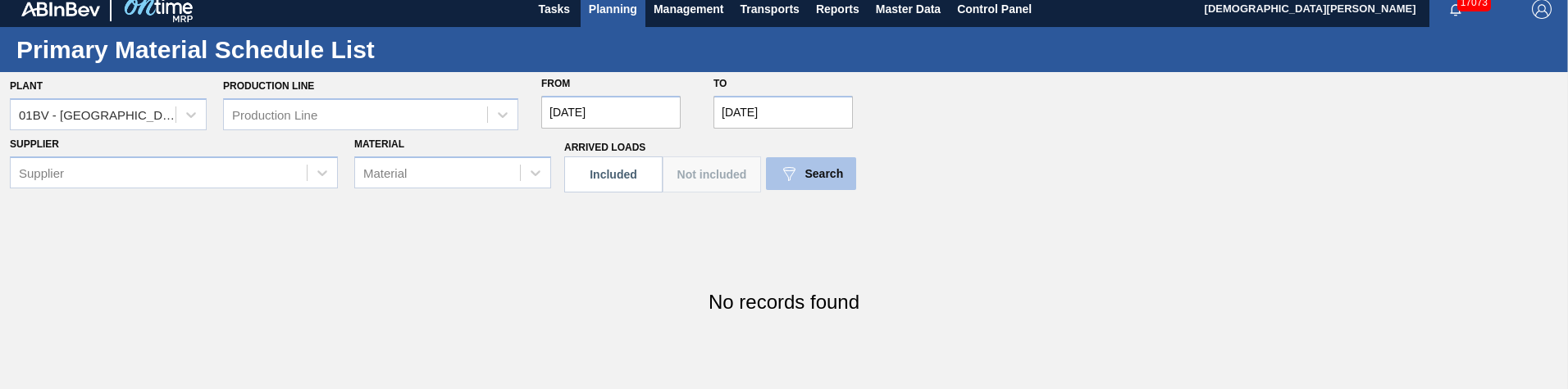
click at [813, 179] on span "Search" at bounding box center [824, 173] width 39 height 13
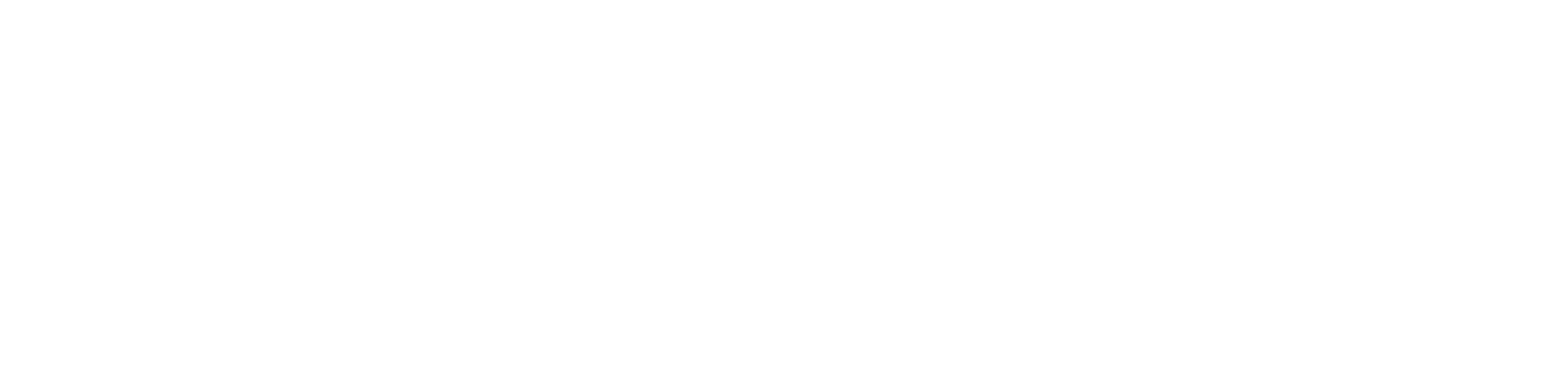
click at [991, 0] on html at bounding box center [784, 0] width 1568 height 0
click at [836, 0] on html at bounding box center [784, 0] width 1568 height 0
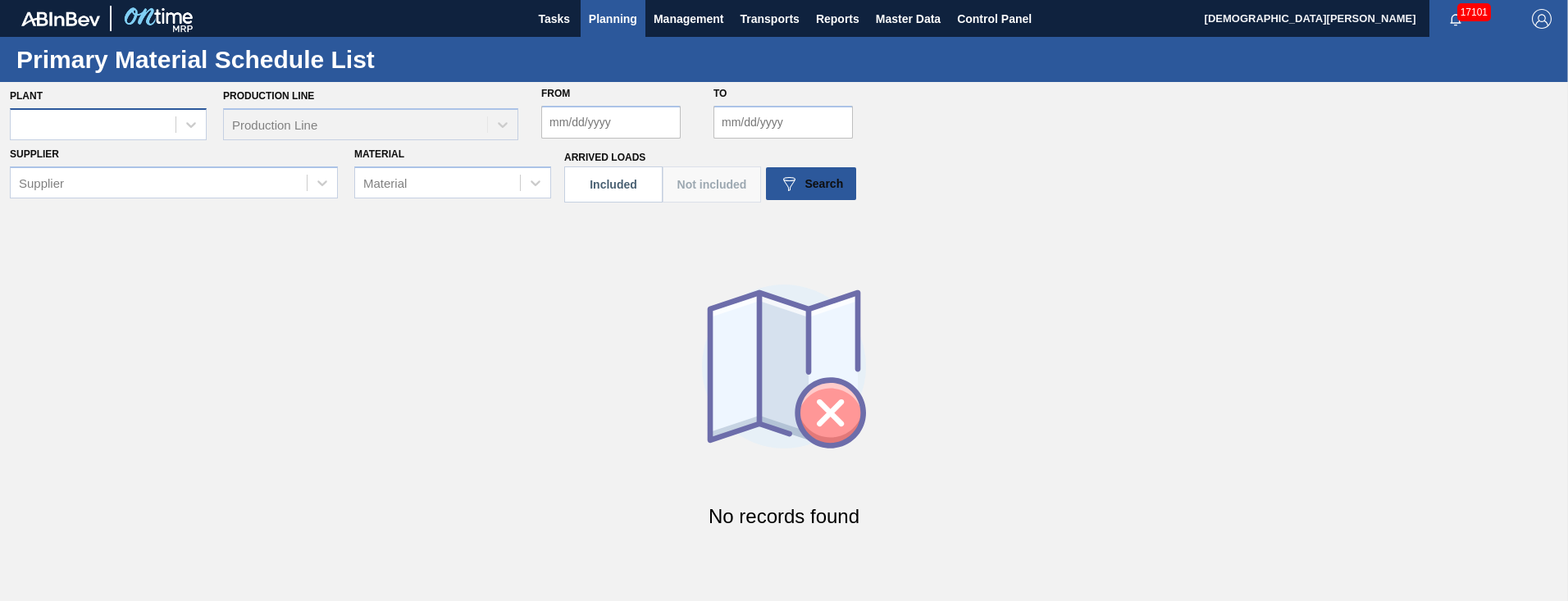
click at [105, 111] on div at bounding box center [108, 124] width 197 height 32
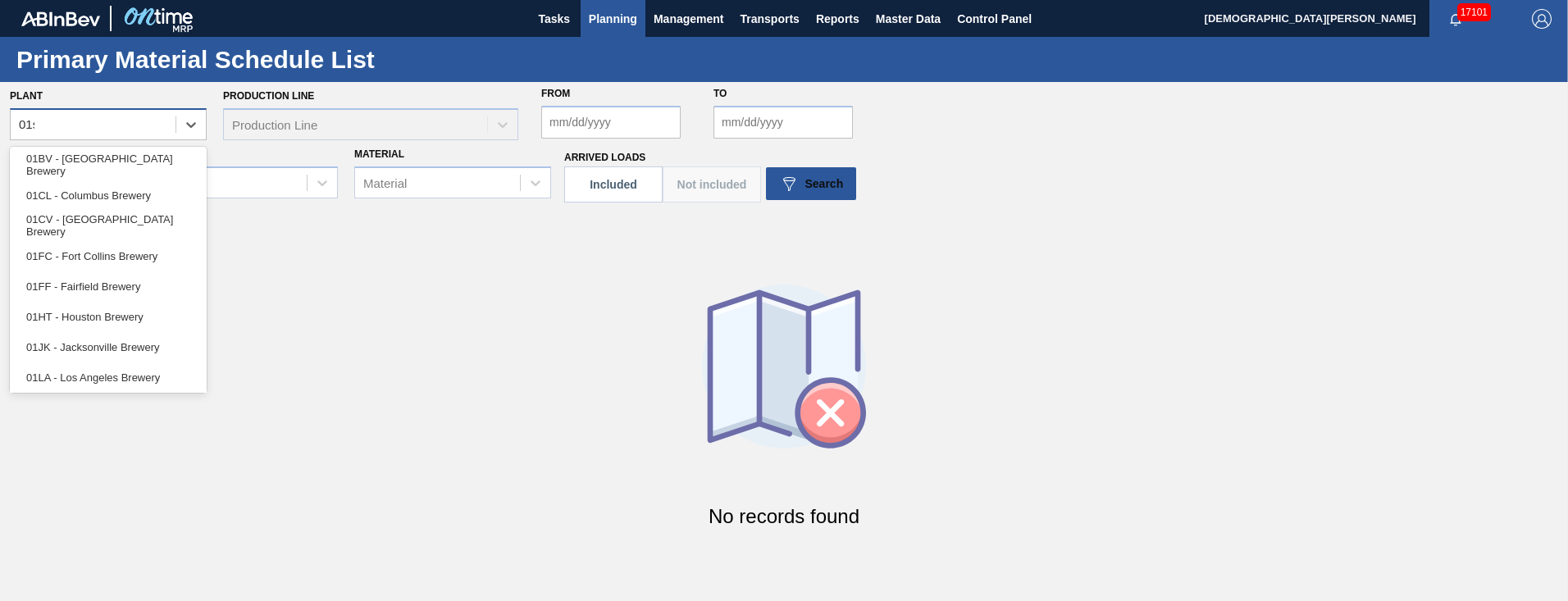
type input "01sl"
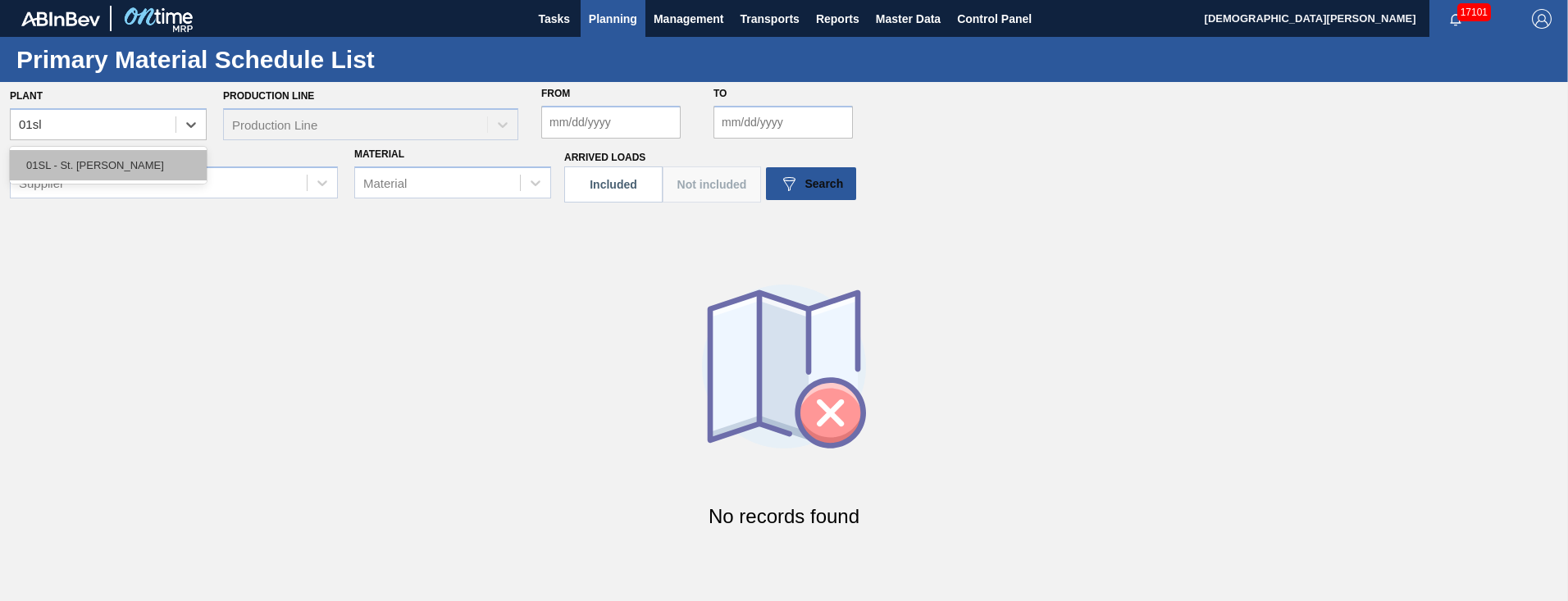
click at [150, 158] on div "01SL - St. [PERSON_NAME]" at bounding box center [108, 165] width 197 height 30
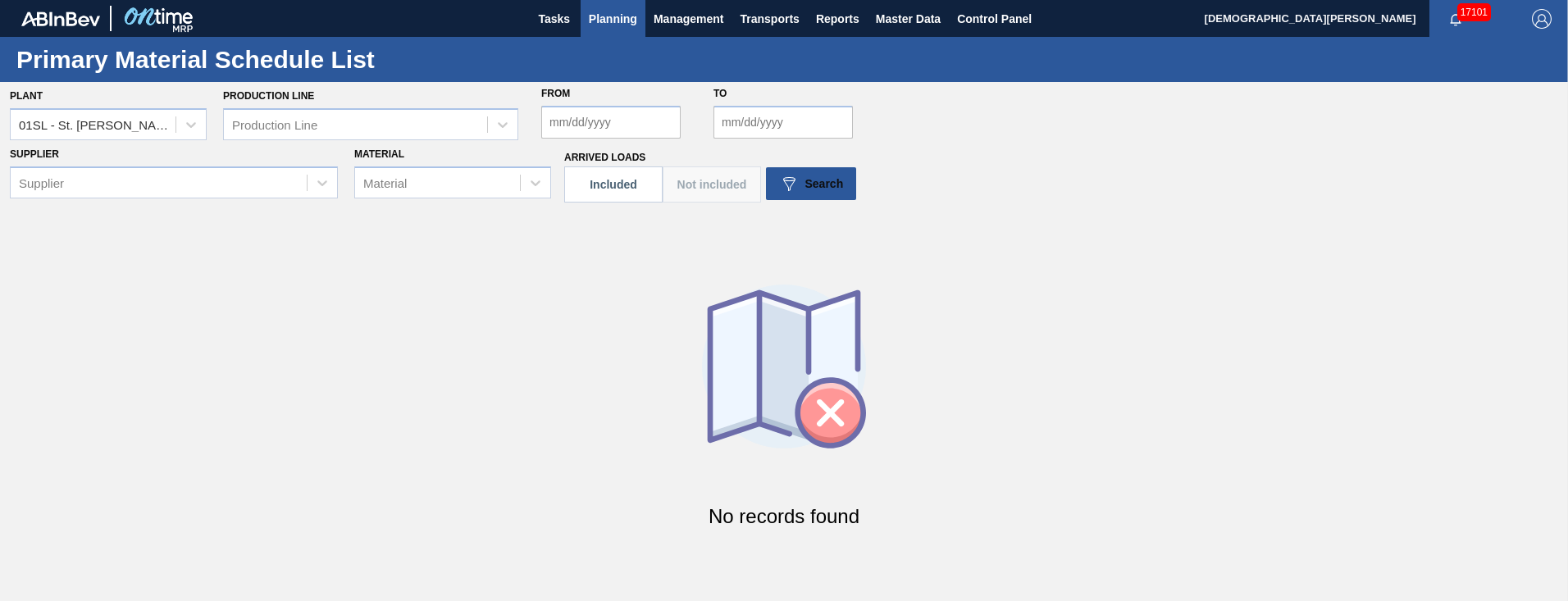
click at [306, 106] on div "Production Line Production Line" at bounding box center [371, 112] width 296 height 56
click at [303, 116] on div "Production Line" at bounding box center [355, 124] width 263 height 23
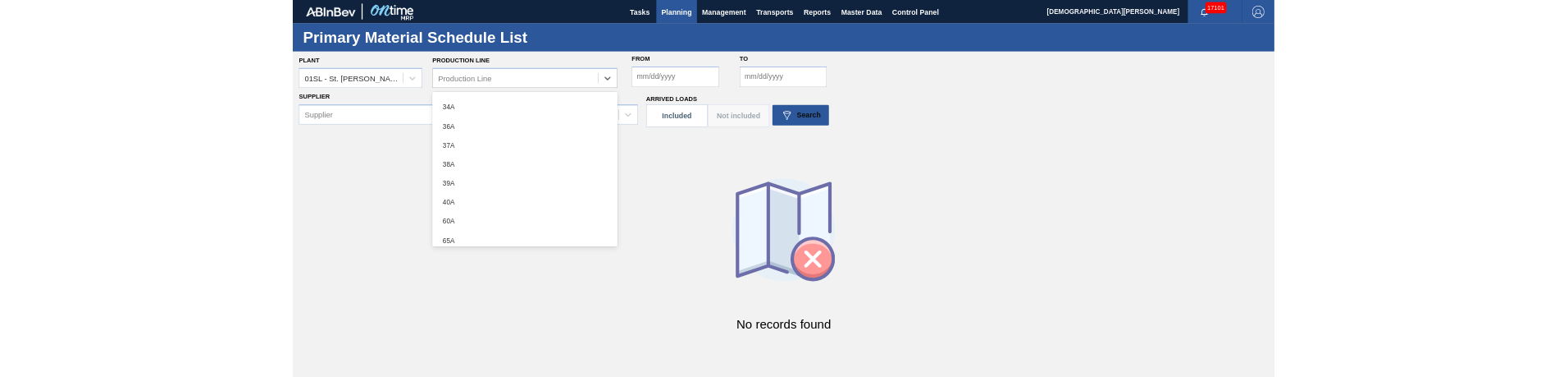
scroll to position [216, 0]
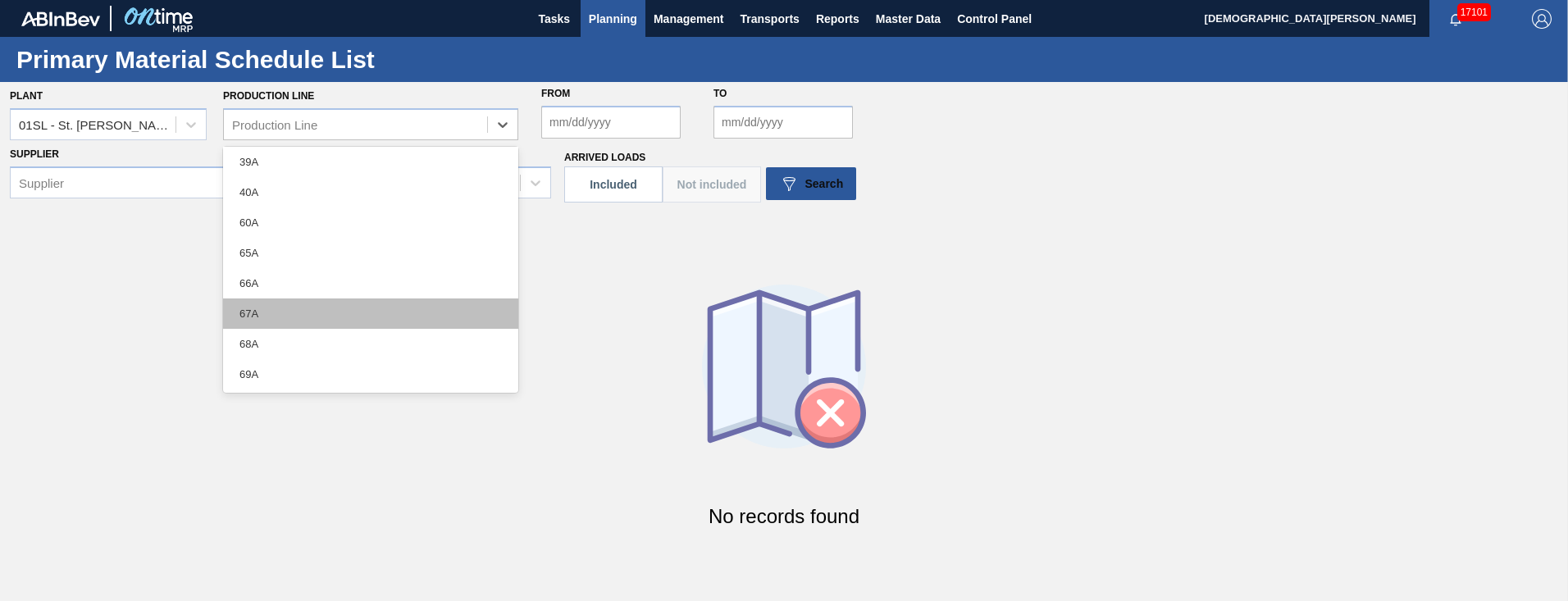
click at [296, 302] on div "67A" at bounding box center [371, 313] width 296 height 30
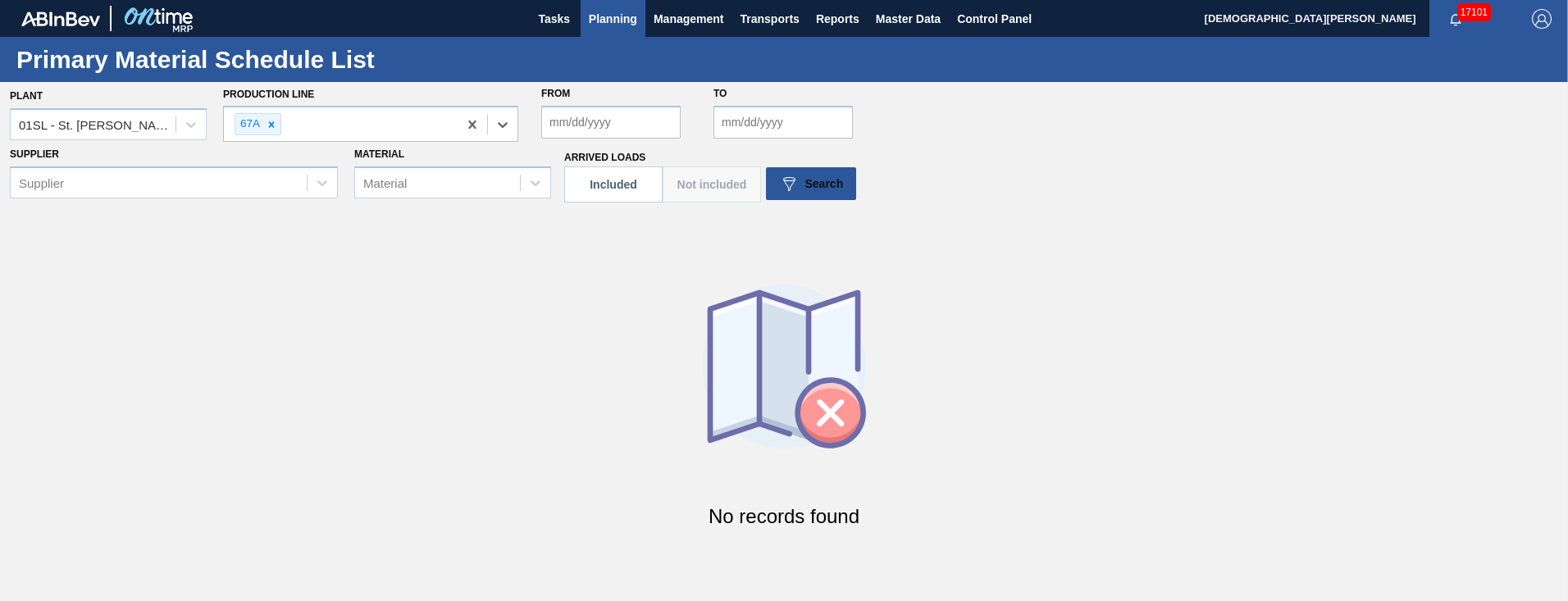
click at [608, 90] on div "From" at bounding box center [611, 110] width 140 height 57
click at [606, 127] on input "From" at bounding box center [611, 122] width 140 height 33
click at [687, 209] on div "5" at bounding box center [693, 214] width 22 height 22
type input "[DATE]"
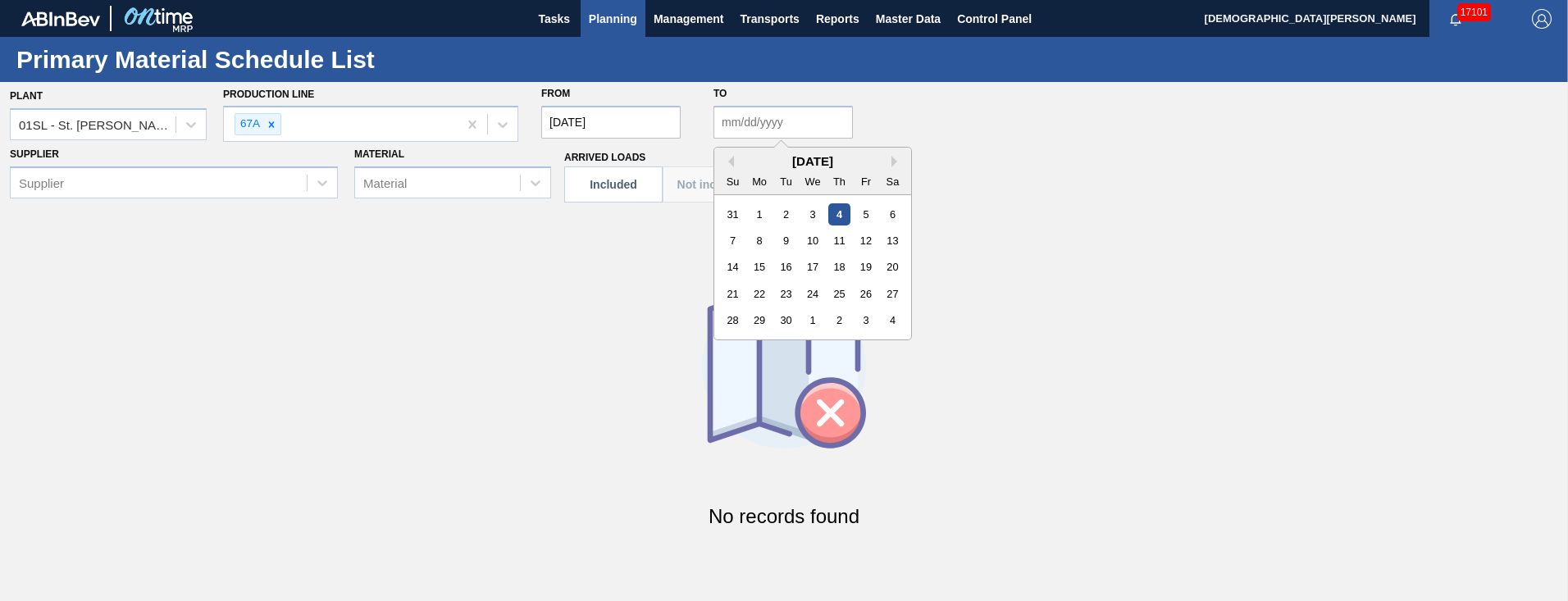
click at [775, 115] on input "to" at bounding box center [783, 122] width 140 height 33
click at [864, 211] on div "5" at bounding box center [865, 214] width 22 height 22
type input "[DATE]"
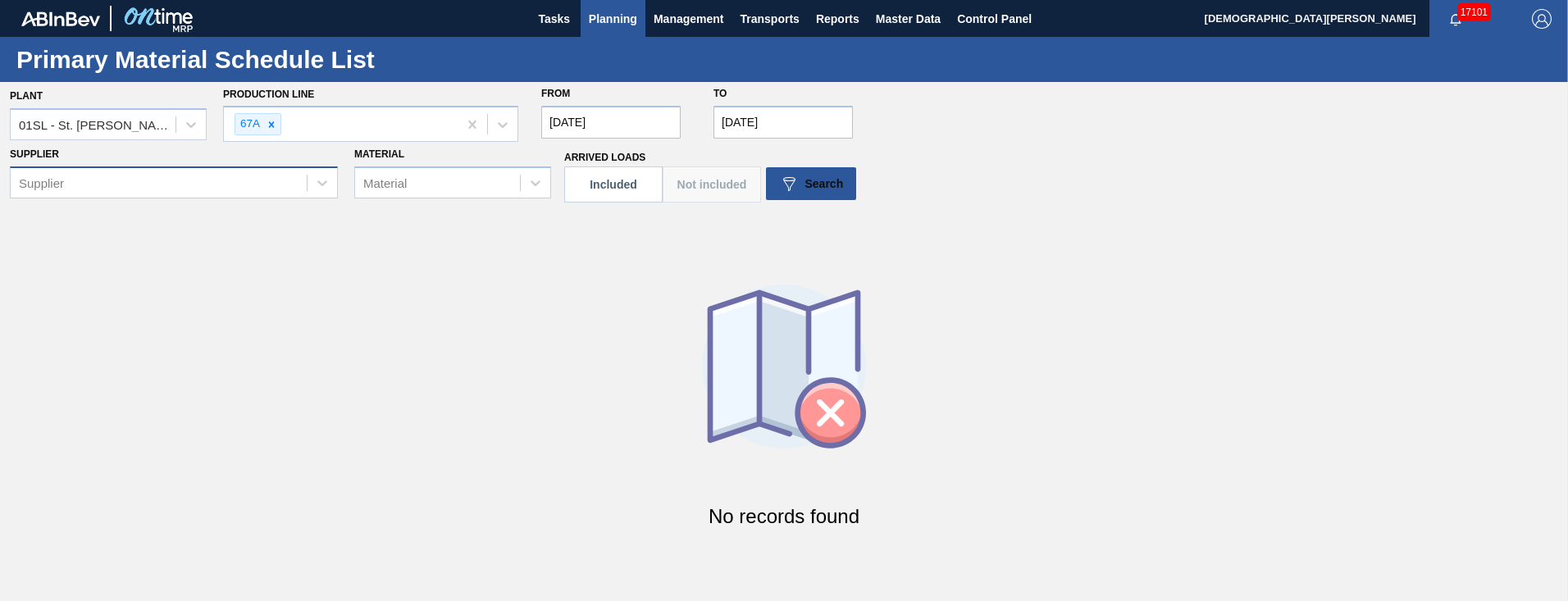
click at [196, 187] on div "Supplier" at bounding box center [158, 182] width 296 height 23
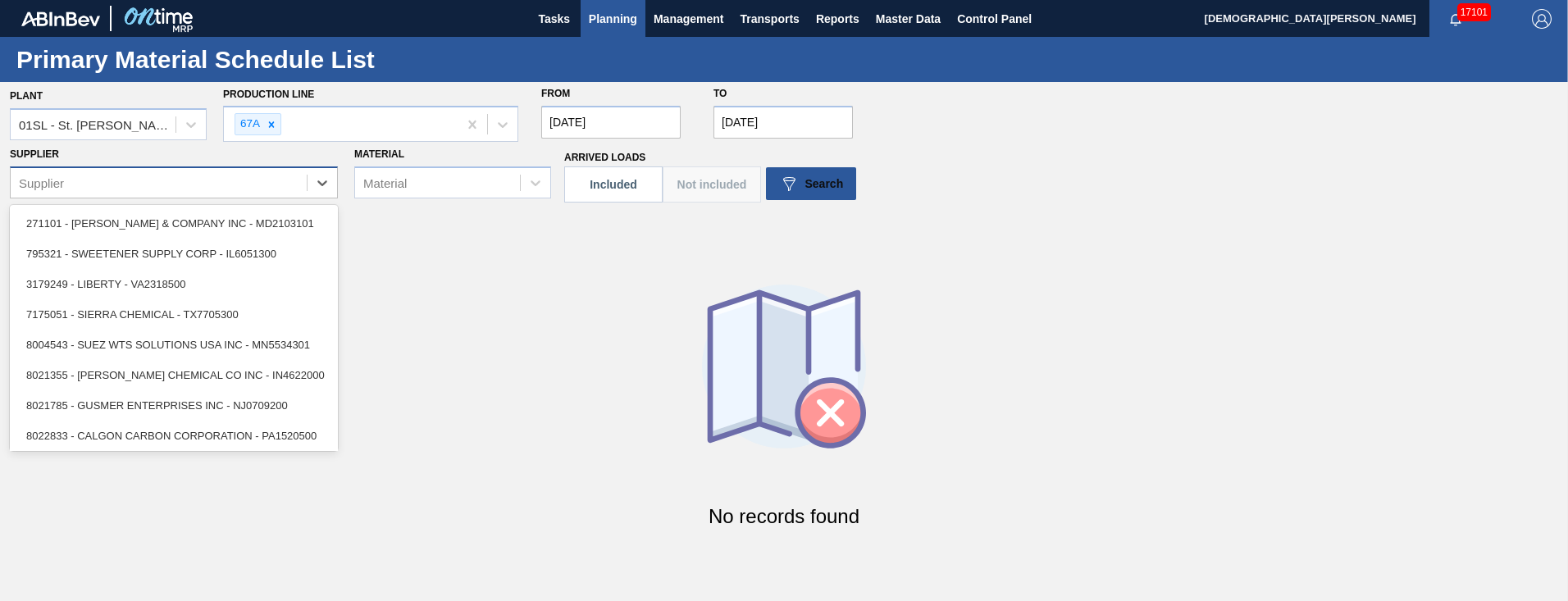
paste input "8219739"
type input "8219739"
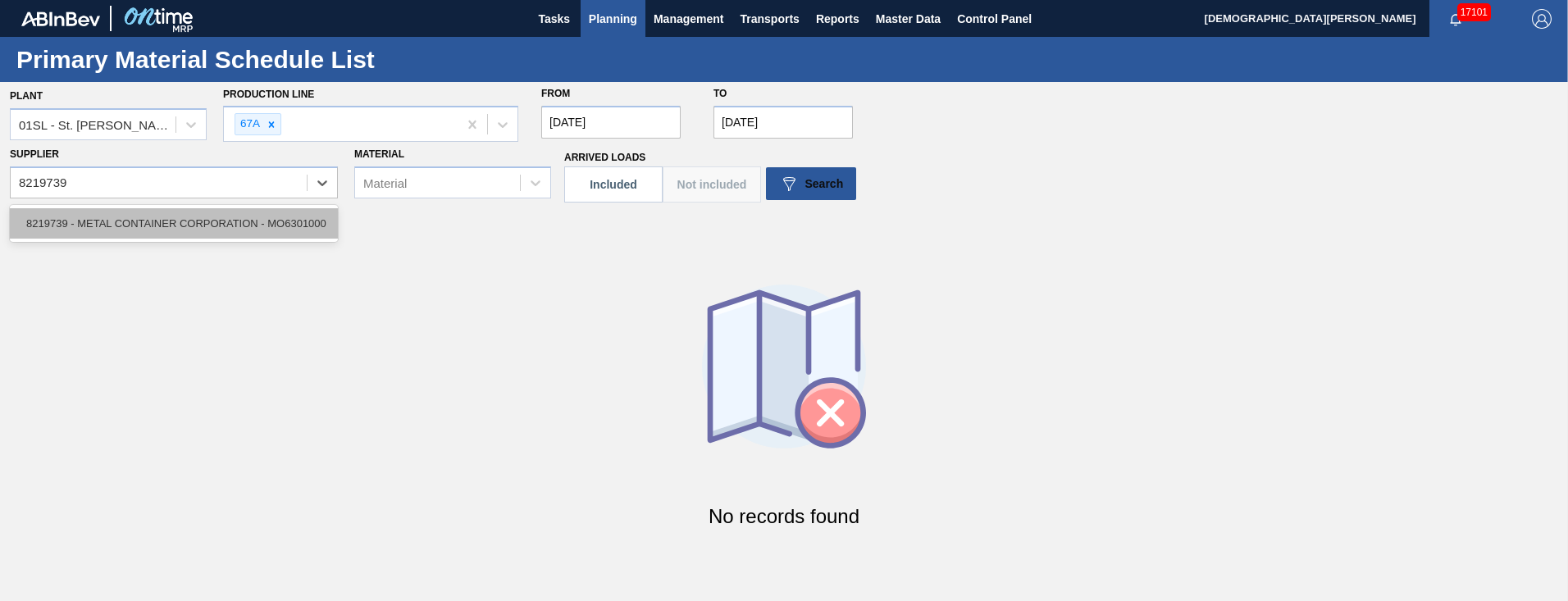
click at [202, 224] on div "8219739 - METAL CONTAINER CORPORATION - MO6301000" at bounding box center [174, 222] width 328 height 30
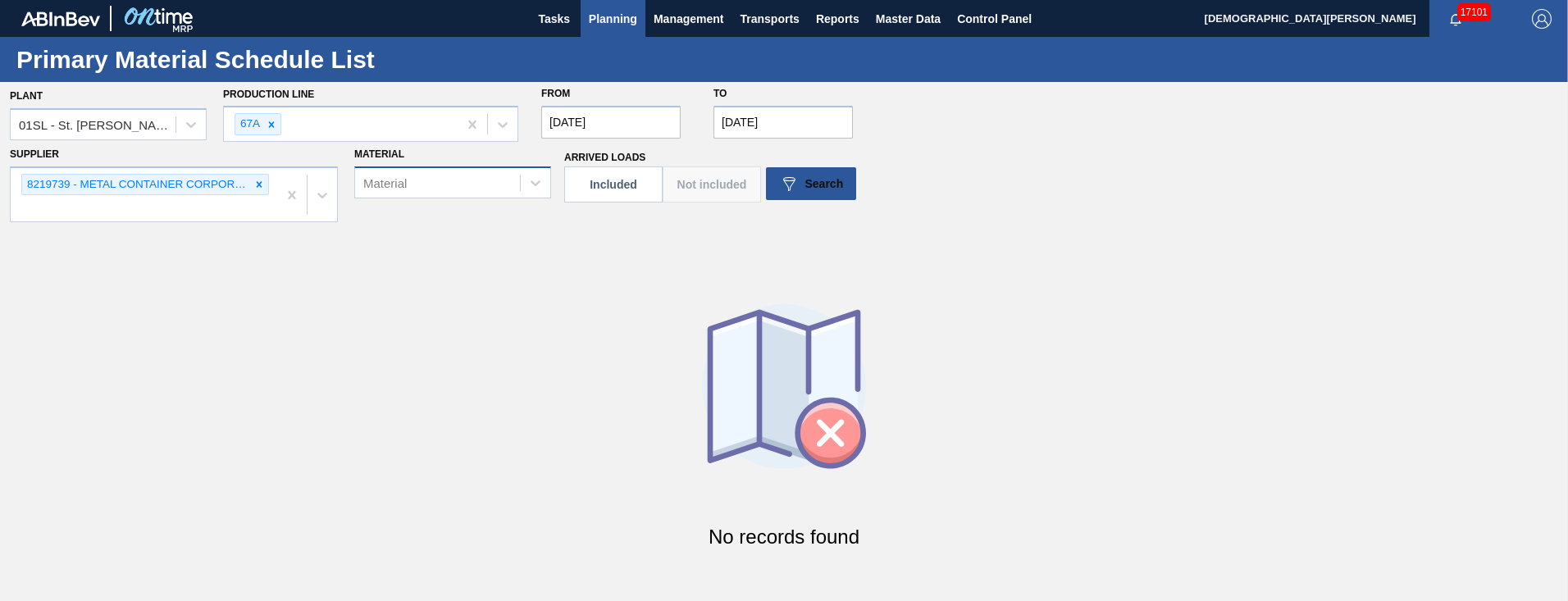
click at [393, 183] on div "Material" at bounding box center [384, 182] width 44 height 14
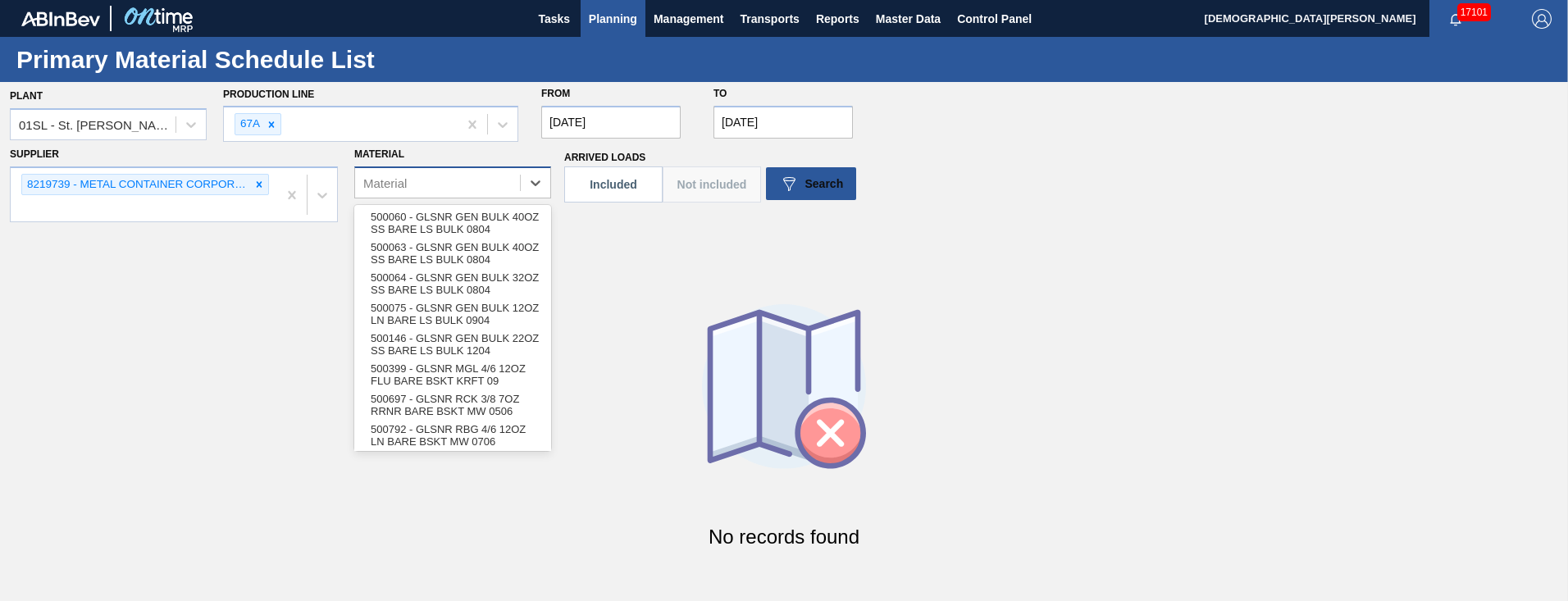
paste input "667744"
type input "667744"
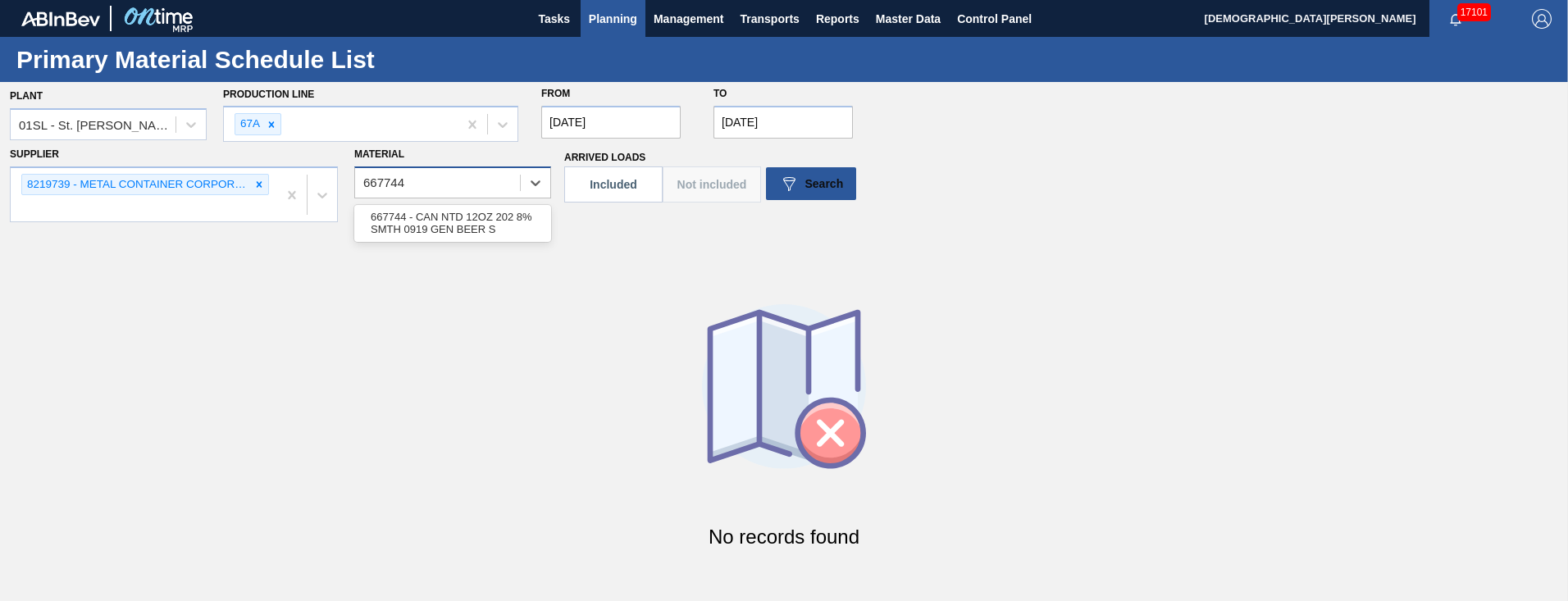
click at [423, 220] on div "667744 - CAN NTD 12OZ 202 8% SMTH 0919 GEN BEER S" at bounding box center [453, 222] width 197 height 30
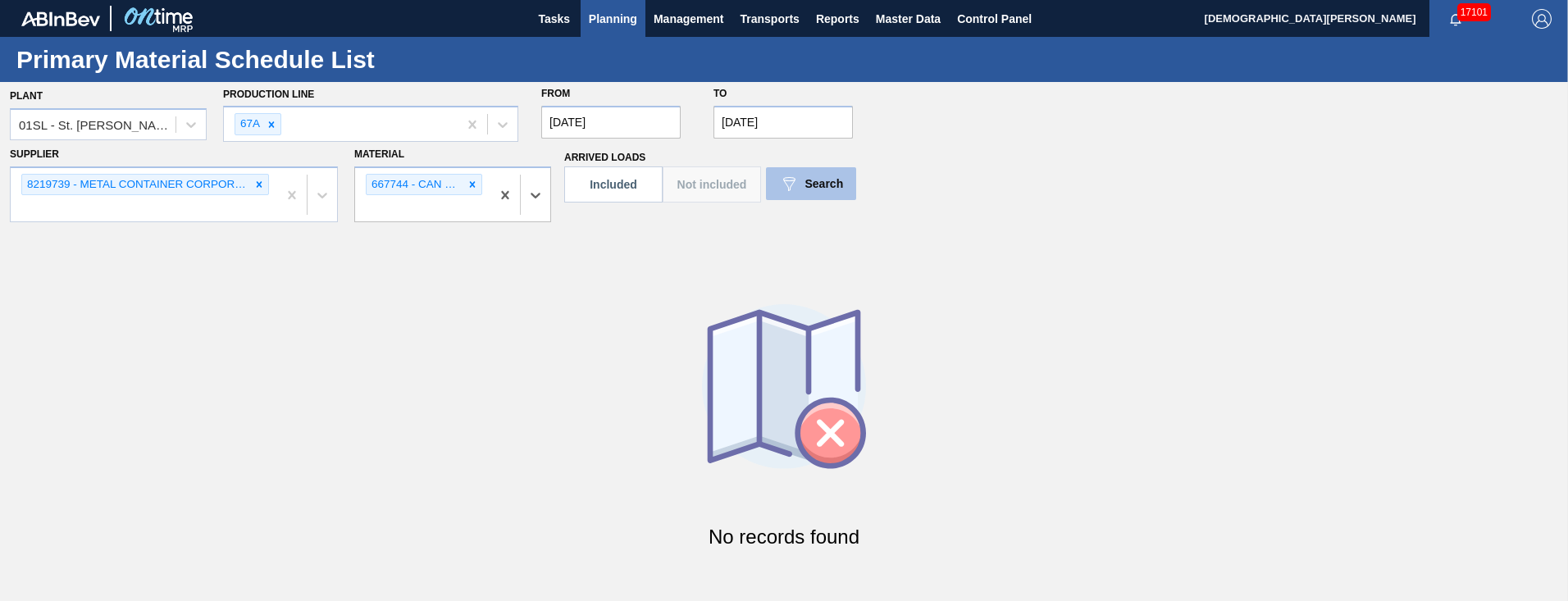
click at [810, 187] on span "Search" at bounding box center [824, 183] width 39 height 13
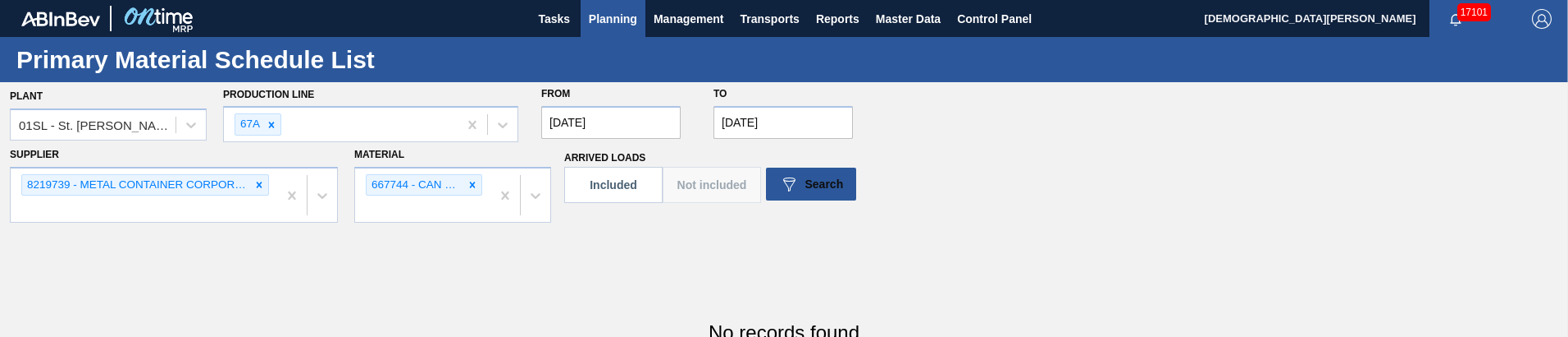
click at [641, 191] on button "Included" at bounding box center [613, 185] width 99 height 36
click at [835, 192] on div "Search" at bounding box center [811, 184] width 64 height 20
click at [717, 185] on button "Not included" at bounding box center [711, 185] width 99 height 36
click at [835, 183] on span "Search" at bounding box center [824, 184] width 39 height 13
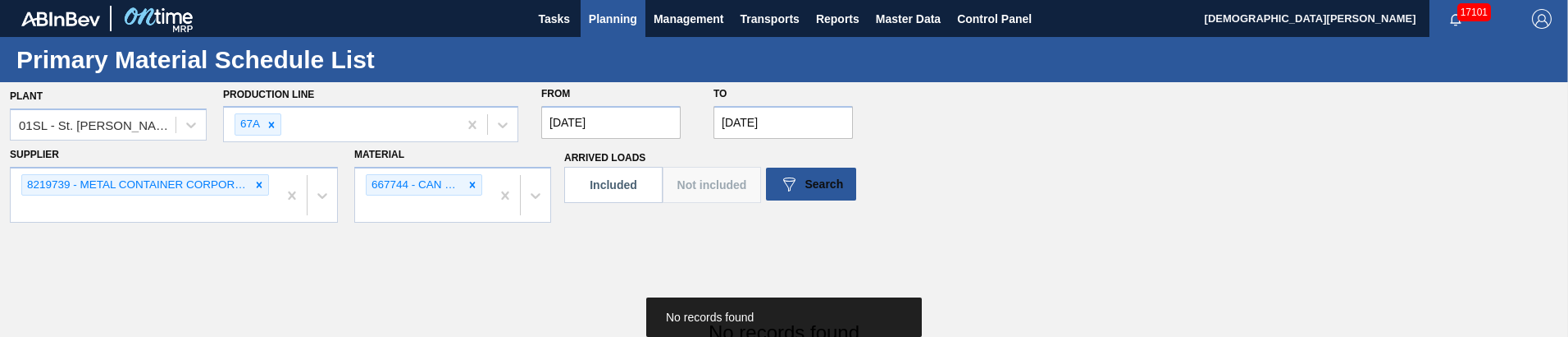
click at [791, 117] on input "[DATE]" at bounding box center [783, 122] width 140 height 33
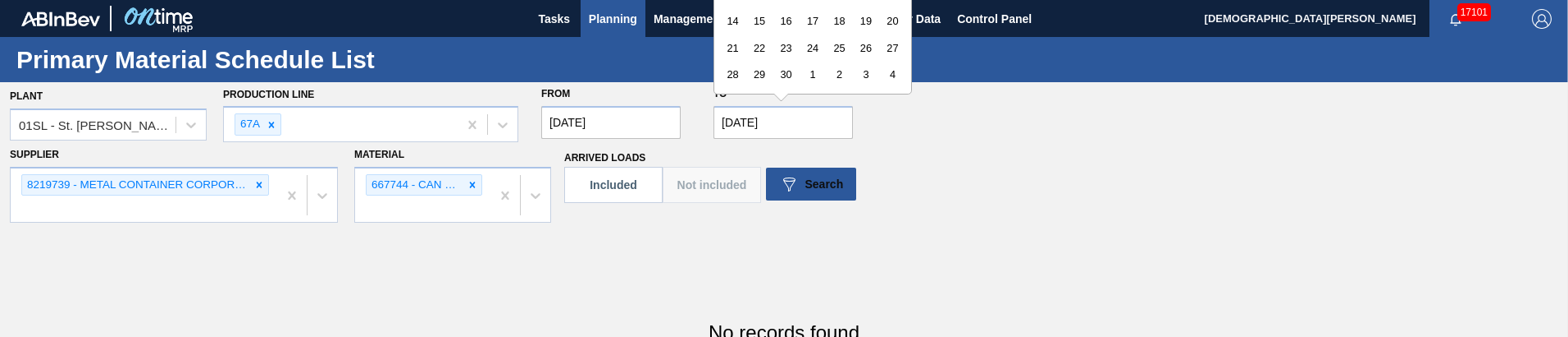
click at [964, 231] on div "Plant 01SL - [GEOGRAPHIC_DATA][PERSON_NAME] Production Line 67A From [DATE] to …" at bounding box center [784, 221] width 1568 height 278
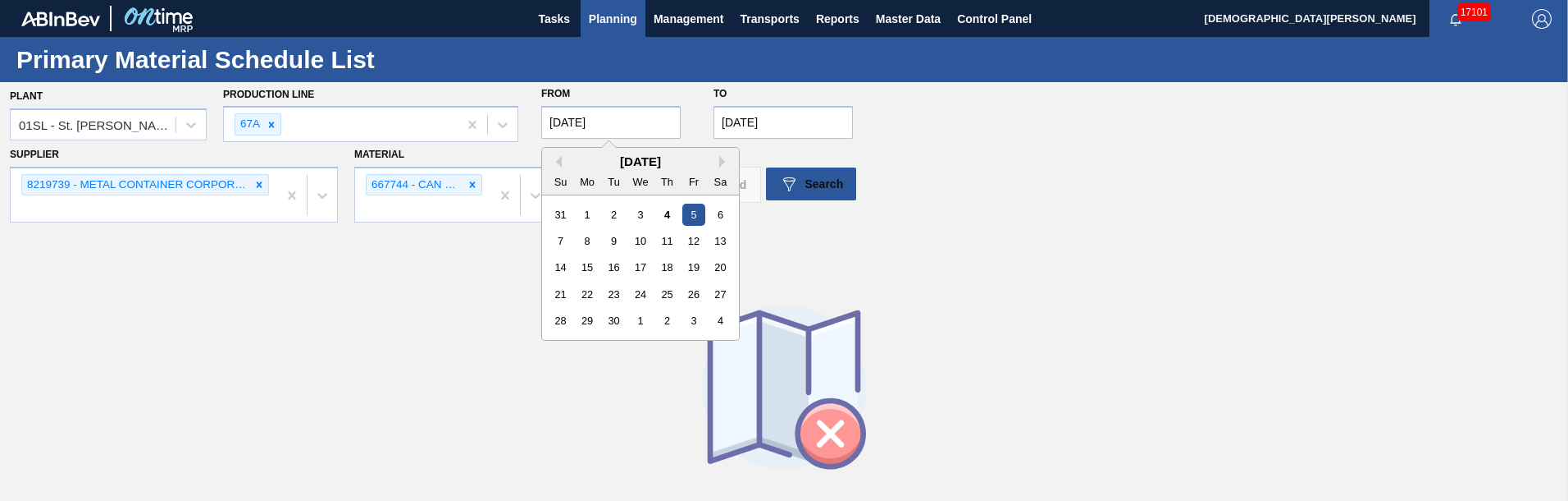
click at [642, 121] on input "[DATE]" at bounding box center [611, 122] width 140 height 33
click at [444, 236] on div "Plant 01SL - [GEOGRAPHIC_DATA][PERSON_NAME] Production Line 67A From [DATE] Pre…" at bounding box center [784, 323] width 1568 height 483
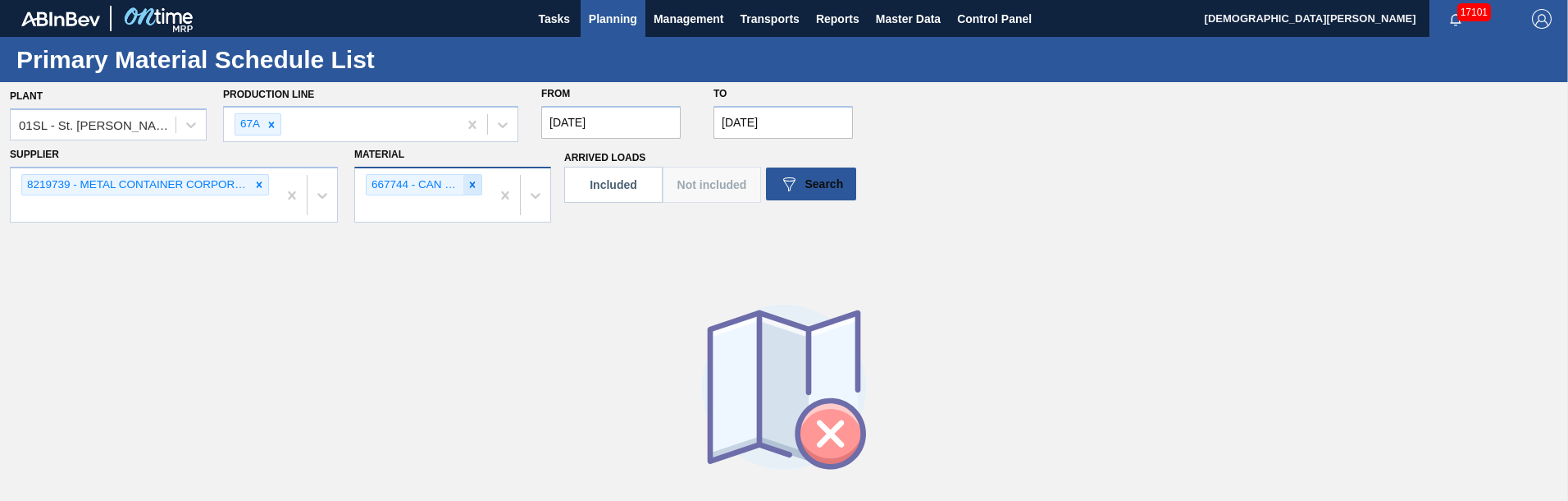
click at [474, 186] on icon at bounding box center [472, 185] width 12 height 12
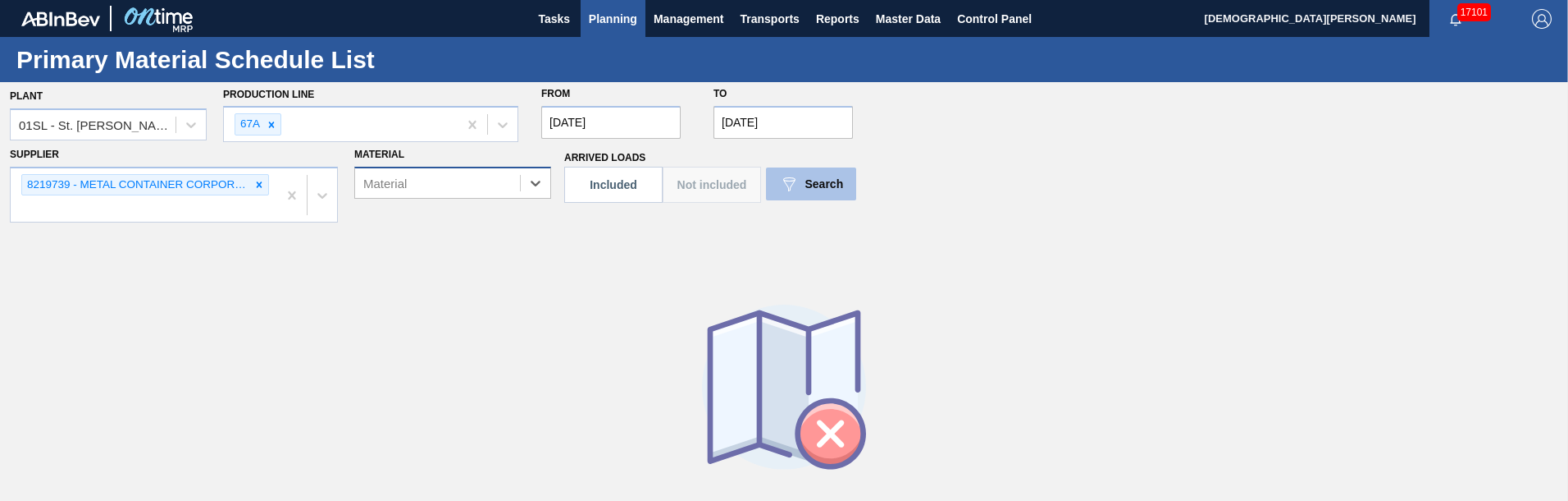
click at [812, 178] on span "Search" at bounding box center [824, 184] width 39 height 13
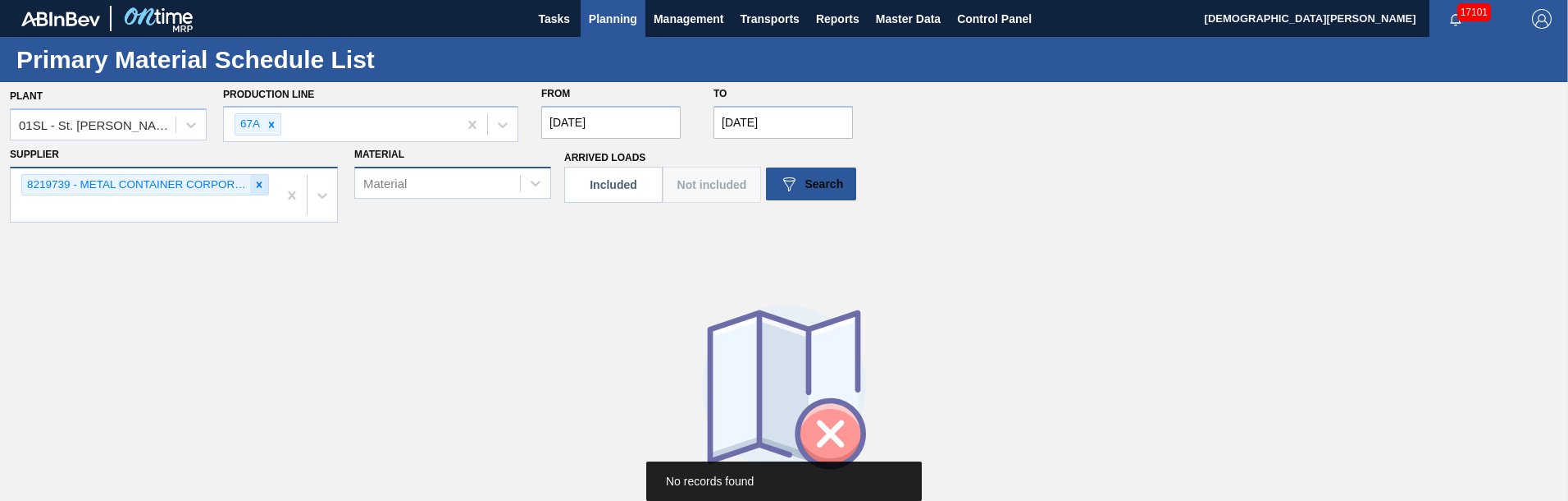
click at [262, 185] on icon at bounding box center [260, 185] width 12 height 12
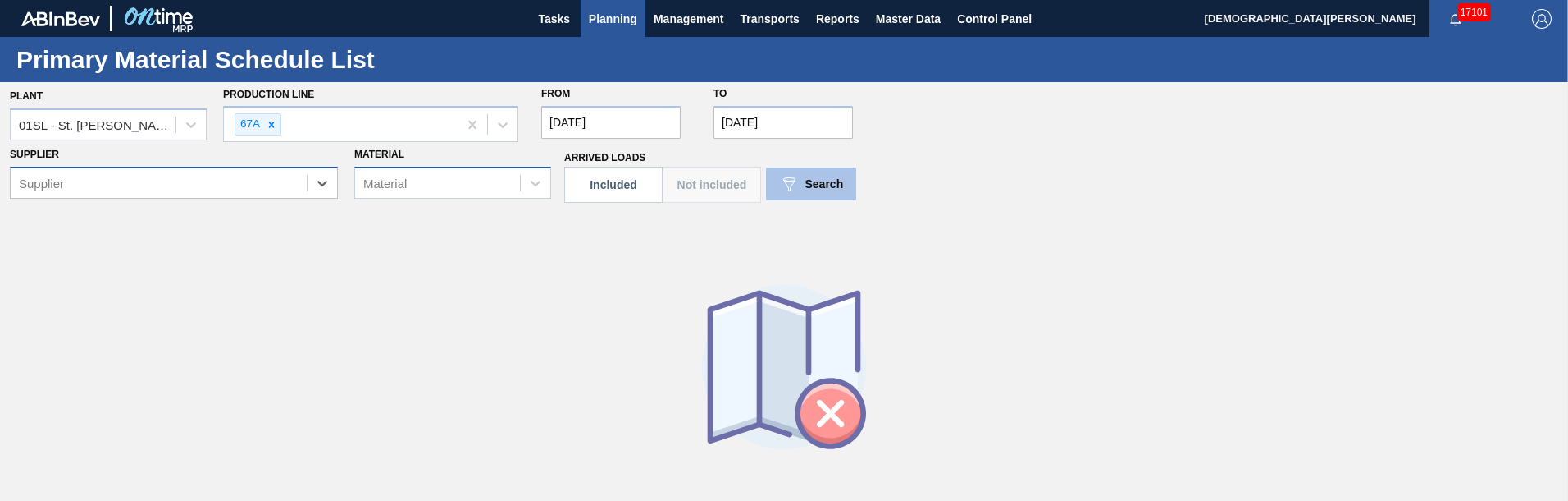
click at [794, 188] on img at bounding box center [788, 184] width 20 height 20
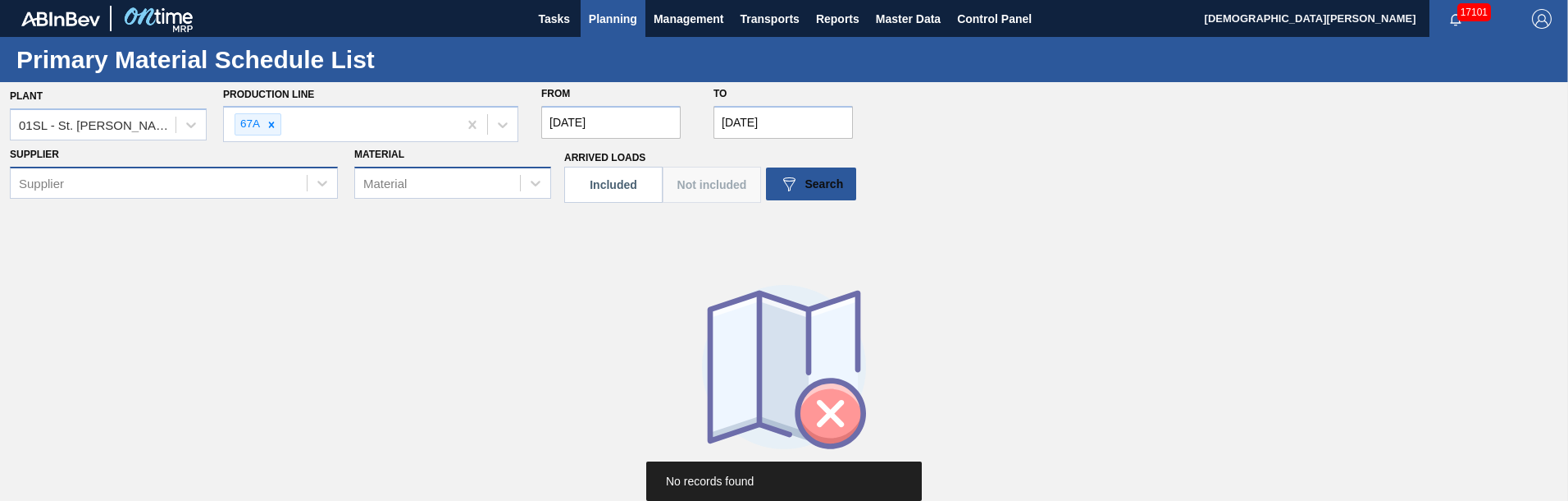
click at [599, 192] on button "Included" at bounding box center [613, 185] width 99 height 36
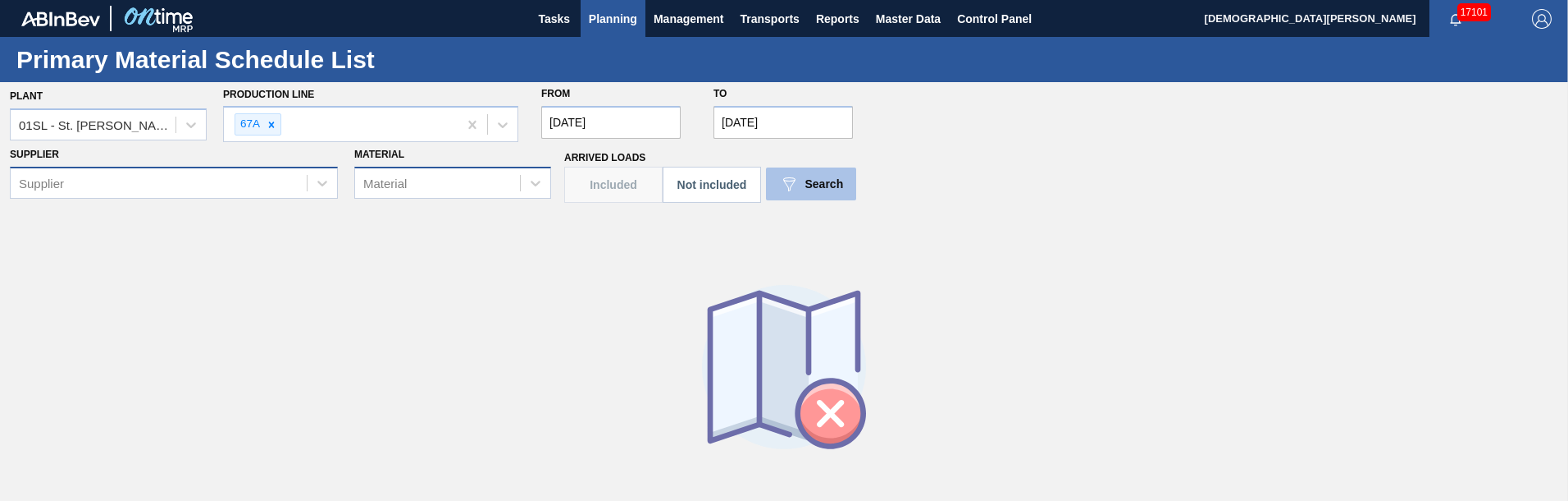
click at [789, 188] on img at bounding box center [788, 184] width 20 height 20
